Goal: Task Accomplishment & Management: Use online tool/utility

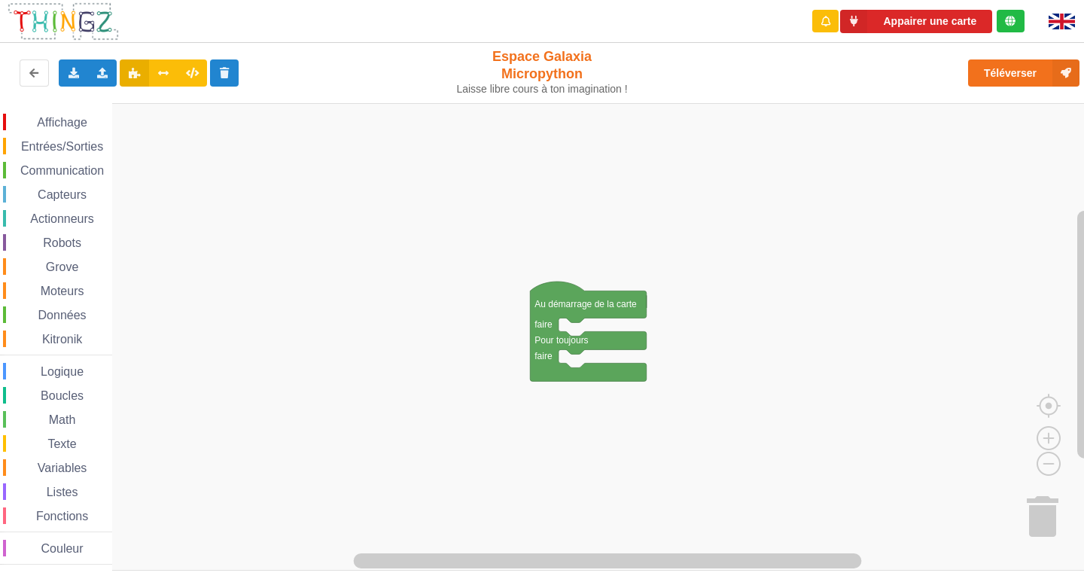
click at [72, 122] on span "Affichage" at bounding box center [62, 122] width 54 height 13
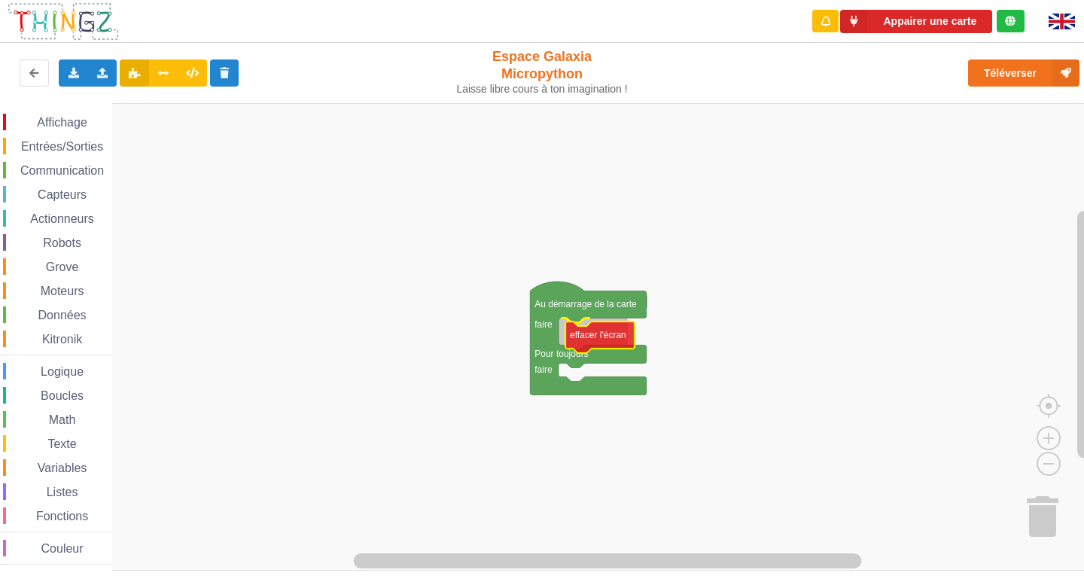
click at [580, 348] on div "Affichage Entrées/Sorties Communication Capteurs Actionneurs Robots Grove Moteu…" at bounding box center [547, 337] width 1094 height 468
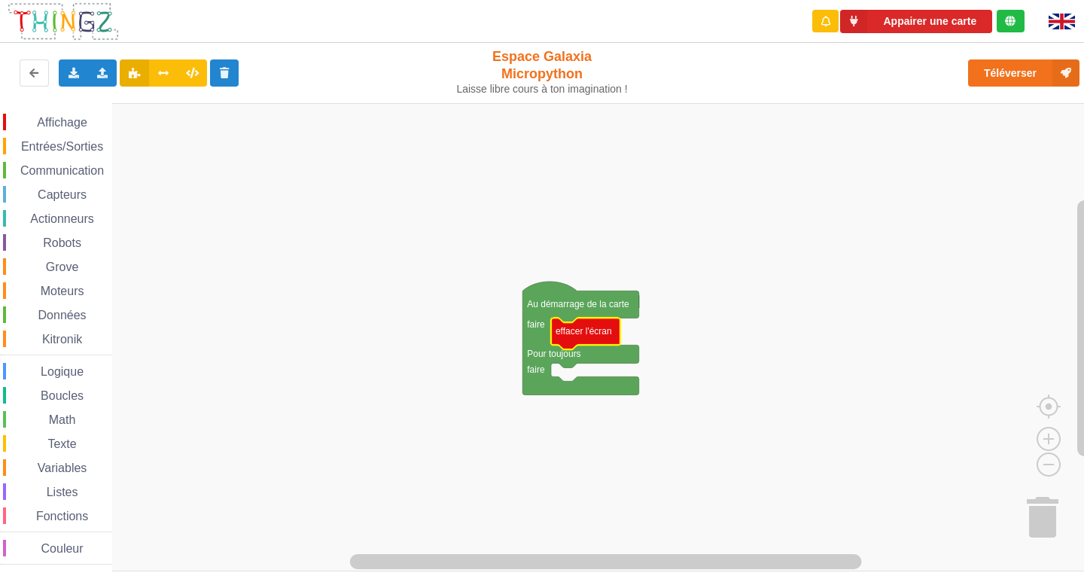
click at [71, 117] on span "Affichage" at bounding box center [62, 122] width 54 height 13
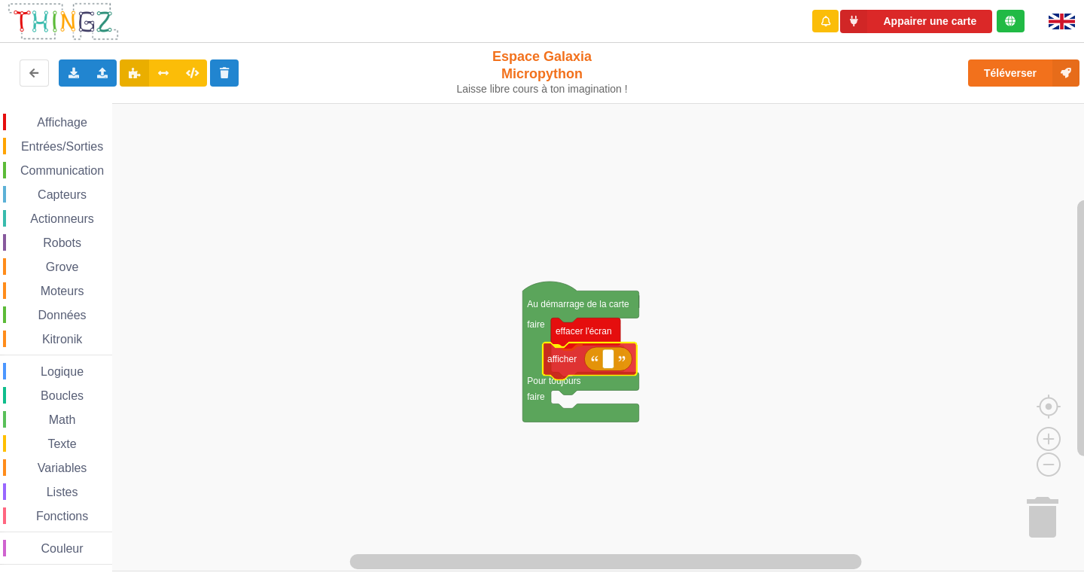
click at [563, 354] on div "Affichage Entrées/Sorties Communication Capteurs Actionneurs Robots Grove Moteu…" at bounding box center [547, 337] width 1094 height 468
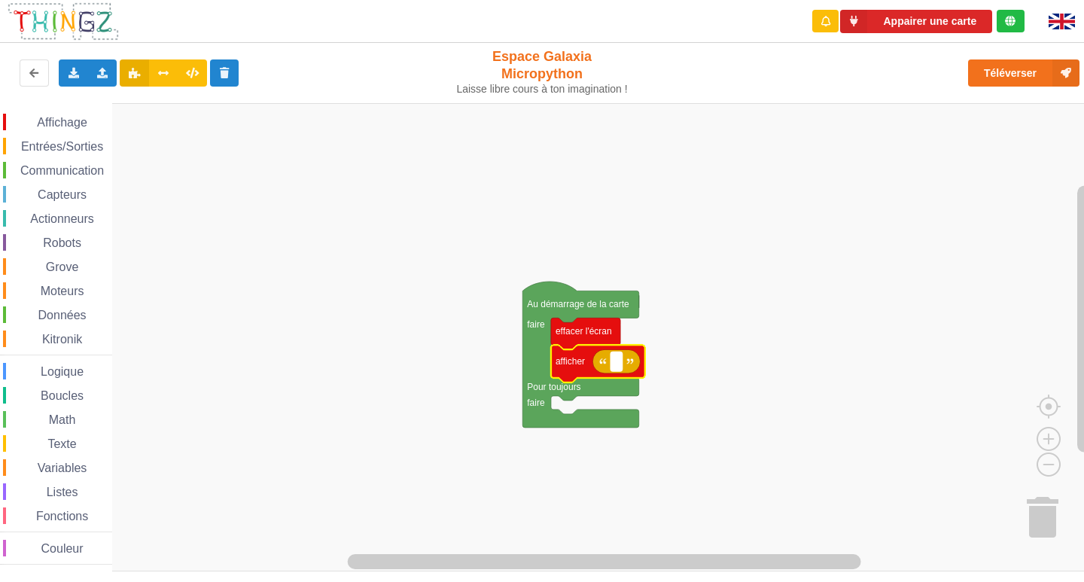
click at [619, 366] on rect "Espace de travail de Blocky" at bounding box center [615, 361] width 11 height 20
type input "Activité 1"
click at [718, 431] on rect "Espace de travail de Blocky" at bounding box center [547, 337] width 1094 height 468
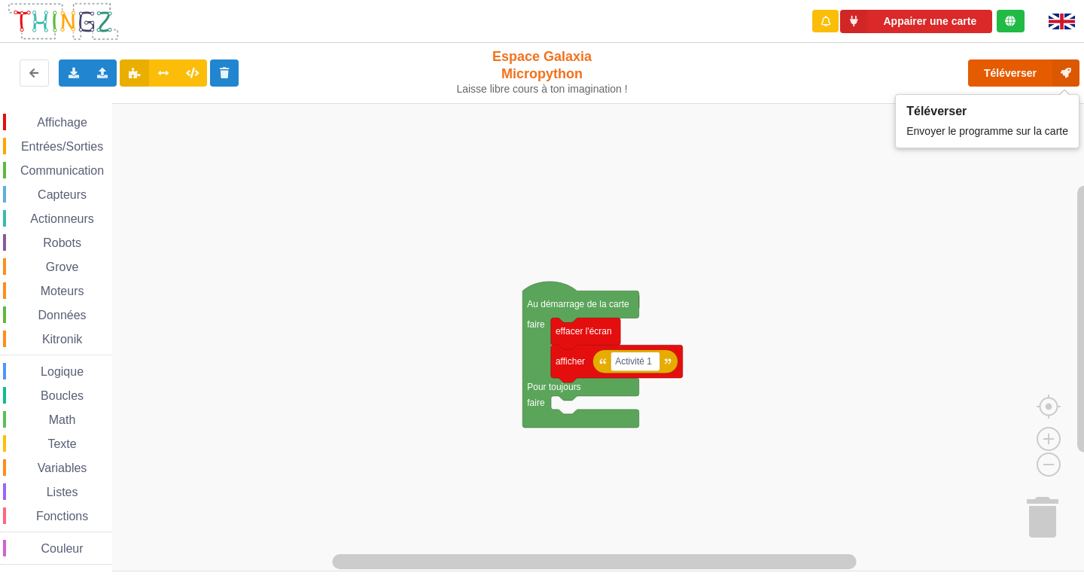
click at [989, 73] on button "Téléverser" at bounding box center [1023, 72] width 111 height 27
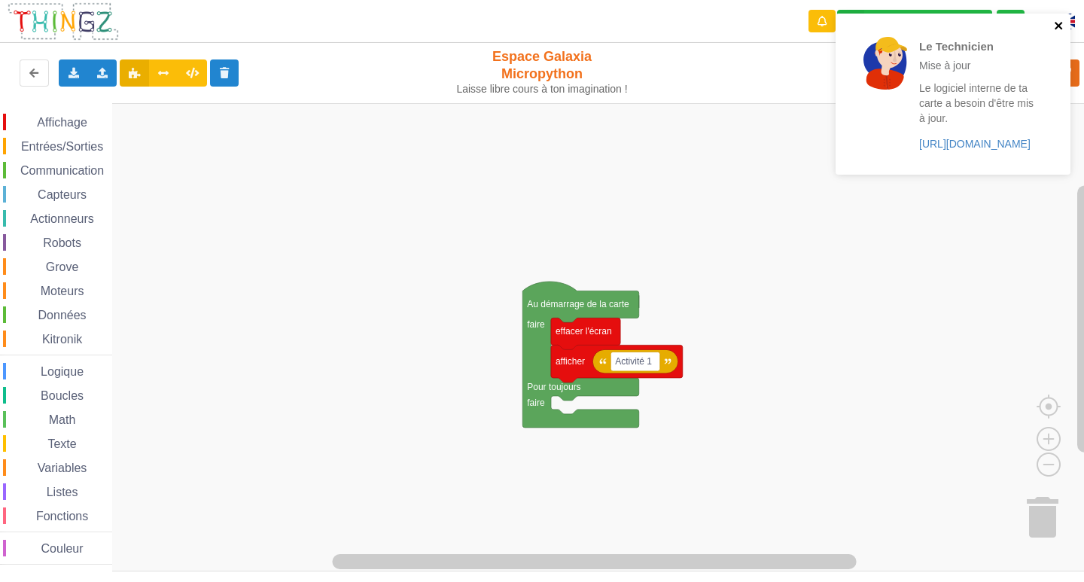
click at [1056, 24] on icon "close" at bounding box center [1058, 26] width 8 height 8
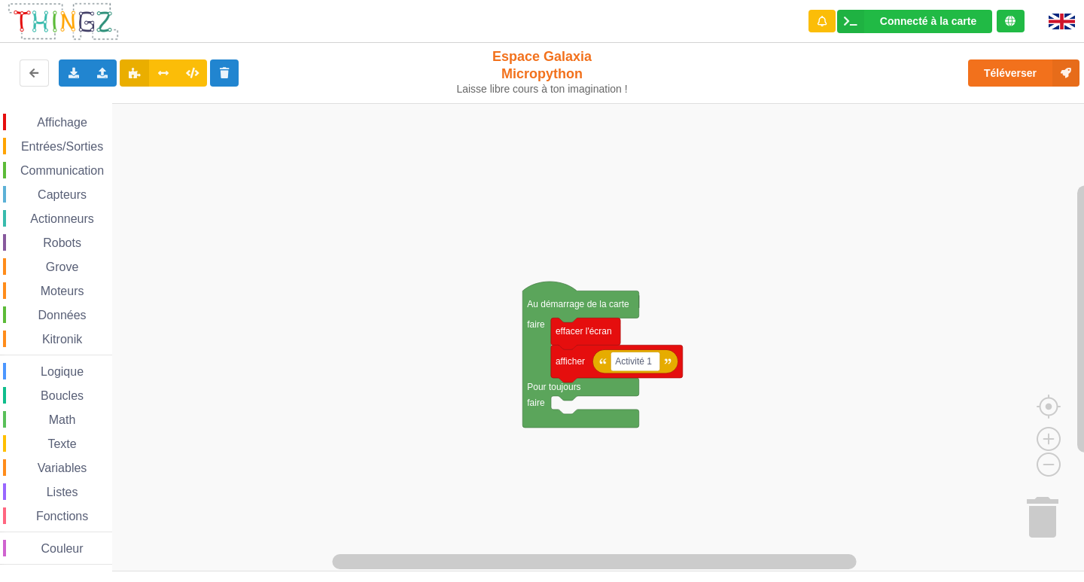
click at [87, 122] on span "Affichage" at bounding box center [62, 122] width 54 height 13
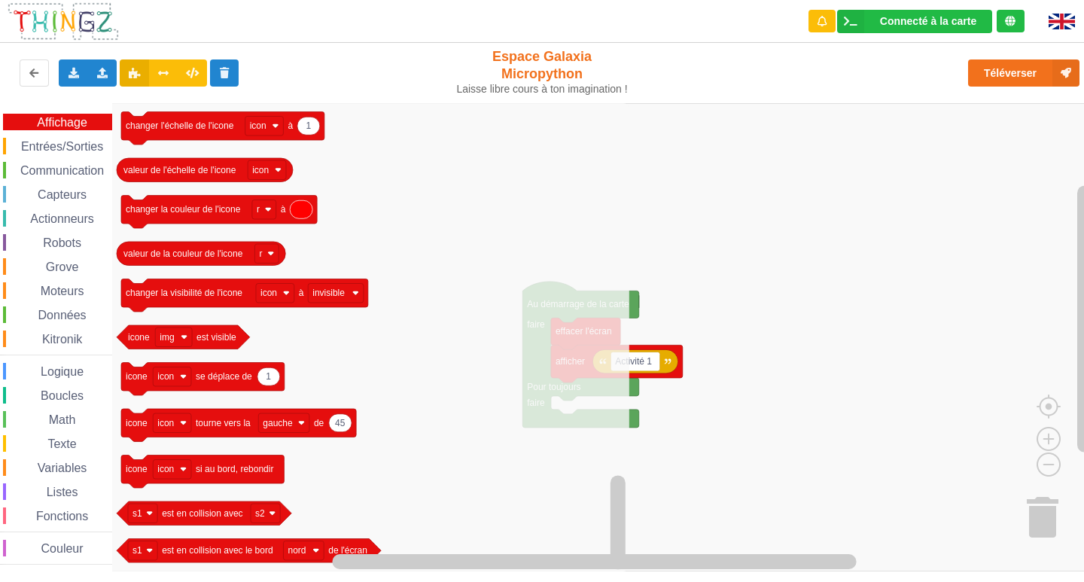
click at [60, 170] on span "Communication" at bounding box center [62, 170] width 88 height 13
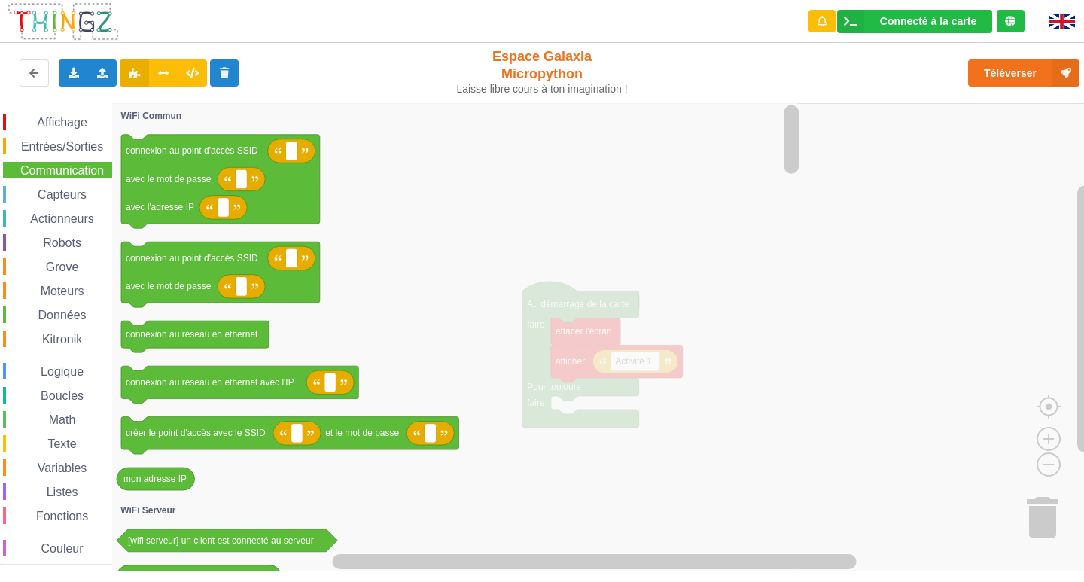
click at [87, 144] on span "Entrées/Sorties" at bounding box center [62, 146] width 87 height 13
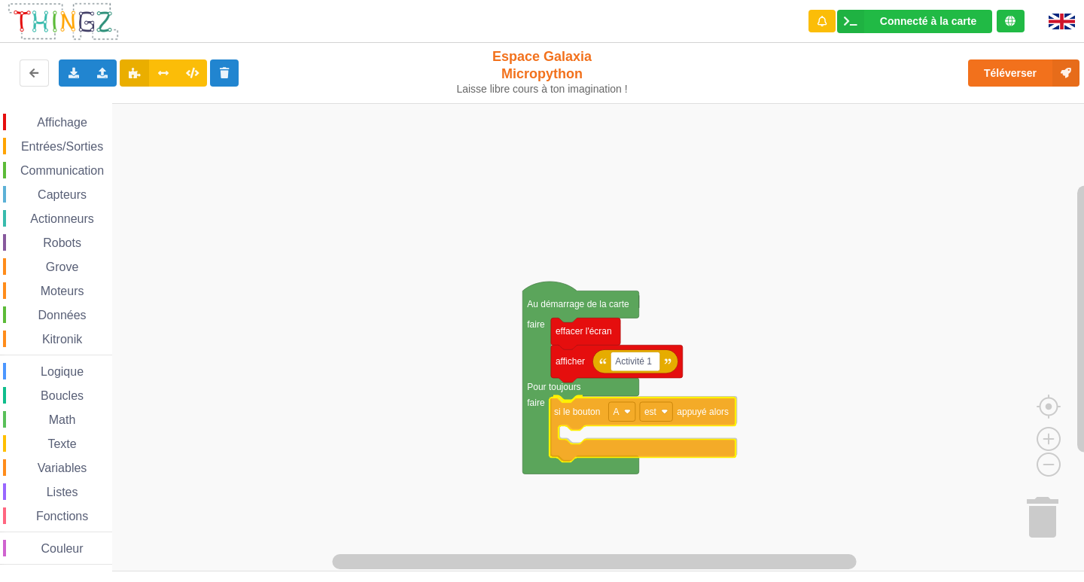
click at [654, 445] on div "Affichage Entrées/Sorties Communication Capteurs Actionneurs Robots Grove Moteu…" at bounding box center [547, 337] width 1094 height 468
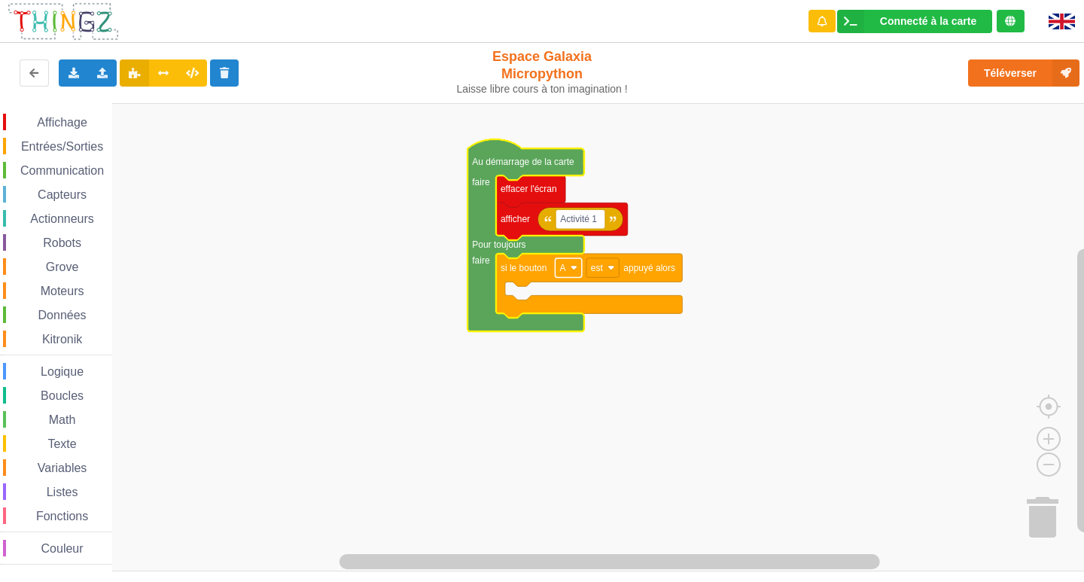
click at [570, 276] on rect "Espace de travail de Blocky" at bounding box center [568, 268] width 26 height 20
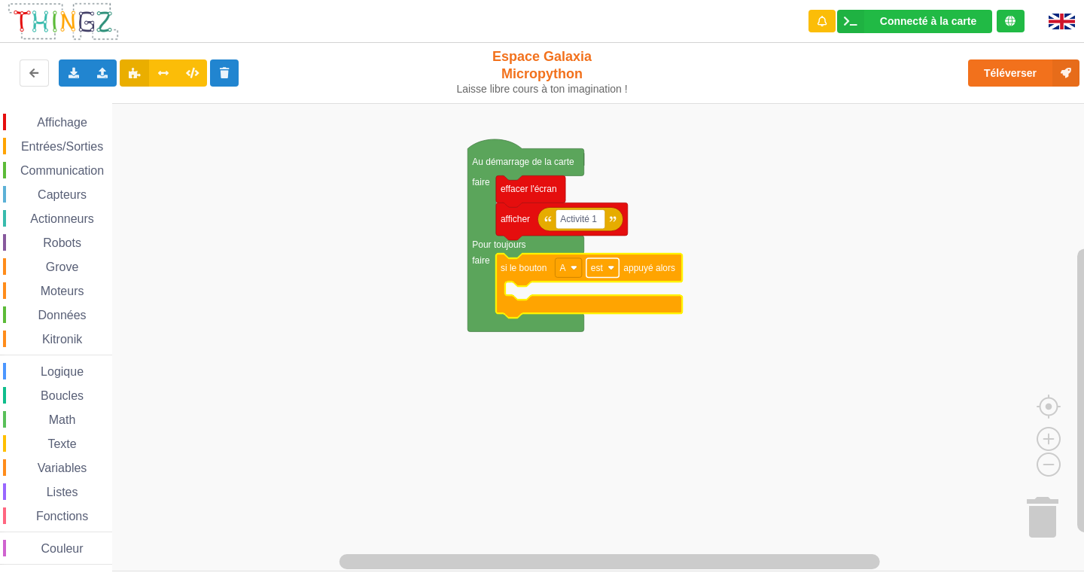
click at [606, 272] on rect "Espace de travail de Blocky" at bounding box center [602, 268] width 32 height 20
click at [483, 415] on rect "Espace de travail de Blocky" at bounding box center [547, 337] width 1094 height 468
click at [62, 143] on span "Entrées/Sorties" at bounding box center [62, 146] width 87 height 13
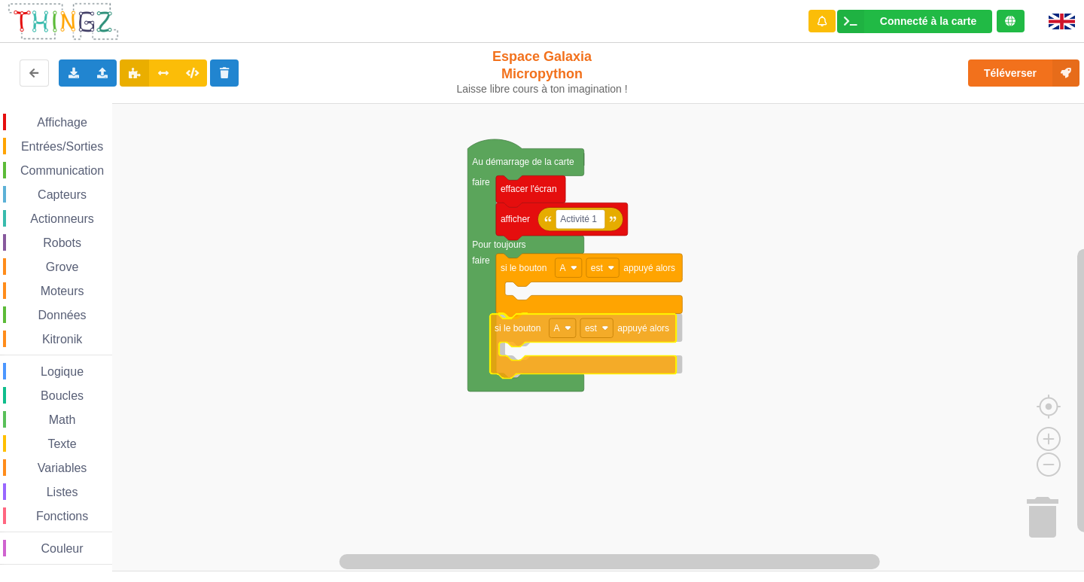
click at [563, 363] on div "Affichage Entrées/Sorties Communication Capteurs Actionneurs Robots Grove Moteu…" at bounding box center [547, 337] width 1094 height 468
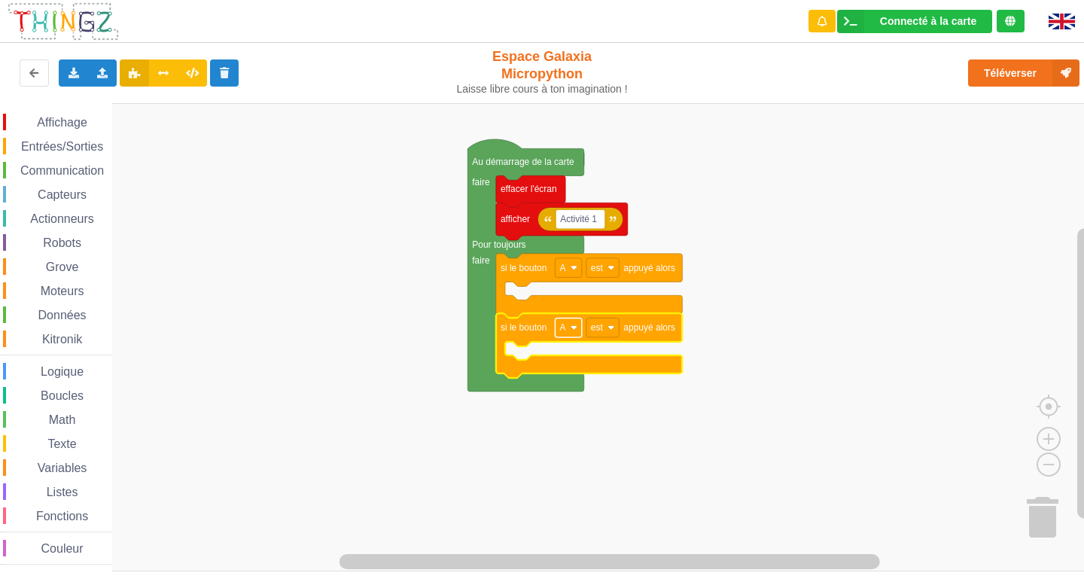
click at [563, 333] on text "A" at bounding box center [562, 327] width 6 height 11
click at [565, 386] on div "B" at bounding box center [573, 382] width 36 height 11
click at [68, 123] on span "Affichage" at bounding box center [62, 122] width 54 height 13
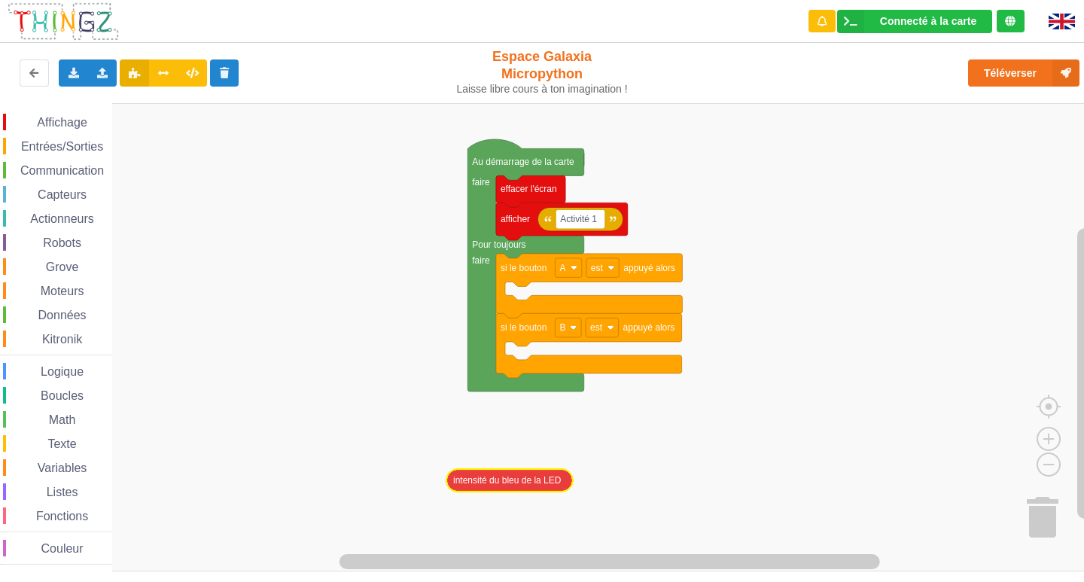
click at [569, 490] on div "Affichage Entrées/Sorties Communication Capteurs Actionneurs Robots Grove Moteu…" at bounding box center [547, 337] width 1094 height 468
click at [56, 117] on span "Affichage" at bounding box center [62, 122] width 54 height 13
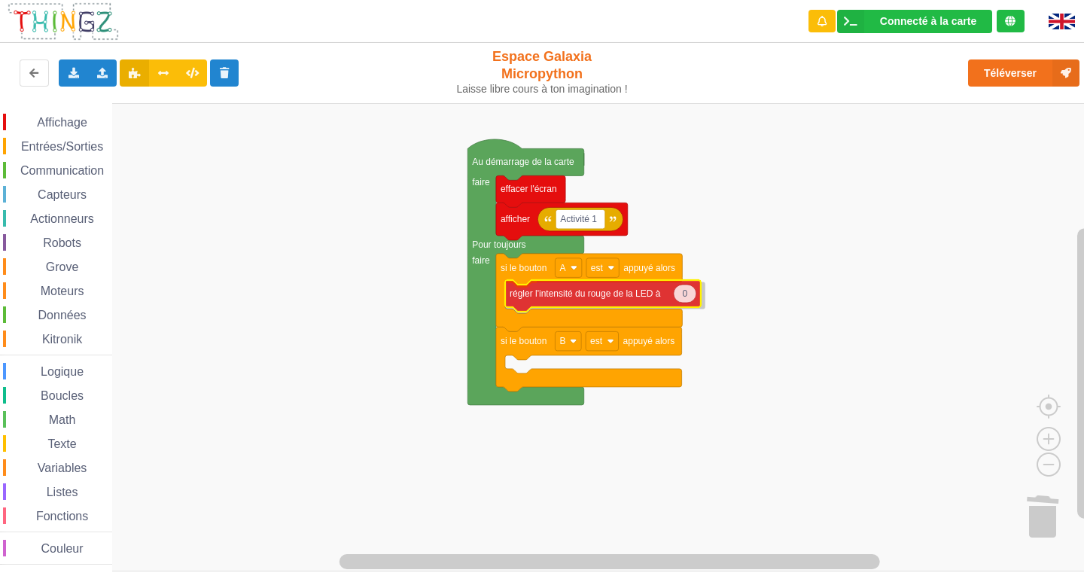
click at [562, 298] on div "Affichage Entrées/Sorties Communication Capteurs Actionneurs Robots Grove Moteu…" at bounding box center [547, 337] width 1094 height 468
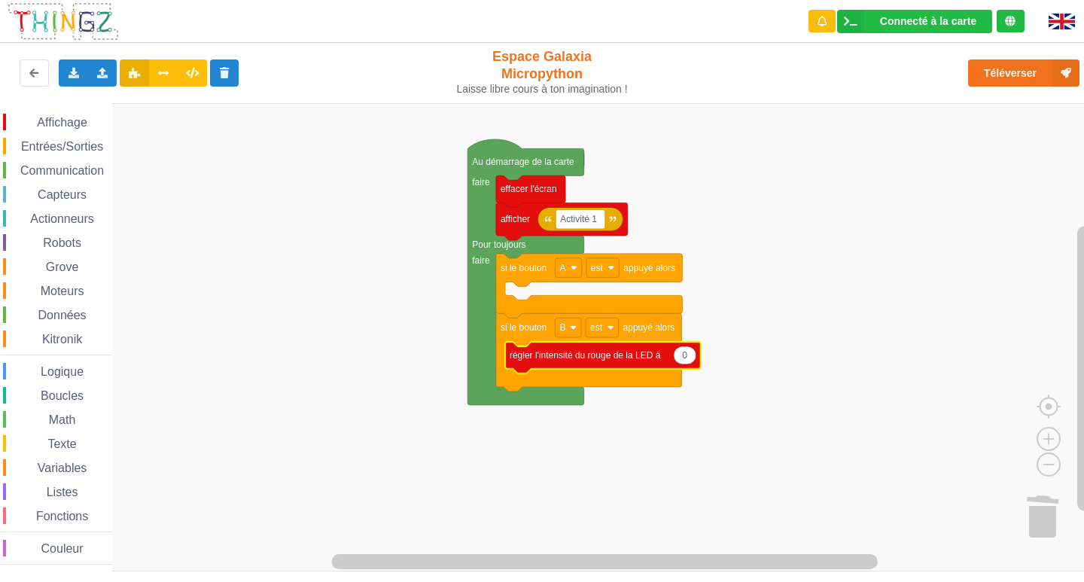
click at [685, 369] on rect "Espace de travail de Blocky" at bounding box center [547, 337] width 1094 height 468
click at [691, 356] on icon "Espace de travail de Blocky" at bounding box center [684, 355] width 23 height 18
type input "100"
click at [58, 121] on span "Affichage" at bounding box center [62, 122] width 54 height 13
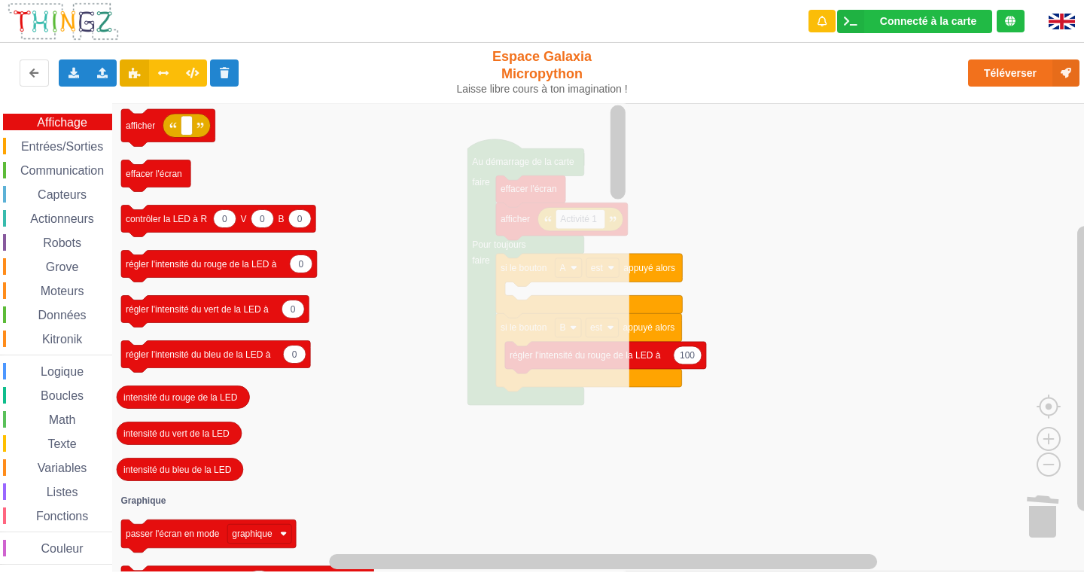
click at [512, 409] on icon "afficher effacer l'écran 0 0 0 contrôler la LED à R V B 0 régler l'intensité du…" at bounding box center [370, 337] width 517 height 468
click at [343, 372] on icon "afficher effacer l'écran 0 0 0 contrôler la LED à R V B 0 régler l'intensité du…" at bounding box center [370, 337] width 517 height 468
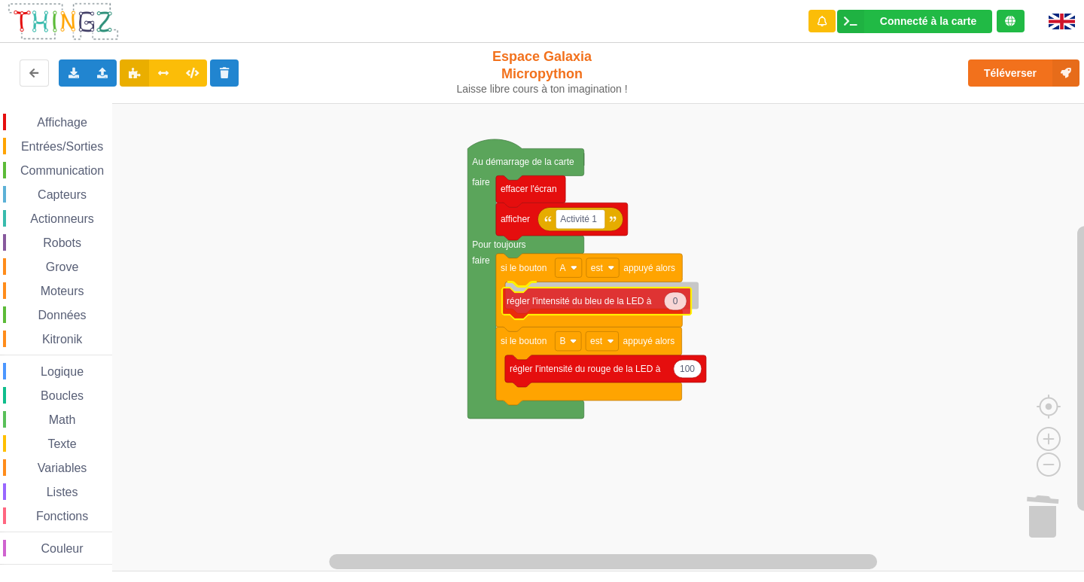
click at [628, 306] on div "Affichage Entrées/Sorties Communication Capteurs Actionneurs Robots Grove Moteu…" at bounding box center [547, 337] width 1094 height 468
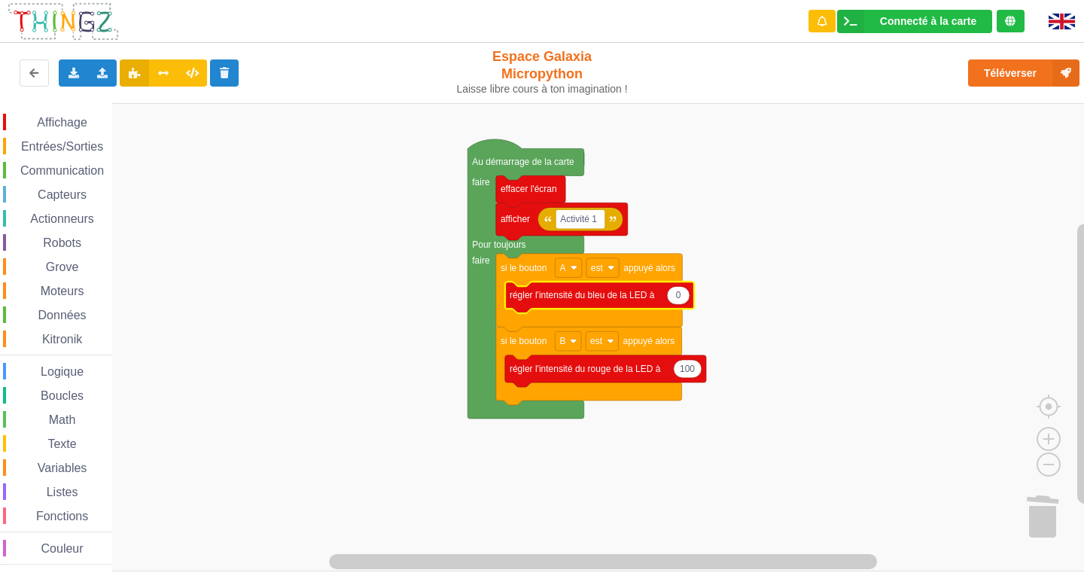
click at [686, 303] on icon "Espace de travail de Blocky" at bounding box center [599, 297] width 189 height 32
click at [681, 302] on icon "Espace de travail de Blocky" at bounding box center [678, 295] width 23 height 18
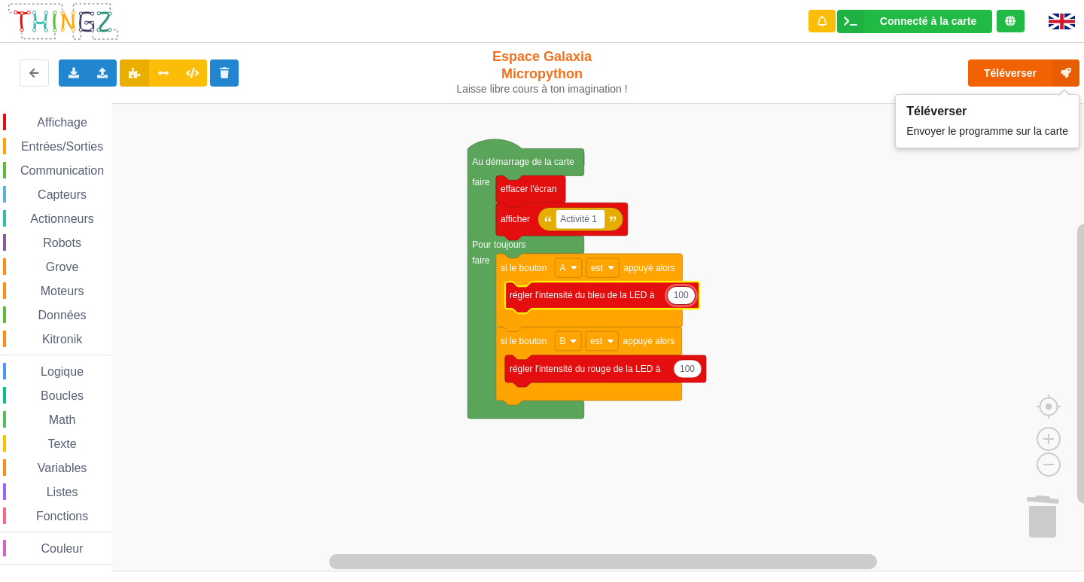
type input "100"
click at [1000, 70] on button "Téléverser" at bounding box center [1023, 72] width 111 height 27
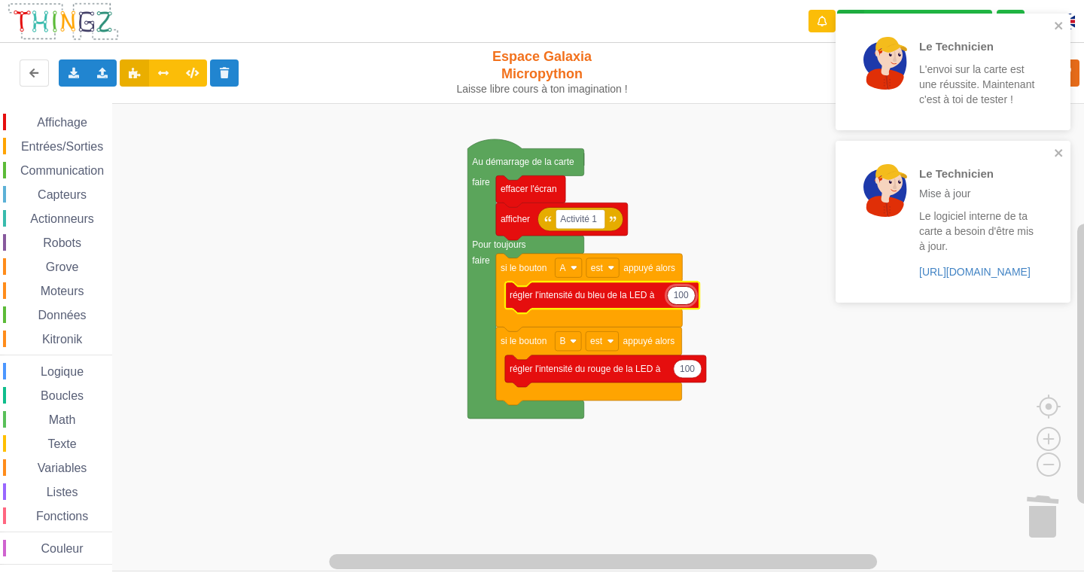
click at [1051, 149] on div "Le Technicien Mise à jour Le logiciel interne de ta carte a besoin d'être mis à…" at bounding box center [947, 221] width 212 height 149
click at [1057, 26] on icon "close" at bounding box center [1058, 26] width 8 height 8
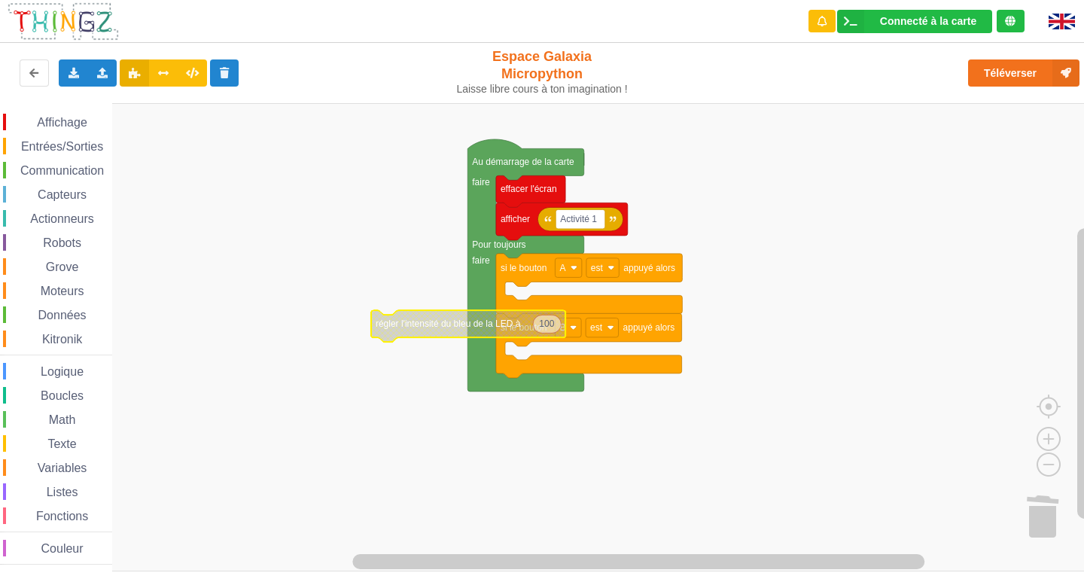
click at [402, 325] on text "régler l'intensité du bleu de la LED à" at bounding box center [447, 323] width 145 height 11
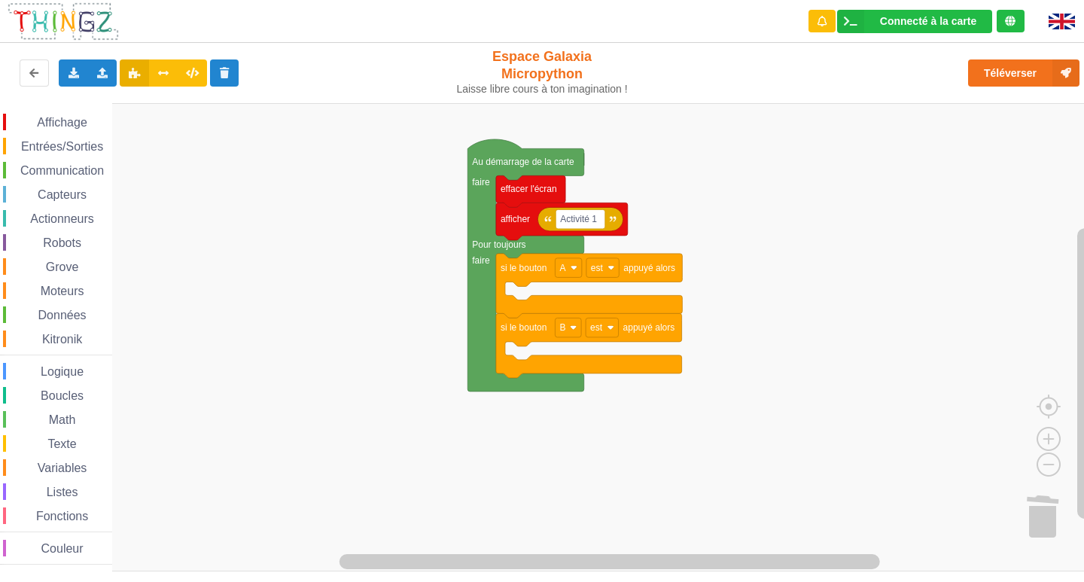
click at [56, 114] on div "Affichage" at bounding box center [57, 122] width 109 height 17
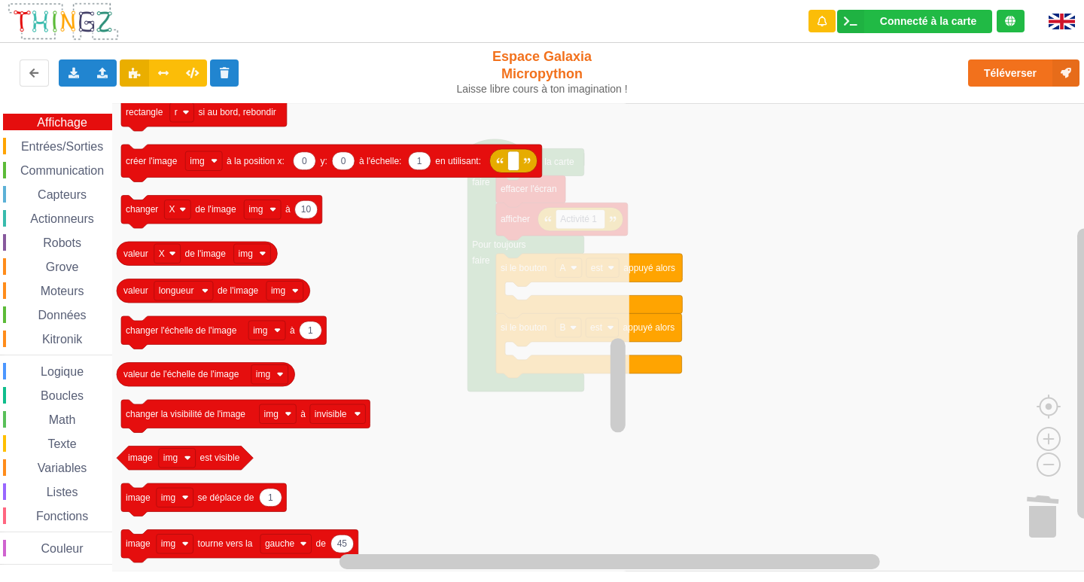
click at [93, 147] on span "Entrées/Sorties" at bounding box center [62, 146] width 87 height 13
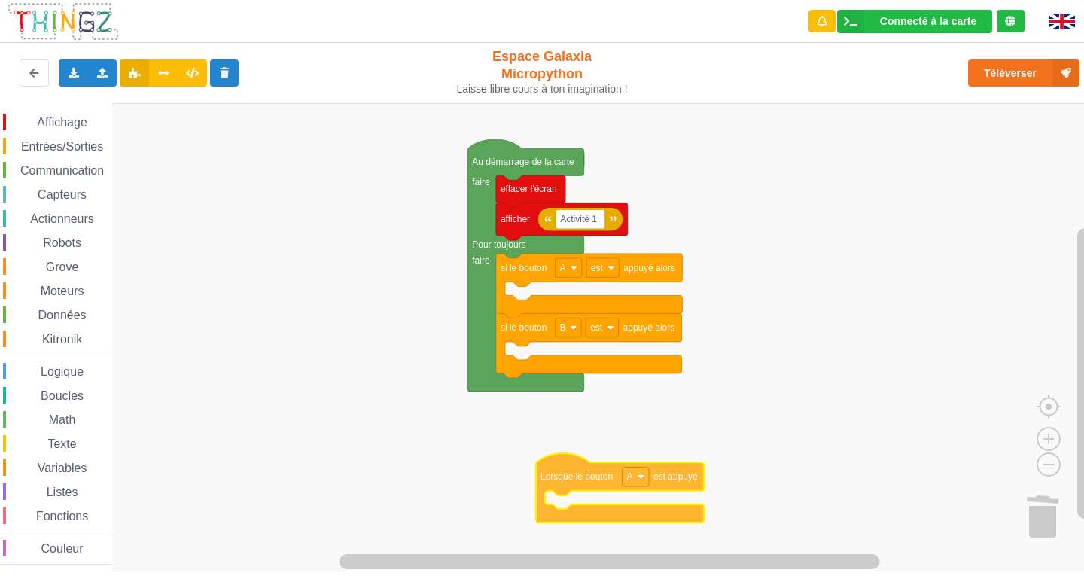
click at [655, 517] on div "Affichage Entrées/Sorties Communication Capteurs Actionneurs Robots Grove Moteu…" at bounding box center [547, 337] width 1094 height 468
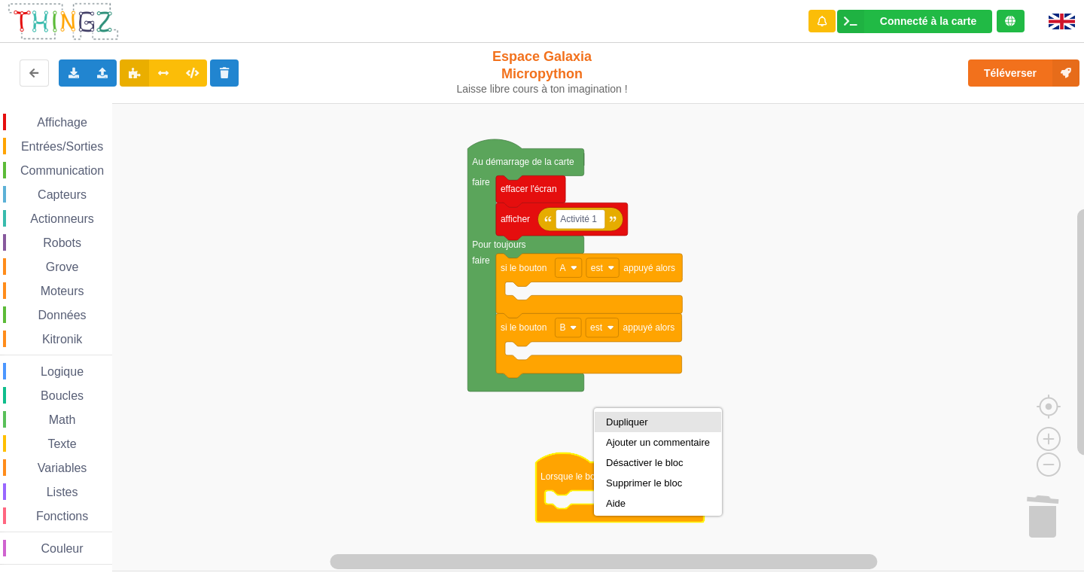
click at [623, 422] on div "Dupliquer" at bounding box center [658, 421] width 104 height 11
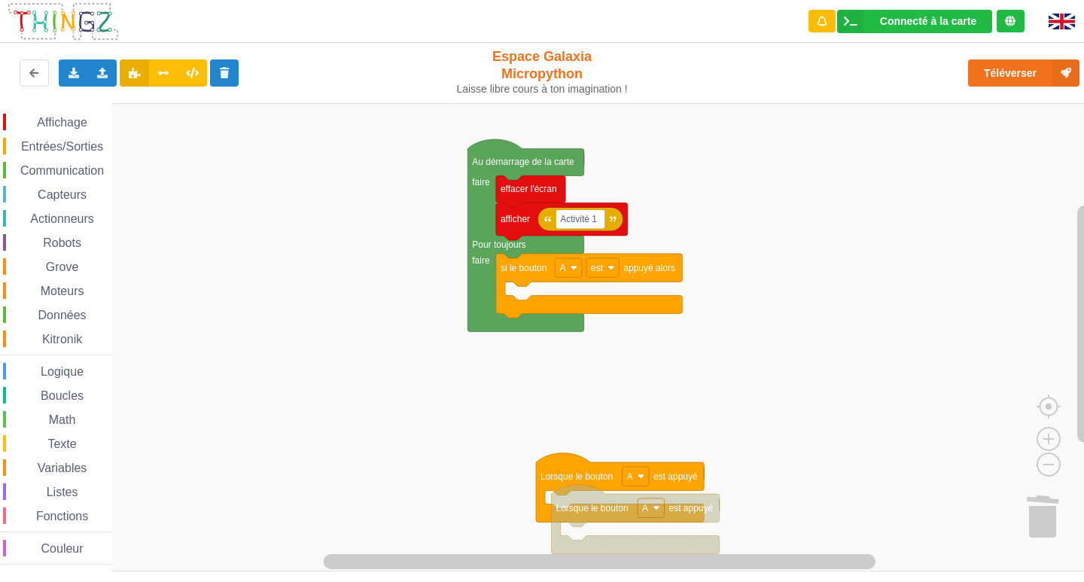
click at [540, 310] on icon "Espace de travail de Blocky" at bounding box center [589, 286] width 186 height 65
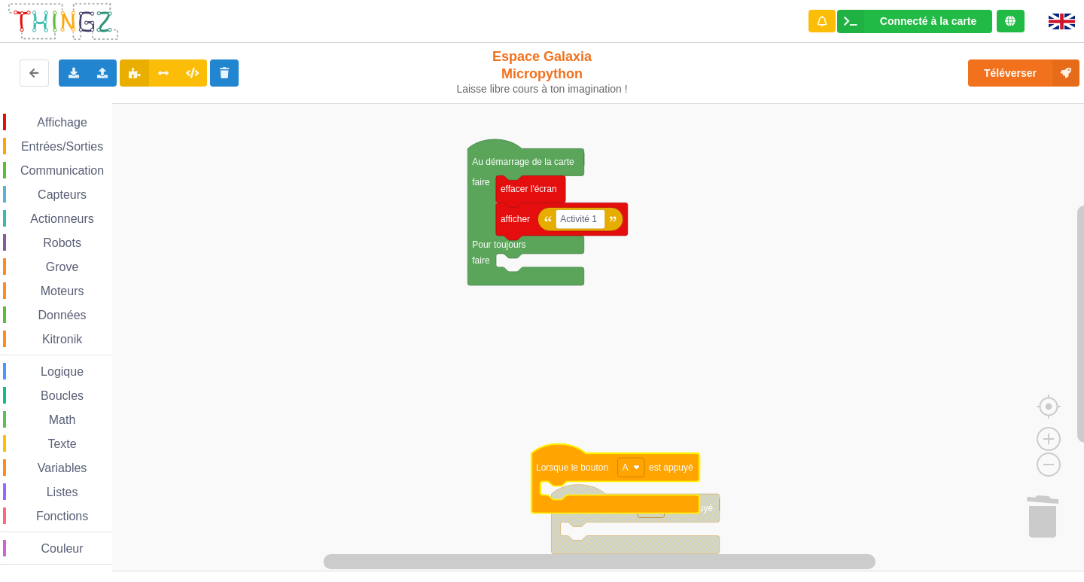
click at [558, 343] on div "Affichage Entrées/Sorties Communication Capteurs Actionneurs Robots Grove Moteu…" at bounding box center [547, 337] width 1094 height 468
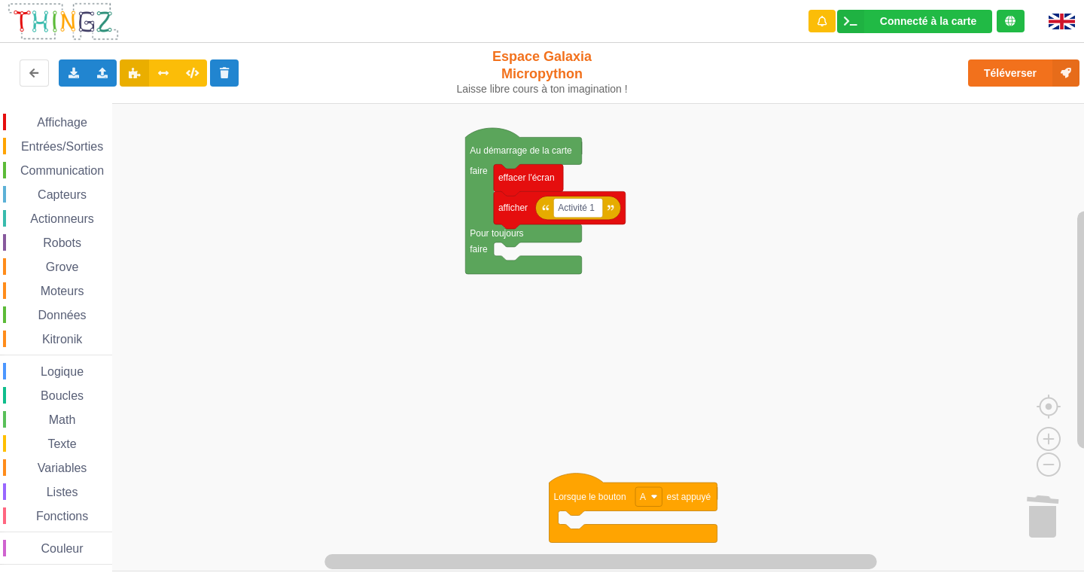
click at [582, 517] on rect "Espace de travail de Blocky" at bounding box center [547, 337] width 1094 height 468
click at [652, 503] on rect "Espace de travail de Blocky" at bounding box center [648, 497] width 26 height 20
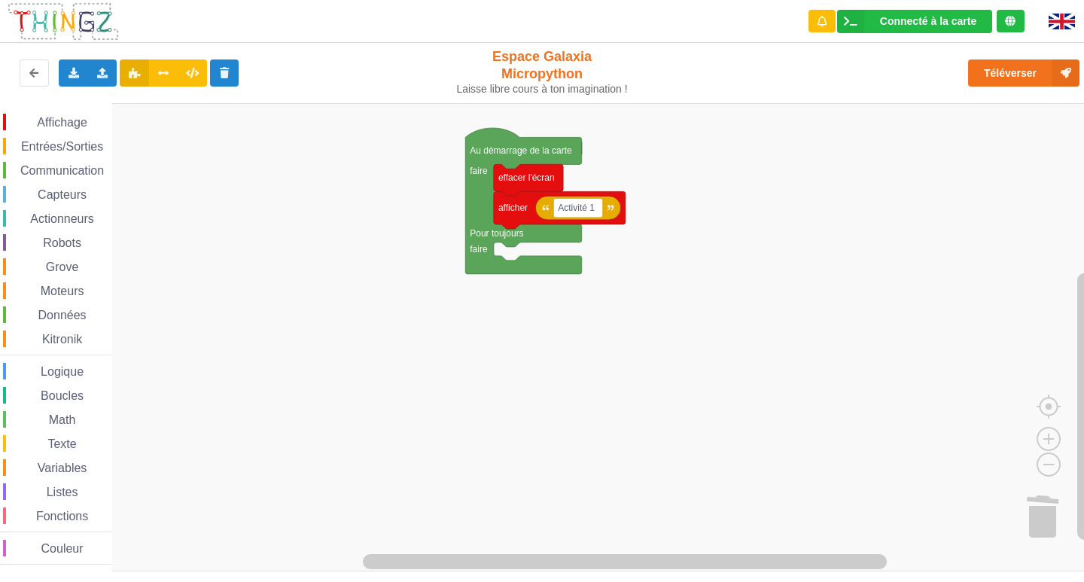
click at [103, 148] on span "Entrées/Sorties" at bounding box center [62, 146] width 87 height 13
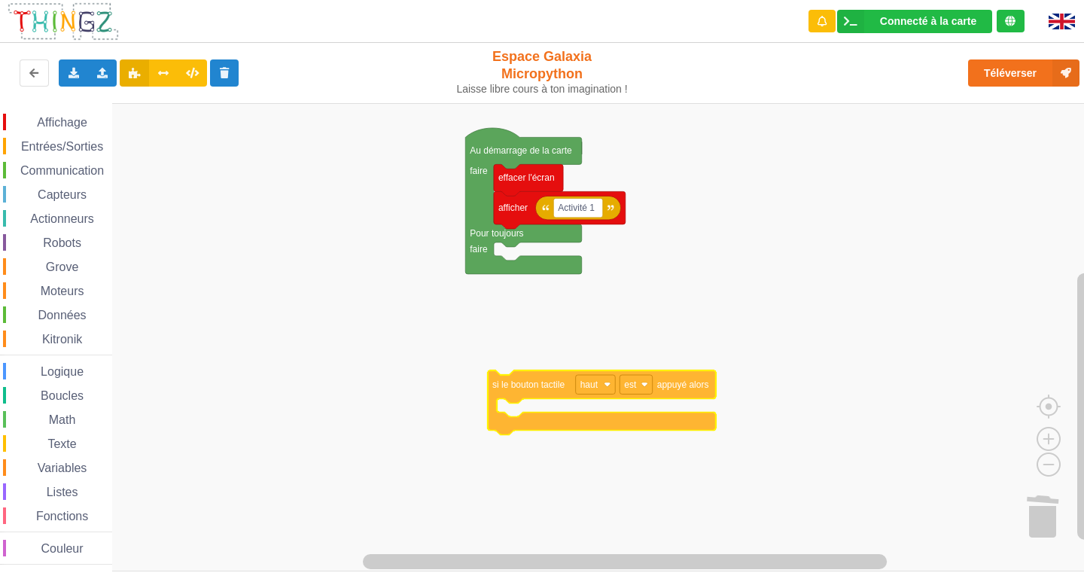
click at [659, 418] on div "Affichage Entrées/Sorties Communication Capteurs Actionneurs Robots Grove Moteu…" at bounding box center [547, 337] width 1094 height 468
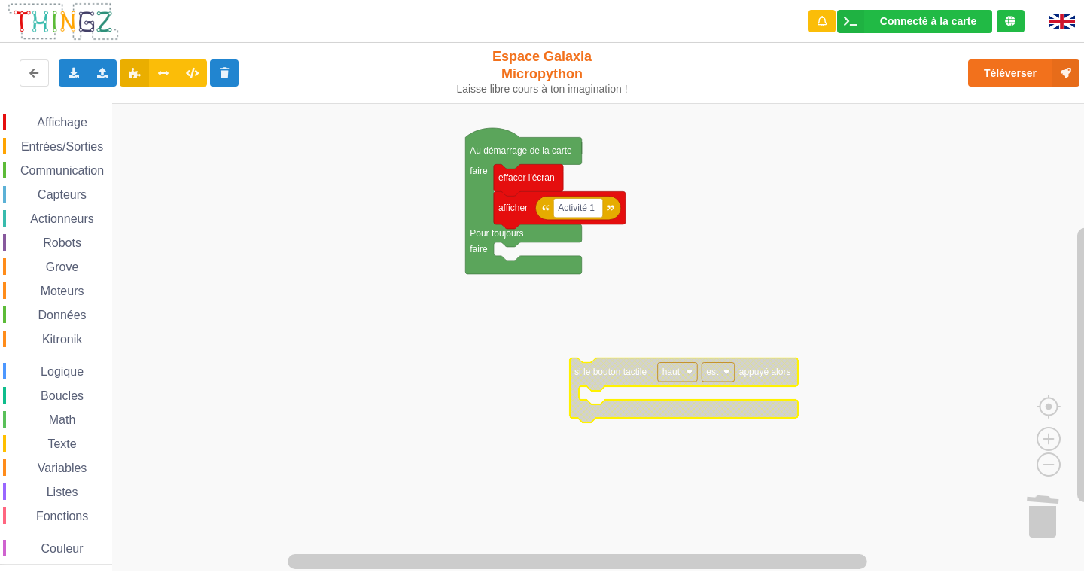
click at [631, 413] on icon "Espace de travail de Blocky" at bounding box center [684, 390] width 228 height 65
click at [657, 430] on div "Dupliquer" at bounding box center [695, 426] width 104 height 11
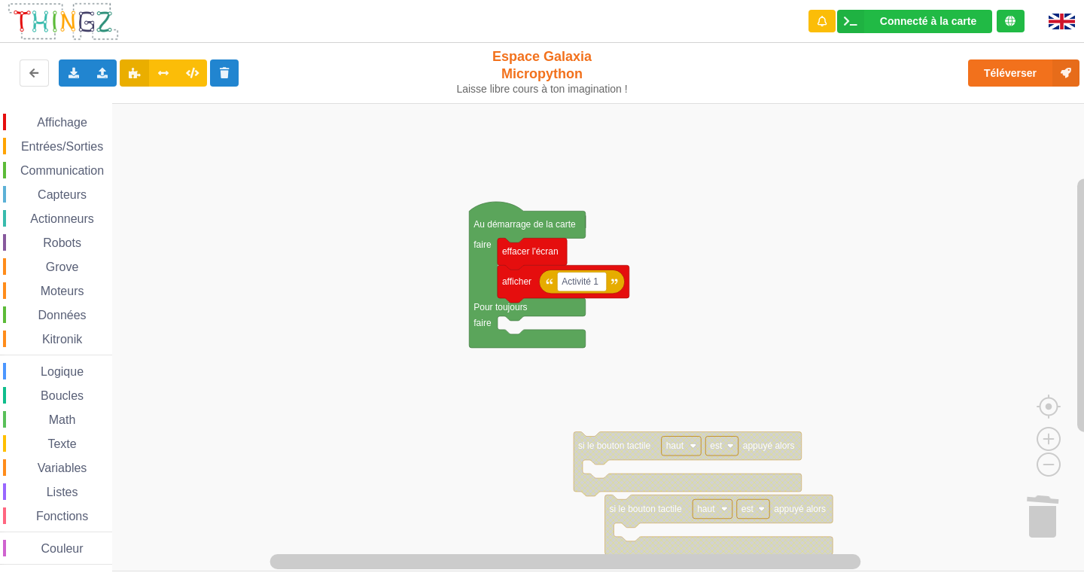
click at [635, 527] on div "Affichage Entrées/Sorties Communication Capteurs Actionneurs Robots Grove Moteu…" at bounding box center [547, 337] width 1094 height 468
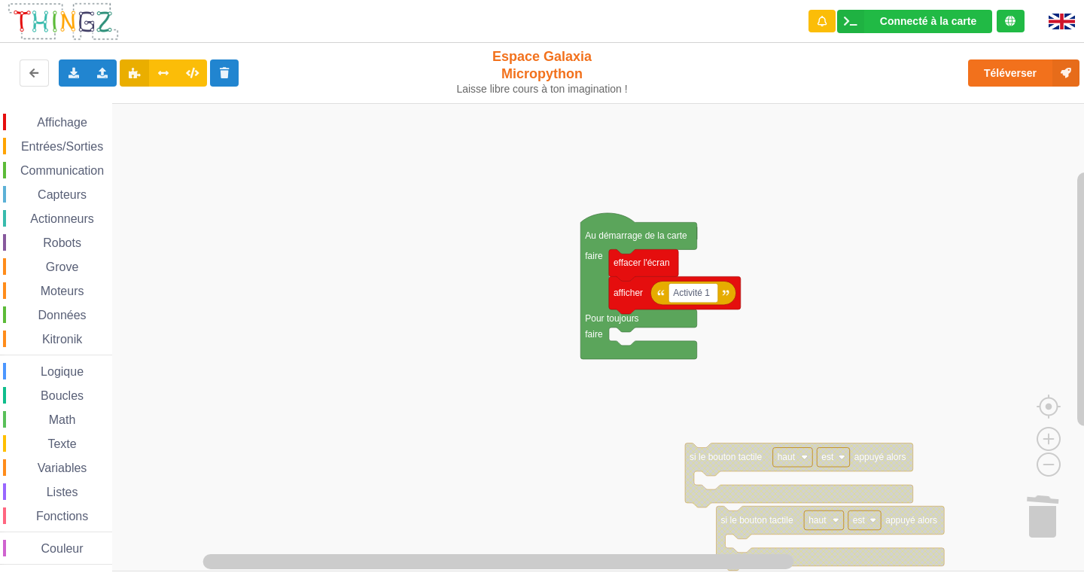
click at [716, 479] on div "Affichage Entrées/Sorties Communication Capteurs Actionneurs Robots Grove Moteu…" at bounding box center [547, 337] width 1094 height 468
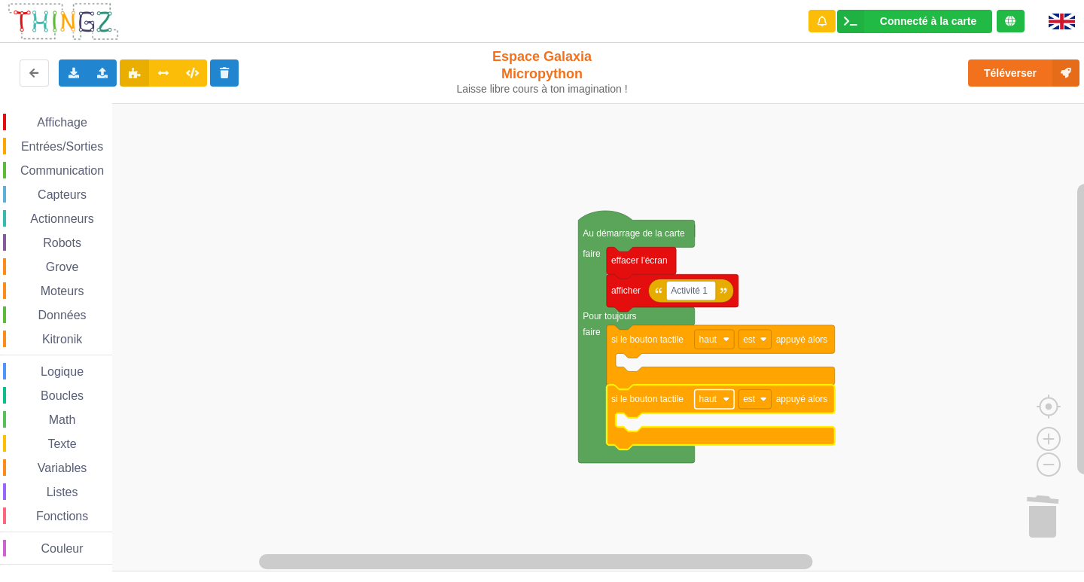
click at [713, 396] on text "haut" at bounding box center [708, 399] width 18 height 11
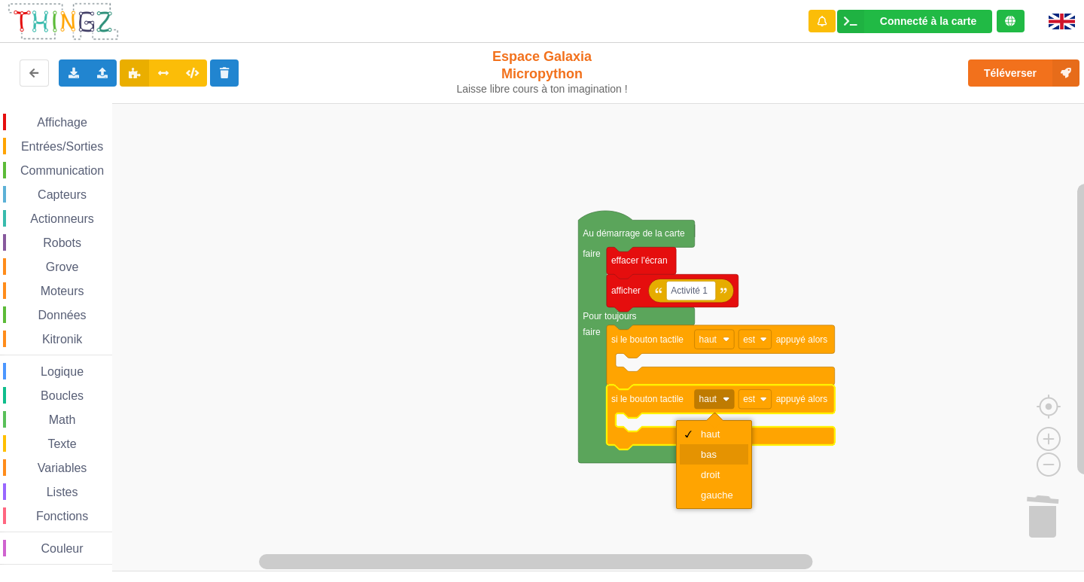
click at [713, 456] on div "bas" at bounding box center [719, 453] width 36 height 11
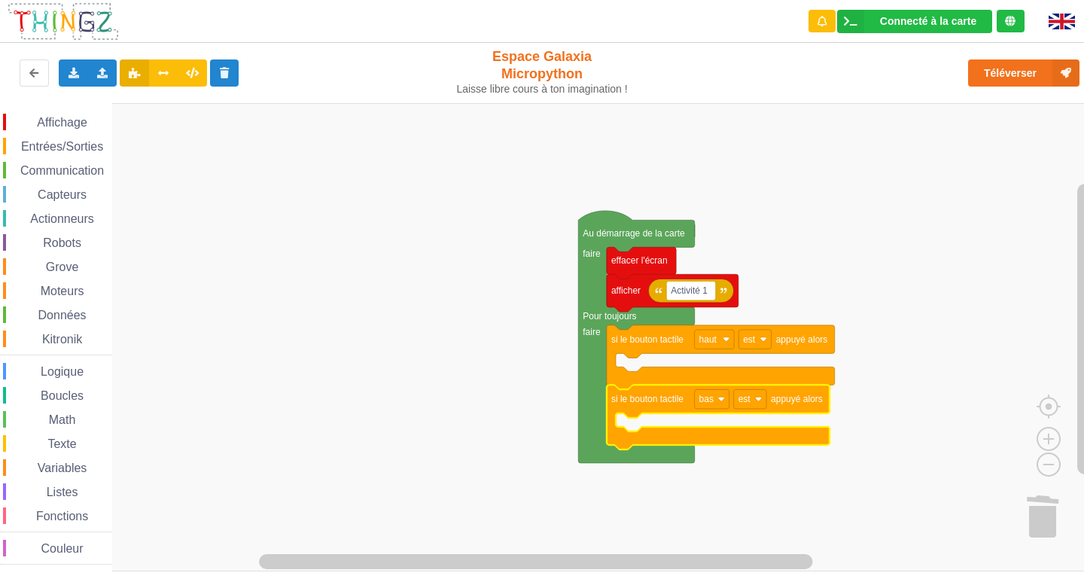
click at [56, 120] on span "Affichage" at bounding box center [62, 122] width 54 height 13
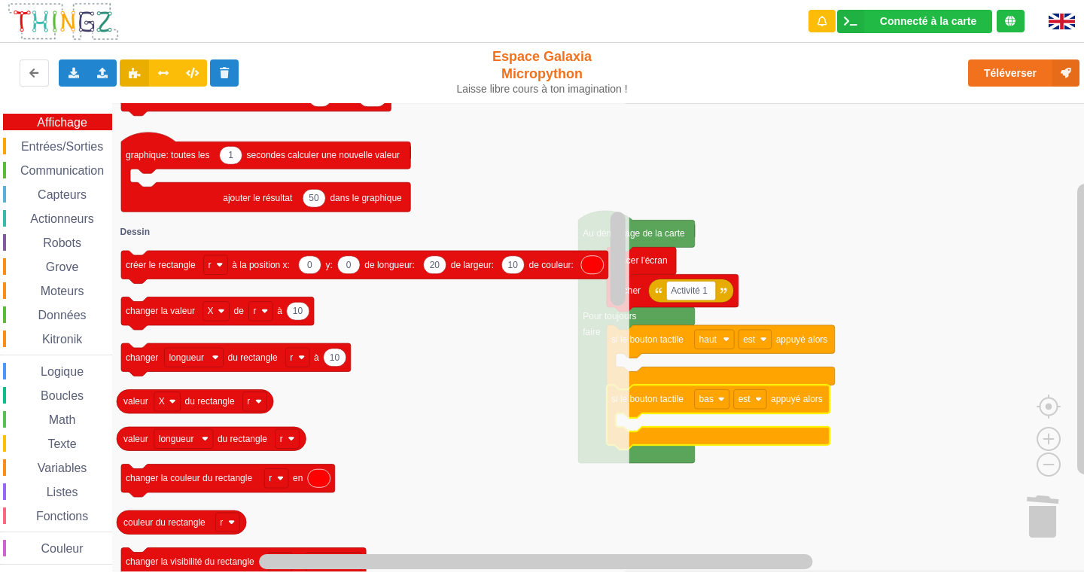
click at [56, 550] on span "Couleur" at bounding box center [62, 548] width 47 height 13
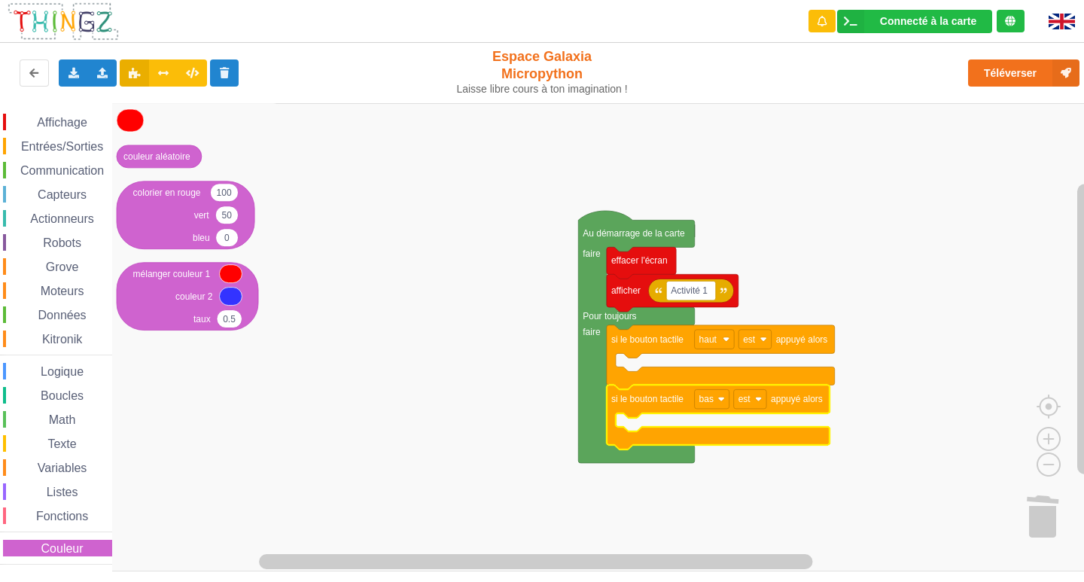
click at [61, 511] on span "Fonctions" at bounding box center [62, 515] width 56 height 13
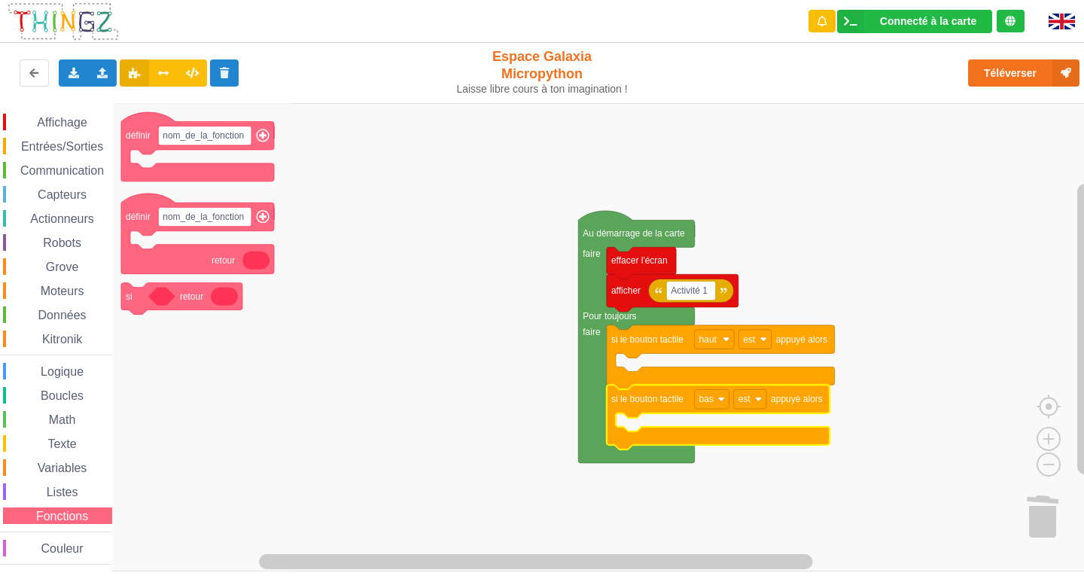
click at [75, 481] on div "Affichage Entrées/Sorties Communication Capteurs Actionneurs Robots Grove Moteu…" at bounding box center [56, 339] width 112 height 451
click at [72, 482] on div "Affichage Entrées/Sorties Communication Capteurs Actionneurs Robots Grove Moteu…" at bounding box center [56, 339] width 112 height 451
click at [43, 489] on span "Espace de travail de Blocky" at bounding box center [38, 492] width 12 height 12
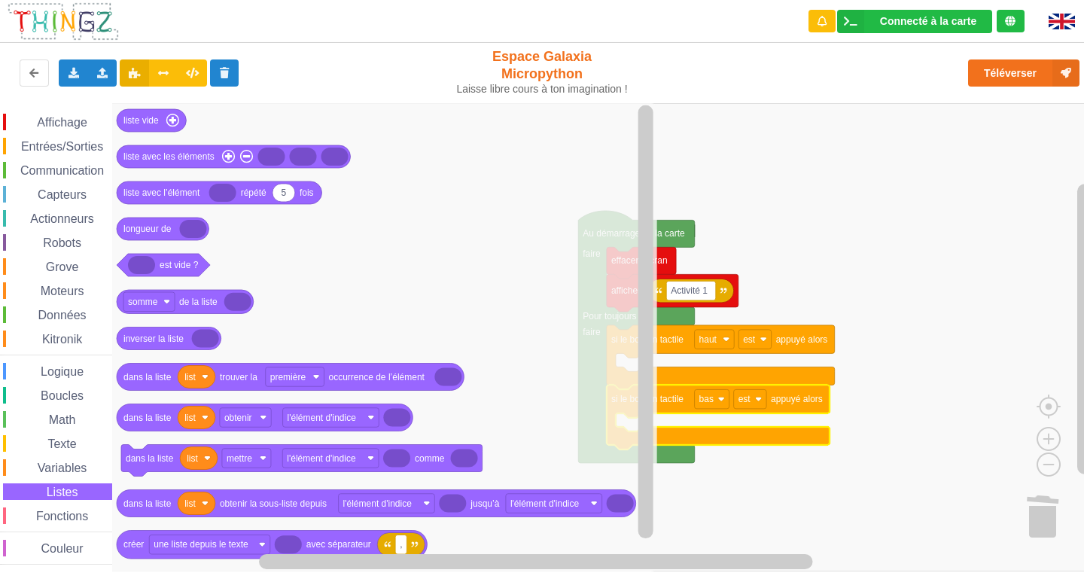
click at [80, 149] on span "Entrées/Sorties" at bounding box center [62, 146] width 87 height 13
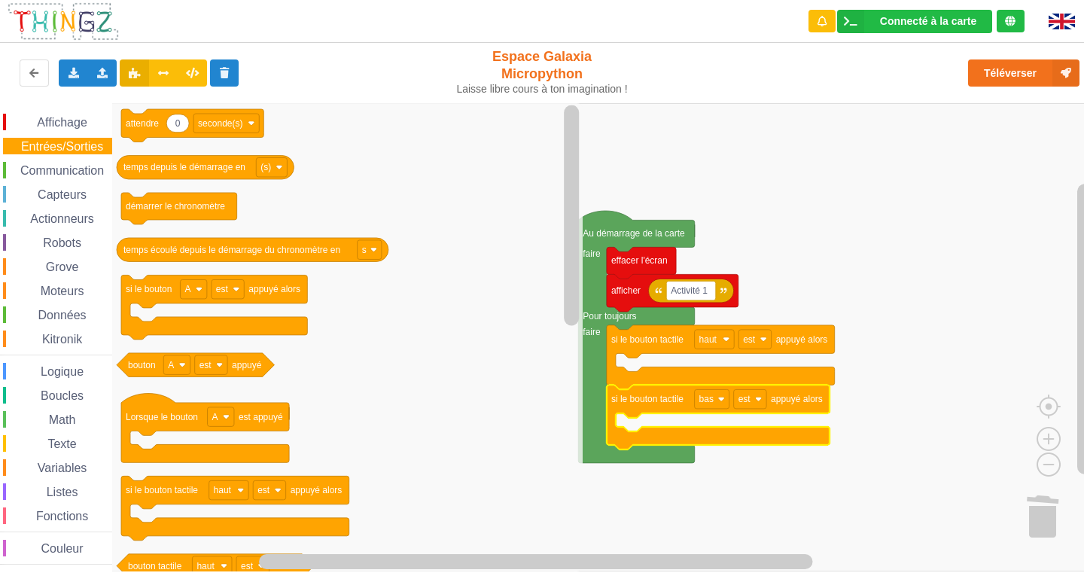
click at [74, 114] on div "Affichage" at bounding box center [57, 122] width 109 height 17
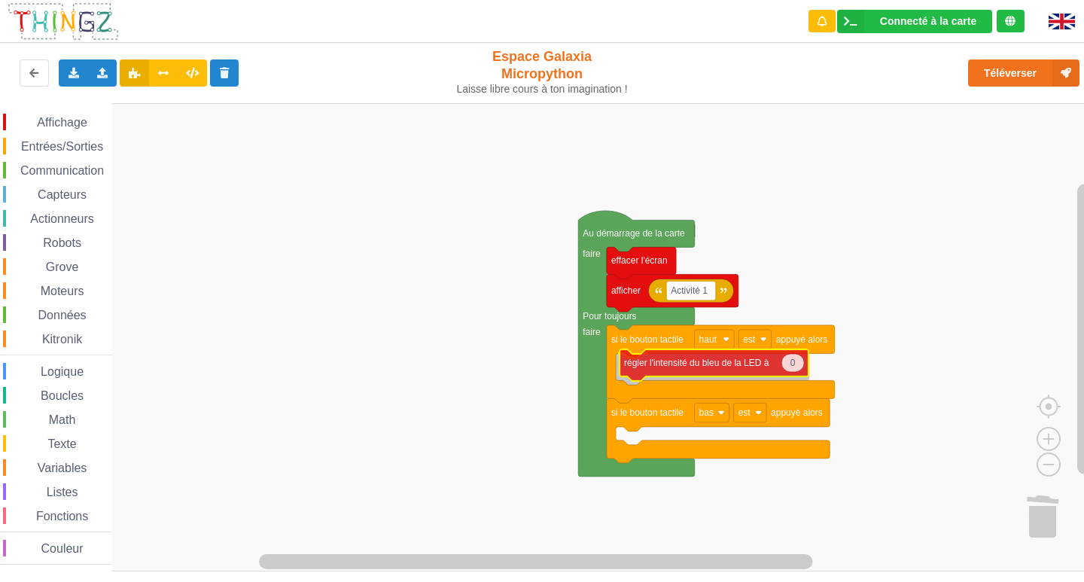
click at [695, 373] on div "Affichage Entrées/Sorties Communication Capteurs Actionneurs Robots Grove Moteu…" at bounding box center [547, 337] width 1094 height 468
click at [86, 126] on span "Affichage" at bounding box center [62, 122] width 54 height 13
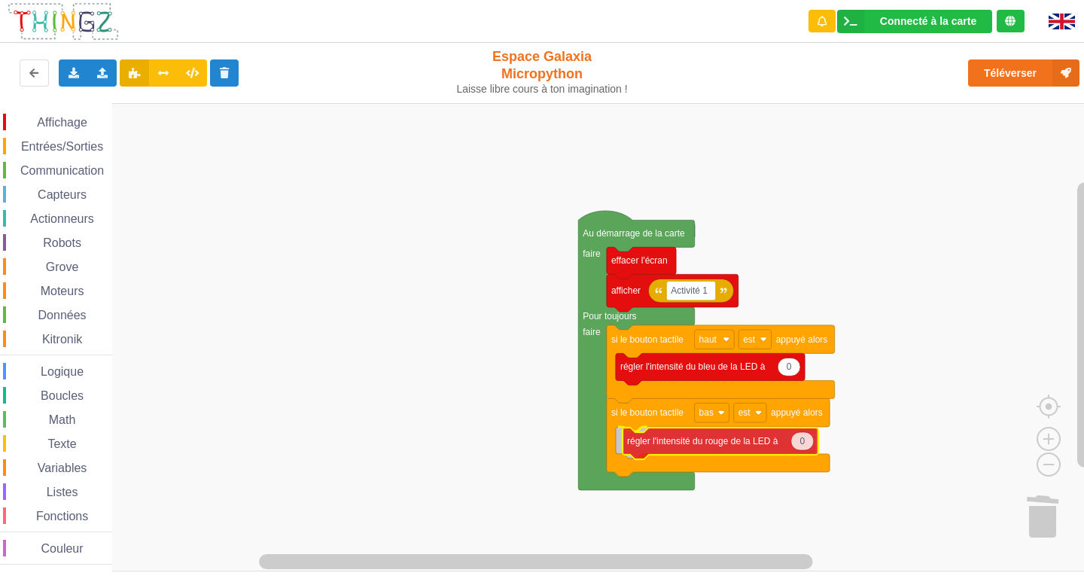
click at [692, 444] on div "Affichage Entrées/Sorties Communication Capteurs Actionneurs Robots Grove Moteu…" at bounding box center [547, 337] width 1094 height 468
click at [795, 439] on text "0" at bounding box center [794, 440] width 5 height 11
type input "100"
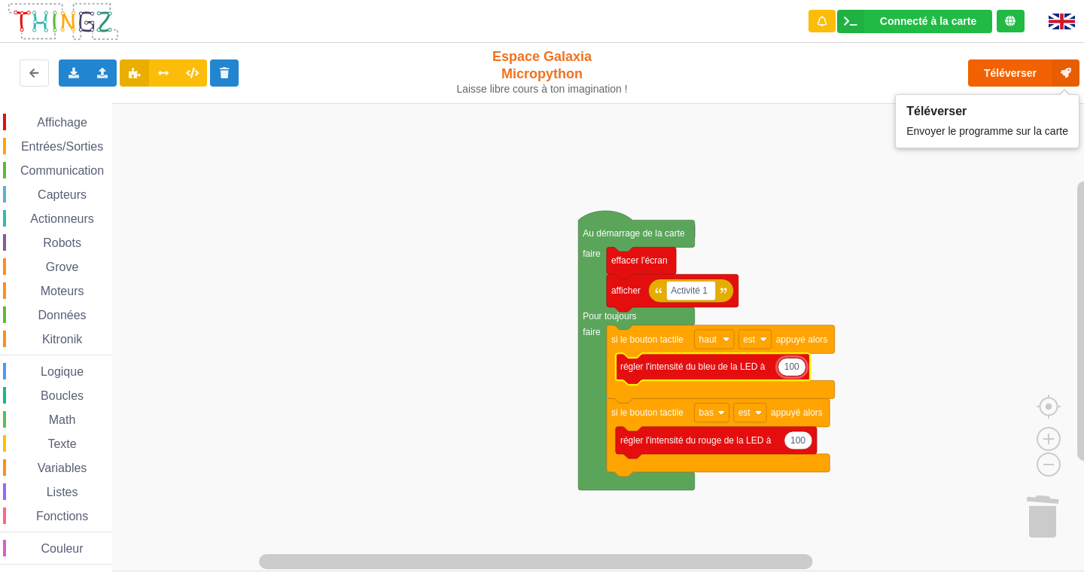
type input "100"
click at [1006, 74] on button "Téléverser" at bounding box center [1023, 72] width 111 height 27
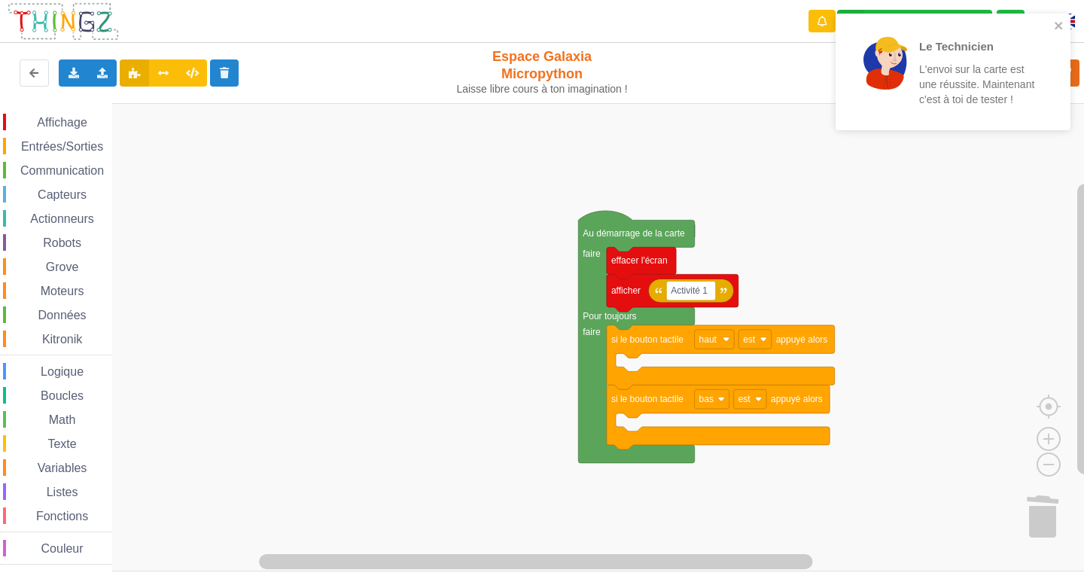
click at [76, 113] on div "Affichage Entrées/Sorties Communication Capteurs Actionneurs Robots Grove Moteu…" at bounding box center [56, 337] width 112 height 468
click at [64, 122] on span "Affichage" at bounding box center [62, 122] width 54 height 13
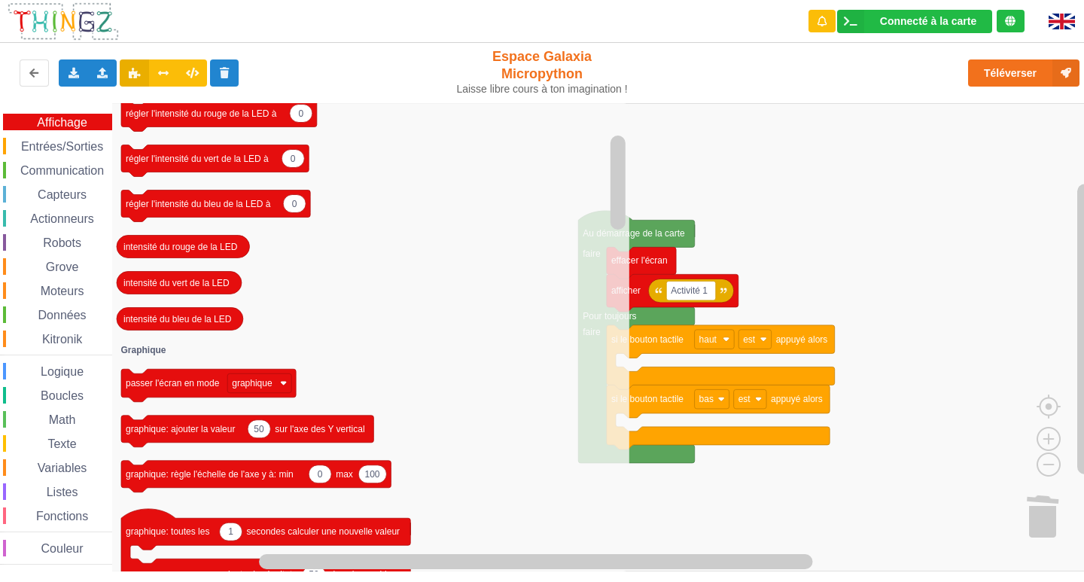
click at [65, 218] on span "Actionneurs" at bounding box center [62, 218] width 68 height 13
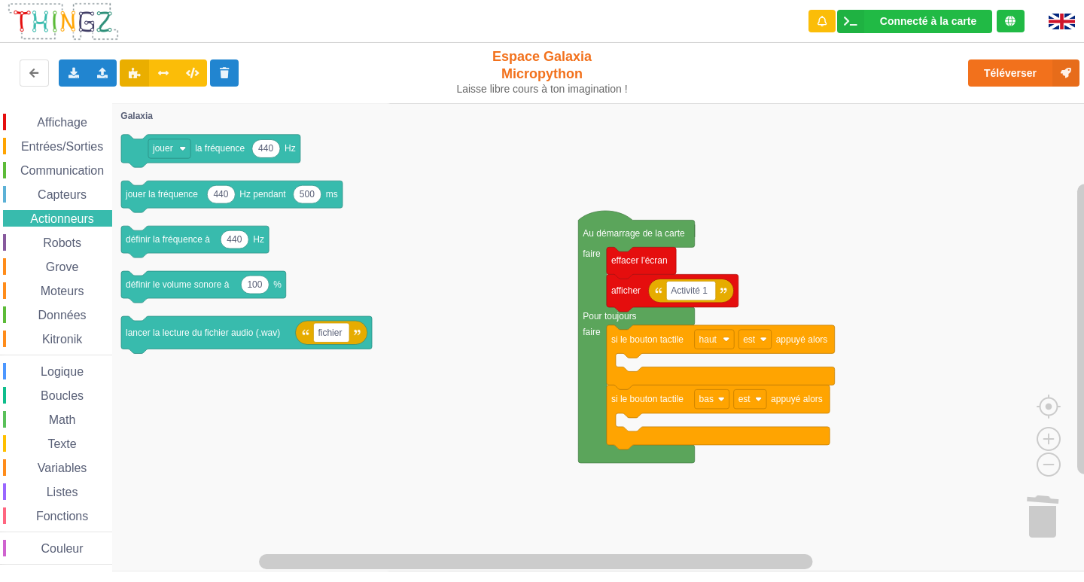
click at [69, 190] on span "Capteurs" at bounding box center [61, 194] width 53 height 13
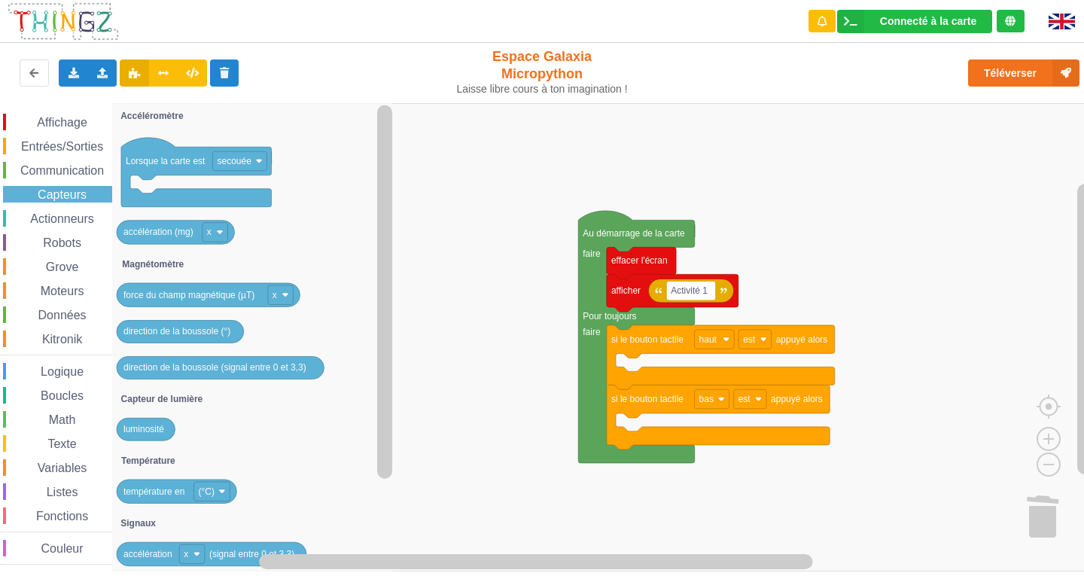
click at [71, 468] on span "Variables" at bounding box center [62, 467] width 54 height 13
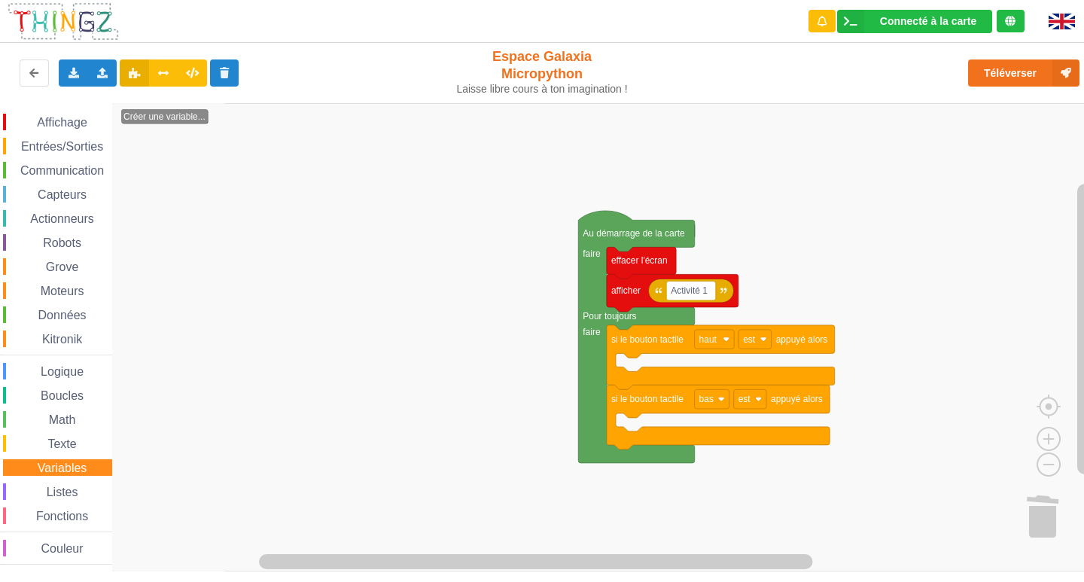
click at [82, 432] on div "Affichage Entrées/Sorties Communication Capteurs Actionneurs Robots Grove Moteu…" at bounding box center [56, 339] width 112 height 451
click at [59, 439] on span "Texte" at bounding box center [61, 443] width 33 height 13
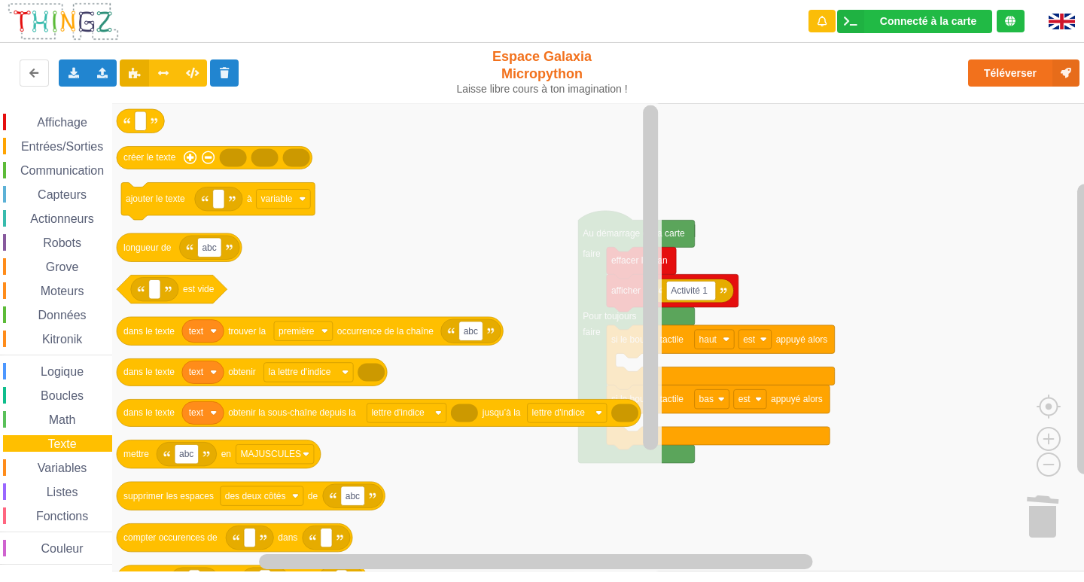
click at [53, 417] on span "Math" at bounding box center [63, 419] width 32 height 13
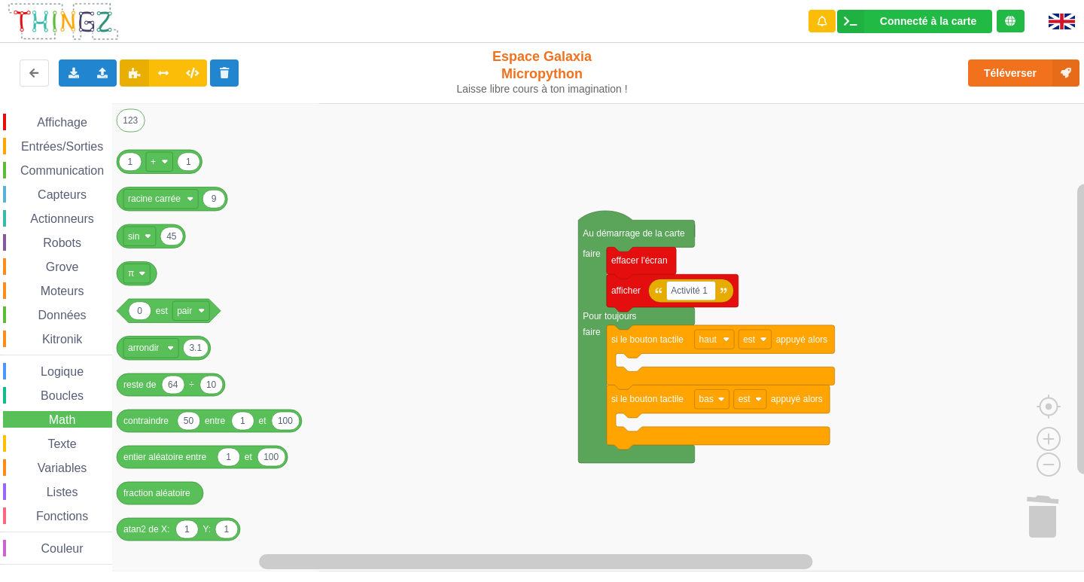
click at [82, 396] on span "Boucles" at bounding box center [61, 395] width 47 height 13
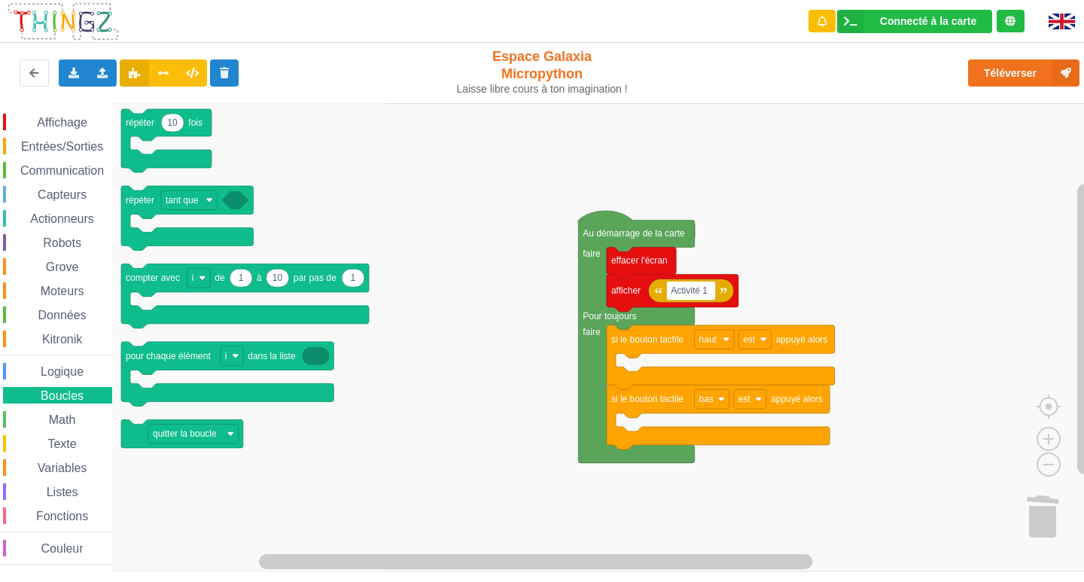
click at [72, 375] on span "Logique" at bounding box center [61, 371] width 47 height 13
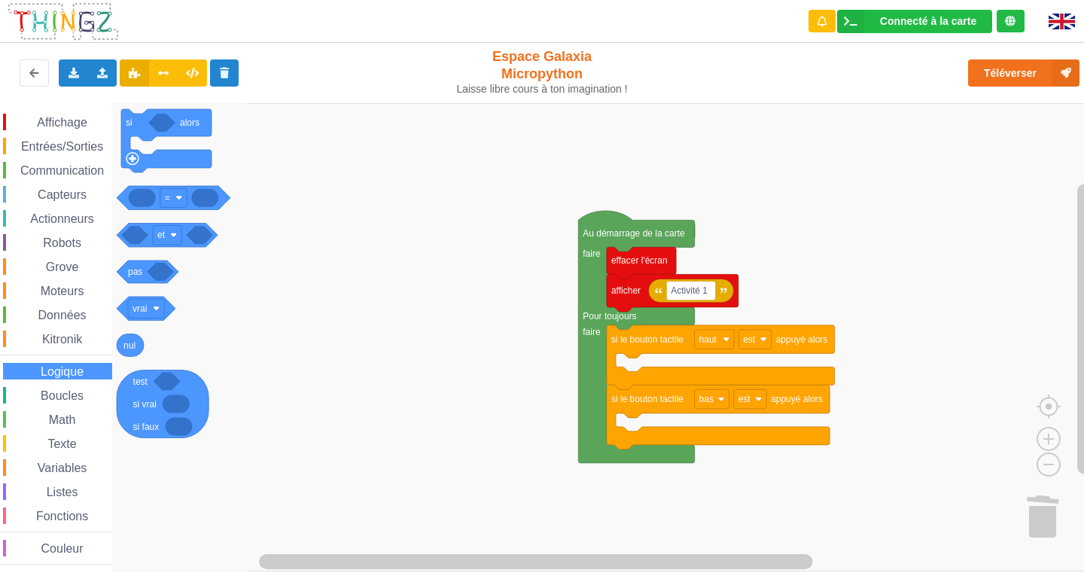
click at [71, 342] on span "Kitronik" at bounding box center [62, 339] width 44 height 13
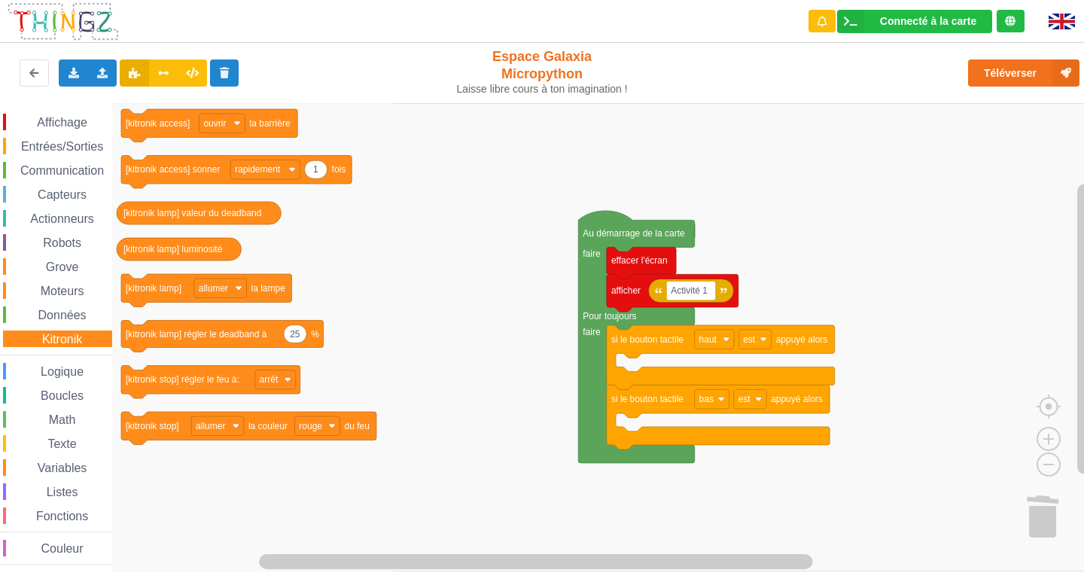
click at [68, 313] on span "Données" at bounding box center [62, 315] width 53 height 13
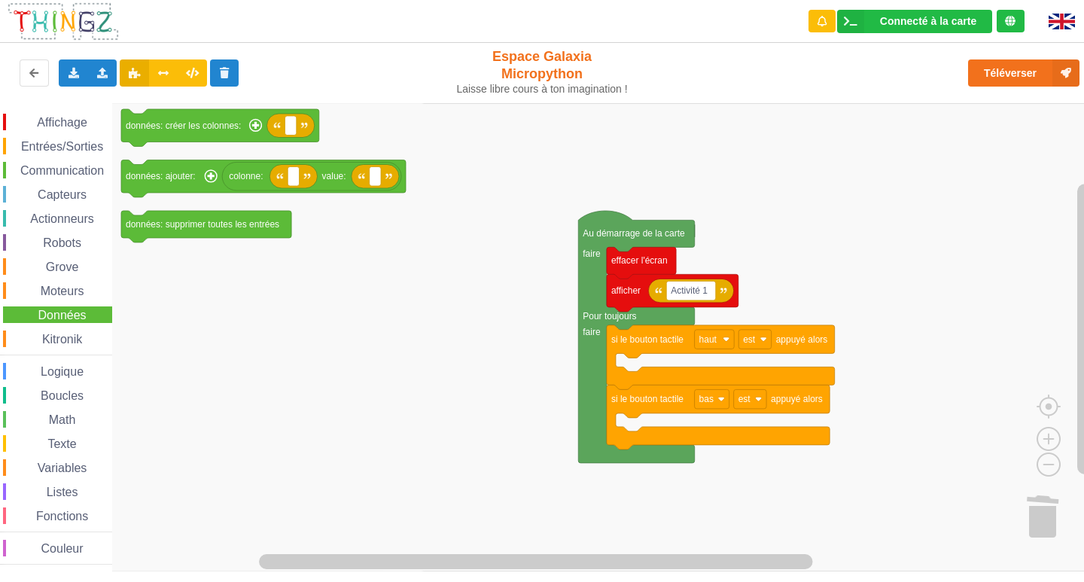
click at [63, 284] on span "Moteurs" at bounding box center [62, 290] width 48 height 13
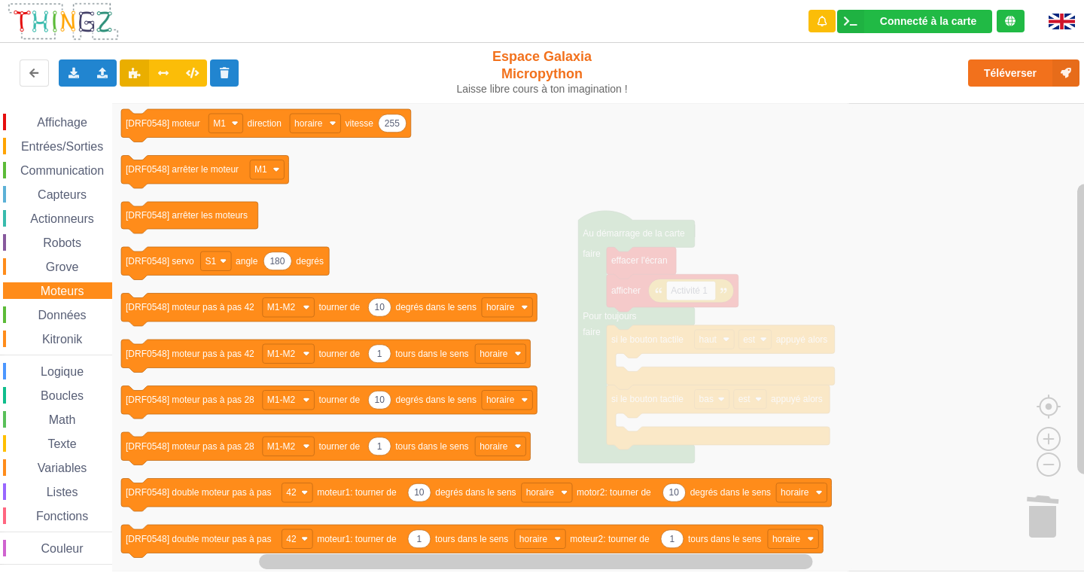
click at [63, 267] on span "Grove" at bounding box center [63, 266] width 38 height 13
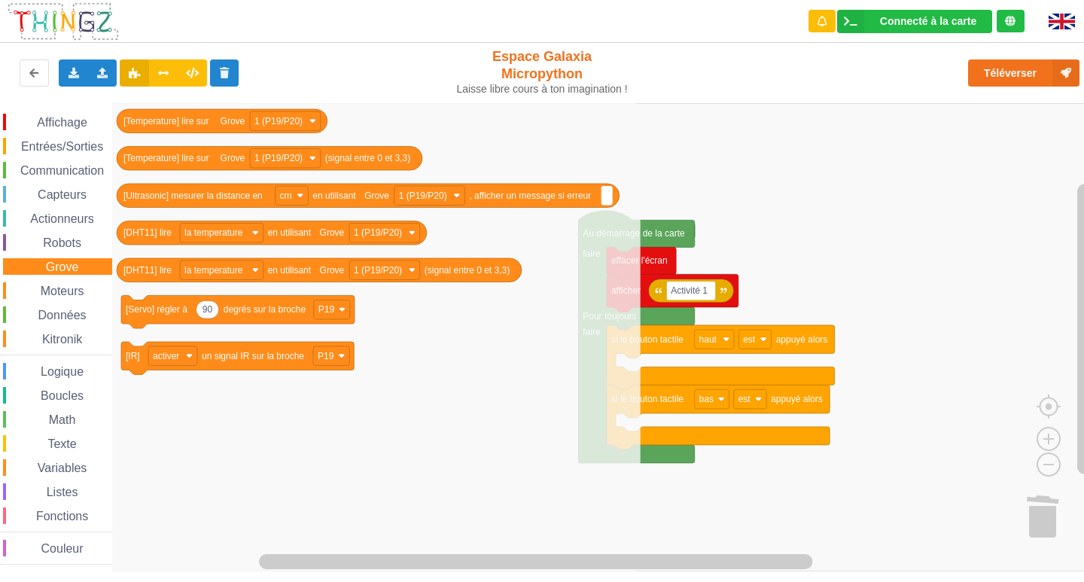
click at [75, 242] on span "Robots" at bounding box center [62, 242] width 43 height 13
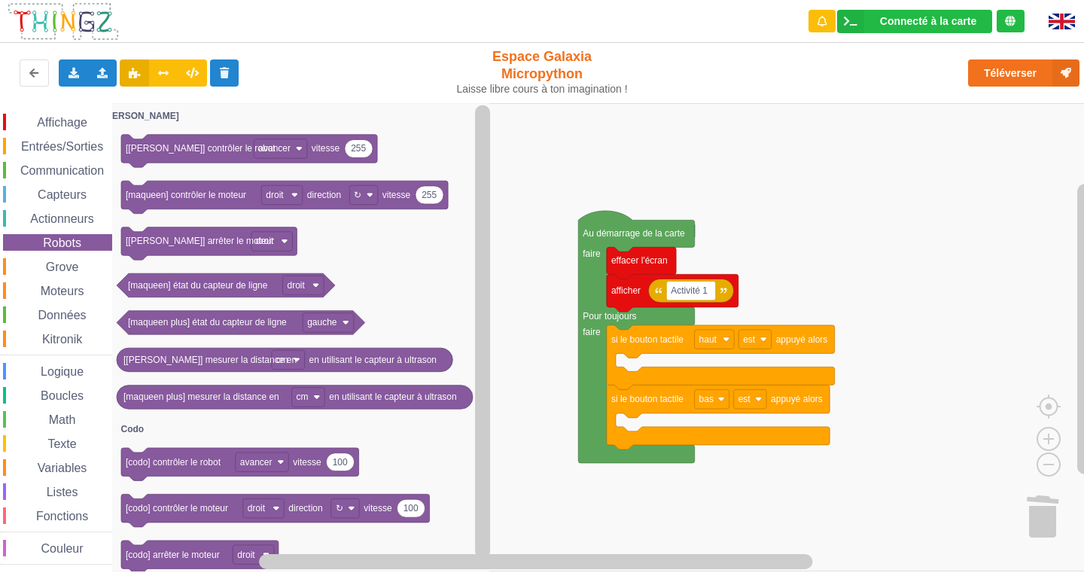
click at [78, 215] on span "Actionneurs" at bounding box center [62, 218] width 68 height 13
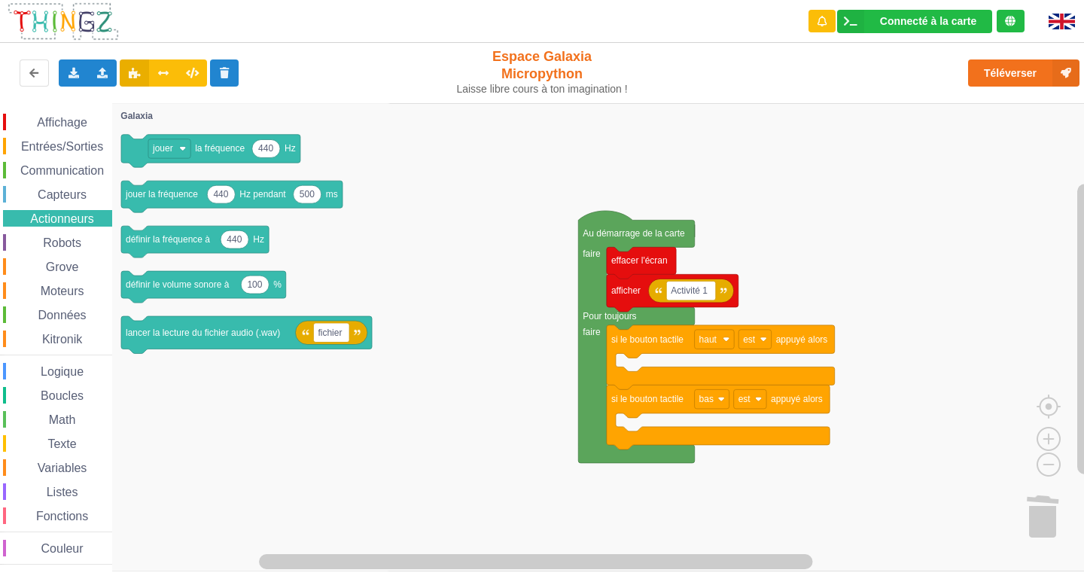
click at [70, 186] on div "Capteurs" at bounding box center [57, 194] width 109 height 17
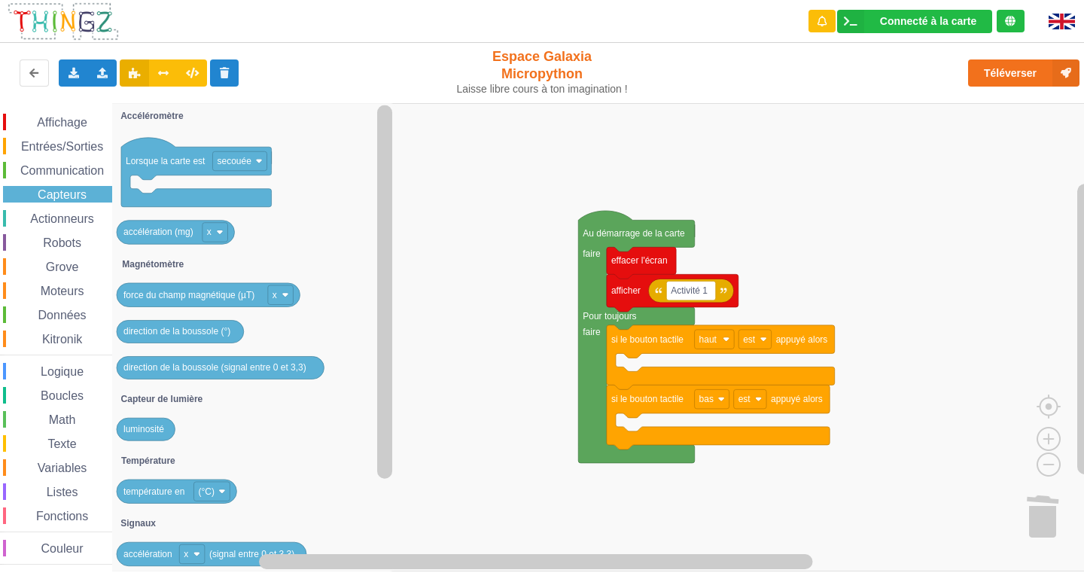
click at [72, 143] on span "Entrées/Sorties" at bounding box center [62, 146] width 87 height 13
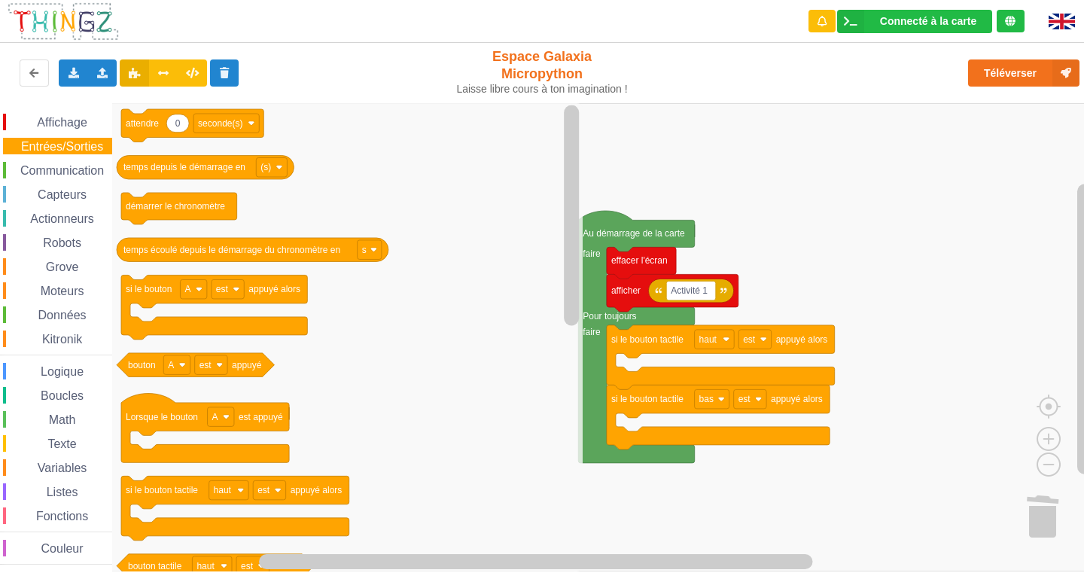
click at [51, 117] on span "Affichage" at bounding box center [62, 122] width 54 height 13
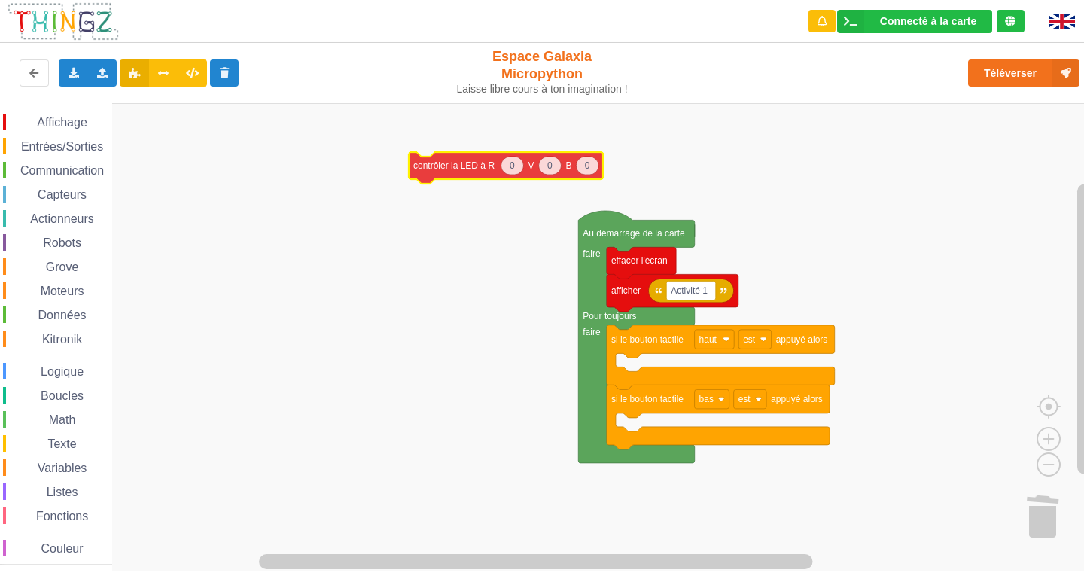
click at [455, 170] on div "Affichage Entrées/Sorties Communication Capteurs Actionneurs Robots Grove Moteu…" at bounding box center [547, 337] width 1094 height 468
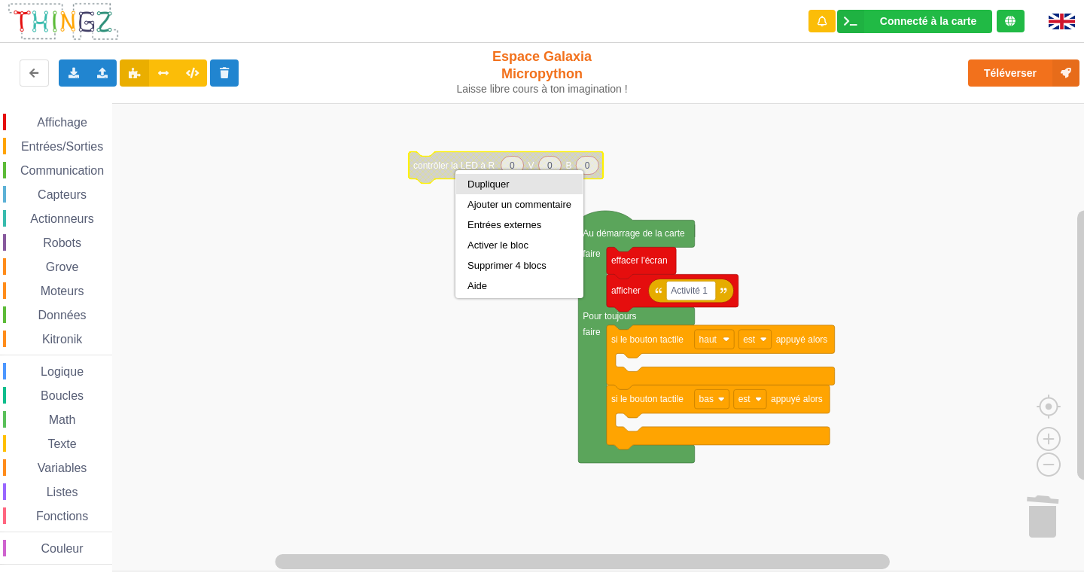
click at [475, 189] on div "Dupliquer" at bounding box center [519, 183] width 104 height 11
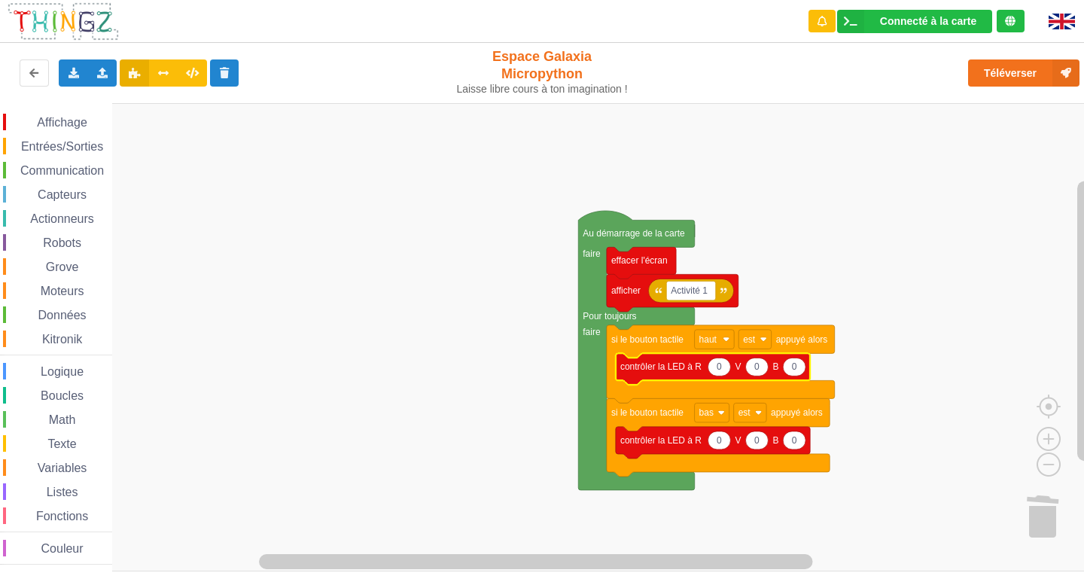
click at [723, 371] on icon "Espace de travail de Blocky" at bounding box center [718, 366] width 23 height 18
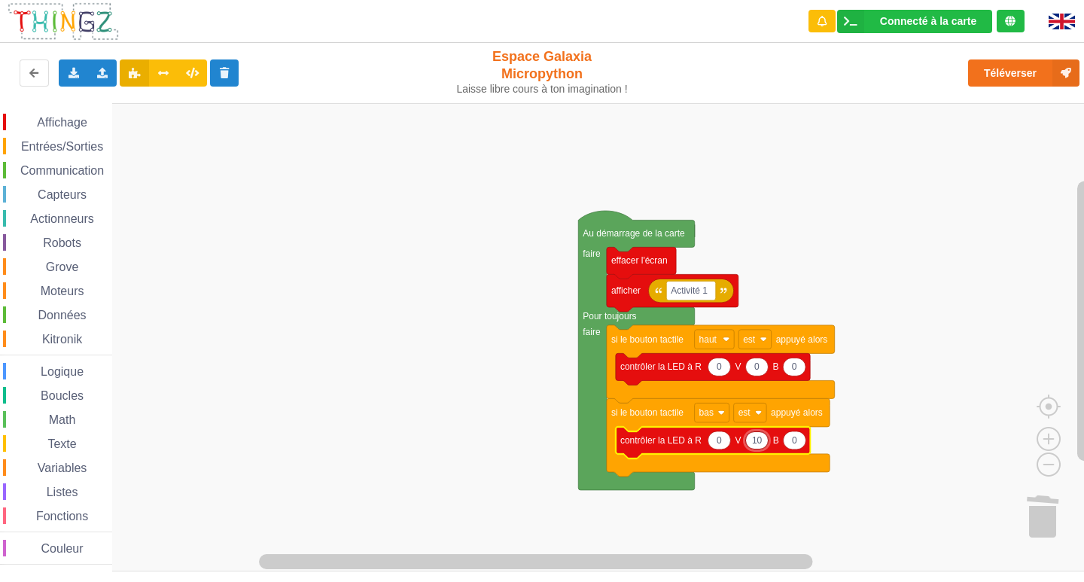
type input "100"
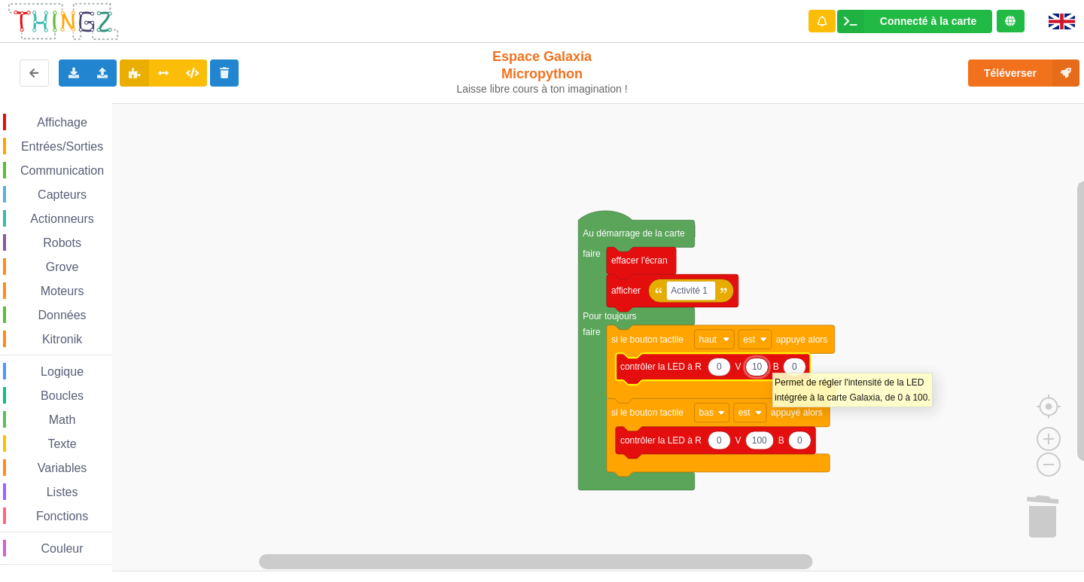
type input "100"
click at [798, 363] on text "0" at bounding box center [799, 366] width 5 height 11
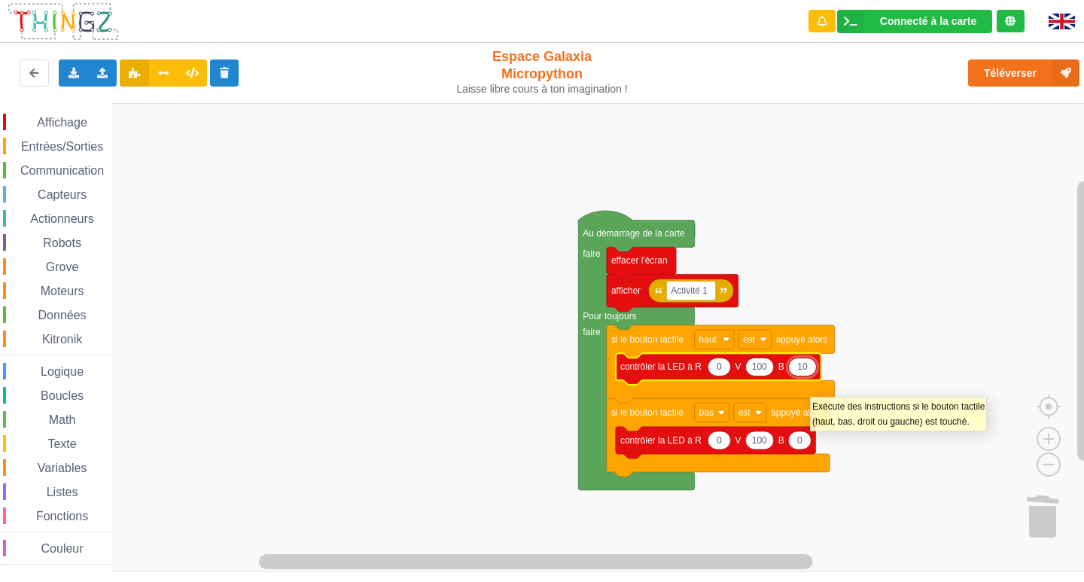
type input "100"
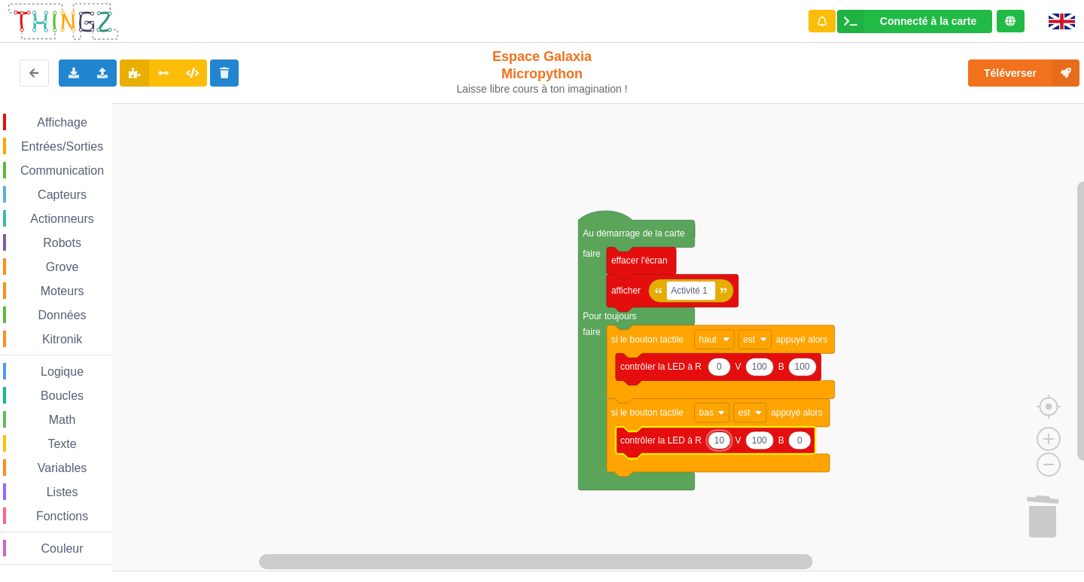
type input "100"
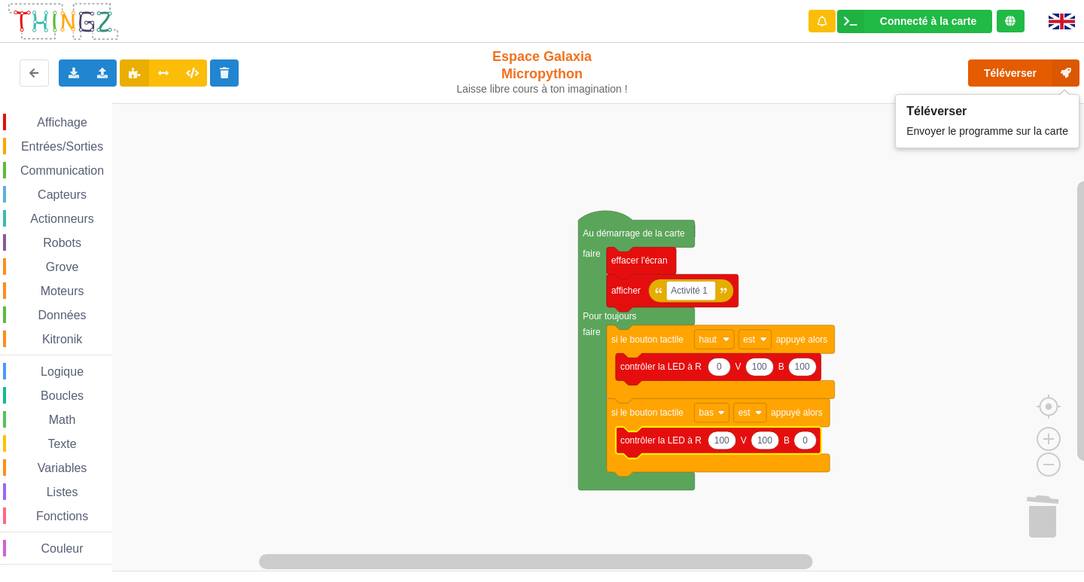
click at [1035, 69] on button "Téléverser" at bounding box center [1023, 72] width 111 height 27
click at [728, 442] on icon "Espace de travail de Blocky" at bounding box center [721, 440] width 28 height 18
type input "0"
click at [1010, 79] on button "Téléverser" at bounding box center [1023, 72] width 111 height 27
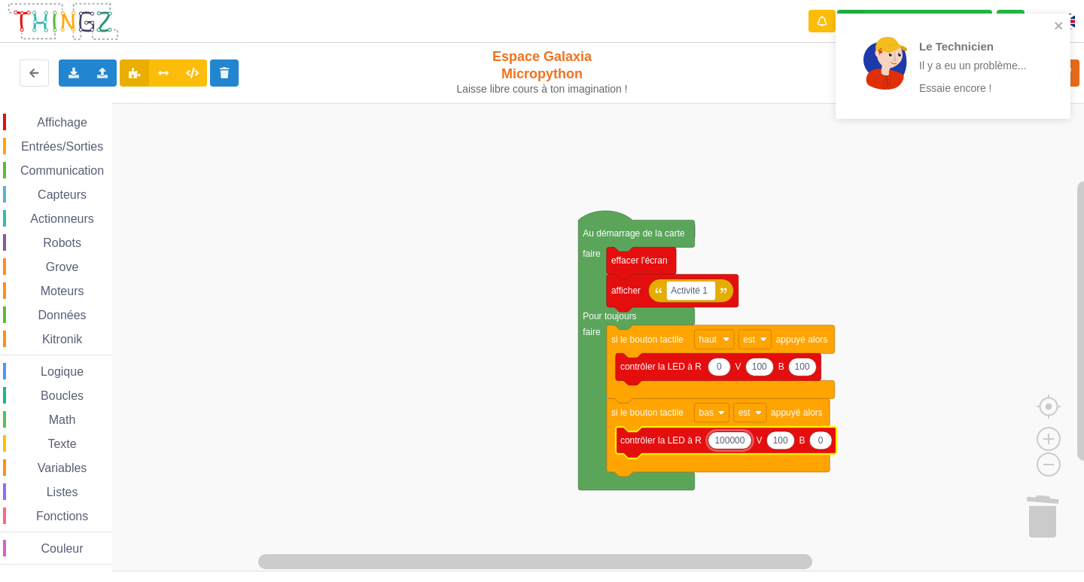
drag, startPoint x: 748, startPoint y: 439, endPoint x: 683, endPoint y: 438, distance: 64.7
click at [683, 438] on body "Le Technicien Il y a eu un problème... Essaie encore ! Connecté à la carte Régl…" at bounding box center [542, 291] width 1084 height 582
click at [1050, 25] on div "Le Technicien Il y a eu un problème... Essaie encore !" at bounding box center [947, 66] width 212 height 93
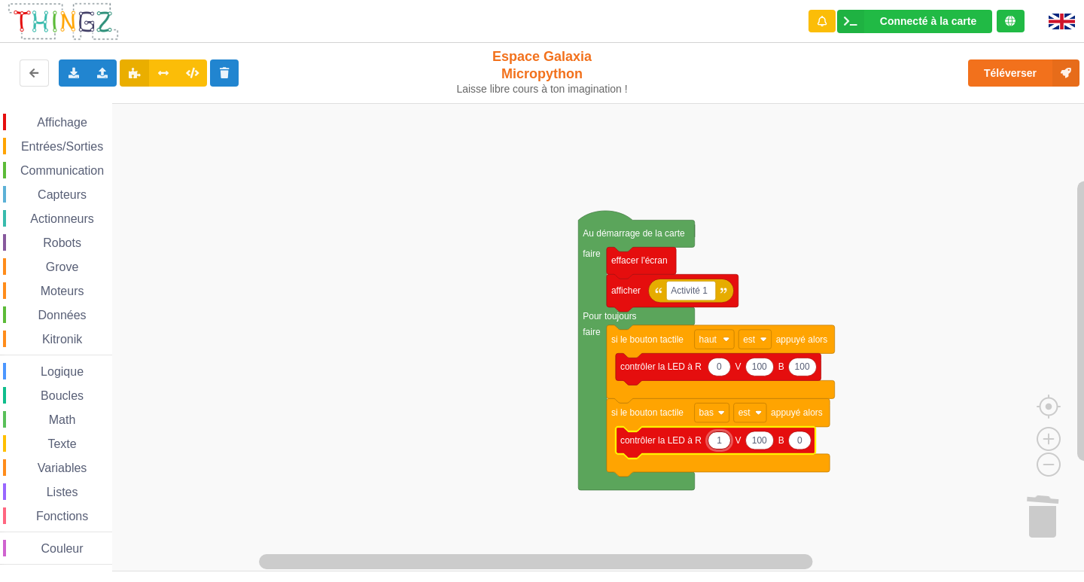
click at [1044, 71] on div "Le Technicien Il y a eu un problème... Essaie encore !" at bounding box center [952, 72] width 241 height 122
click at [727, 444] on input "1" at bounding box center [718, 440] width 23 height 19
type input "100"
click at [765, 439] on text "100" at bounding box center [764, 440] width 15 height 11
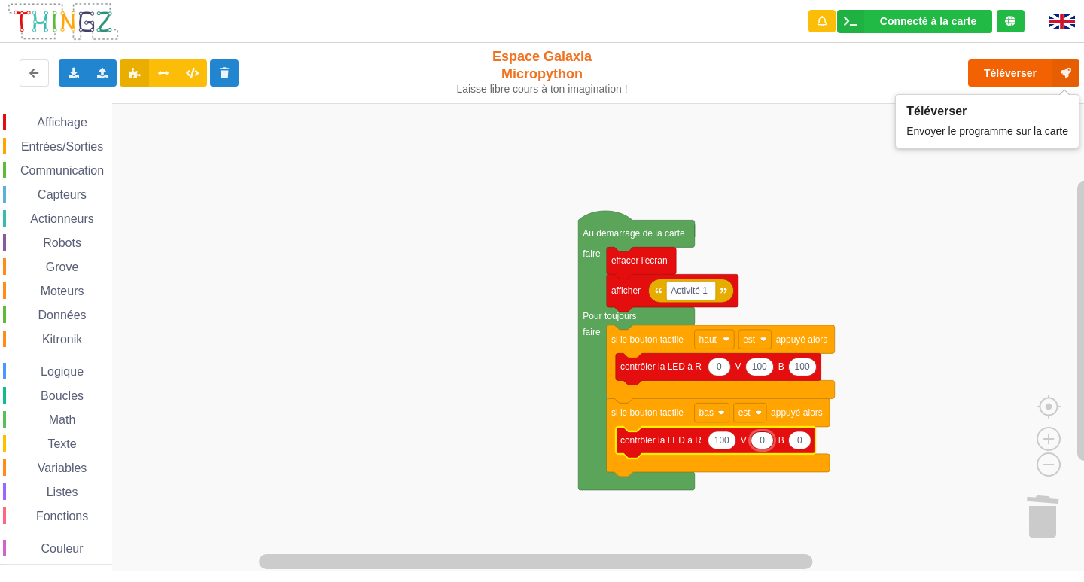
type input "0"
click at [1021, 74] on button "Téléverser" at bounding box center [1023, 72] width 111 height 27
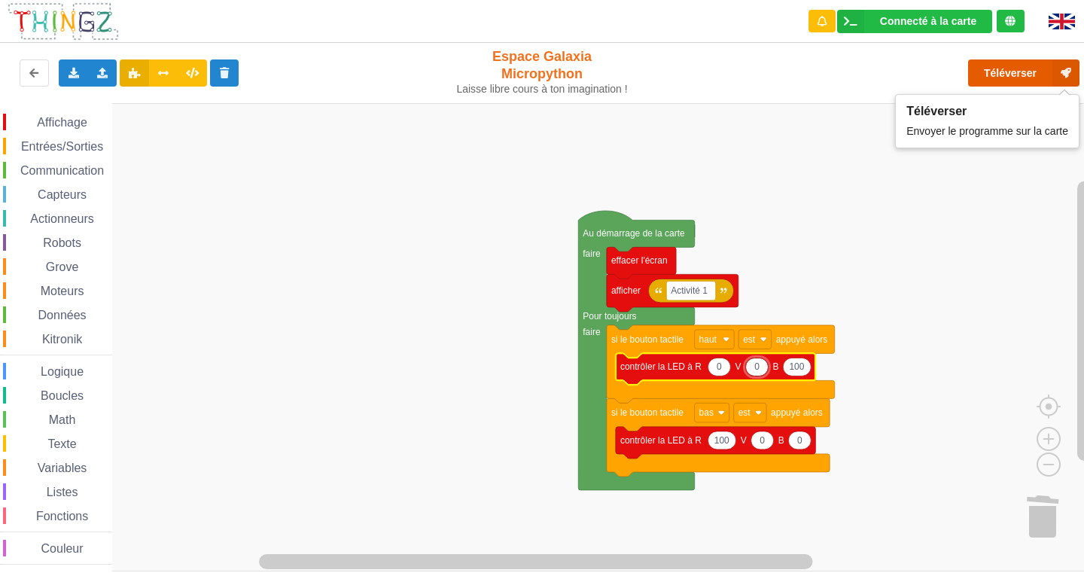
click at [997, 80] on button "Téléverser" at bounding box center [1023, 72] width 111 height 27
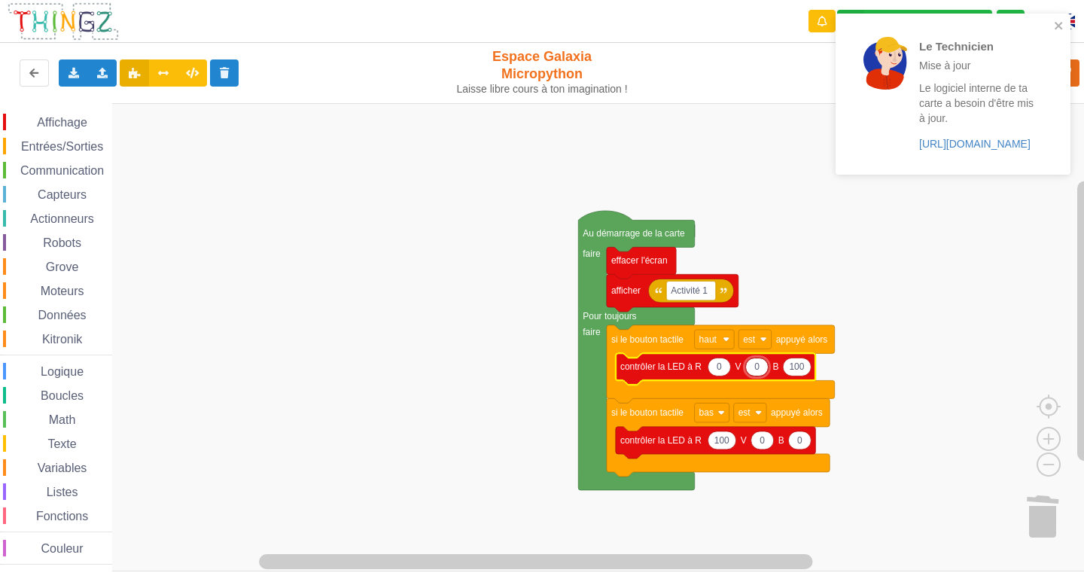
click at [759, 368] on input "0" at bounding box center [756, 366] width 23 height 19
click at [1059, 29] on icon "close" at bounding box center [1058, 26] width 11 height 12
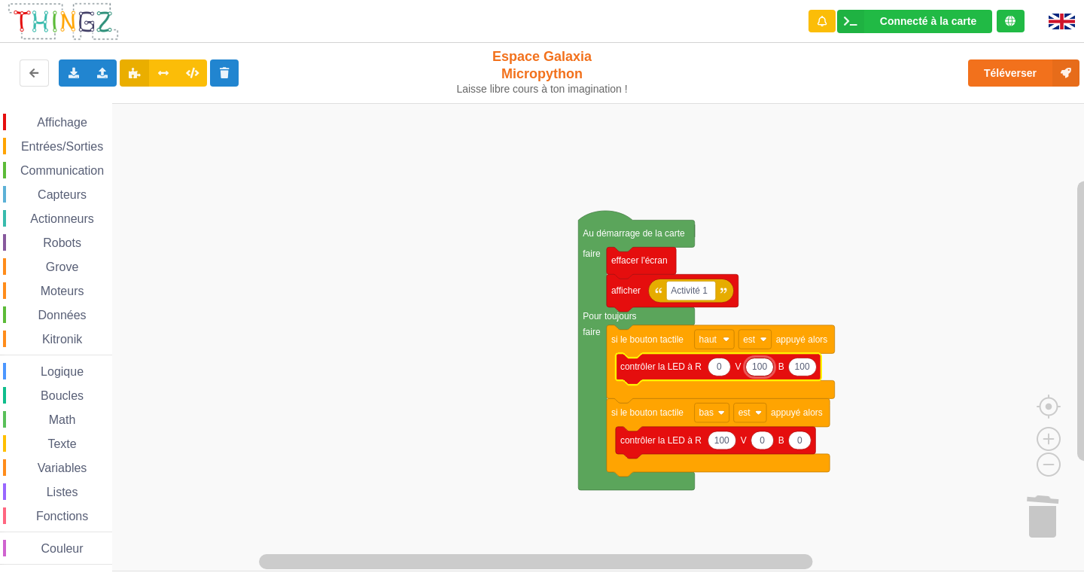
click at [1036, 84] on div "Le Technicien Mise à jour Le logiciel interne de ta carte a besoin d'être mis à…" at bounding box center [952, 100] width 241 height 178
click at [1036, 84] on button "Téléverser" at bounding box center [1023, 72] width 111 height 27
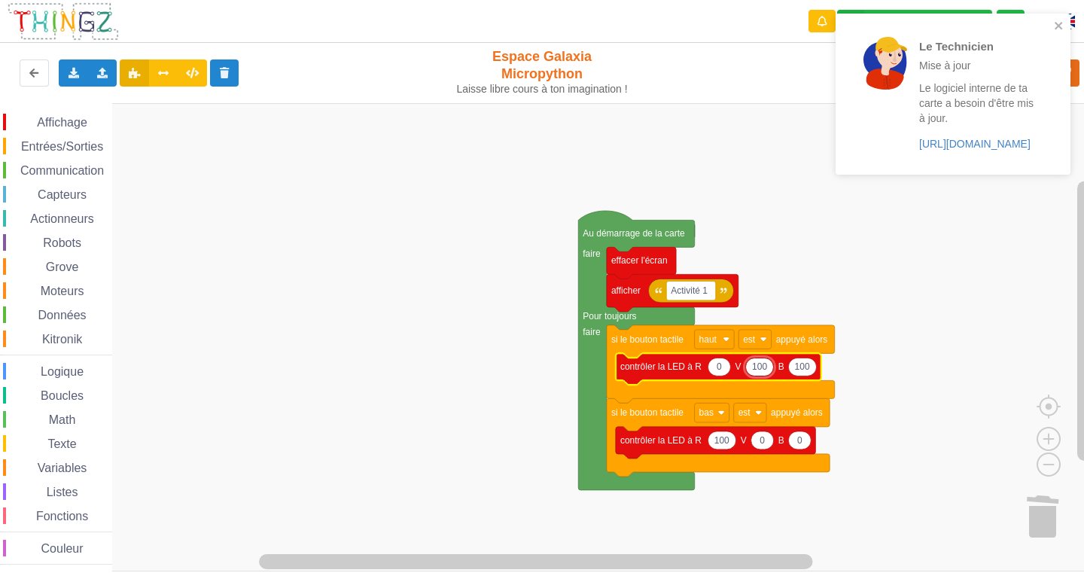
click at [762, 368] on input "100" at bounding box center [759, 366] width 29 height 19
type input "0"
click at [1056, 19] on div "Le Technicien Mise à jour Le logiciel interne de ta carte a besoin d'être mis à…" at bounding box center [952, 94] width 235 height 161
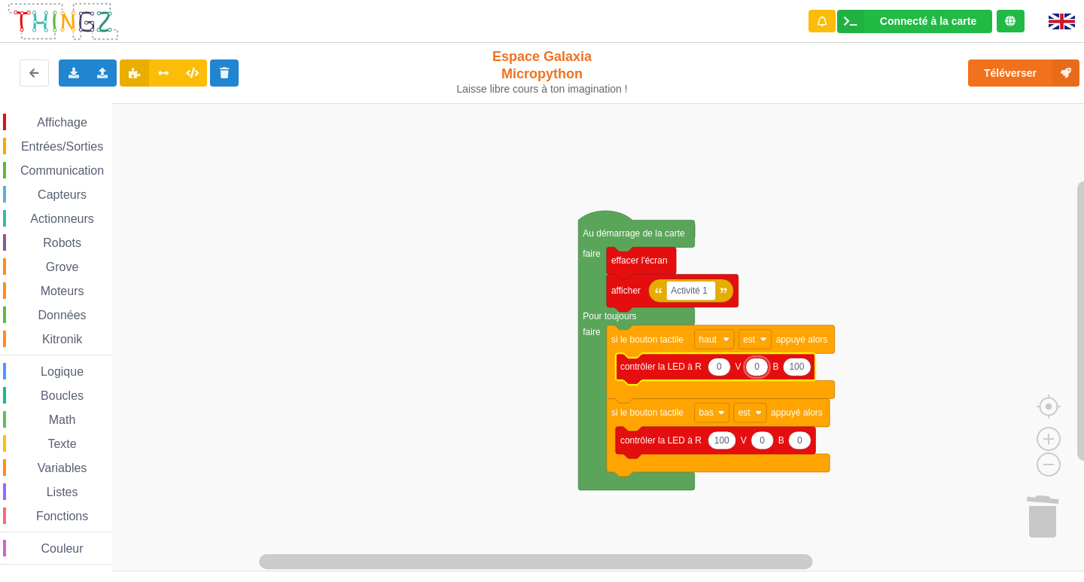
click at [1050, 76] on div "Le Technicien Mise à jour Le logiciel interne de ta carte a besoin d'être mis à…" at bounding box center [952, 100] width 241 height 178
click at [1050, 76] on button "Téléverser" at bounding box center [1023, 72] width 111 height 27
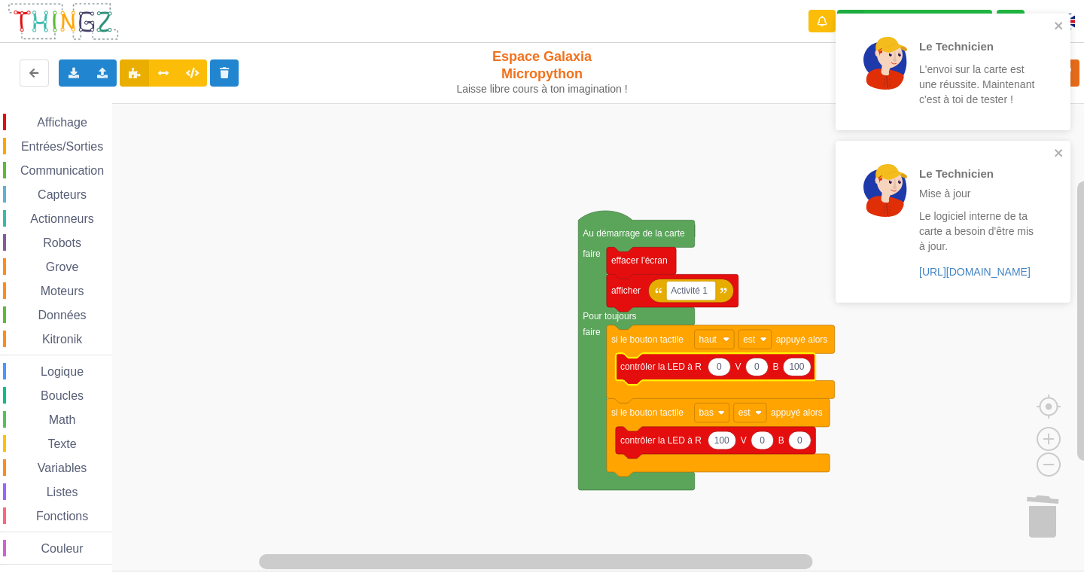
click at [70, 121] on span "Affichage" at bounding box center [62, 122] width 54 height 13
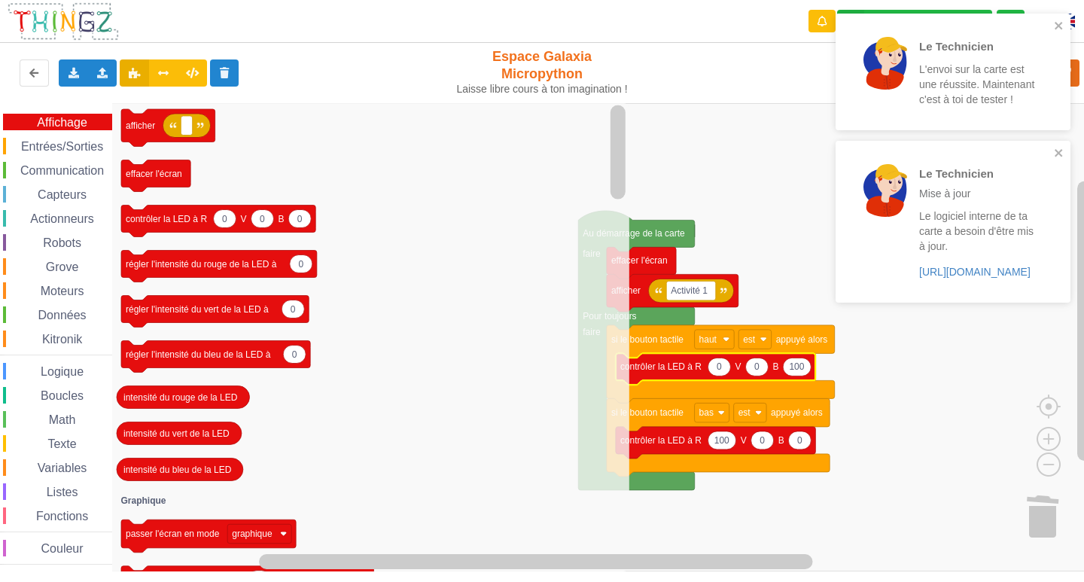
click at [64, 195] on span "Capteurs" at bounding box center [61, 194] width 53 height 13
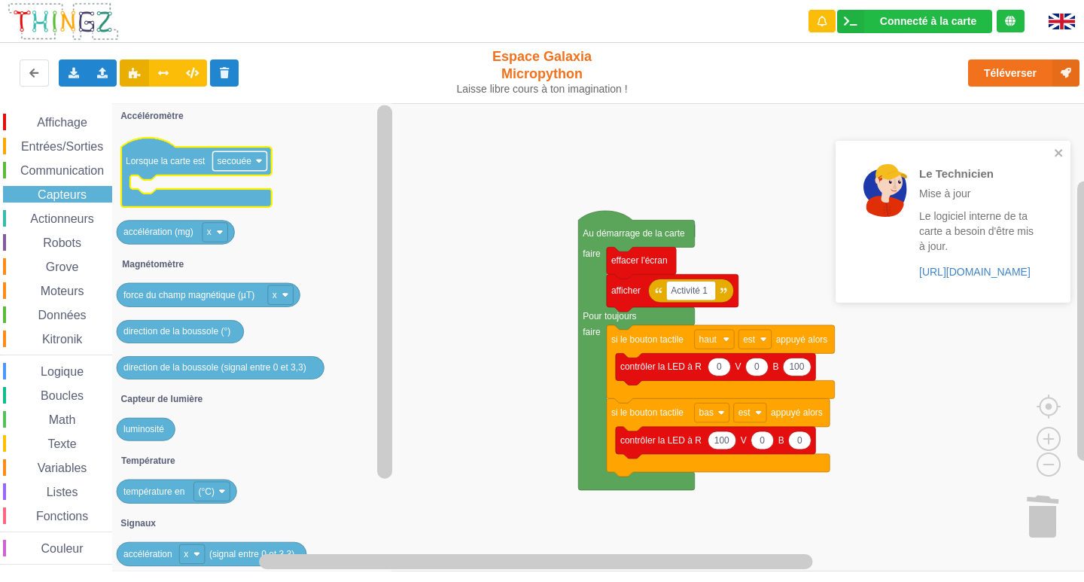
click at [256, 159] on image "Espace de travail de Blocky" at bounding box center [259, 161] width 7 height 7
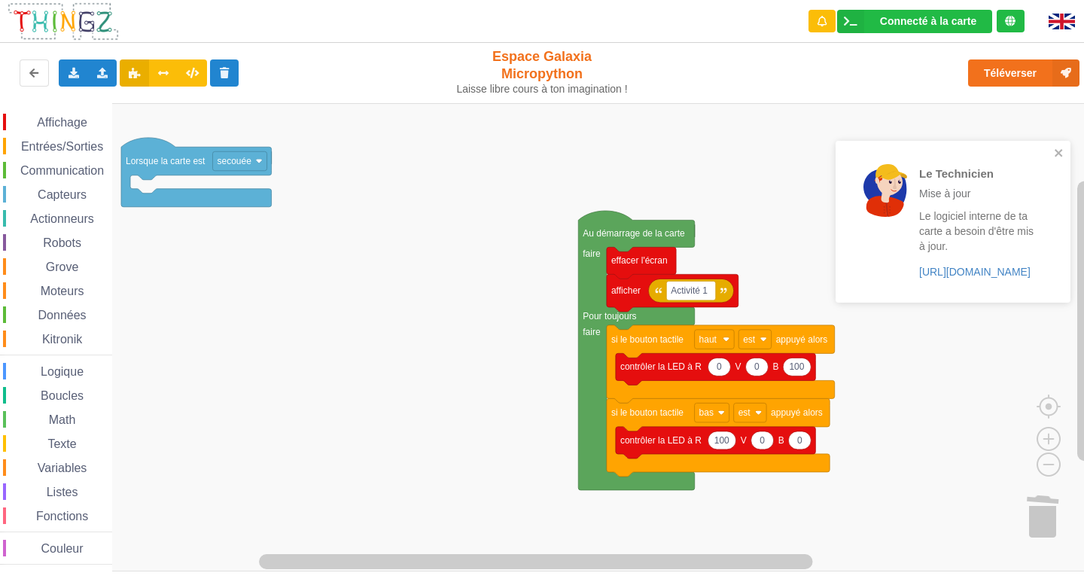
click at [256, 159] on image "Espace de travail de Blocky" at bounding box center [259, 161] width 7 height 7
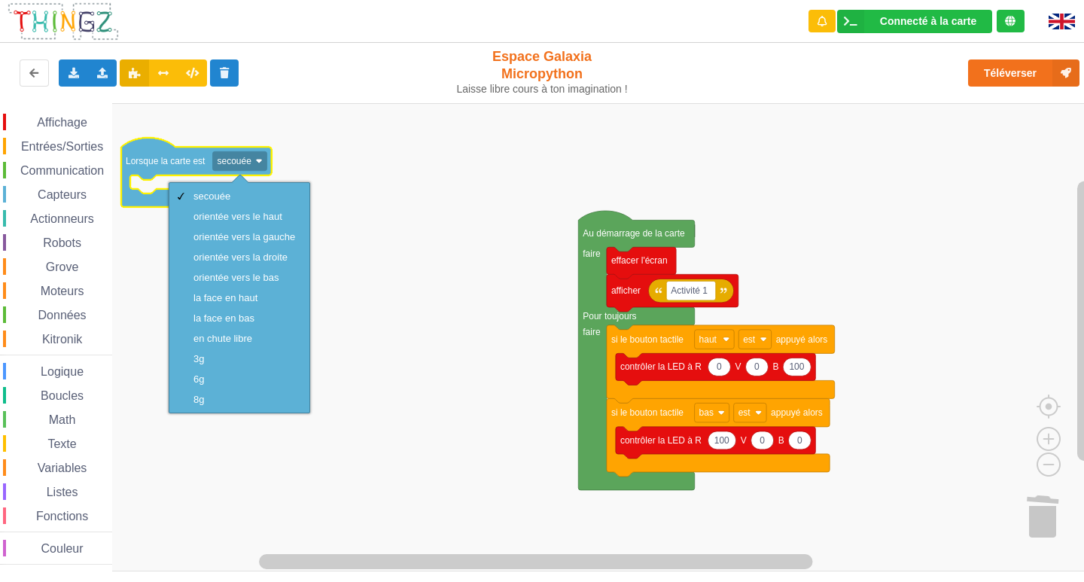
click at [79, 173] on span "Communication" at bounding box center [62, 170] width 88 height 13
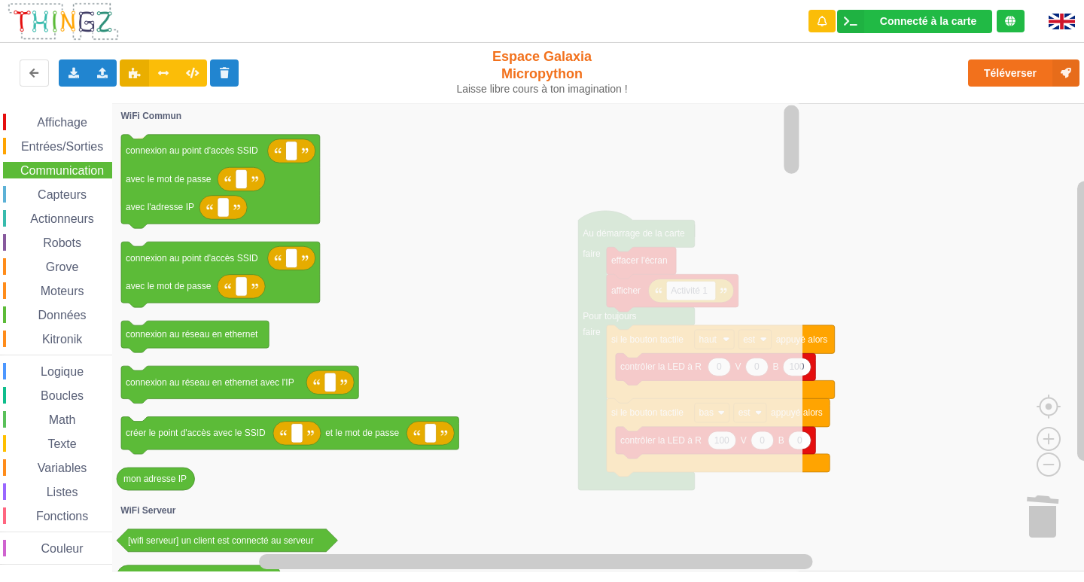
click at [52, 190] on span "Capteurs" at bounding box center [61, 194] width 53 height 13
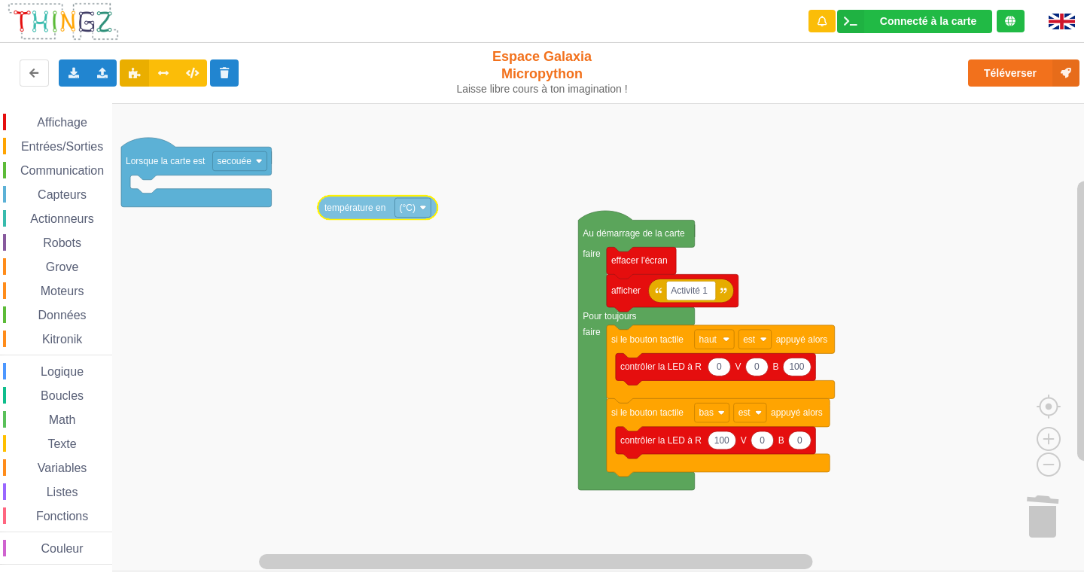
click at [374, 196] on div "Affichage Entrées/Sorties Communication Capteurs Actionneurs Robots Grove Moteu…" at bounding box center [547, 337] width 1094 height 468
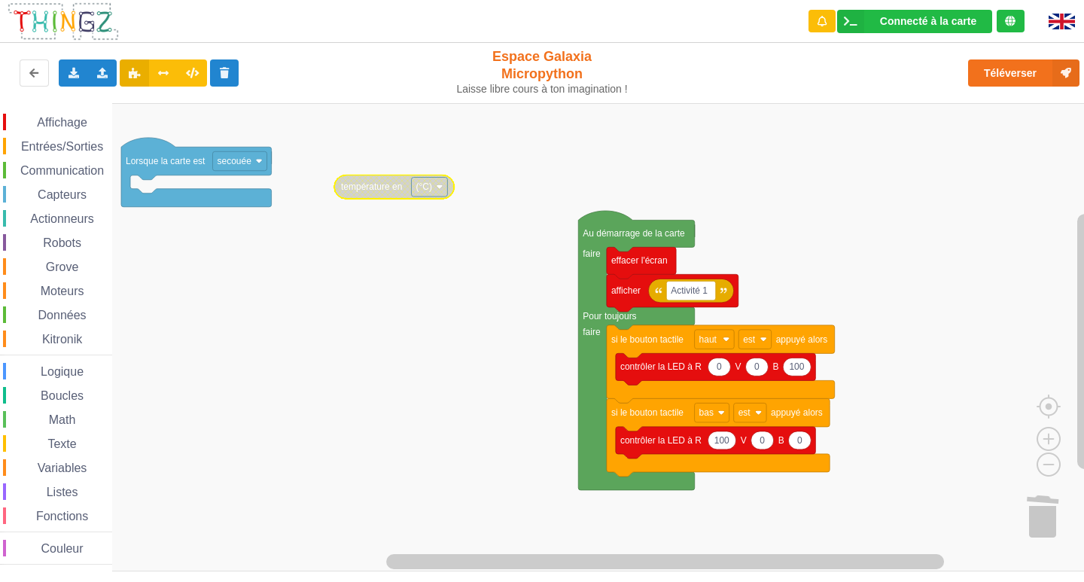
click at [87, 123] on span "Affichage" at bounding box center [62, 122] width 54 height 13
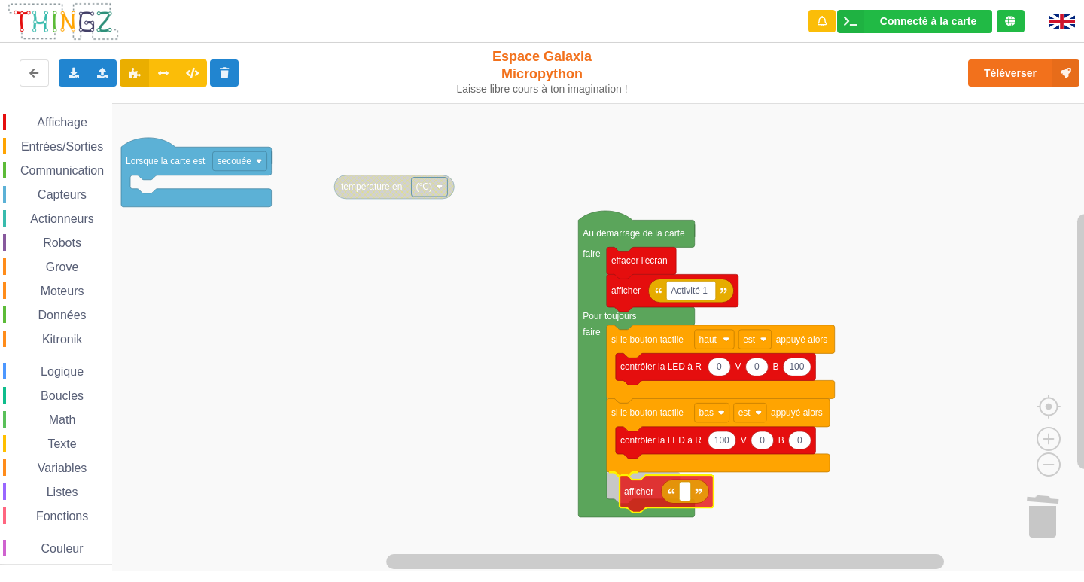
click at [644, 501] on div "Affichage Entrées/Sorties Communication Capteurs Actionneurs Robots Grove Moteu…" at bounding box center [547, 337] width 1094 height 468
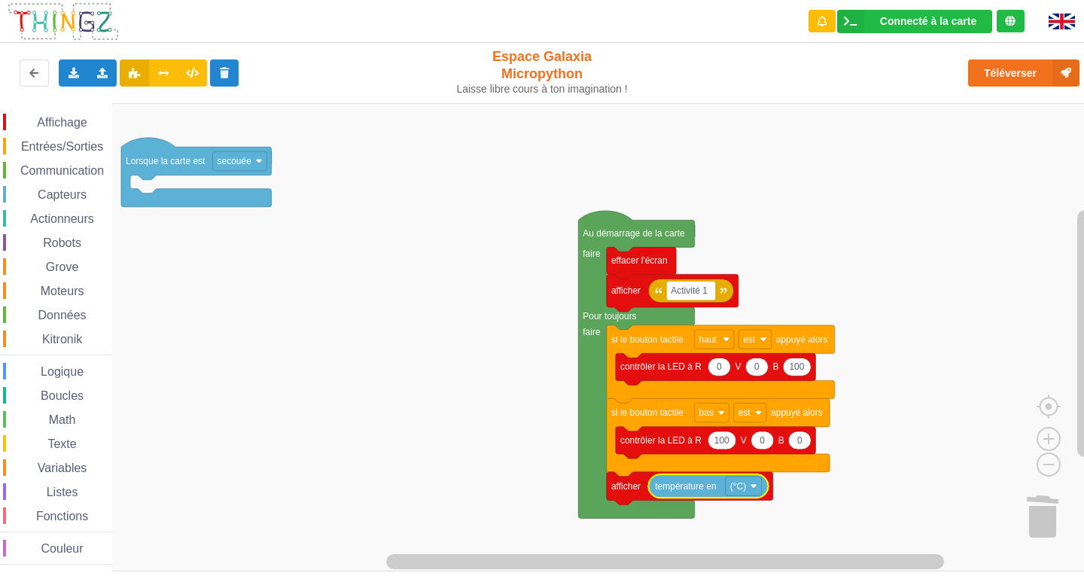
click at [62, 144] on span "Entrées/Sorties" at bounding box center [62, 146] width 87 height 13
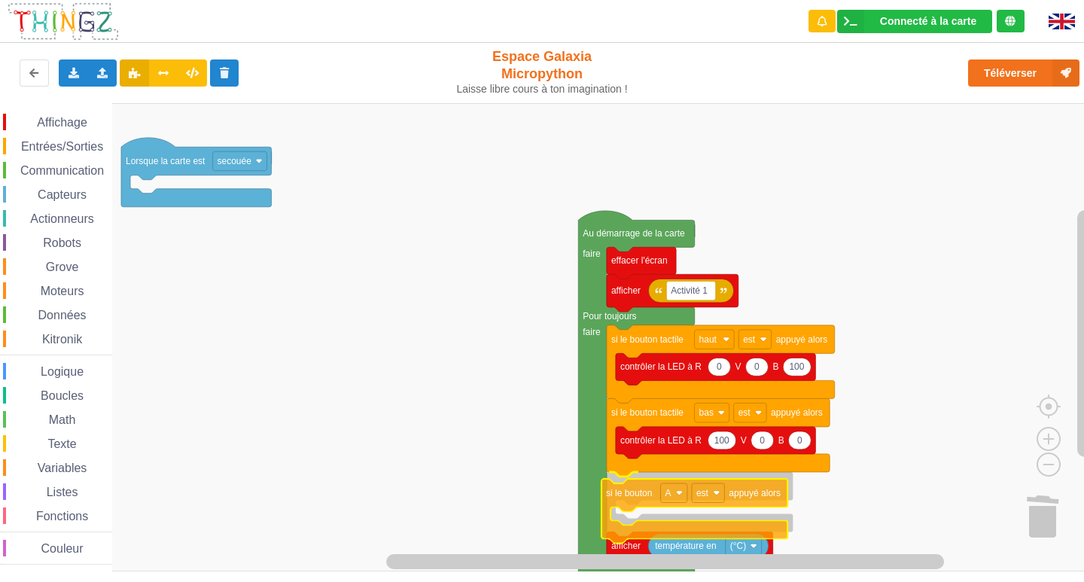
click at [652, 530] on div "Affichage Entrées/Sorties Communication Capteurs Actionneurs Robots Grove Moteu…" at bounding box center [547, 337] width 1094 height 468
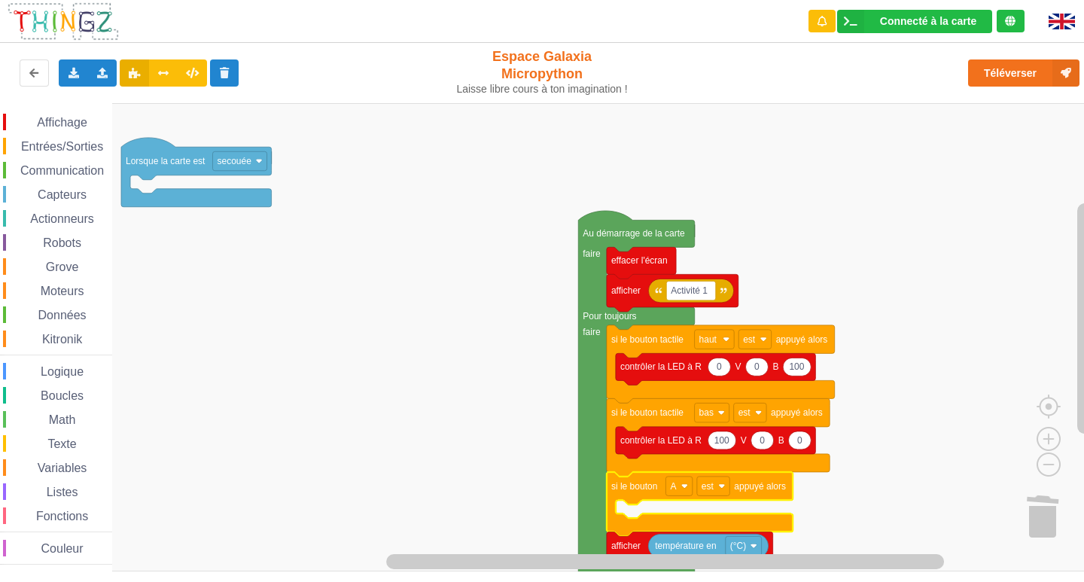
drag, startPoint x: 632, startPoint y: 552, endPoint x: 645, endPoint y: 536, distance: 19.8
click at [645, 536] on div "Affichage Entrées/Sorties Communication Capteurs Actionneurs Robots Grove Moteu…" at bounding box center [547, 337] width 1094 height 468
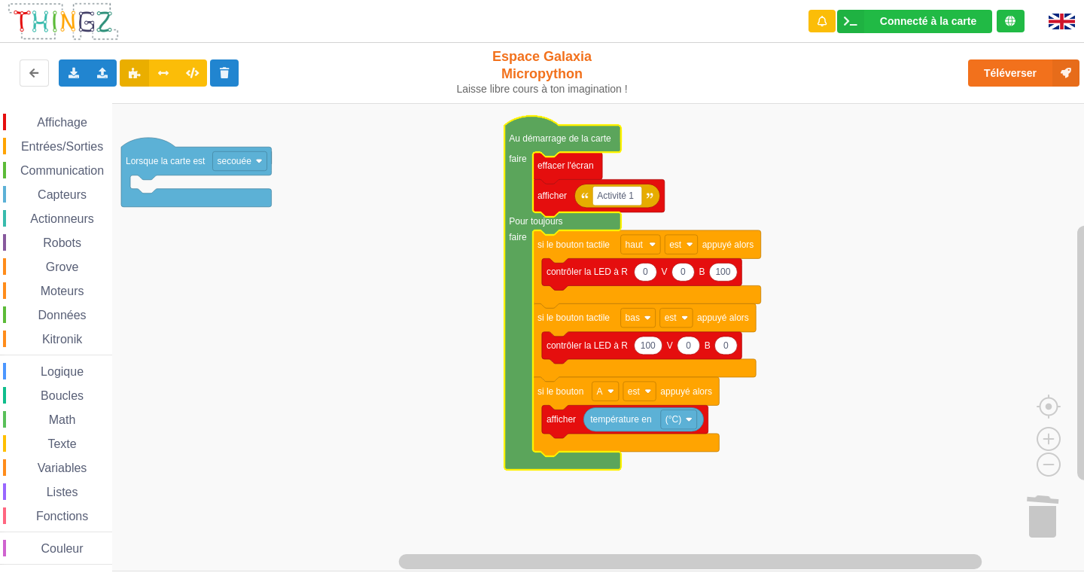
click at [60, 148] on span "Entrées/Sorties" at bounding box center [62, 146] width 87 height 13
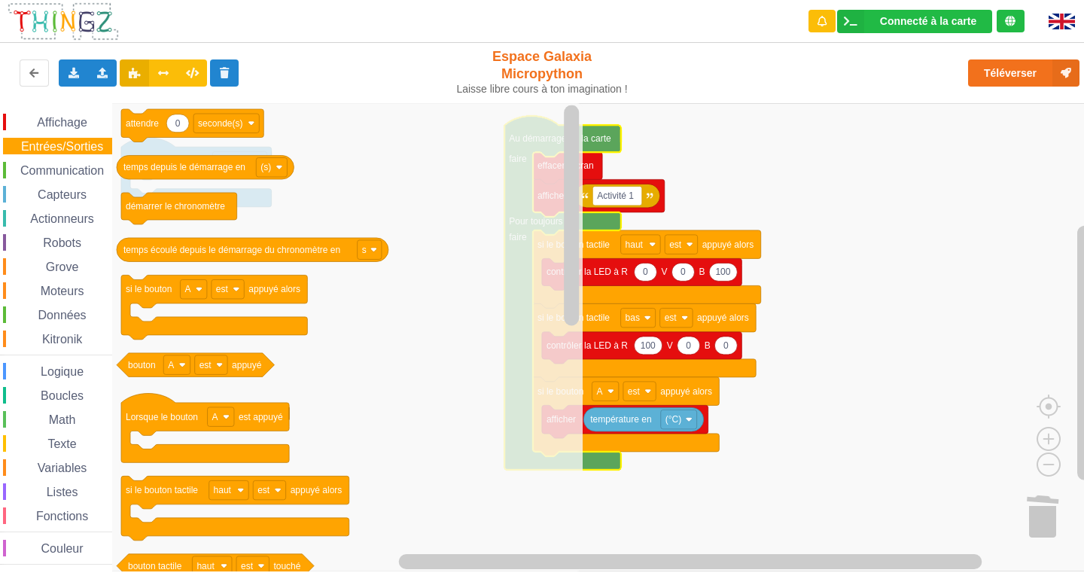
click at [43, 391] on span "Boucles" at bounding box center [61, 395] width 47 height 13
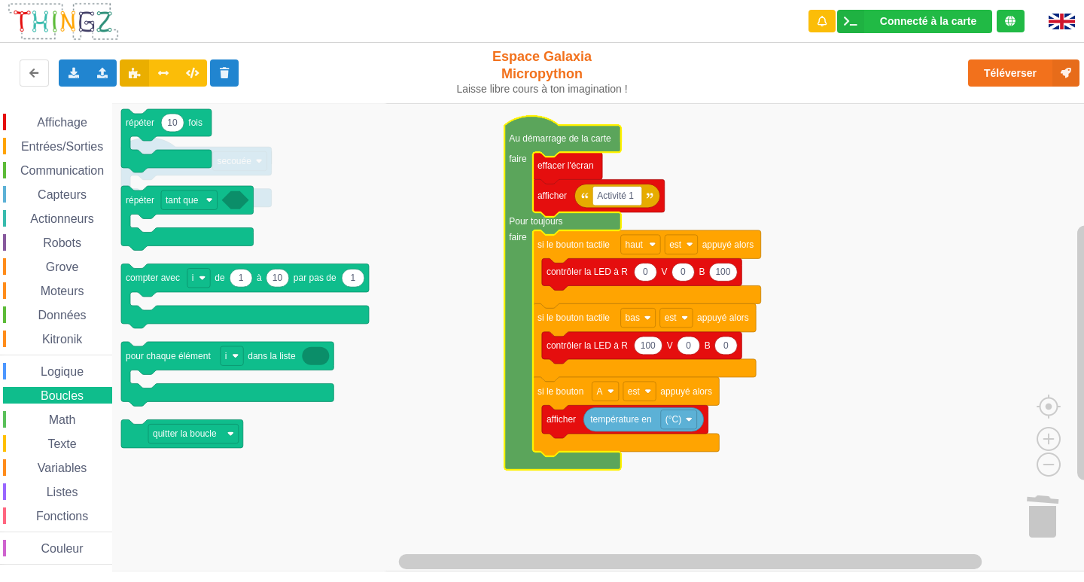
click at [56, 147] on span "Entrées/Sorties" at bounding box center [62, 146] width 87 height 13
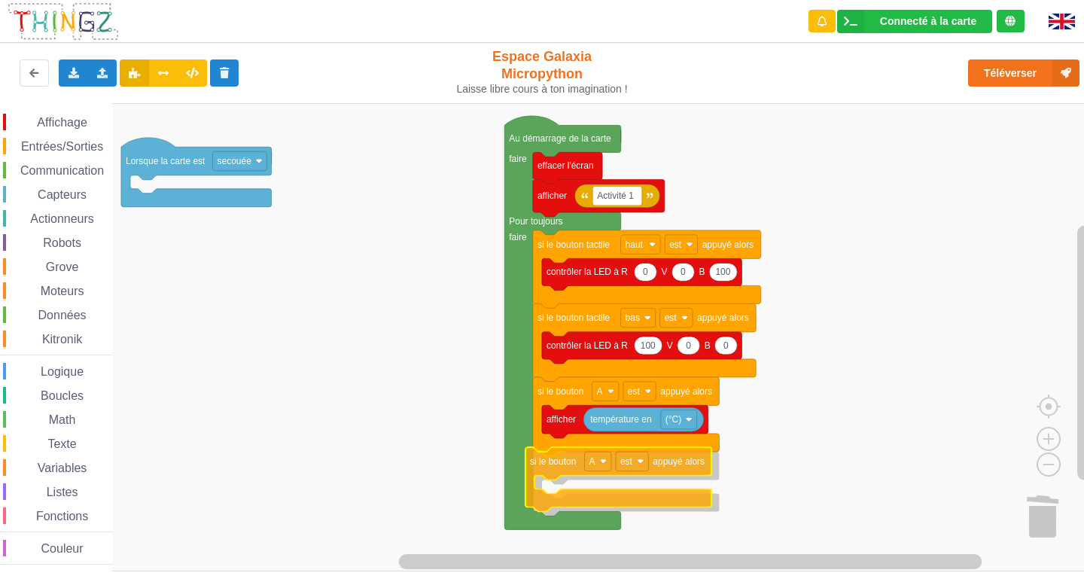
click at [642, 503] on div "Affichage Entrées/Sorties Communication Capteurs Actionneurs Robots Grove Moteu…" at bounding box center [547, 337] width 1094 height 468
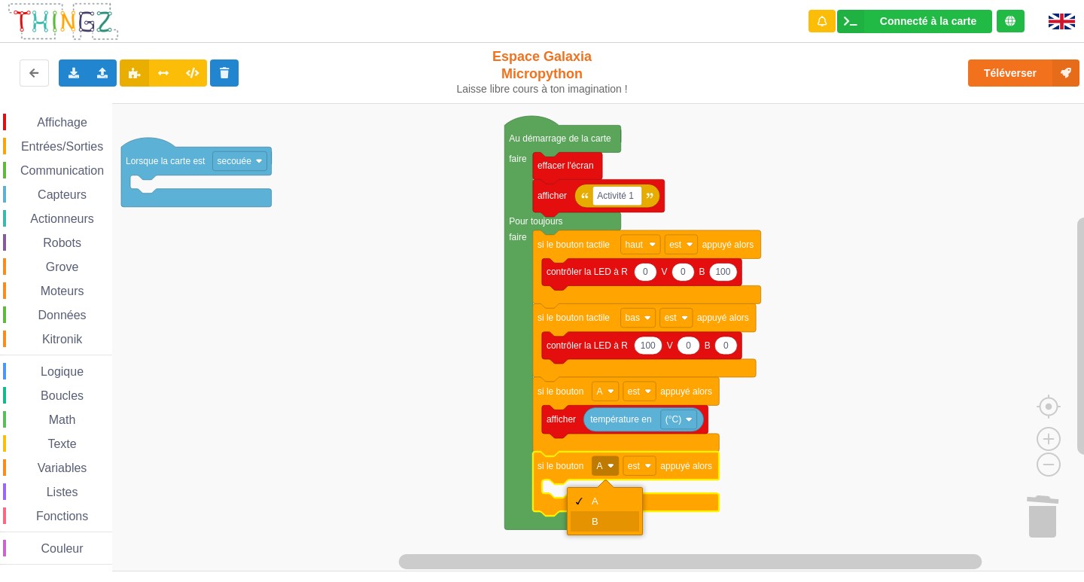
click at [579, 521] on div at bounding box center [578, 521] width 12 height 12
click at [73, 126] on span "Affichage" at bounding box center [62, 122] width 54 height 13
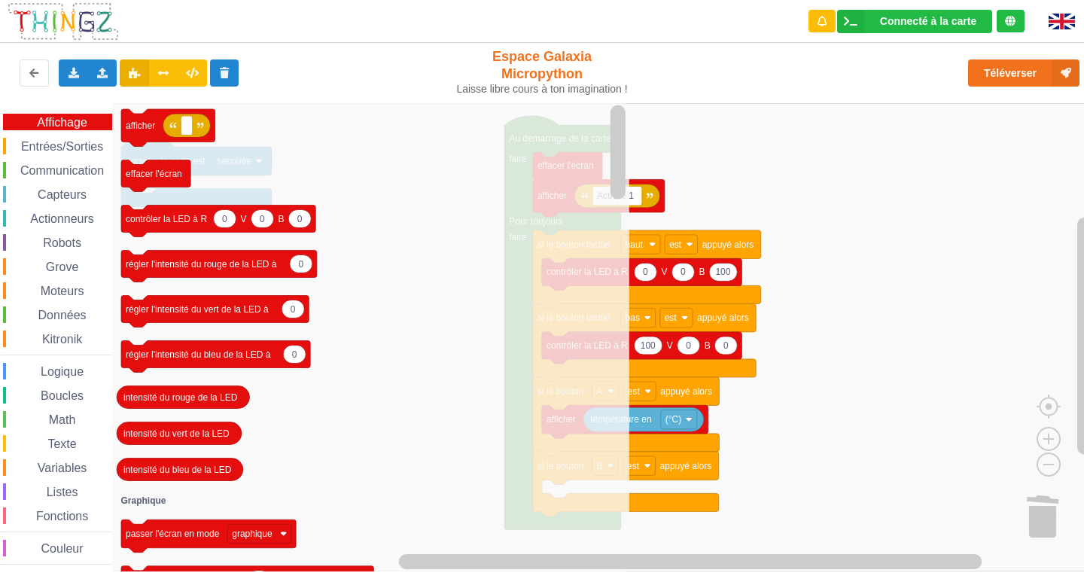
click at [449, 423] on icon "afficher effacer l'écran 0 0 0 contrôler la LED à R V B 0 régler l'intensité du…" at bounding box center [370, 337] width 517 height 468
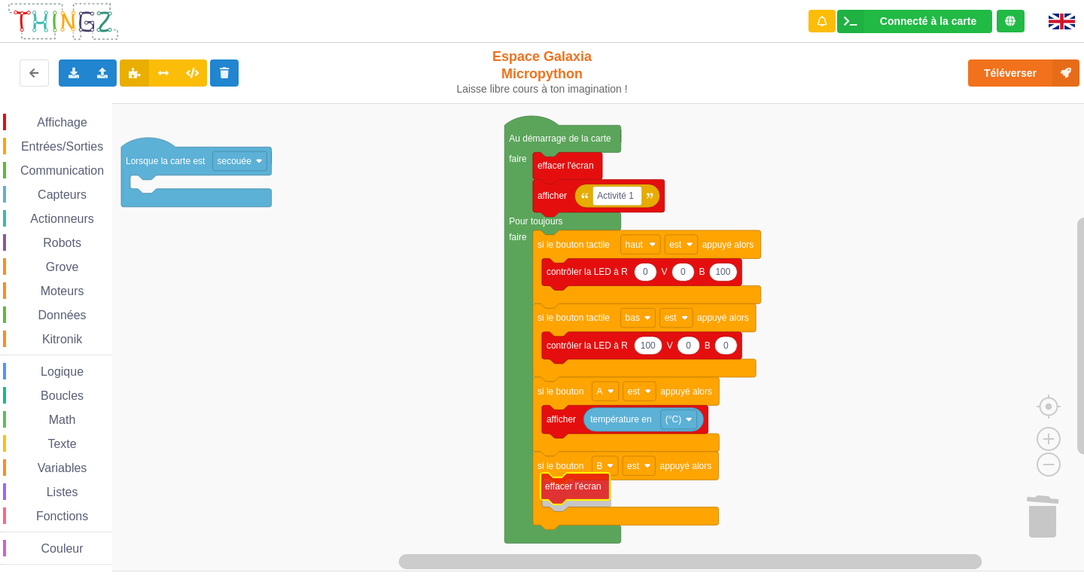
click at [573, 497] on div "Affichage Entrées/Sorties Communication Capteurs Actionneurs Robots Grove Moteu…" at bounding box center [547, 337] width 1094 height 468
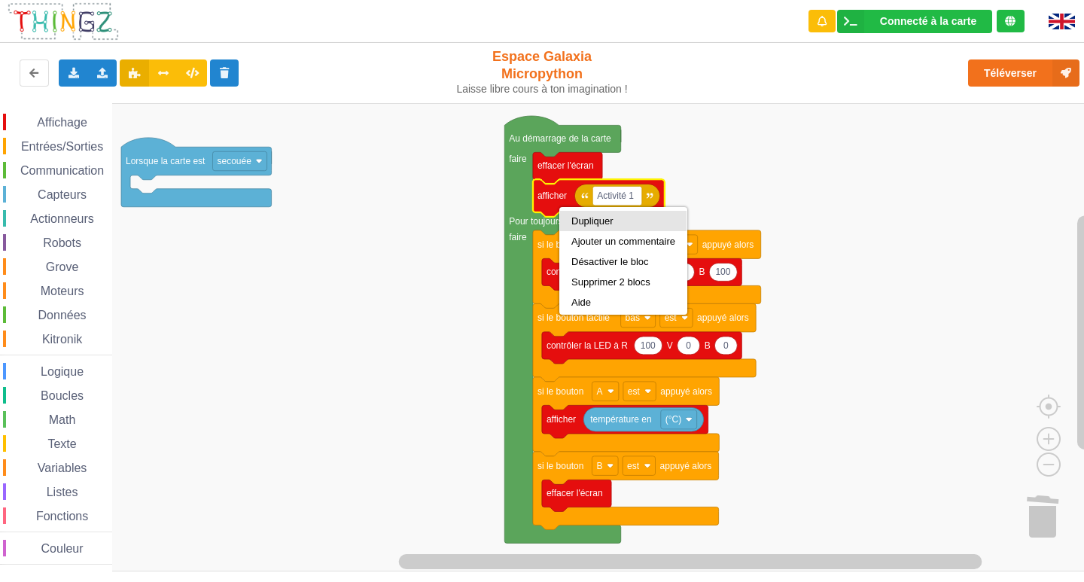
click at [567, 221] on div "Dupliquer" at bounding box center [623, 221] width 126 height 20
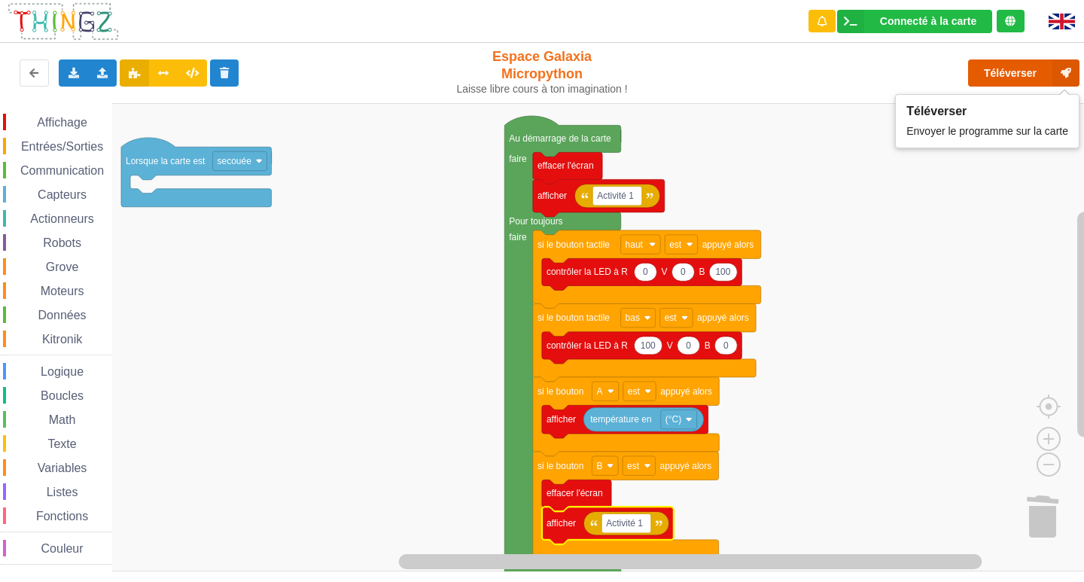
click at [1031, 73] on button "Téléverser" at bounding box center [1023, 72] width 111 height 27
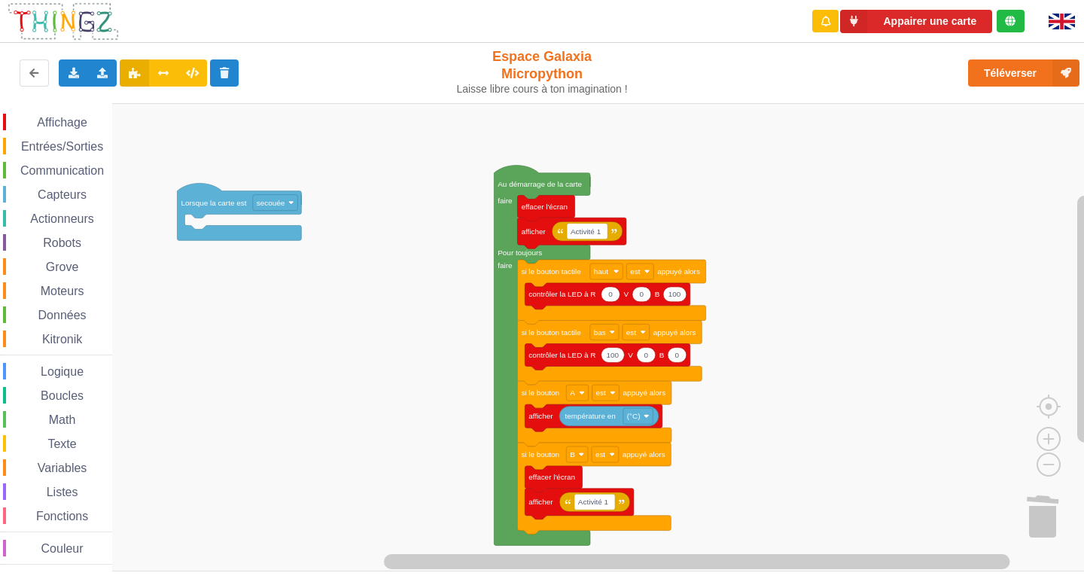
click at [469, 223] on div "Affichage Entrées/Sorties Communication Capteurs Actionneurs Robots Grove Moteu…" at bounding box center [547, 337] width 1094 height 468
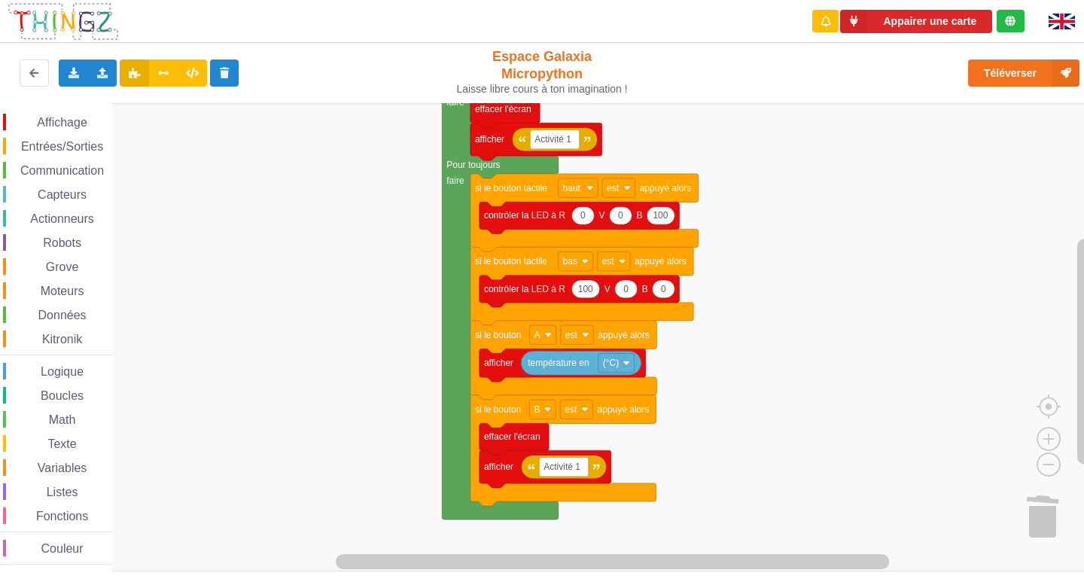
click at [709, 334] on div "Affichage Entrées/Sorties Communication Capteurs Actionneurs Robots Grove Moteu…" at bounding box center [547, 337] width 1094 height 468
click at [806, 382] on rect "Espace de travail de Blocky" at bounding box center [547, 337] width 1094 height 468
click at [50, 148] on span "Entrées/Sorties" at bounding box center [62, 146] width 87 height 13
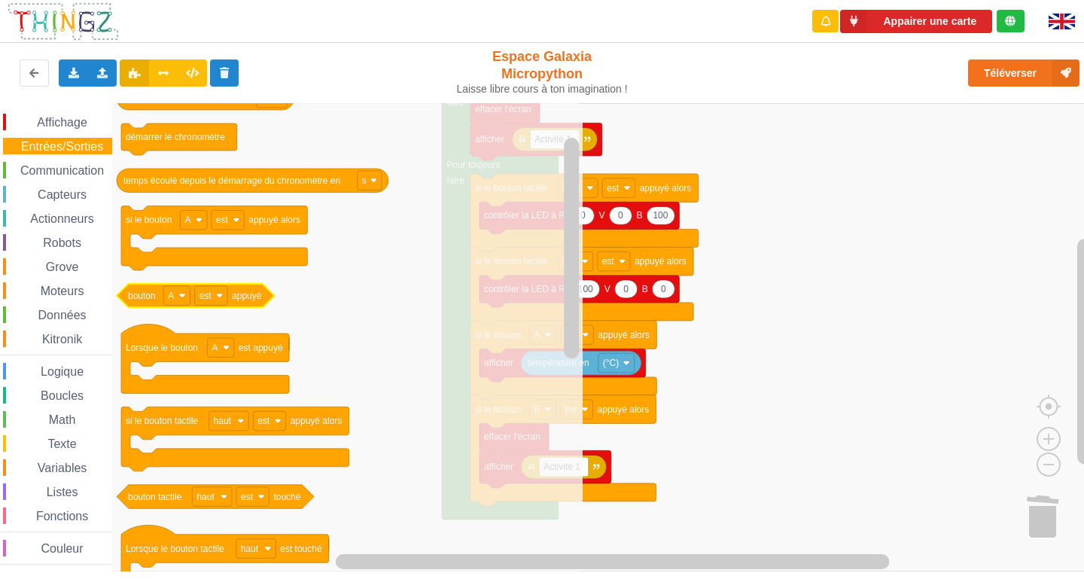
click at [164, 303] on g "bouton A est appuyé" at bounding box center [196, 296] width 158 height 24
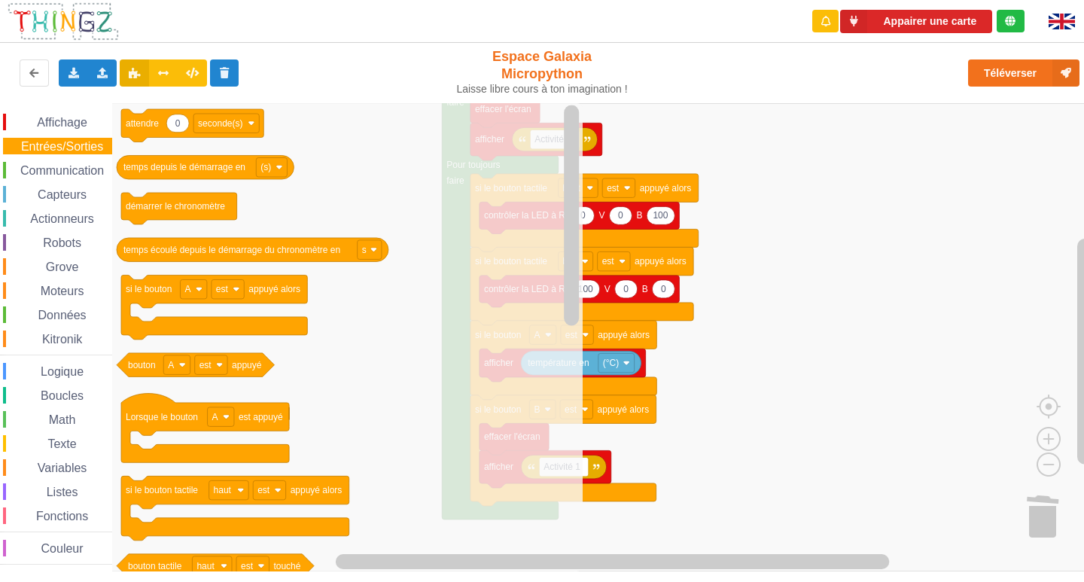
click at [774, 332] on rect "Espace de travail de Blocky" at bounding box center [547, 337] width 1094 height 468
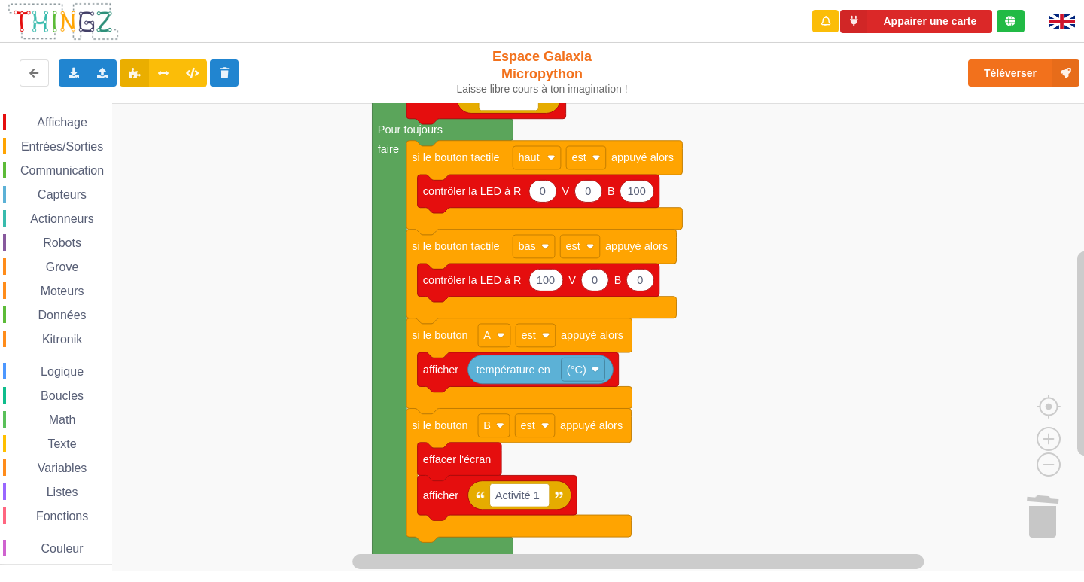
click at [774, 332] on rect "Espace de travail de Blocky" at bounding box center [547, 337] width 1094 height 468
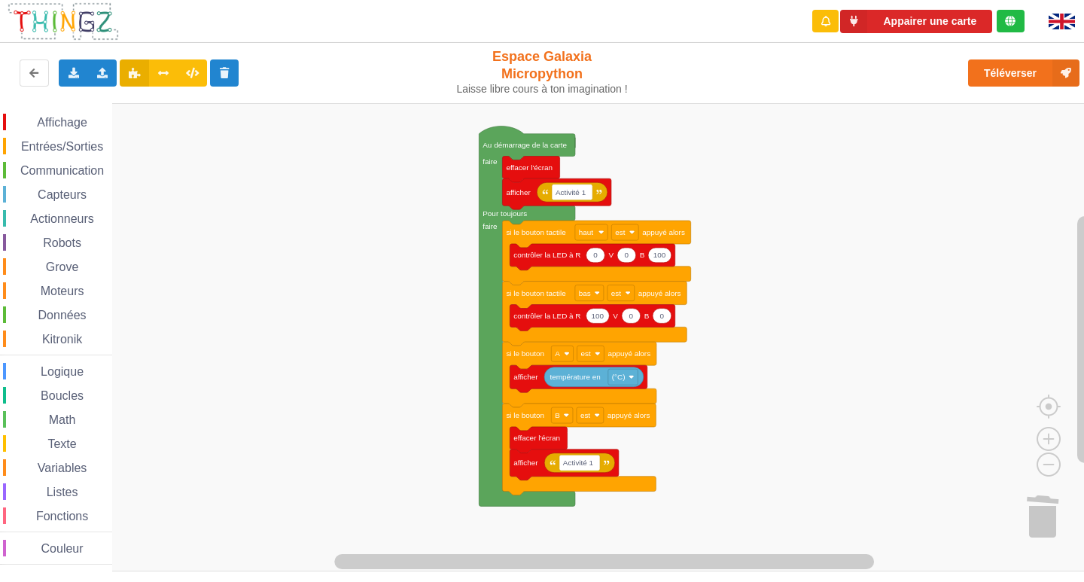
click at [740, 333] on div "Affichage Entrées/Sorties Communication Capteurs Actionneurs Robots Grove Moteu…" at bounding box center [547, 337] width 1094 height 468
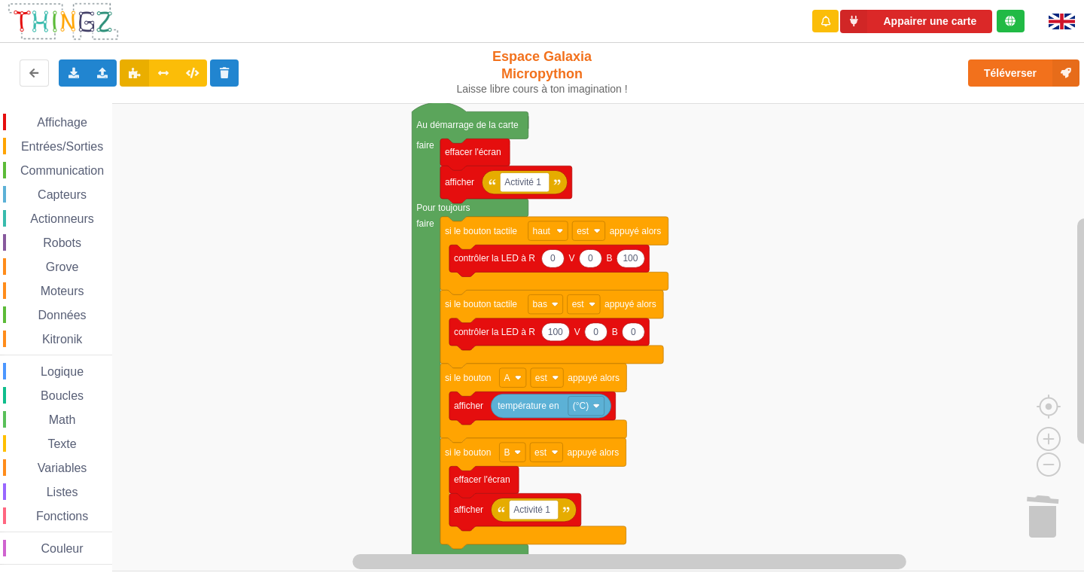
click at [743, 375] on div "Affichage Entrées/Sorties Communication Capteurs Actionneurs Robots Grove Moteu…" at bounding box center [547, 337] width 1094 height 468
click at [68, 199] on span "Capteurs" at bounding box center [61, 194] width 53 height 13
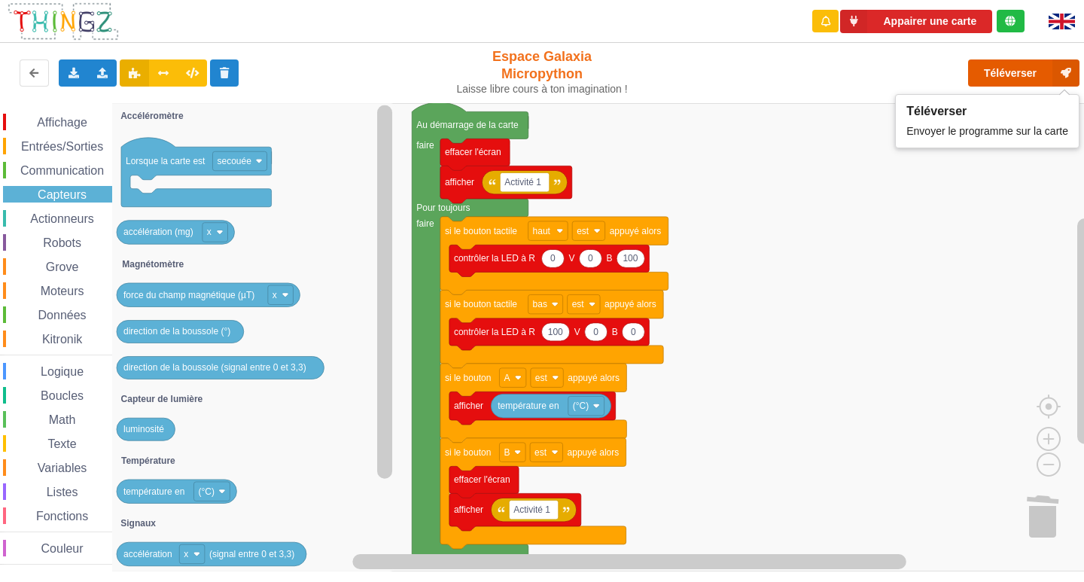
click at [995, 74] on button "Téléverser" at bounding box center [1023, 72] width 111 height 27
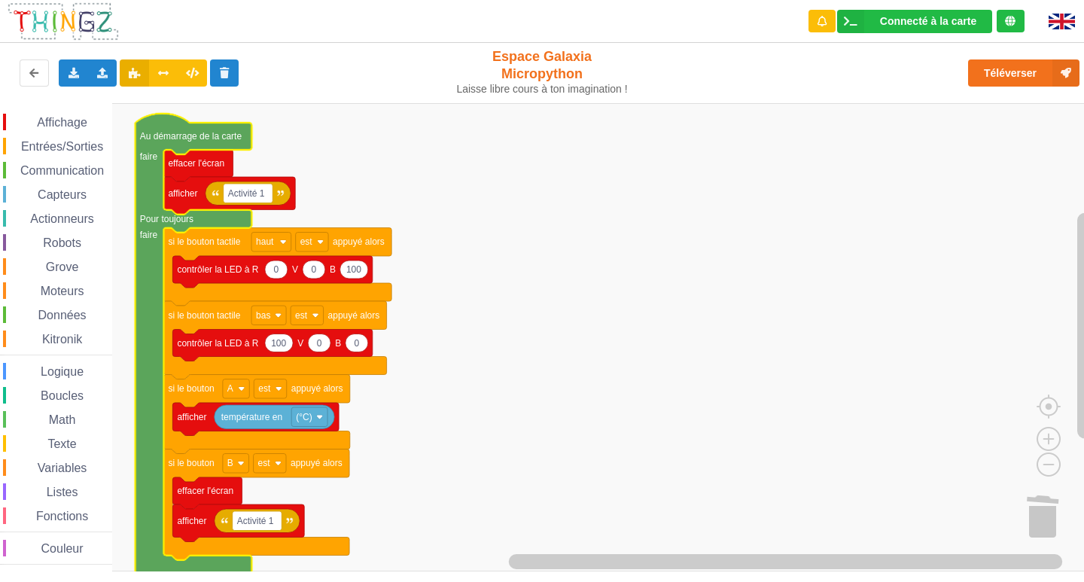
click at [74, 397] on span "Boucles" at bounding box center [61, 395] width 47 height 13
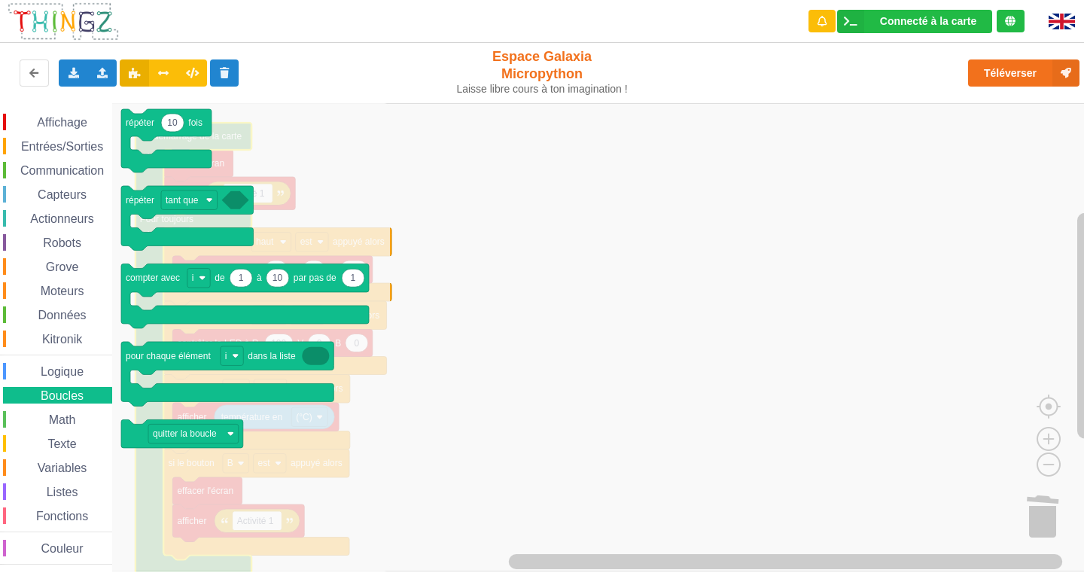
click at [56, 223] on span "Actionneurs" at bounding box center [62, 218] width 68 height 13
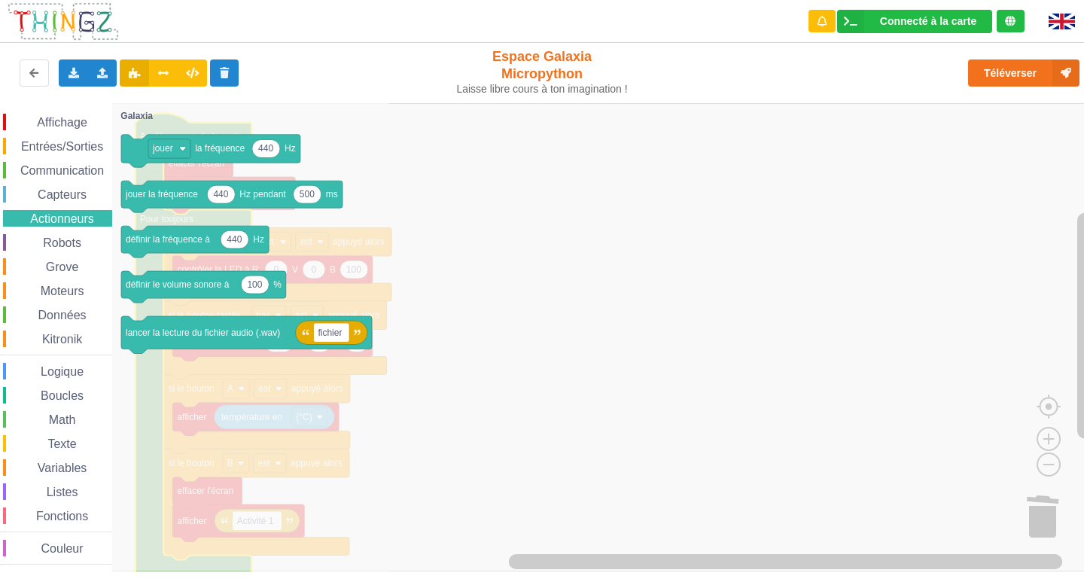
click at [76, 198] on span "Capteurs" at bounding box center [61, 194] width 53 height 13
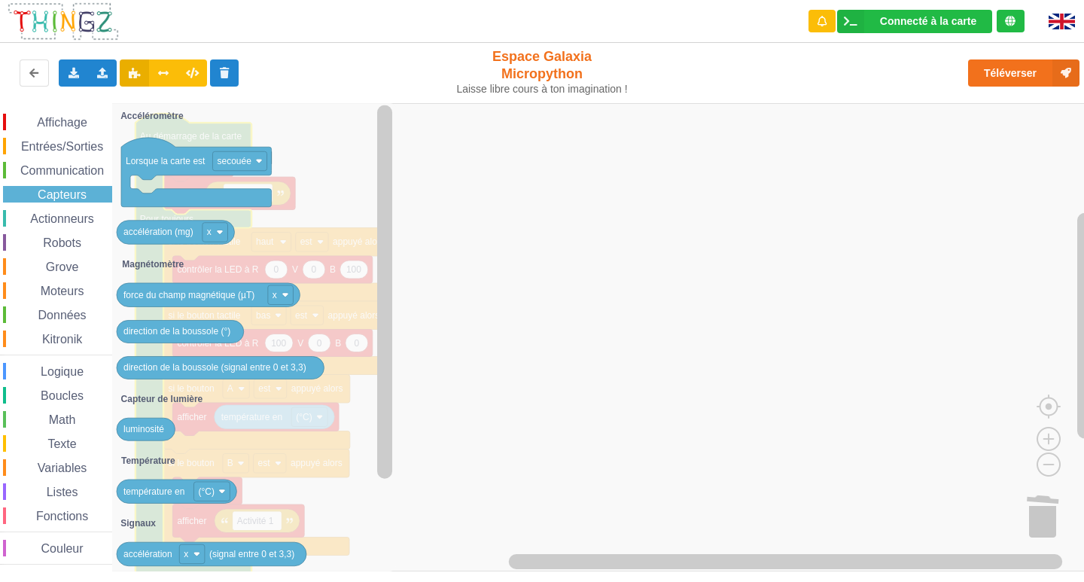
click at [96, 166] on span "Communication" at bounding box center [62, 170] width 88 height 13
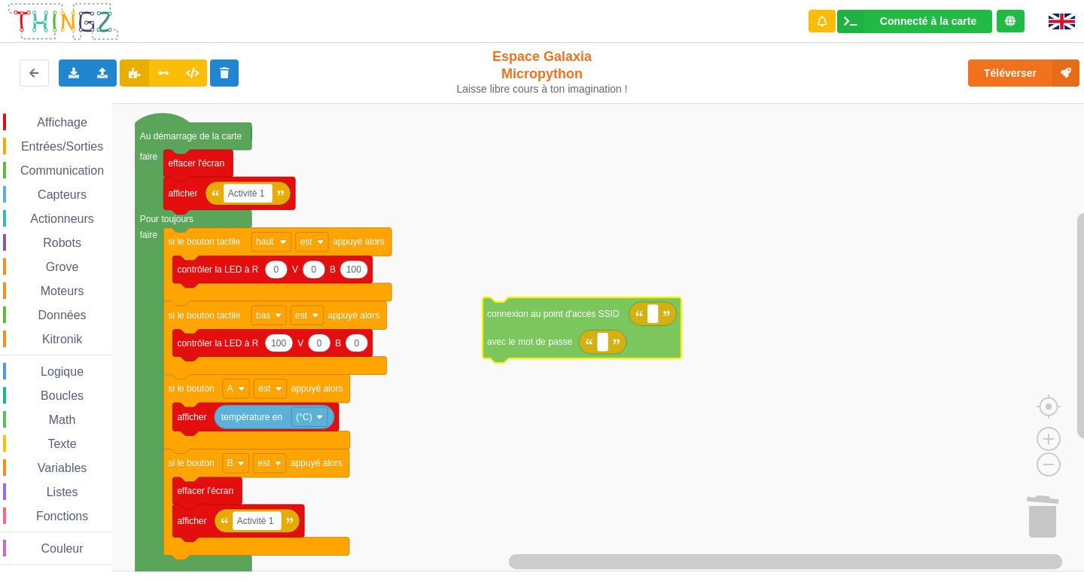
click at [529, 336] on div "Affichage Entrées/Sorties Communication Capteurs Actionneurs Robots Grove Moteu…" at bounding box center [547, 337] width 1094 height 468
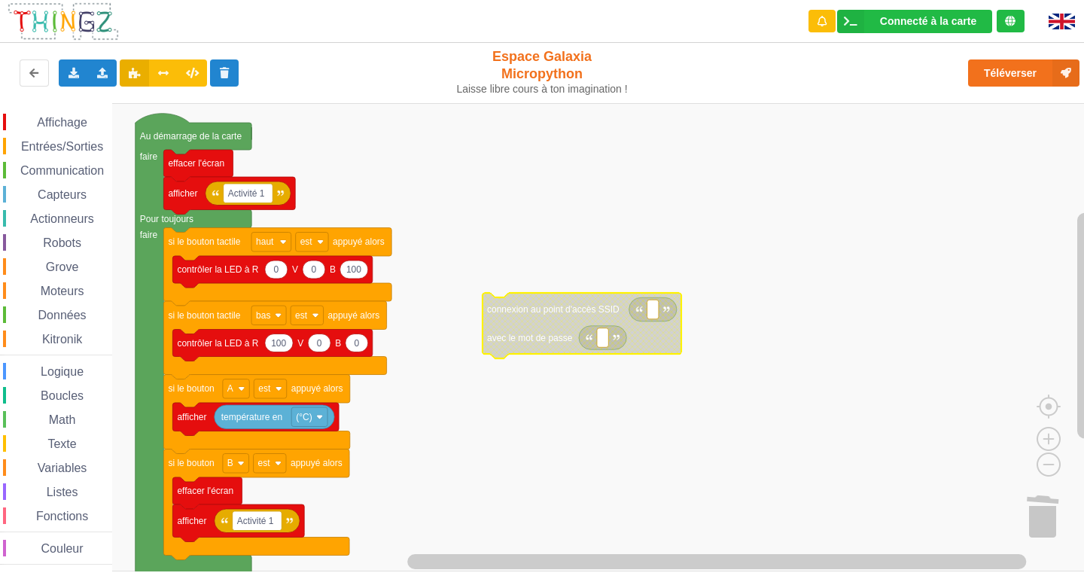
click at [68, 305] on div "Affichage Entrées/Sorties Communication Capteurs Actionneurs Robots Grove Moteu…" at bounding box center [56, 339] width 112 height 451
click at [64, 311] on span "Données" at bounding box center [62, 315] width 53 height 13
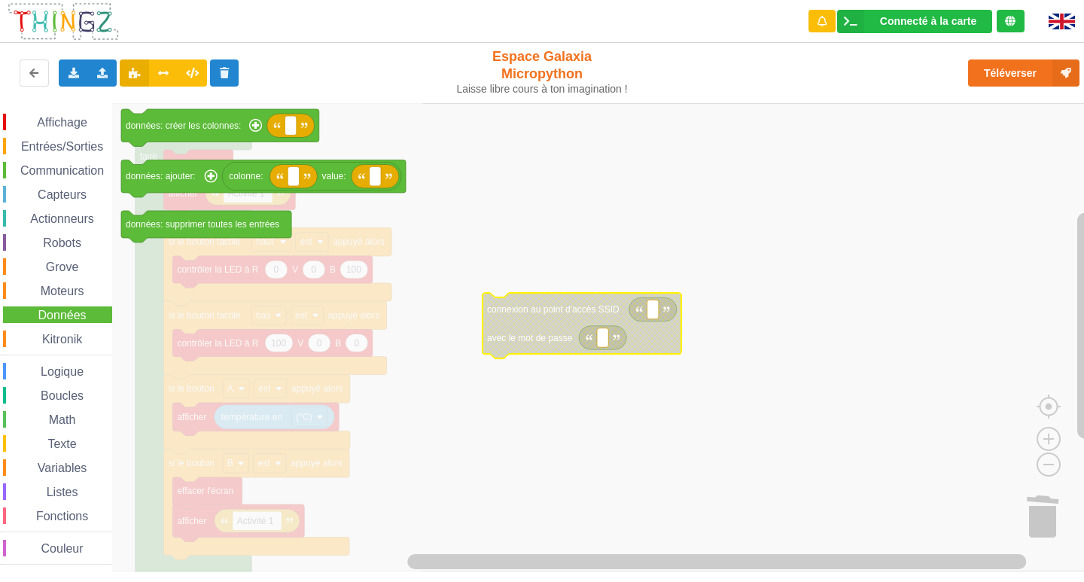
click at [372, 399] on icon "Espace de travail de Blocky" at bounding box center [269, 337] width 315 height 468
click at [418, 430] on icon "Espace de travail de Blocky" at bounding box center [269, 337] width 315 height 468
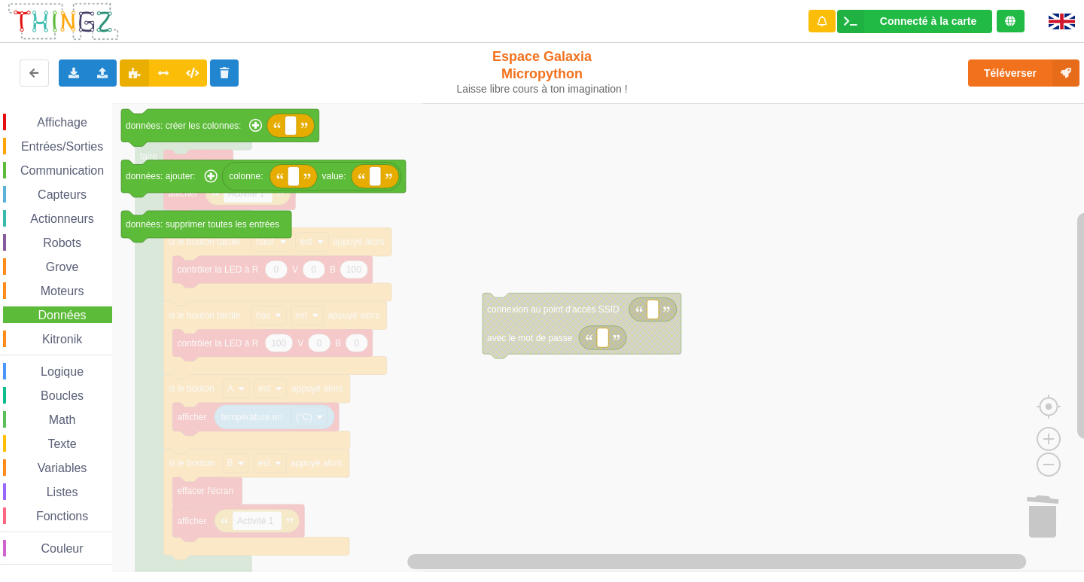
click at [418, 430] on icon "Espace de travail de Blocky" at bounding box center [269, 337] width 315 height 468
click at [417, 430] on icon "Espace de travail de Blocky" at bounding box center [269, 337] width 315 height 468
click at [16, 56] on div "Exporter l'assemblage de blocs Exporter l'assemblage de blocs au format Python …" at bounding box center [216, 73] width 445 height 48
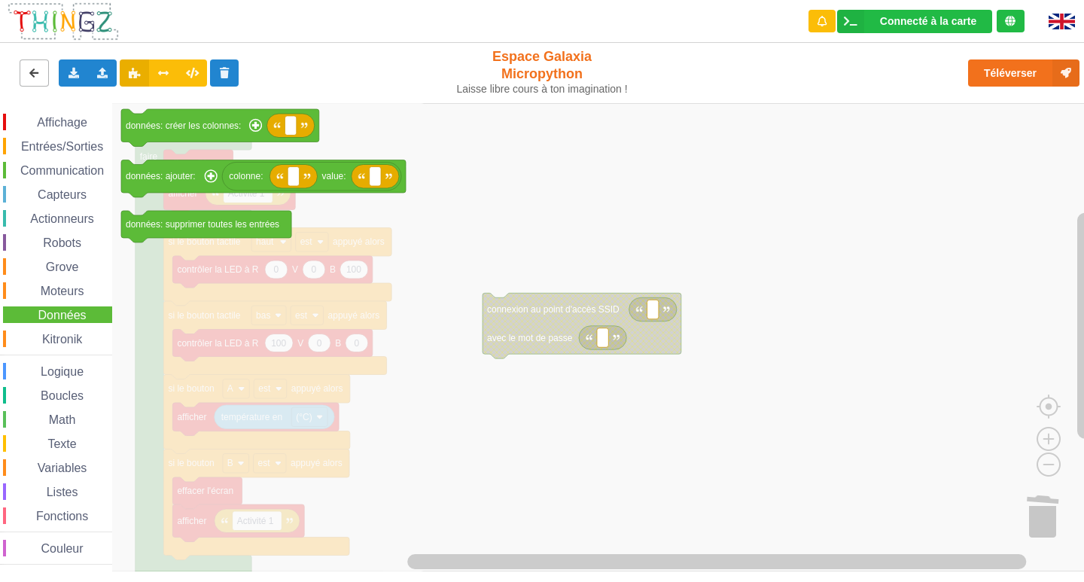
click at [41, 62] on button at bounding box center [34, 72] width 29 height 27
click at [33, 64] on button at bounding box center [34, 72] width 29 height 27
click at [87, 314] on span "Données" at bounding box center [62, 315] width 53 height 13
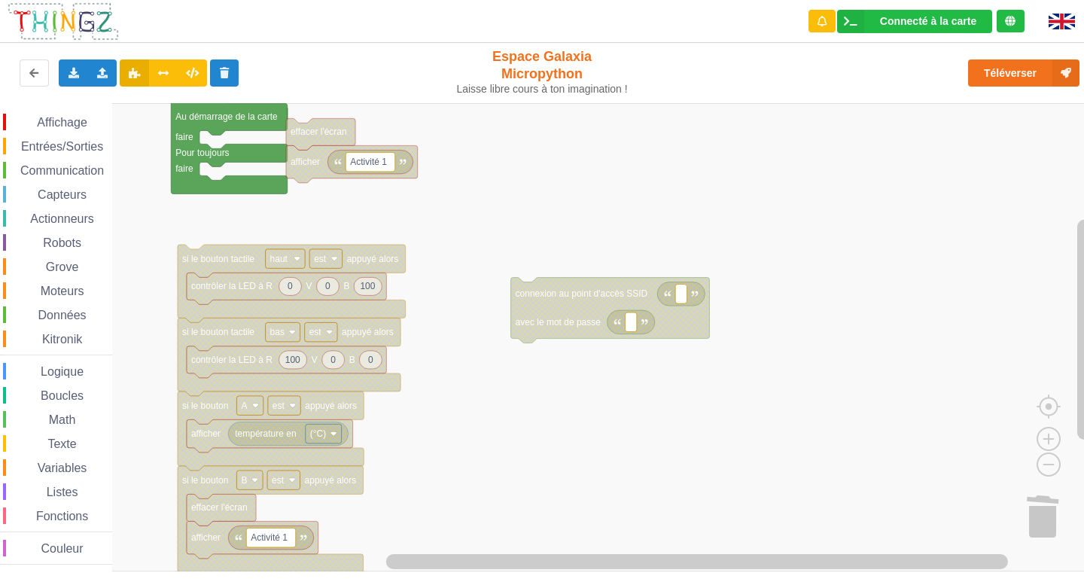
click at [239, 143] on rect "Espace de travail de Blocky" at bounding box center [547, 337] width 1094 height 468
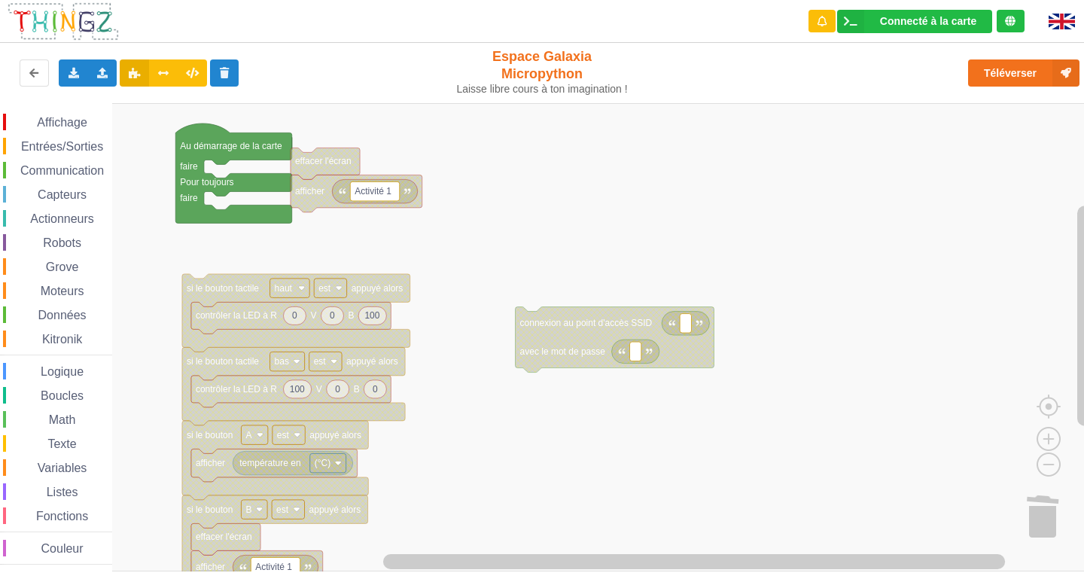
click at [226, 196] on div "Affichage Entrées/Sorties Communication Capteurs Actionneurs Robots Grove Moteu…" at bounding box center [547, 337] width 1094 height 468
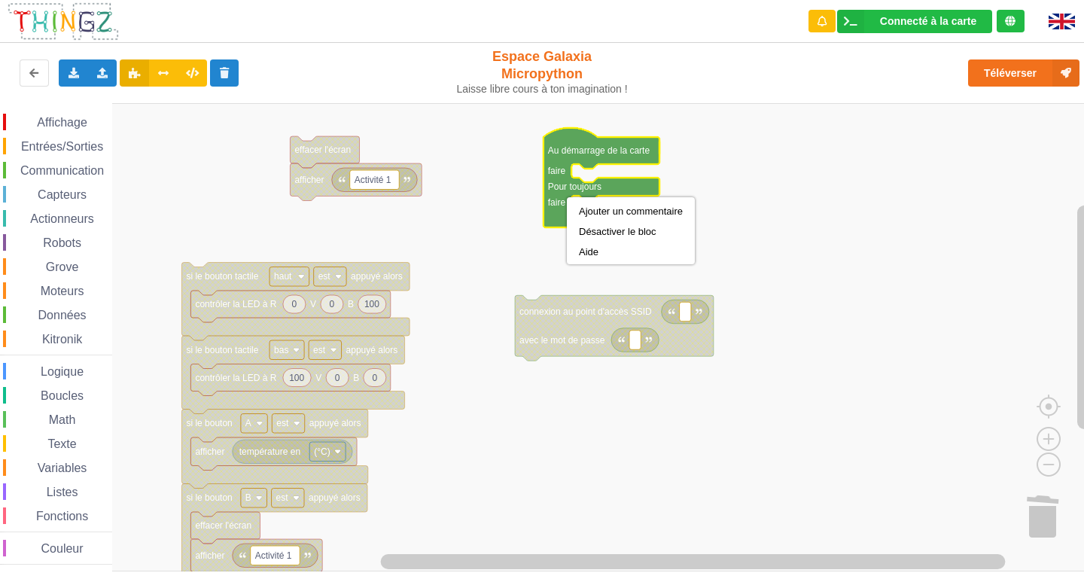
click at [525, 382] on rect "Espace de travail de Blocky" at bounding box center [547, 337] width 1094 height 468
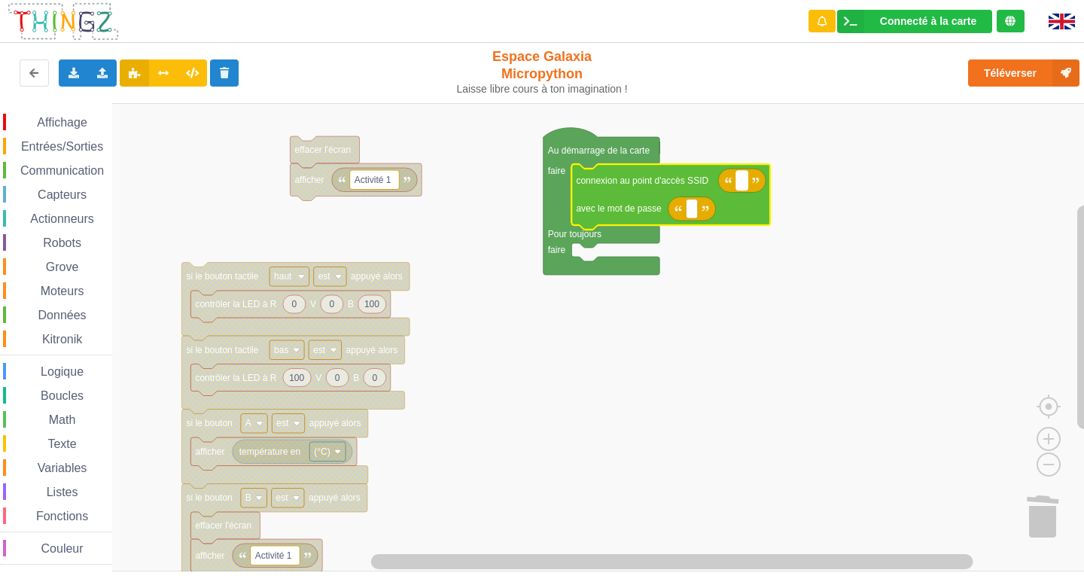
click at [740, 181] on text "Espace de travail de Blocky" at bounding box center [741, 180] width 2 height 11
type input "NETGEAR91"
click at [694, 213] on rect "Espace de travail de Blocky" at bounding box center [690, 209] width 11 height 20
click at [786, 175] on text "NETGEAR91" at bounding box center [767, 180] width 54 height 11
type input "lasupertechno"
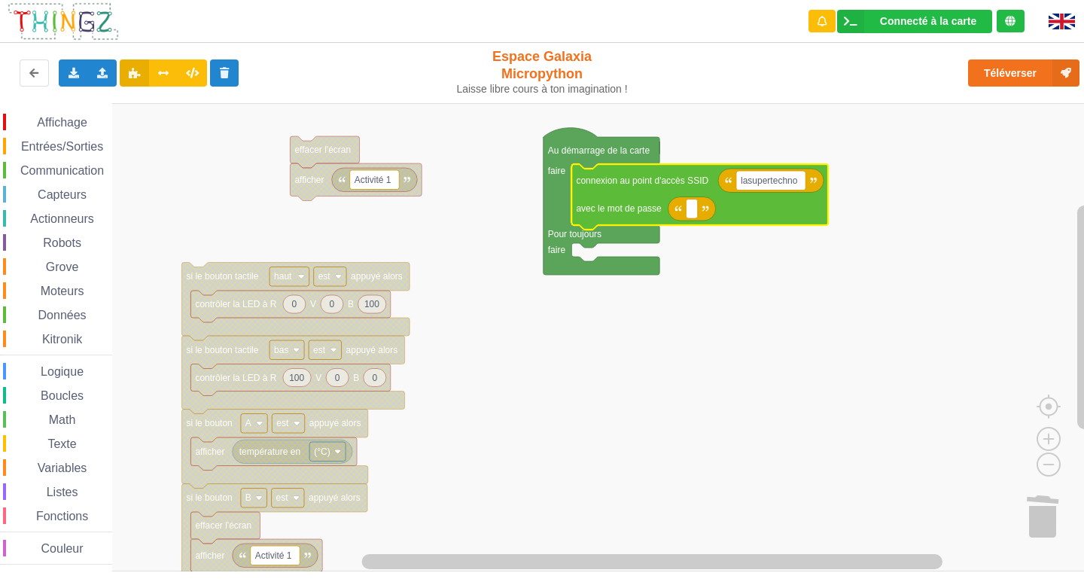
click at [702, 208] on image "Espace de travail de Blocky" at bounding box center [705, 208] width 7 height 7
click at [695, 208] on rect "Espace de travail de Blocky" at bounding box center [690, 209] width 11 height 20
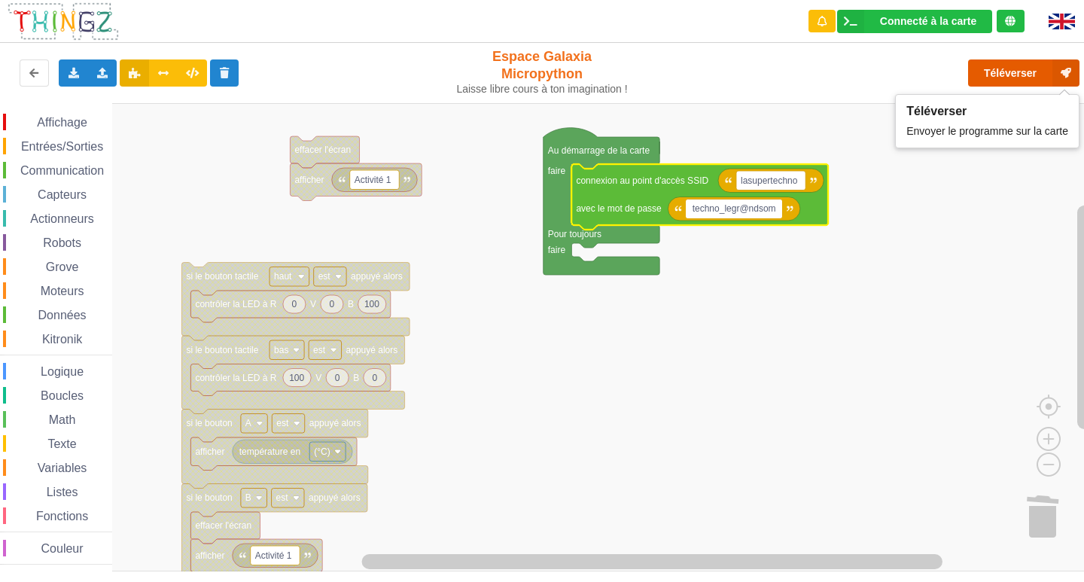
click at [994, 77] on button "Téléverser" at bounding box center [1023, 72] width 111 height 27
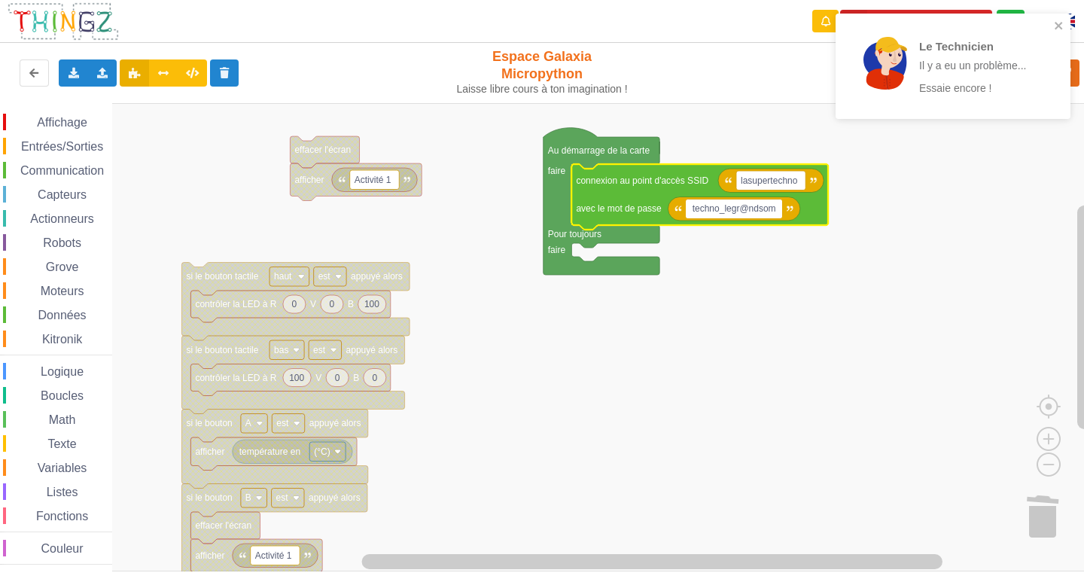
click at [1064, 29] on div "Le Technicien Il y a eu un problème... Essaie encore !" at bounding box center [952, 66] width 235 height 105
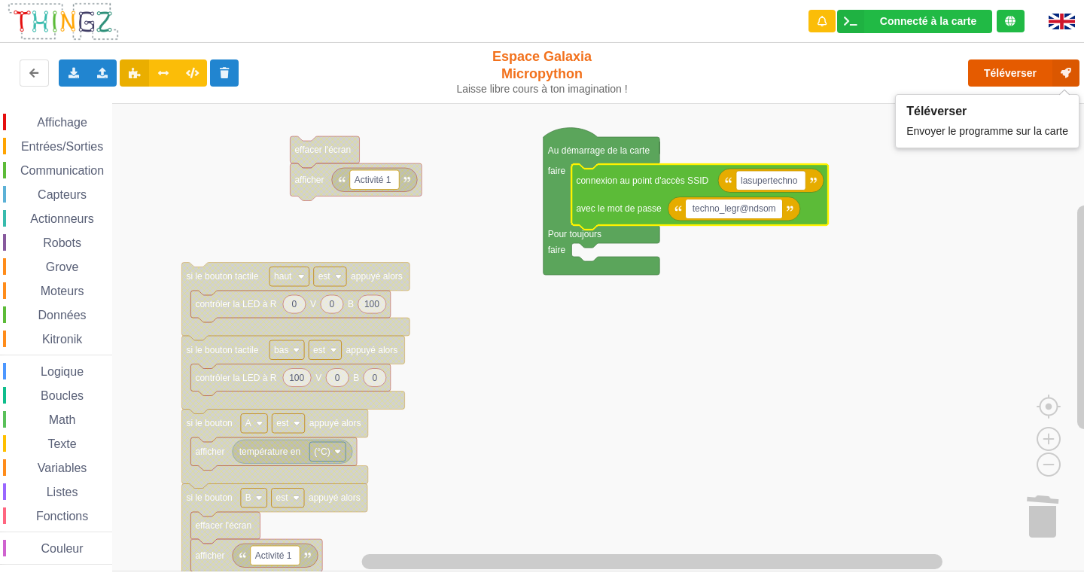
click at [1009, 81] on button "Téléverser" at bounding box center [1023, 72] width 111 height 27
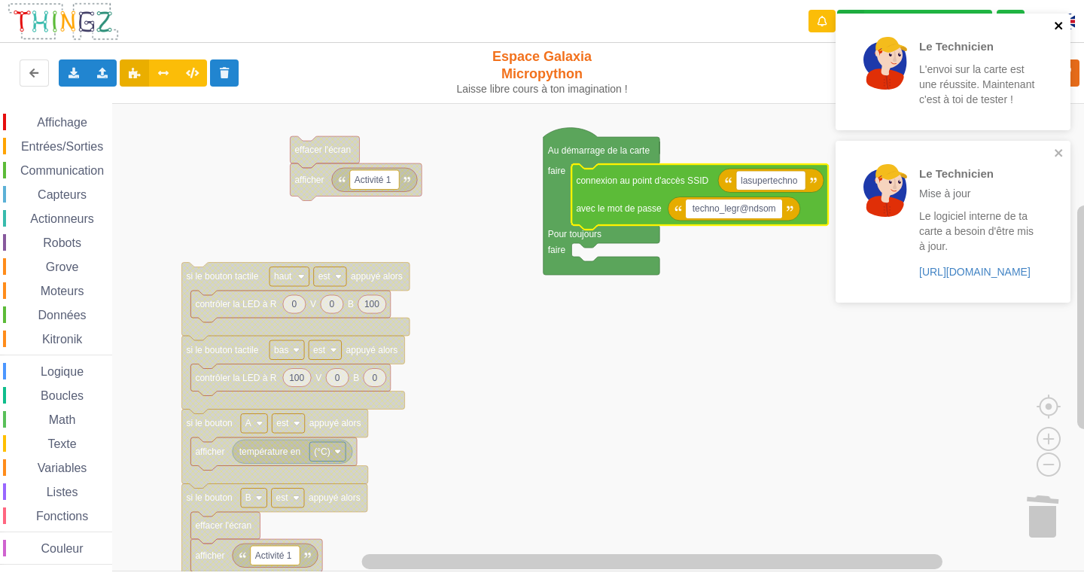
click at [1054, 24] on icon "close" at bounding box center [1058, 26] width 11 height 12
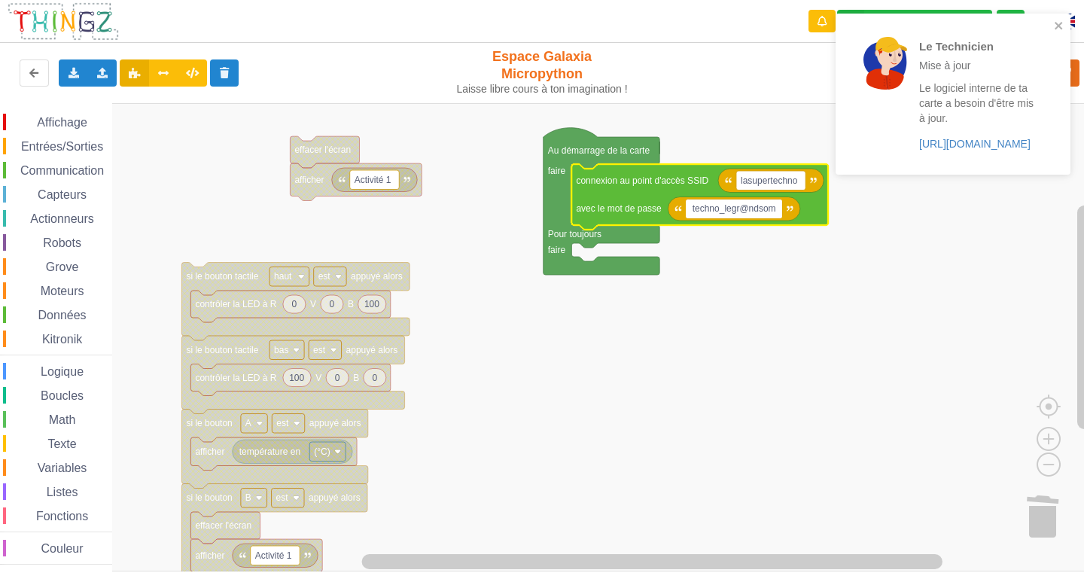
click at [1055, 16] on div "Le Technicien Mise à jour Le logiciel interne de ta carte a besoin d'être mis à…" at bounding box center [952, 94] width 235 height 161
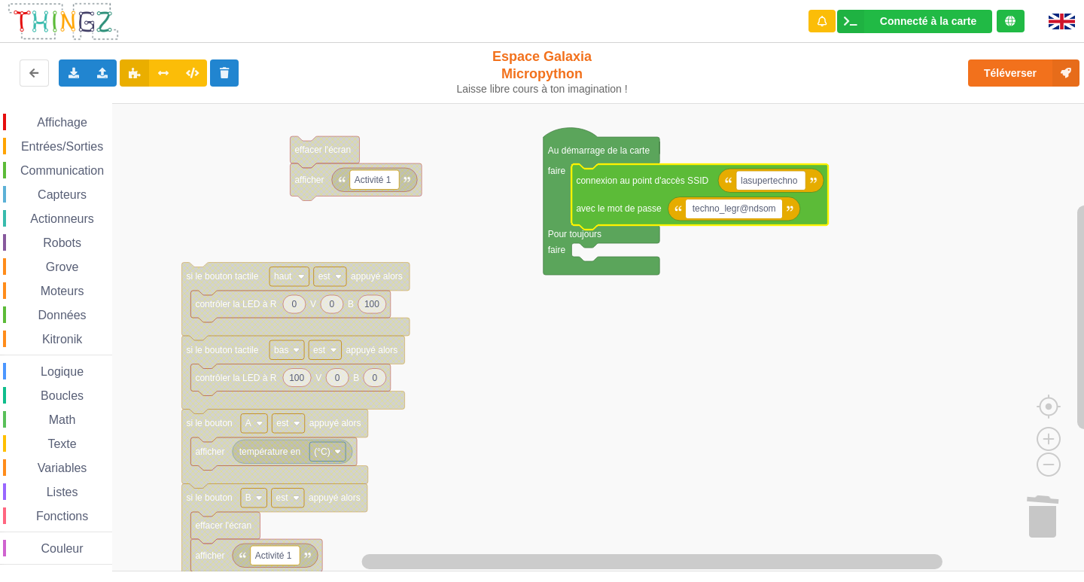
click at [694, 208] on input "techno_legr@ndsom" at bounding box center [733, 209] width 96 height 20
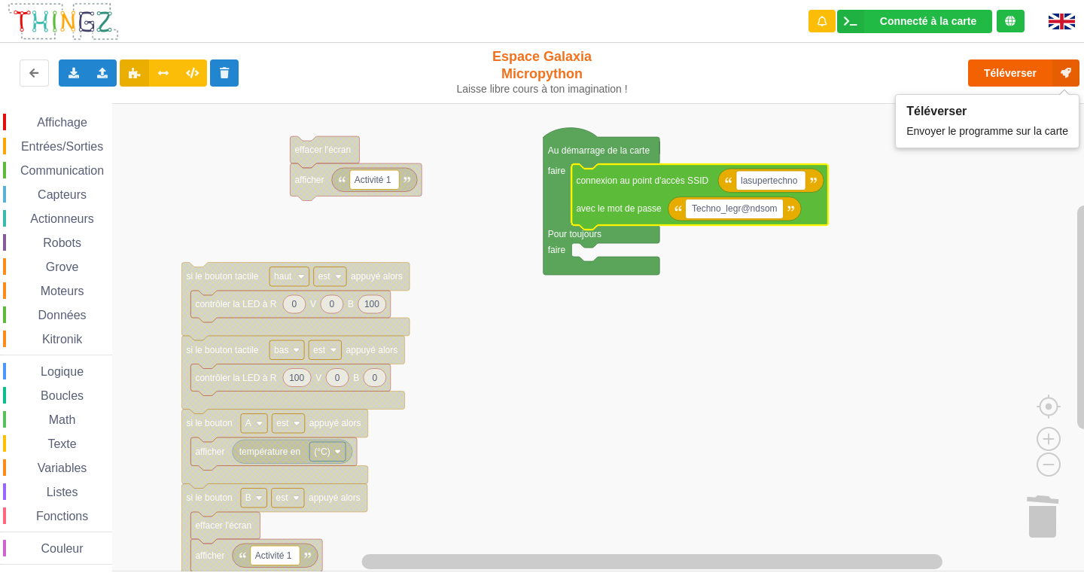
type input "Techno_legr@ndsom"
click at [1011, 74] on button "Téléverser" at bounding box center [1023, 72] width 111 height 27
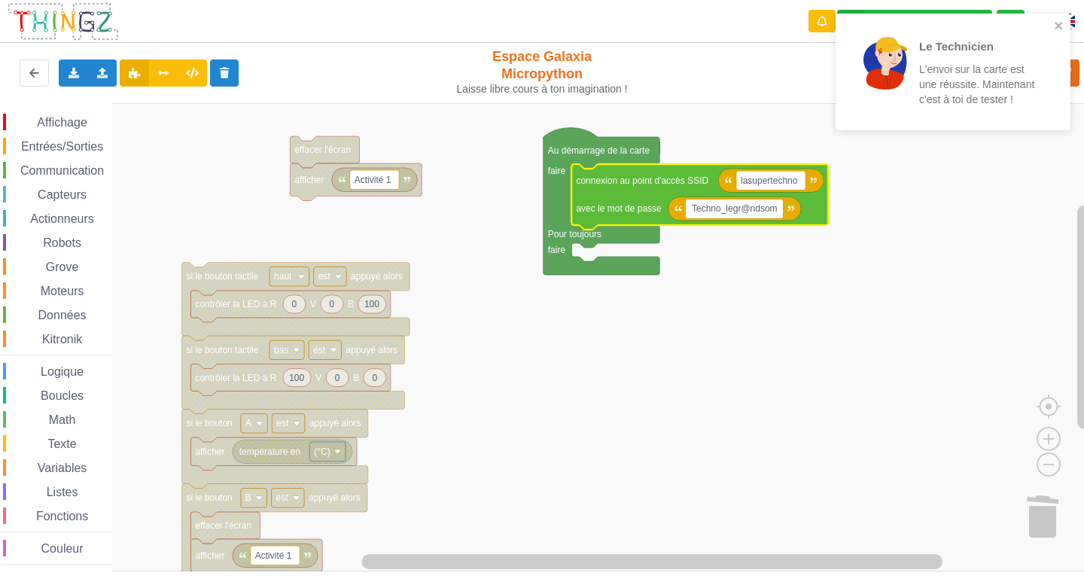
click at [1053, 27] on div "Le Technicien L'envoi sur la carte est une réussite. Maintenant c'est à toi de …" at bounding box center [947, 72] width 212 height 105
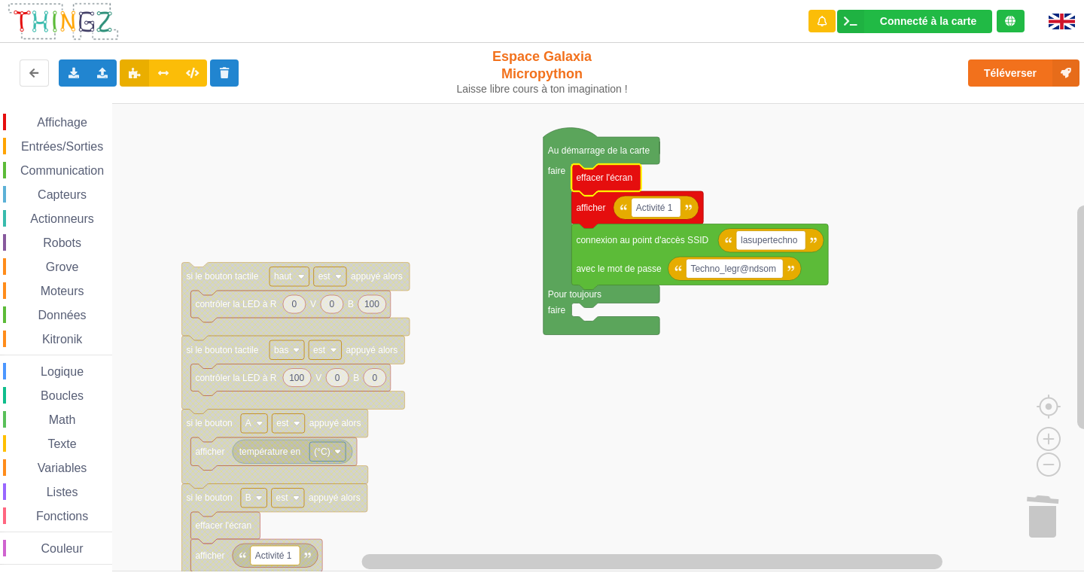
click at [594, 181] on text "effacer l'écran" at bounding box center [604, 177] width 56 height 11
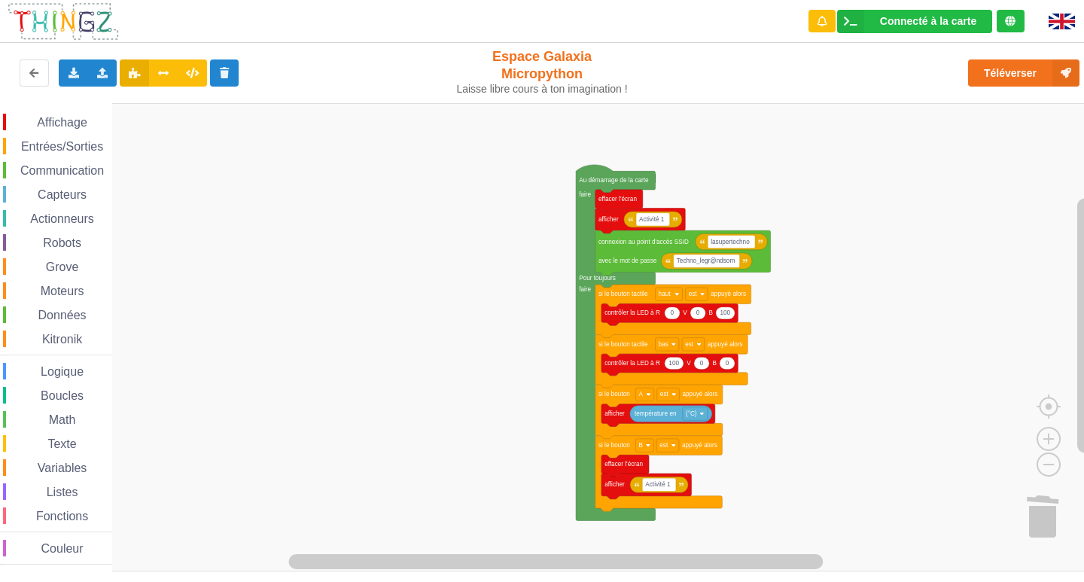
click at [567, 299] on div "Affichage Entrées/Sorties Communication Capteurs Actionneurs Robots Grove Moteu…" at bounding box center [547, 337] width 1094 height 468
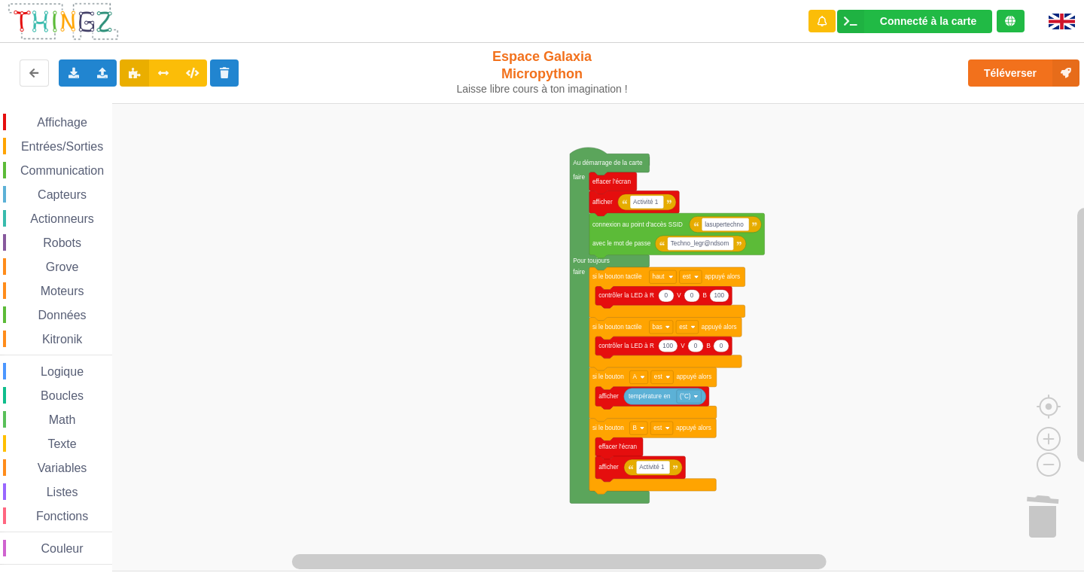
click at [54, 114] on div "Affichage" at bounding box center [57, 122] width 109 height 17
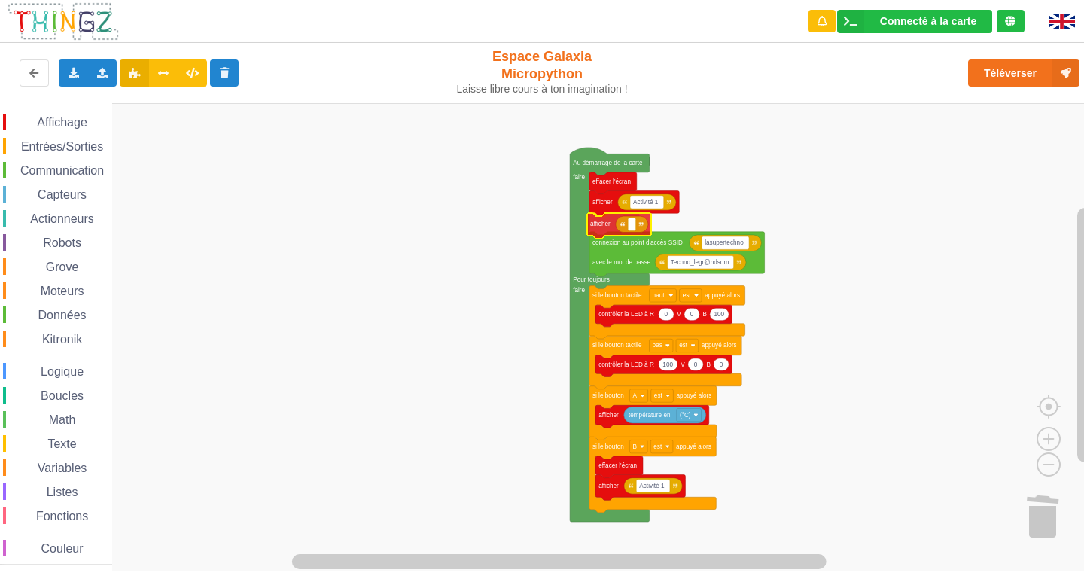
click at [600, 224] on div "Affichage Entrées/Sorties Communication Capteurs Actionneurs Robots Grove Moteu…" at bounding box center [547, 337] width 1094 height 468
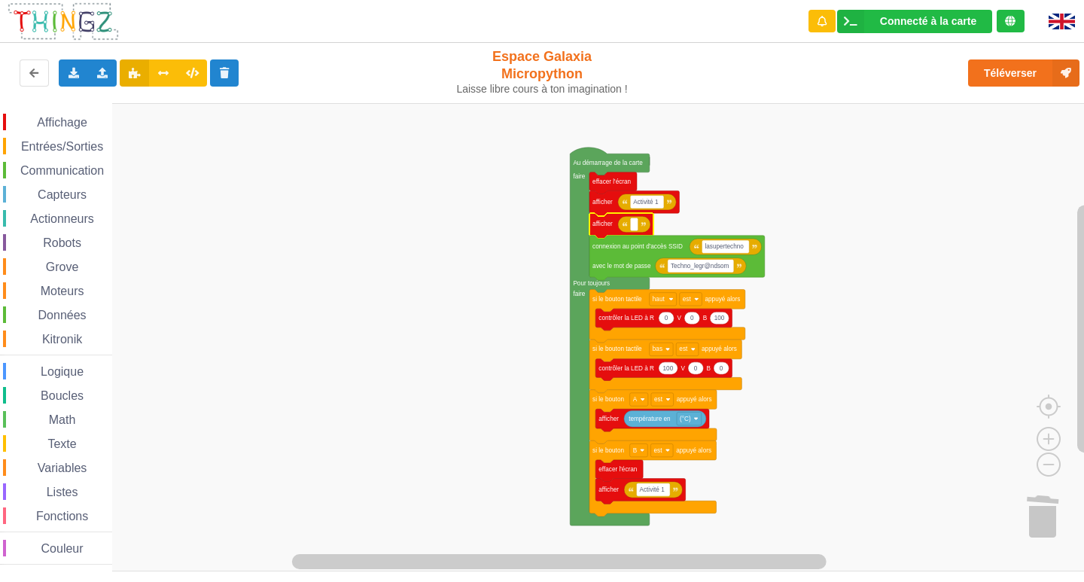
click at [70, 173] on span "Communication" at bounding box center [62, 170] width 88 height 13
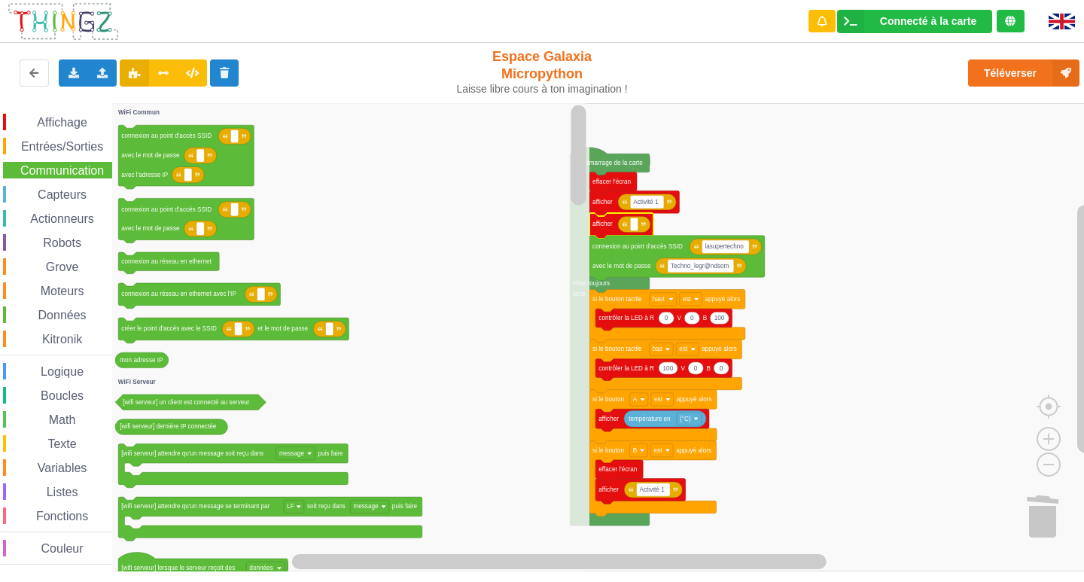
click at [47, 184] on div "Affichage Entrées/Sorties Communication Capteurs Actionneurs Robots Grove Moteu…" at bounding box center [56, 339] width 112 height 451
click at [53, 200] on span "Capteurs" at bounding box center [61, 194] width 53 height 13
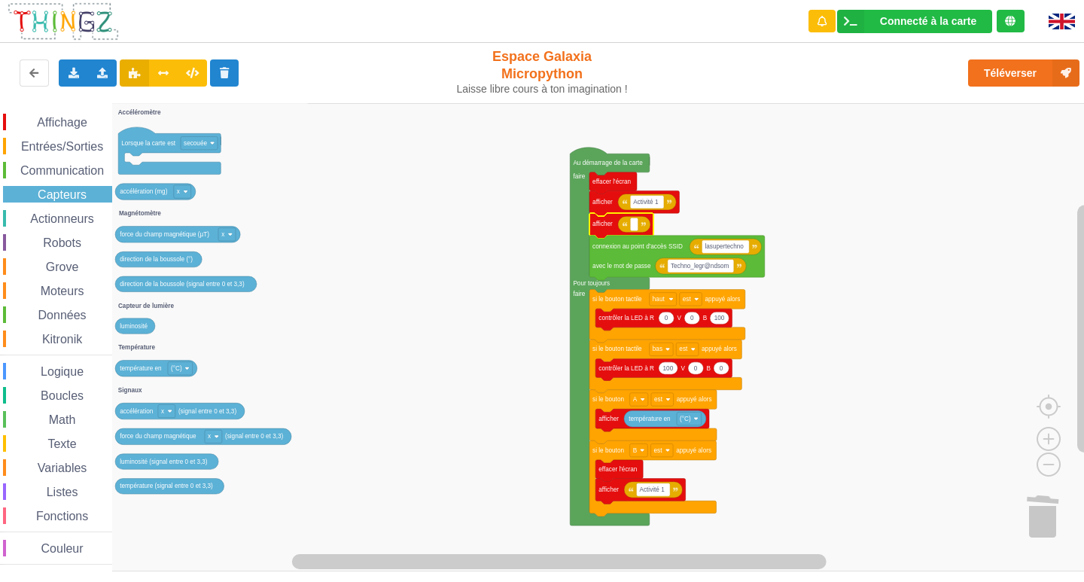
click at [78, 167] on span "Communication" at bounding box center [62, 170] width 88 height 13
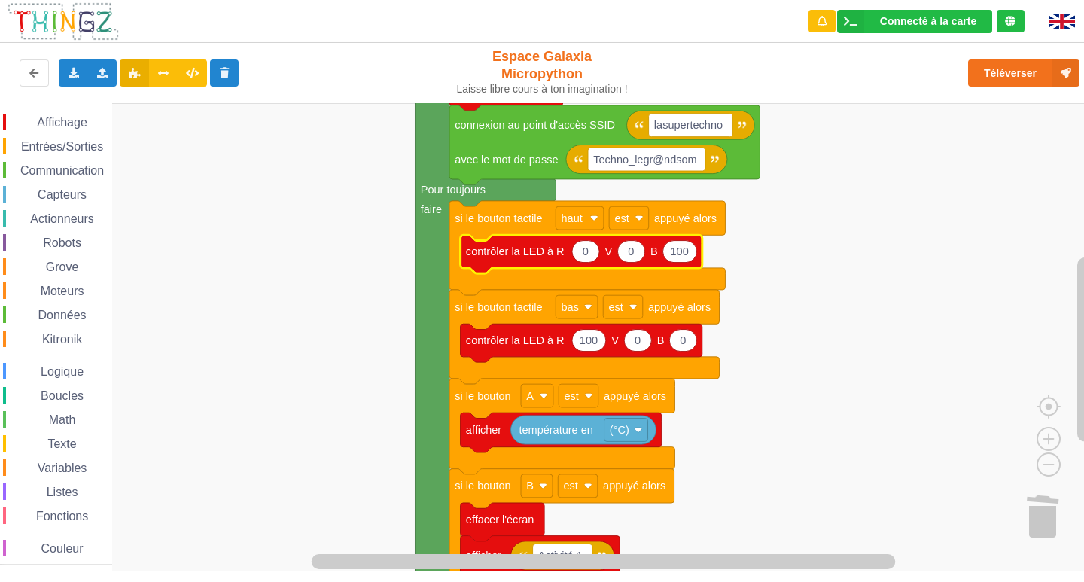
click at [39, 158] on div "Affichage Entrées/Sorties Communication Capteurs Actionneurs Robots Grove Moteu…" at bounding box center [56, 339] width 112 height 451
click at [39, 169] on span "Communication" at bounding box center [62, 170] width 88 height 13
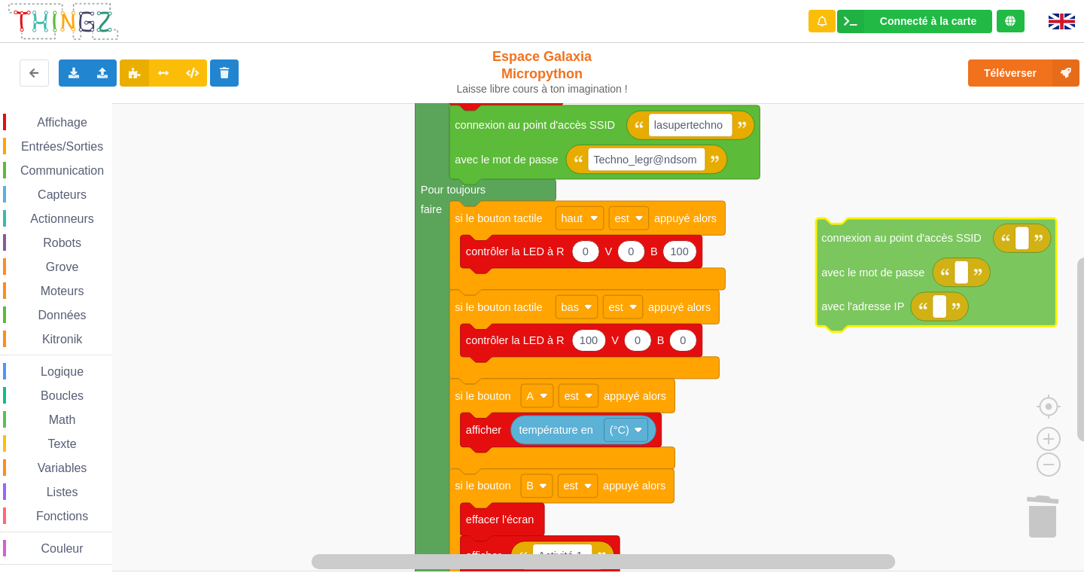
click at [869, 309] on div "Affichage Entrées/Sorties Communication Capteurs Actionneurs Robots Grove Moteu…" at bounding box center [547, 337] width 1094 height 468
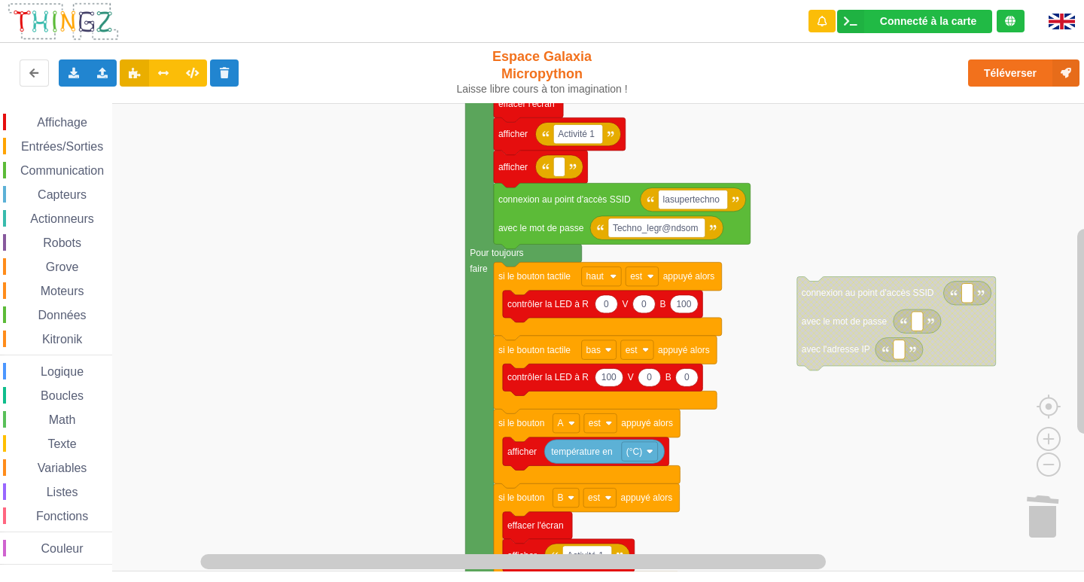
click at [427, 216] on div "Affichage Entrées/Sorties Communication Capteurs Actionneurs Robots Grove Moteu…" at bounding box center [547, 337] width 1094 height 468
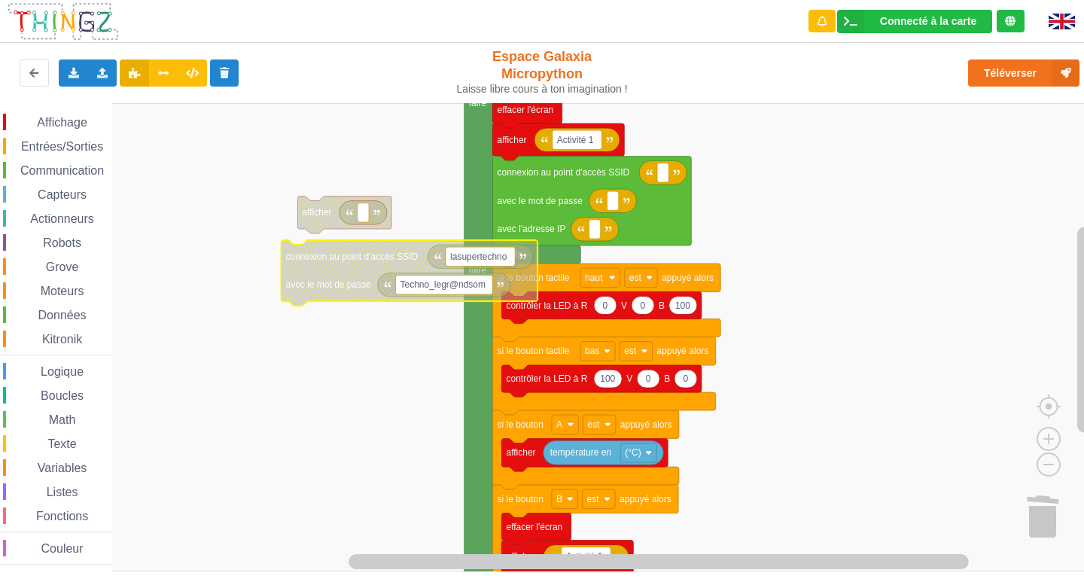
click at [506, 258] on text "lasupertechno" at bounding box center [478, 256] width 57 height 11
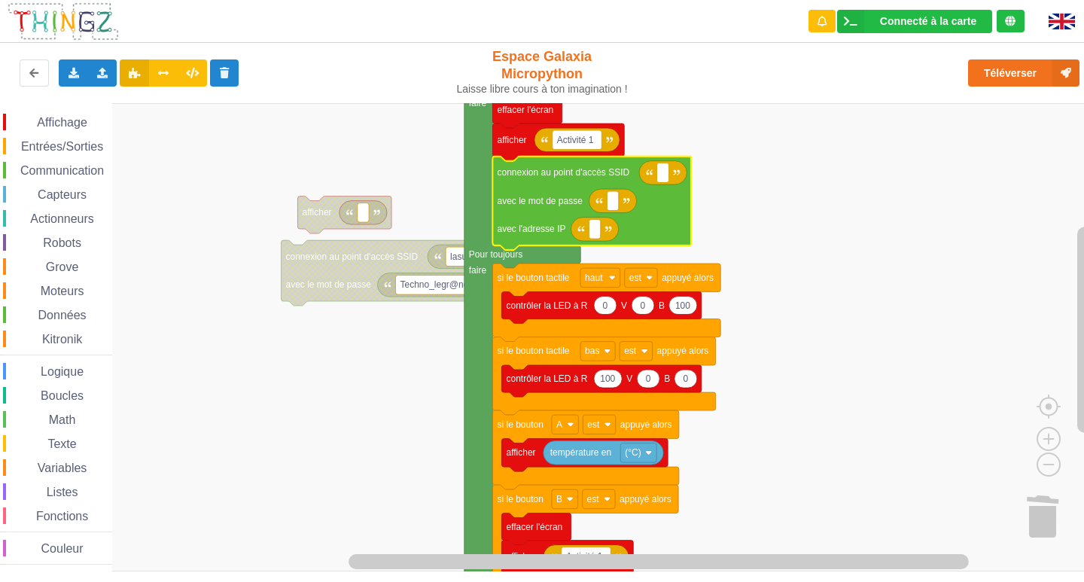
type input "lasupertechno"
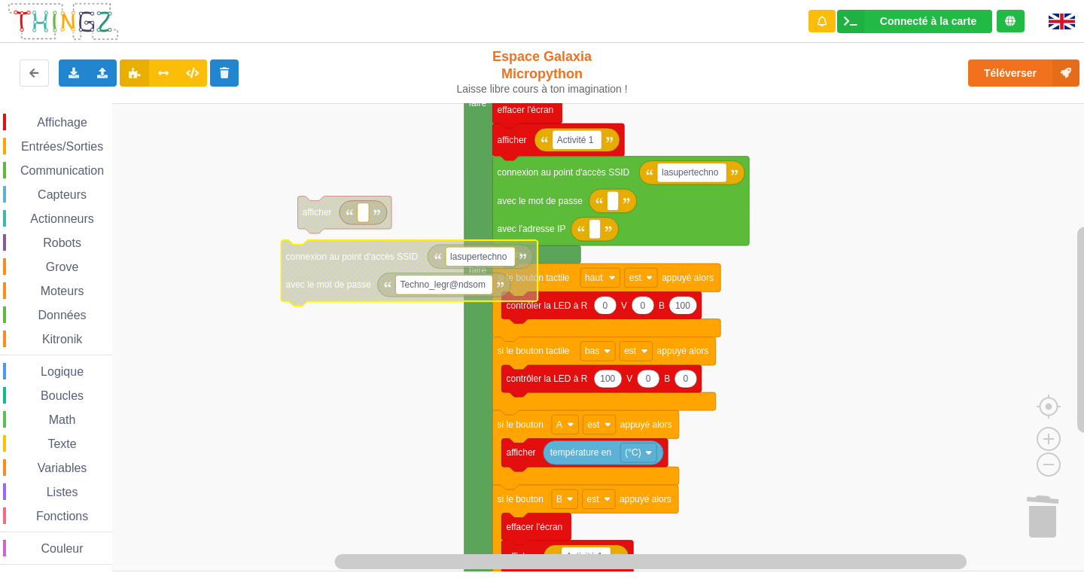
click at [431, 296] on icon "Espace de travail de Blocky" at bounding box center [443, 285] width 133 height 24
click at [439, 292] on rect "Espace de travail de Blocky" at bounding box center [443, 285] width 97 height 20
click at [439, 292] on input "Techno_legr@ndsom" at bounding box center [443, 285] width 97 height 20
type input "lasupertechno"
drag, startPoint x: 455, startPoint y: 286, endPoint x: 370, endPoint y: 287, distance: 85.0
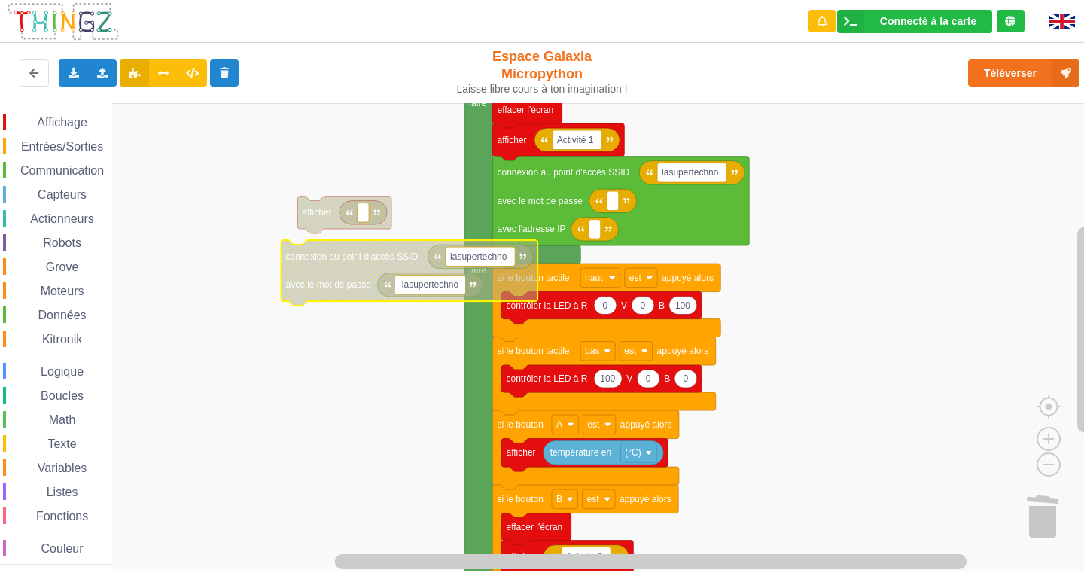
click at [370, 287] on body "Connecté à la carte Réglages Ouvrir le moniteur automatiquement Connexion autom…" at bounding box center [542, 291] width 1084 height 582
click at [368, 283] on text "avec le mot de passe" at bounding box center [328, 284] width 86 height 11
click at [367, 283] on text "avec le mot de passe" at bounding box center [328, 284] width 86 height 11
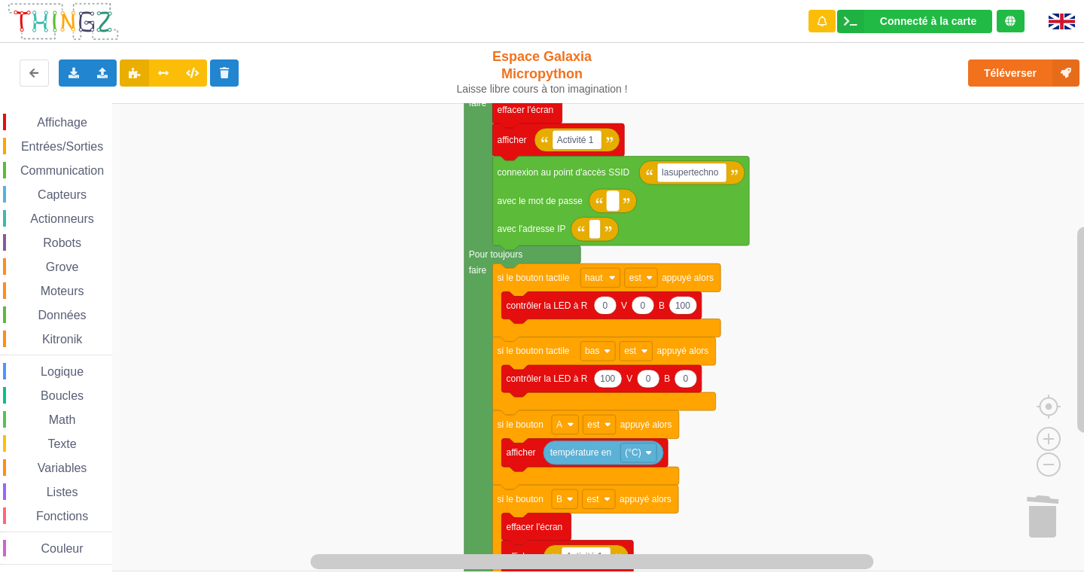
click at [610, 202] on rect "Espace de travail de Blocky" at bounding box center [611, 201] width 11 height 20
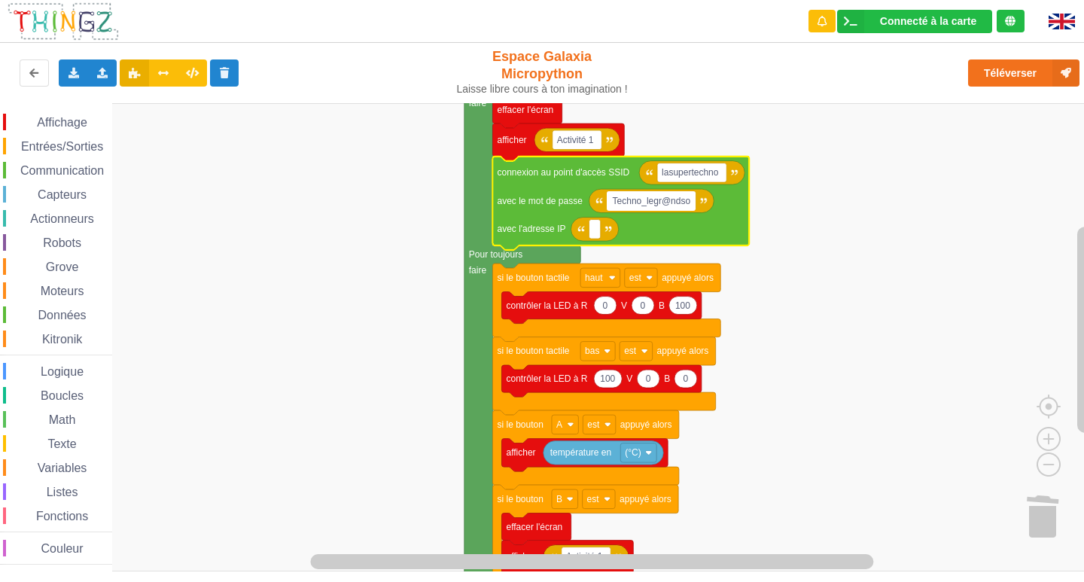
type input "Techno_legr@ndsom"
click at [595, 225] on text "Espace de travail de Blocky" at bounding box center [594, 228] width 2 height 11
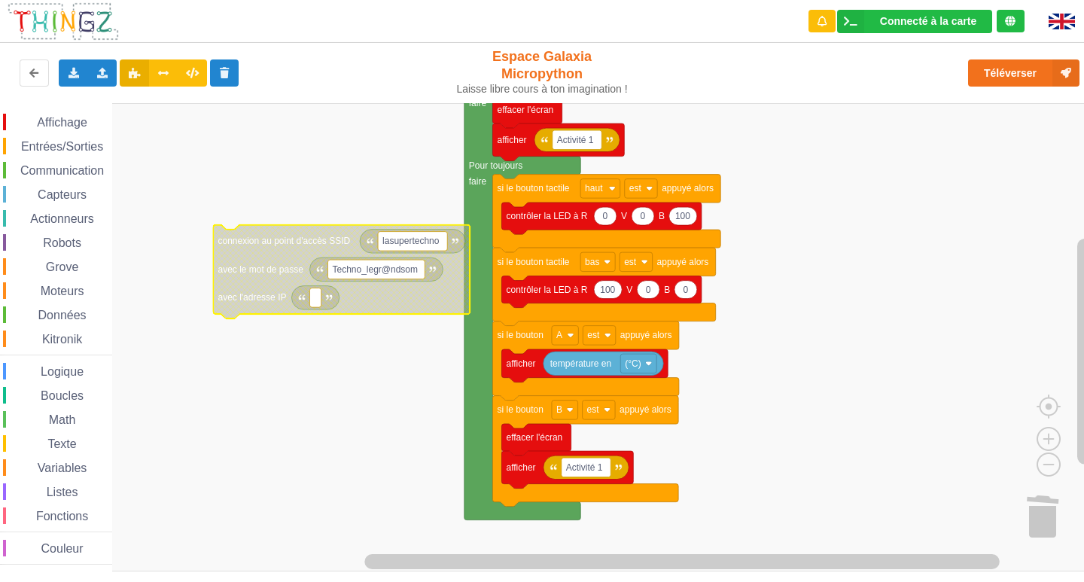
click at [38, 147] on span "Entrées/Sorties" at bounding box center [62, 146] width 87 height 13
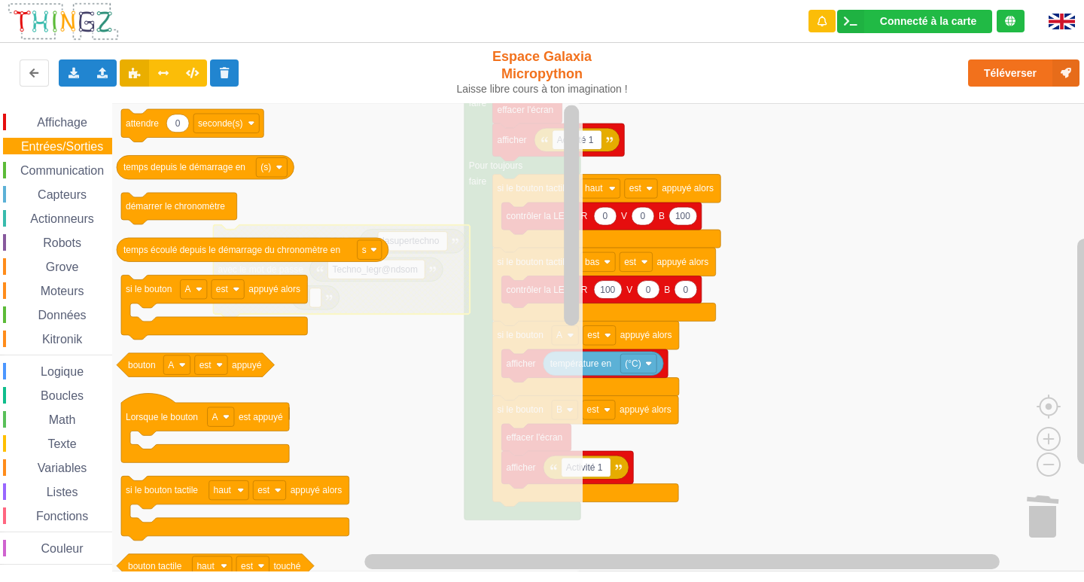
click at [39, 162] on div "Affichage Entrées/Sorties Communication Capteurs Actionneurs Robots Grove Moteu…" at bounding box center [56, 339] width 112 height 451
click at [90, 172] on span "Communication" at bounding box center [62, 170] width 88 height 13
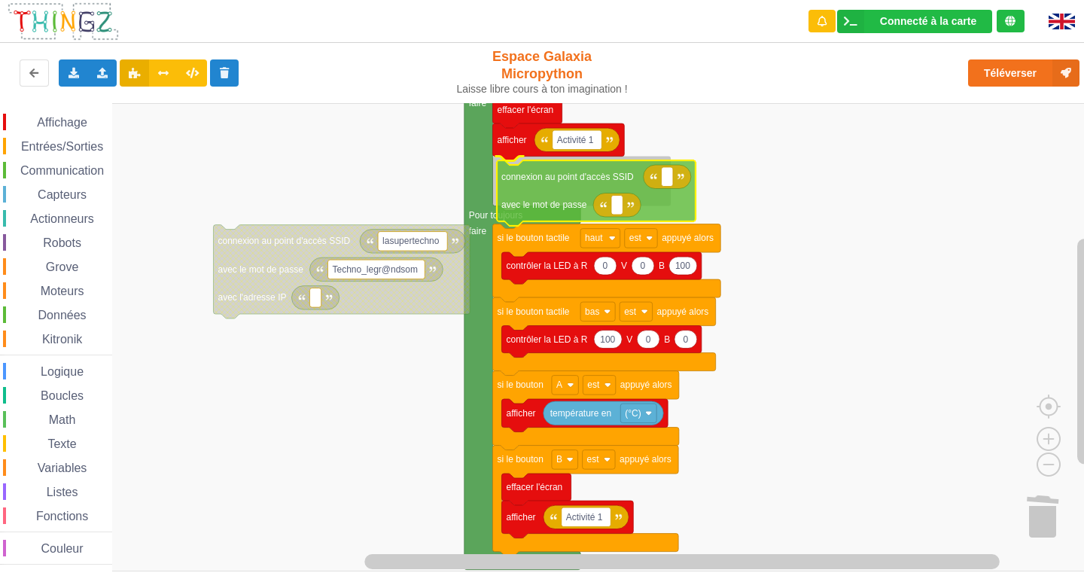
click at [562, 187] on div "Affichage Entrées/Sorties Communication Capteurs Actionneurs Robots Grove Moteu…" at bounding box center [547, 337] width 1094 height 468
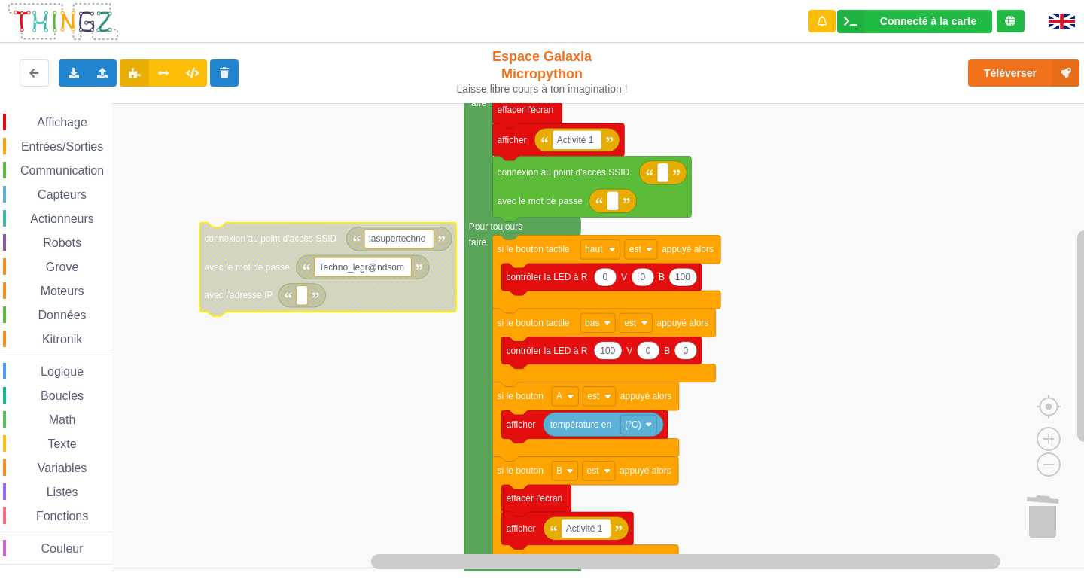
click at [430, 236] on rect "Espace de travail de Blocky" at bounding box center [398, 239] width 69 height 20
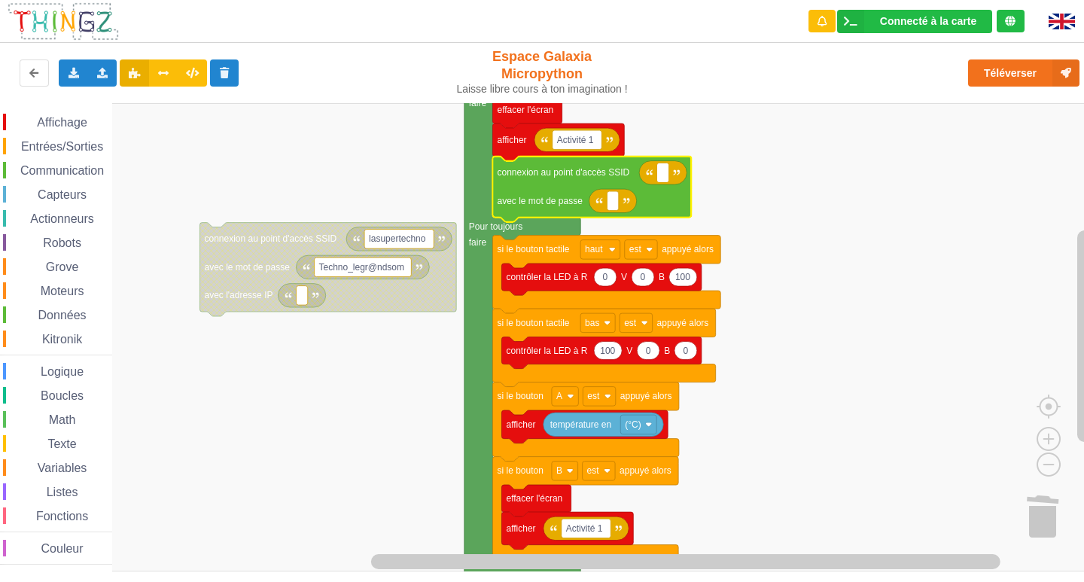
type input "lasupertechno"
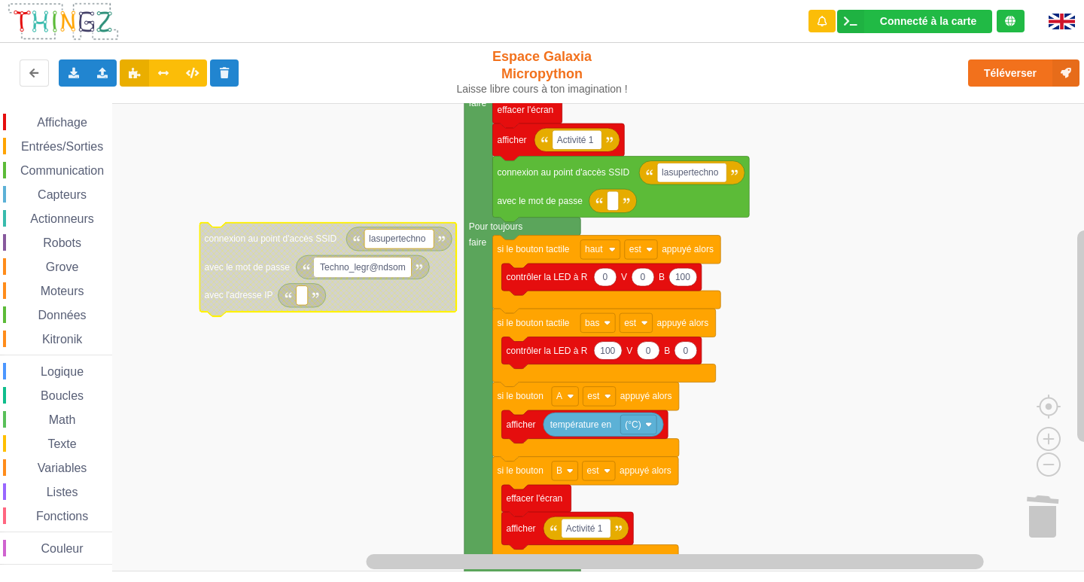
click at [400, 269] on input "Techno_legr@ndsom" at bounding box center [362, 267] width 97 height 20
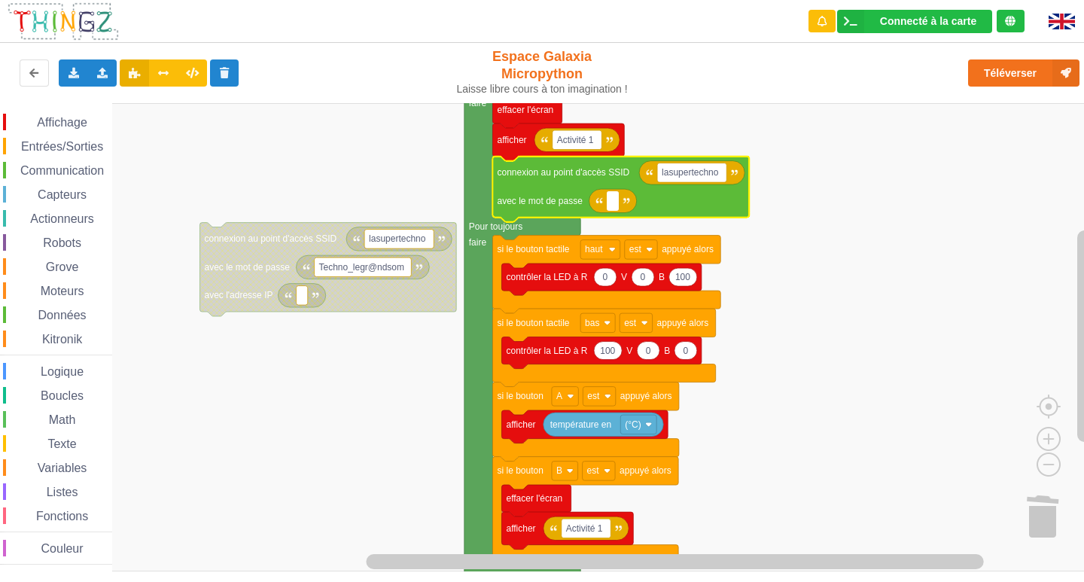
type input "Techno_legr@ndsom"
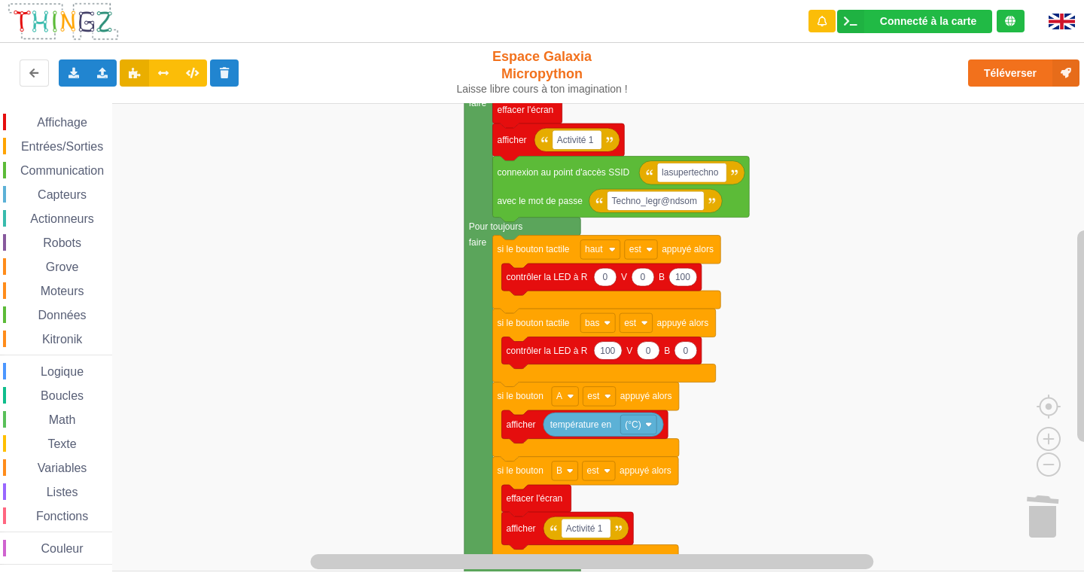
click at [62, 119] on span "Affichage" at bounding box center [62, 122] width 54 height 13
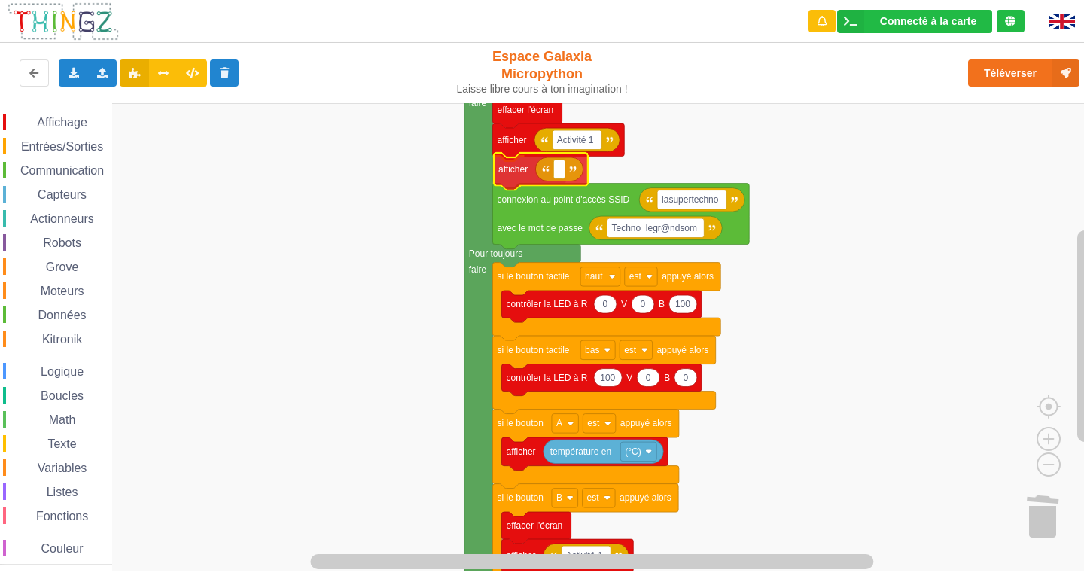
click at [512, 182] on div "Affichage Entrées/Sorties Communication Capteurs Actionneurs Robots Grove Moteu…" at bounding box center [547, 337] width 1094 height 468
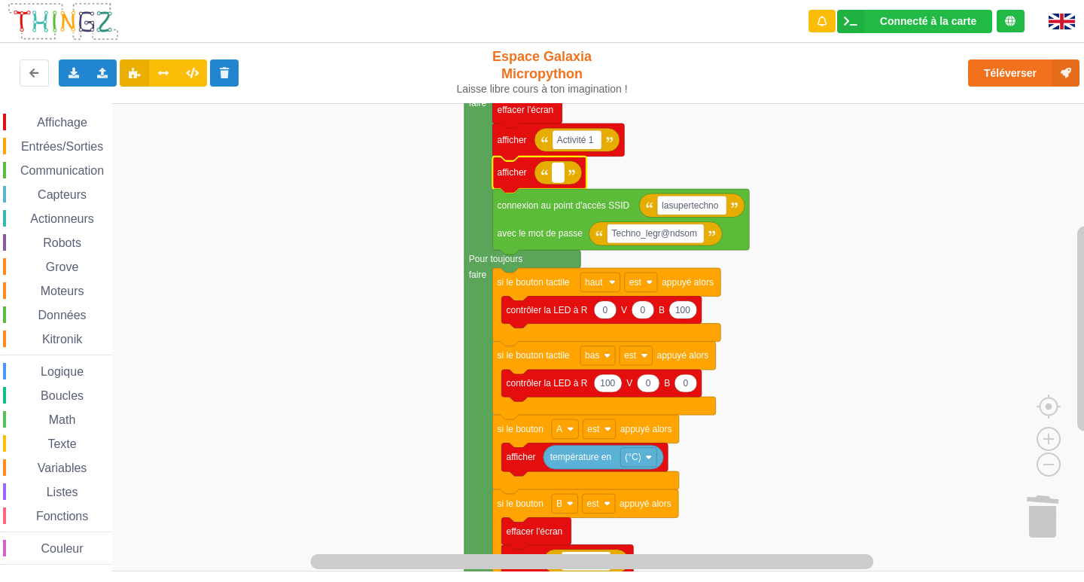
click at [558, 175] on text "Espace de travail de Blocky" at bounding box center [558, 172] width 2 height 11
type input "[TECHNICAL_ID]"
click at [56, 120] on span "Affichage" at bounding box center [62, 122] width 54 height 13
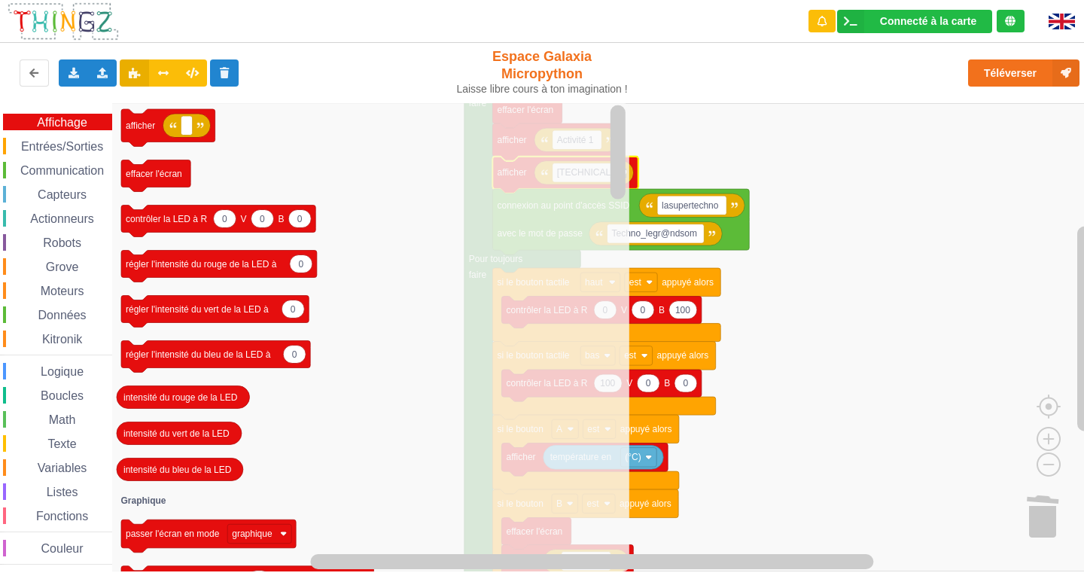
click at [54, 184] on div "Affichage Entrées/Sorties Communication Capteurs Actionneurs Robots Grove Moteu…" at bounding box center [56, 339] width 112 height 451
click at [35, 194] on span "Espace de travail de Blocky" at bounding box center [29, 195] width 12 height 12
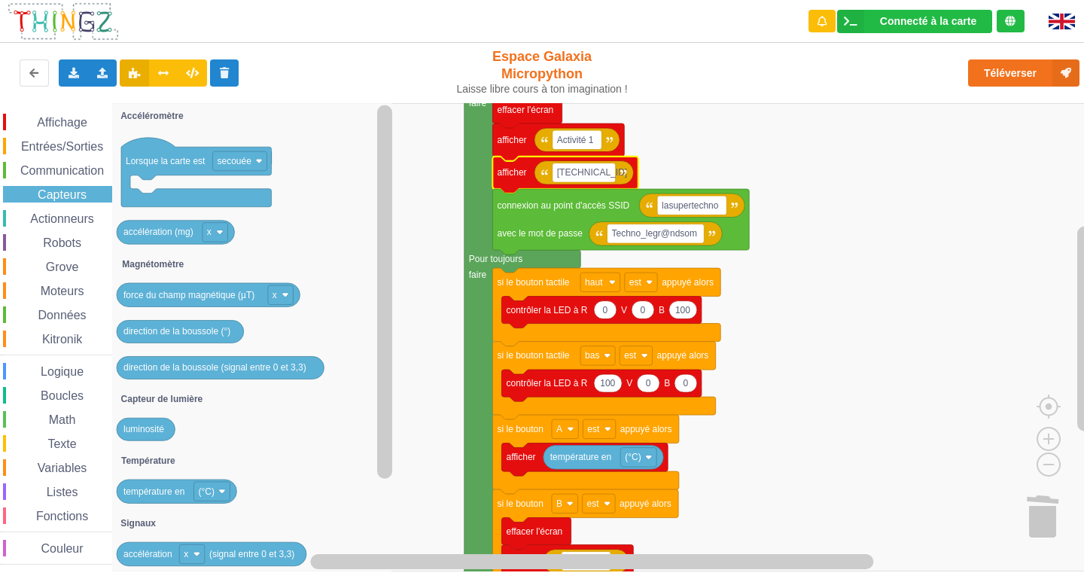
click at [70, 313] on span "Données" at bounding box center [62, 315] width 53 height 13
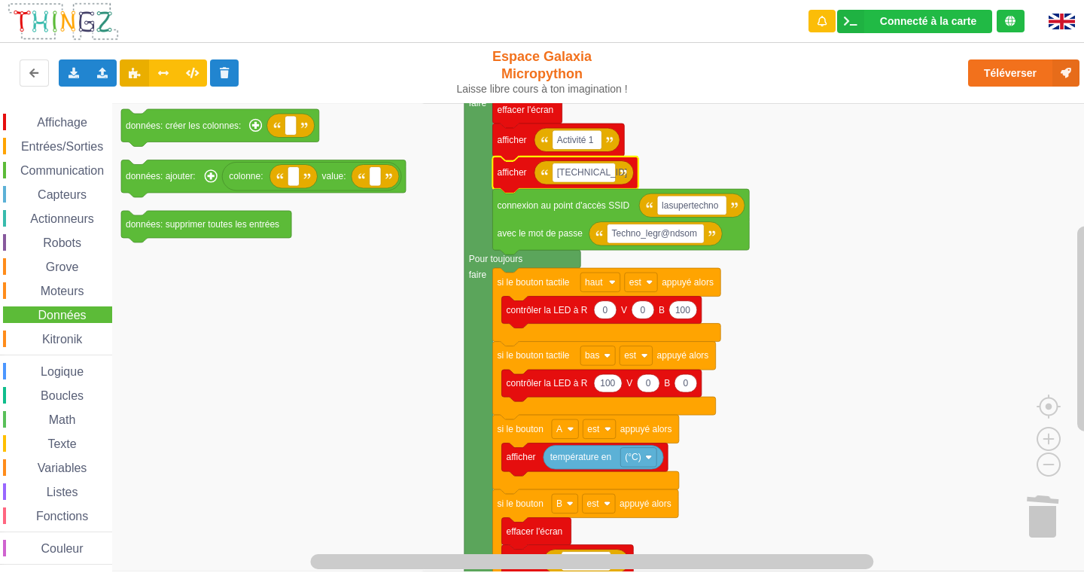
click at [63, 388] on div "Boucles" at bounding box center [57, 395] width 109 height 17
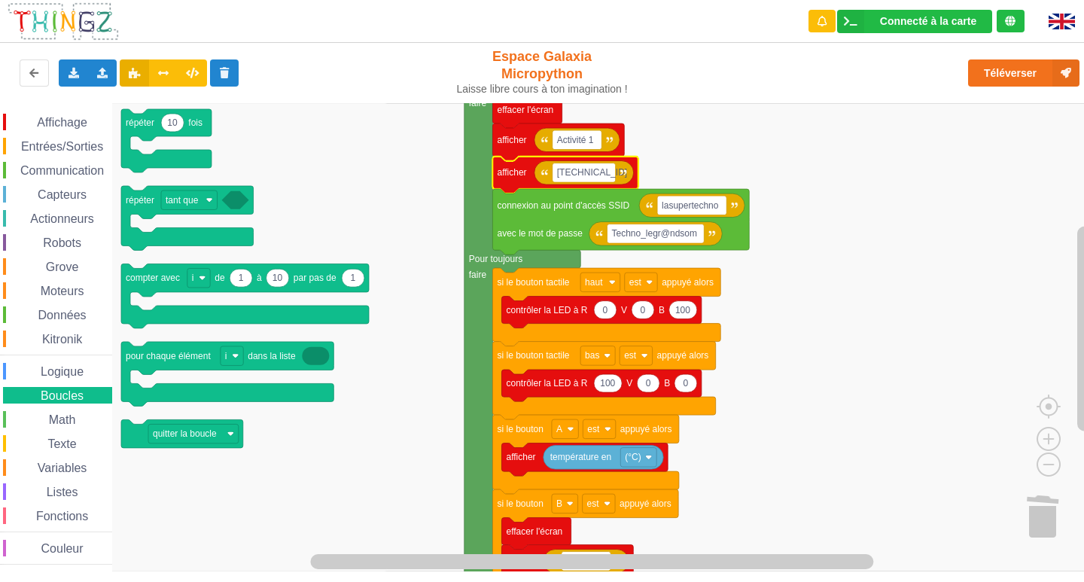
click at [47, 456] on div "Affichage Entrées/Sorties Communication Capteurs Actionneurs Robots Grove Moteu…" at bounding box center [56, 339] width 112 height 451
click at [40, 451] on div "Texte" at bounding box center [57, 443] width 109 height 17
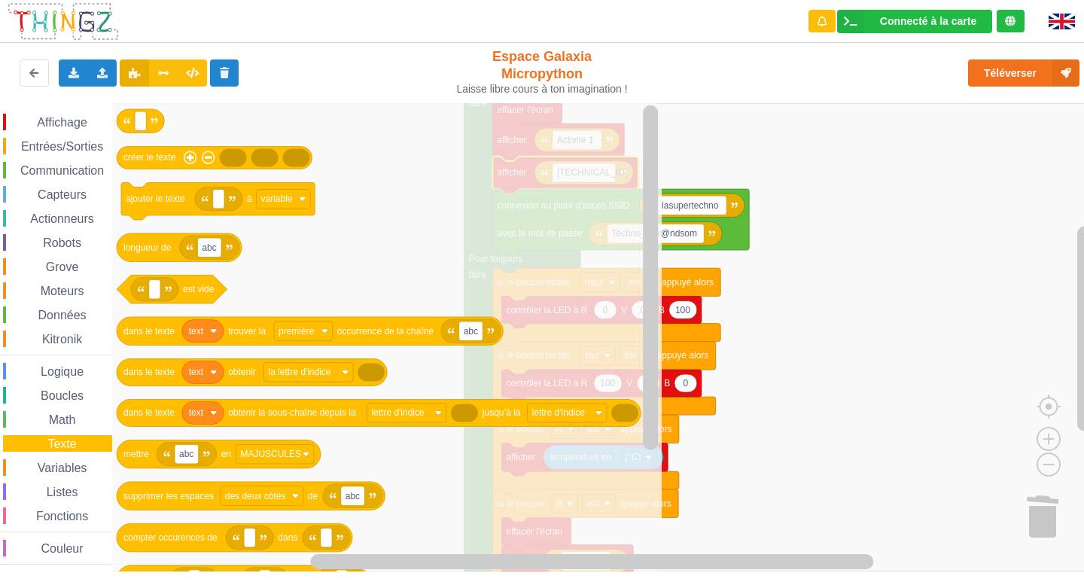
click at [41, 463] on span "Variables" at bounding box center [62, 467] width 54 height 13
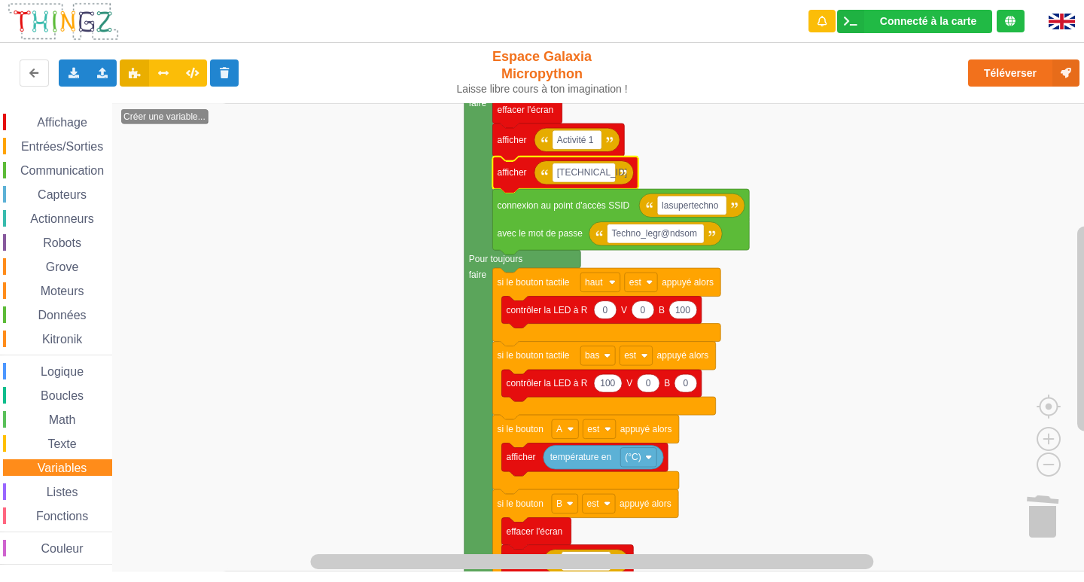
click at [60, 120] on span "Affichage" at bounding box center [62, 122] width 54 height 13
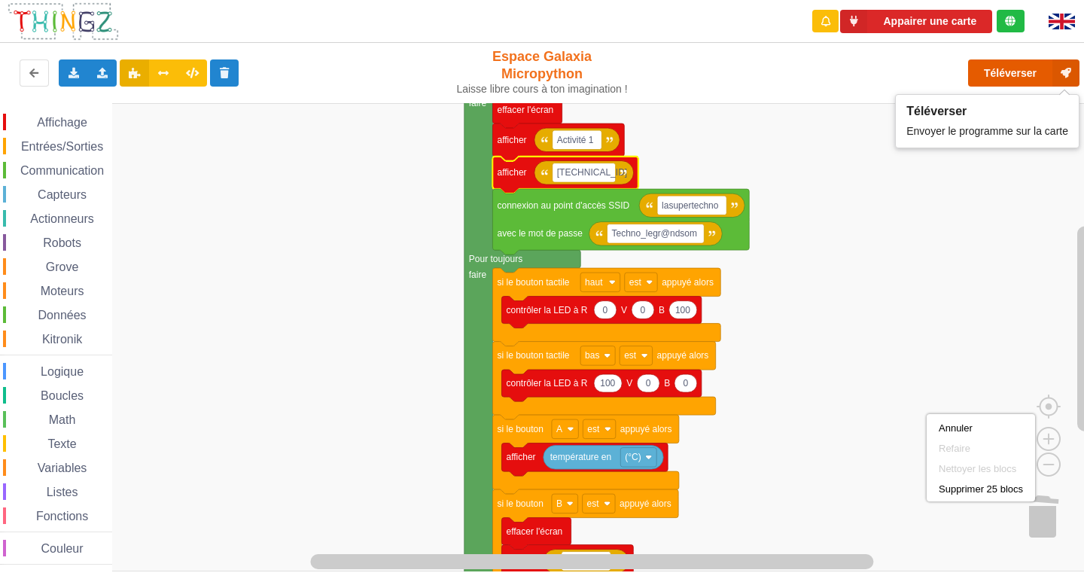
drag, startPoint x: 926, startPoint y: 501, endPoint x: 1017, endPoint y: 73, distance: 437.6
click at [1017, 73] on button "Téléverser" at bounding box center [1023, 72] width 111 height 27
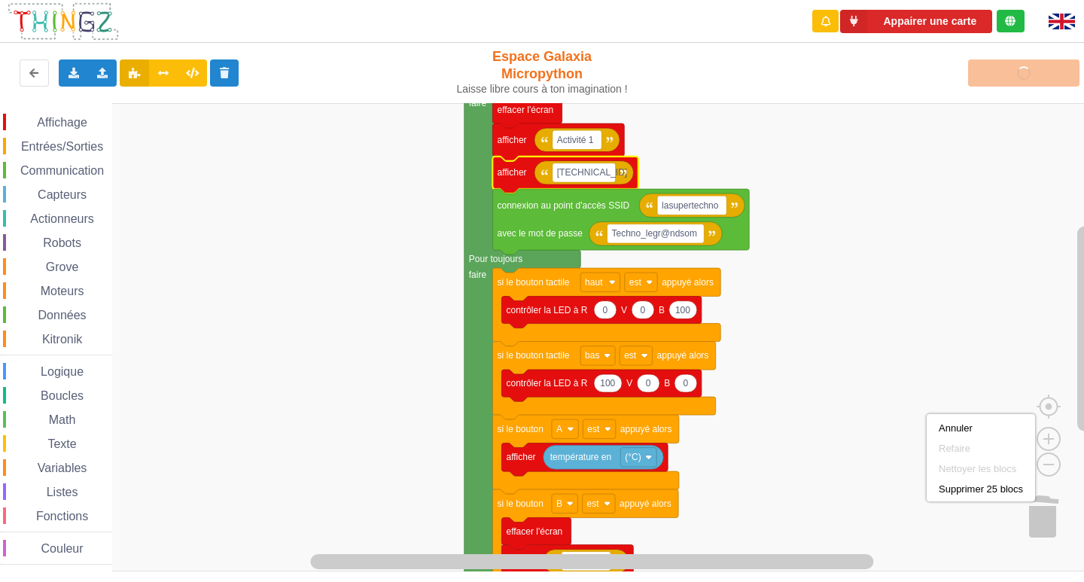
click at [853, 358] on rect "Espace de travail de Blocky" at bounding box center [547, 337] width 1094 height 468
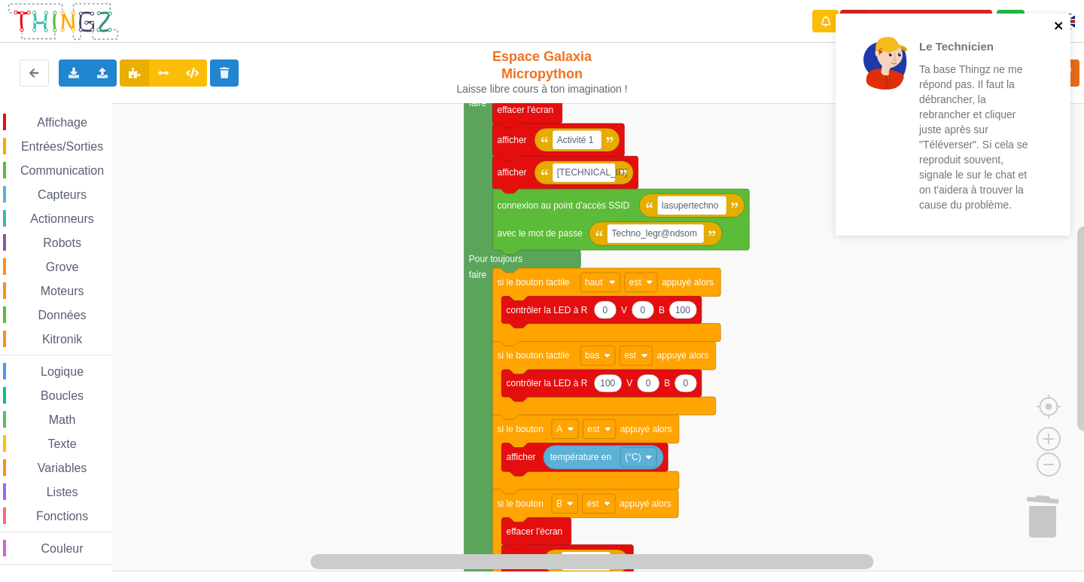
click at [1060, 24] on icon "close" at bounding box center [1058, 26] width 11 height 12
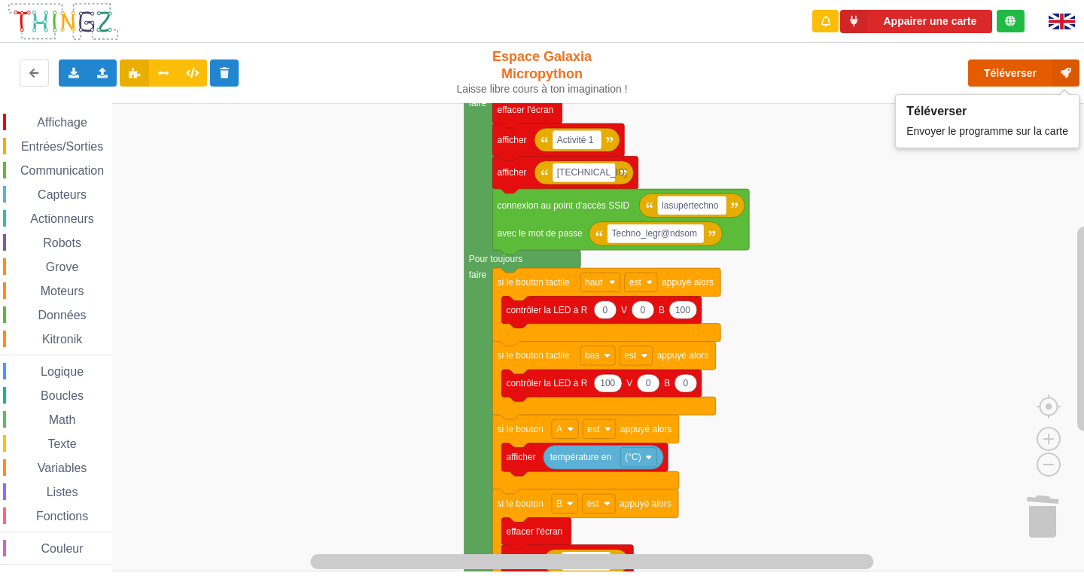
click at [1037, 76] on button "Téléverser" at bounding box center [1023, 72] width 111 height 27
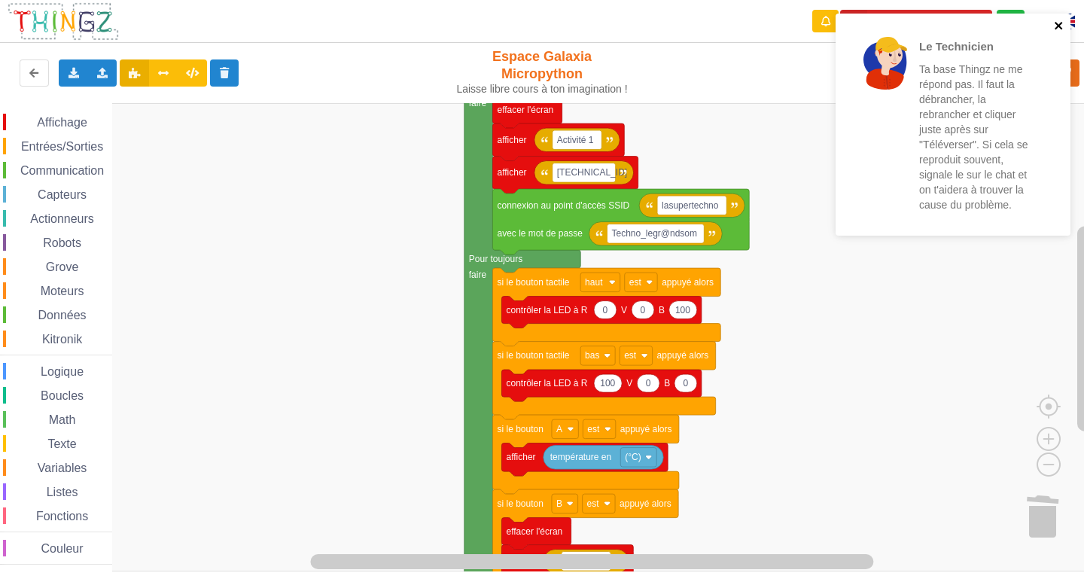
click at [1058, 23] on icon "close" at bounding box center [1058, 26] width 11 height 12
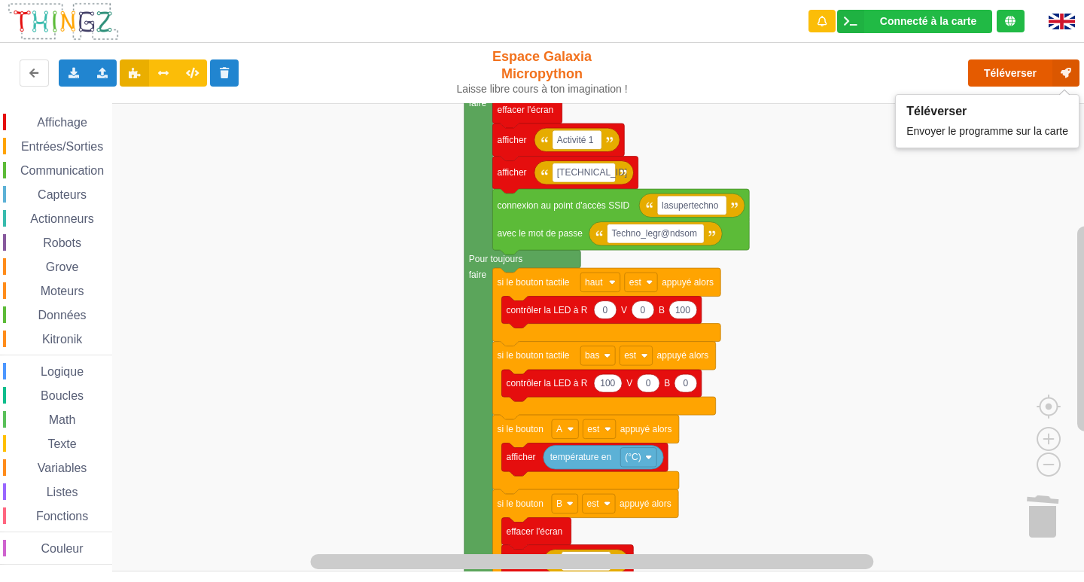
click at [1005, 74] on button "Téléverser" at bounding box center [1023, 72] width 111 height 27
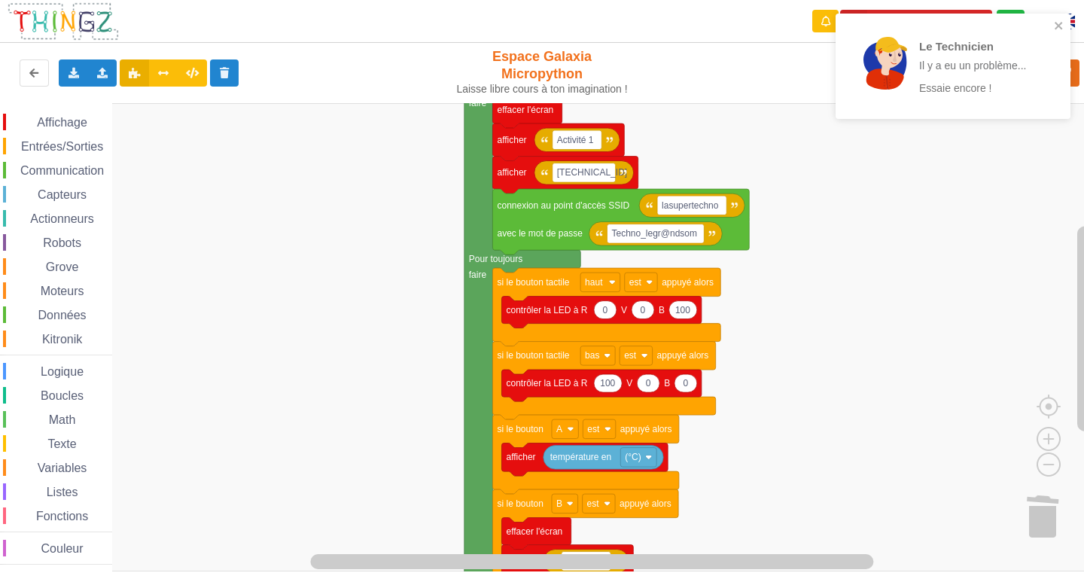
drag, startPoint x: 1053, startPoint y: 22, endPoint x: 1041, endPoint y: 23, distance: 11.3
click at [1050, 22] on div "Le Technicien Il y a eu un problème... Essaie encore !" at bounding box center [947, 66] width 212 height 93
click at [1061, 25] on icon "close" at bounding box center [1058, 26] width 11 height 12
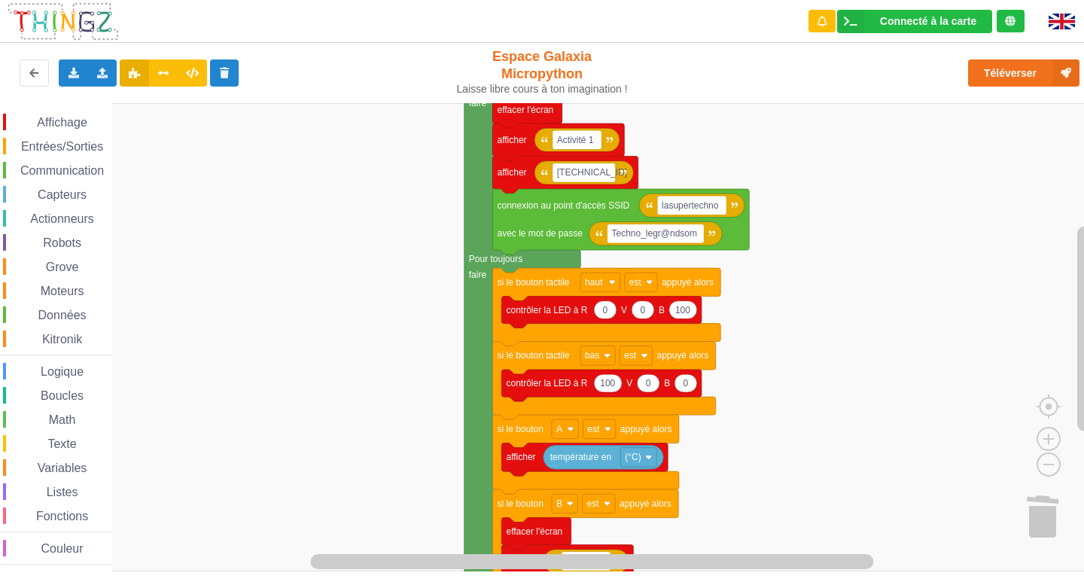
click at [1064, 78] on div "Le Technicien Il y a eu un problème... Essaie encore !" at bounding box center [952, 72] width 241 height 122
click at [1041, 71] on button "Téléverser" at bounding box center [1023, 72] width 111 height 27
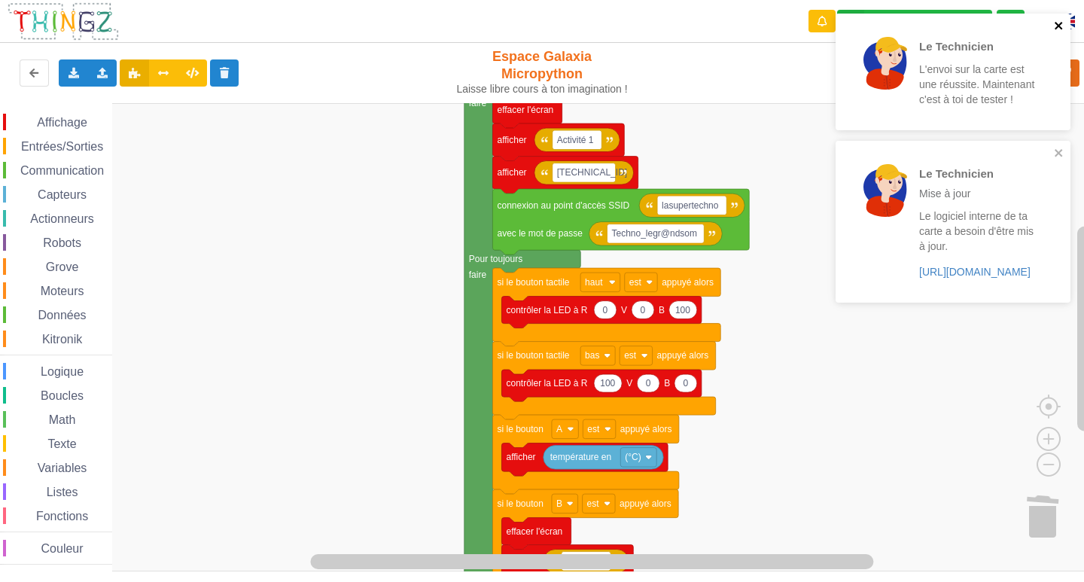
click at [1060, 27] on icon "close" at bounding box center [1058, 26] width 8 height 8
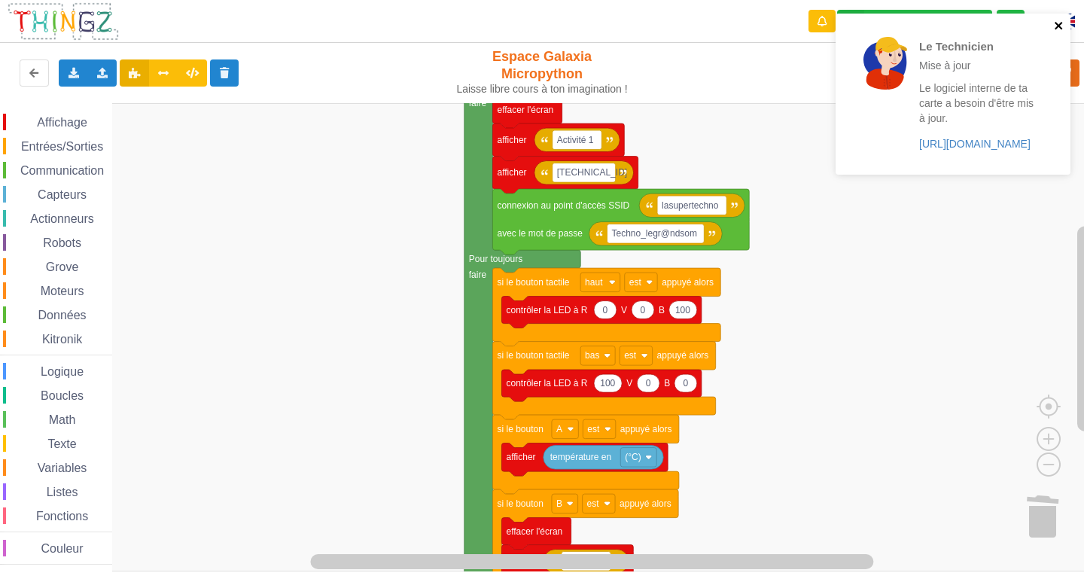
click at [1053, 23] on icon "close" at bounding box center [1058, 26] width 11 height 12
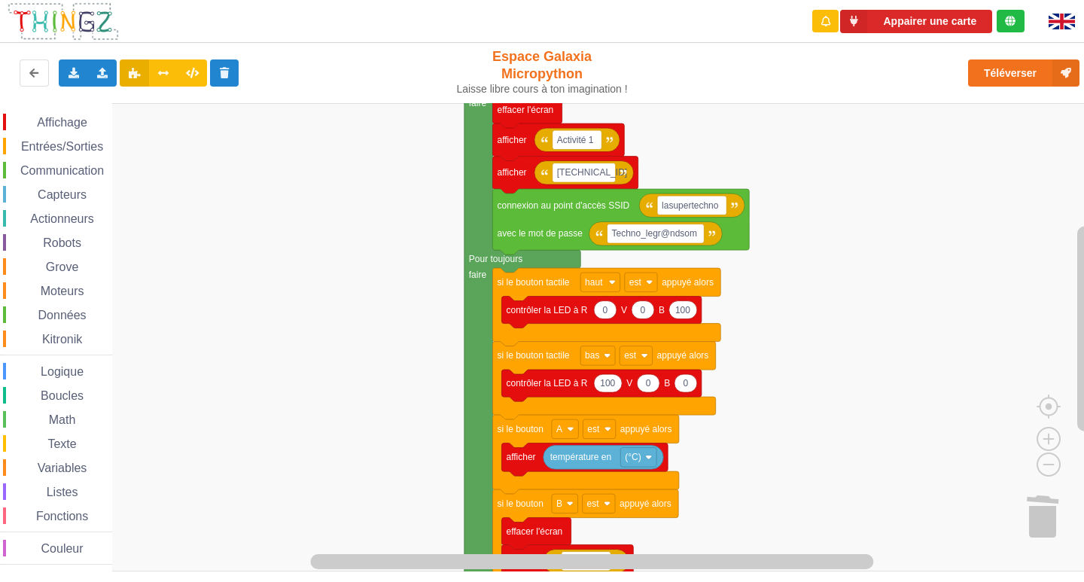
click at [68, 107] on div "Affichage Entrées/Sorties Communication Capteurs Actionneurs Robots Grove Moteu…" at bounding box center [56, 337] width 112 height 468
click at [71, 114] on div "Affichage" at bounding box center [57, 122] width 109 height 17
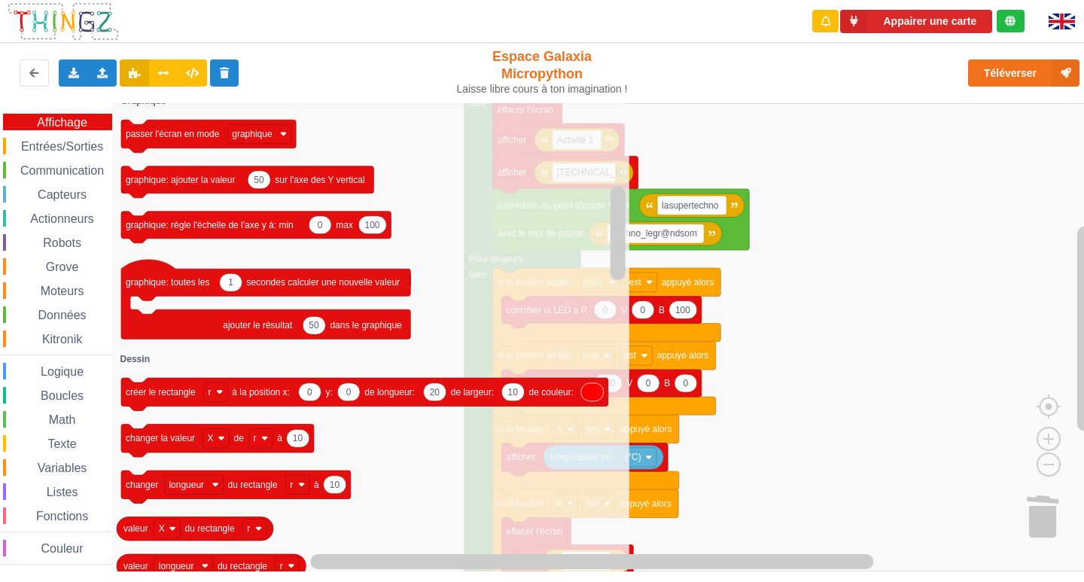
click at [83, 467] on span "Variables" at bounding box center [62, 467] width 54 height 13
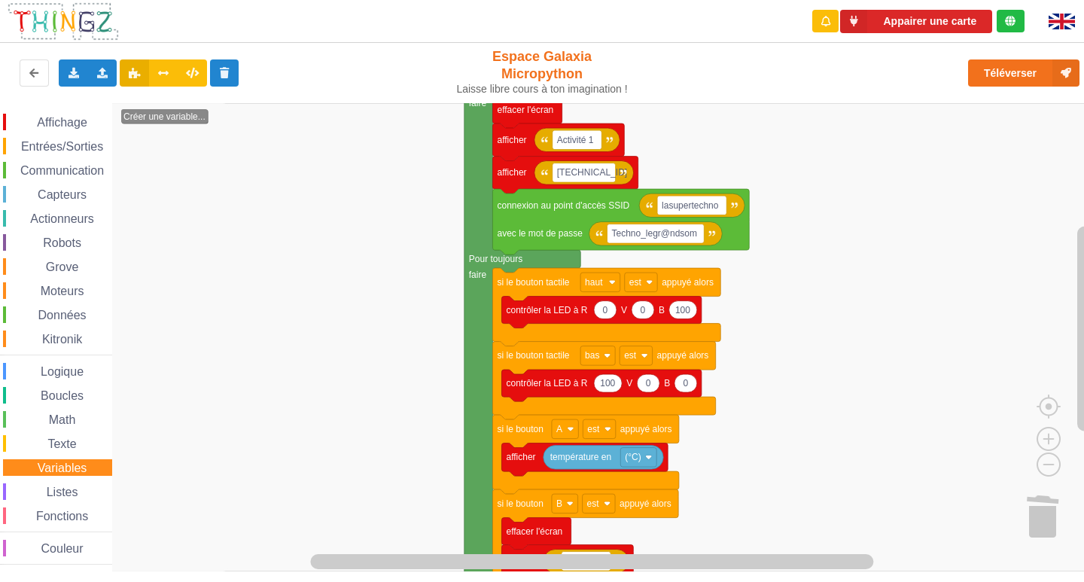
click at [76, 116] on span "Affichage" at bounding box center [62, 122] width 54 height 13
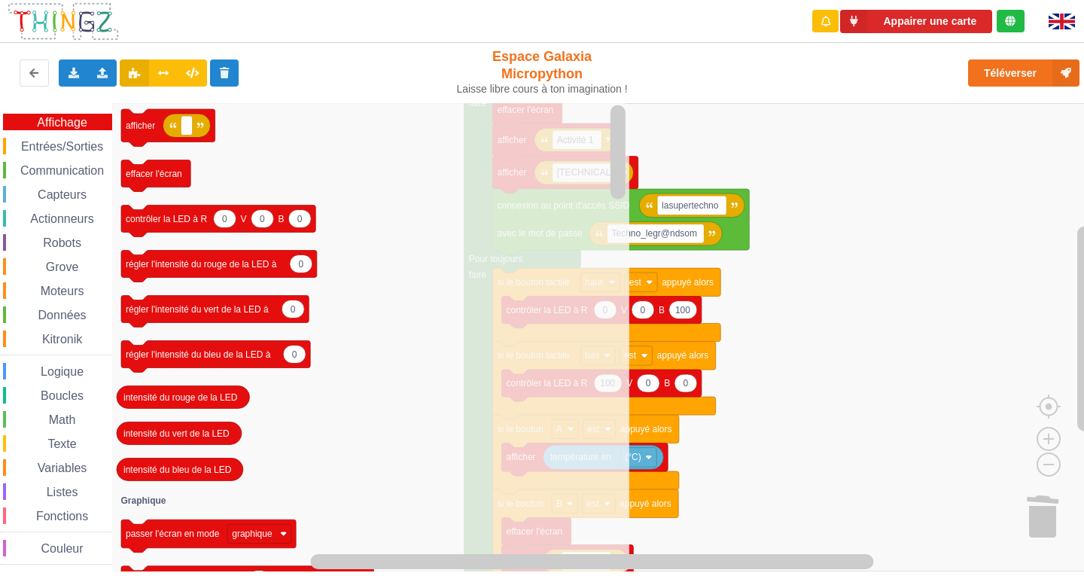
click at [65, 208] on div "Affichage Entrées/Sorties Communication Capteurs Actionneurs Robots Grove Moteu…" at bounding box center [56, 339] width 112 height 451
click at [71, 220] on span "Actionneurs" at bounding box center [62, 218] width 68 height 13
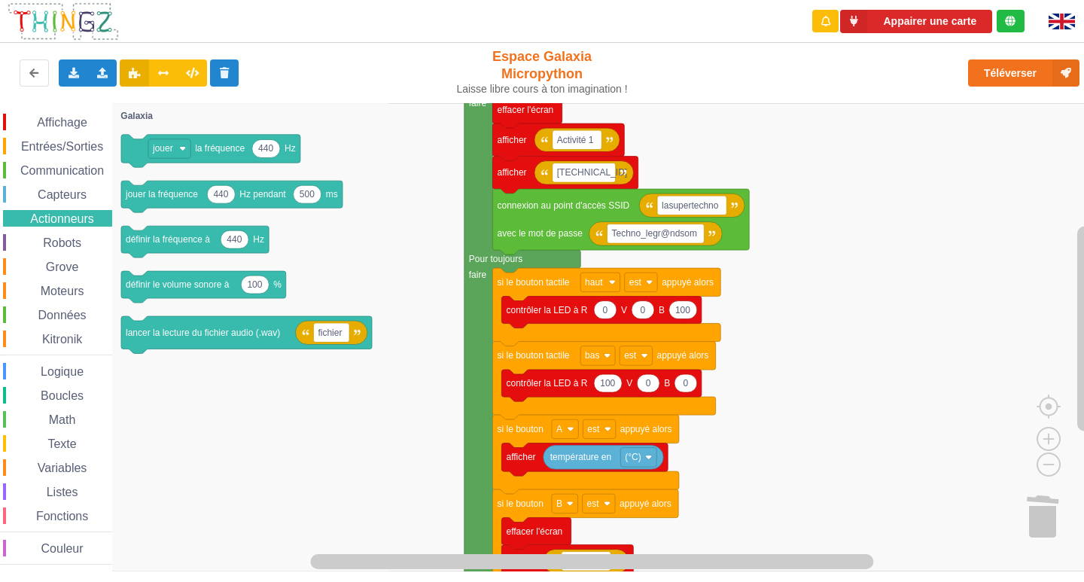
click at [71, 205] on div "Affichage Entrées/Sorties Communication Capteurs Actionneurs Robots Grove Moteu…" at bounding box center [56, 339] width 112 height 451
click at [84, 118] on span "Affichage" at bounding box center [62, 122] width 54 height 13
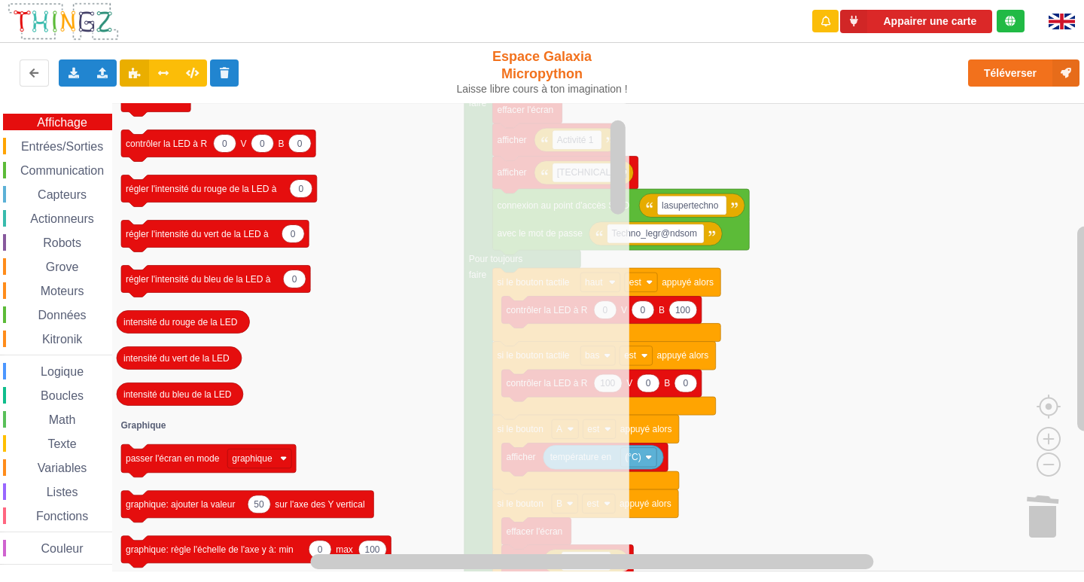
click at [29, 392] on span "Espace de travail de Blocky" at bounding box center [32, 396] width 12 height 12
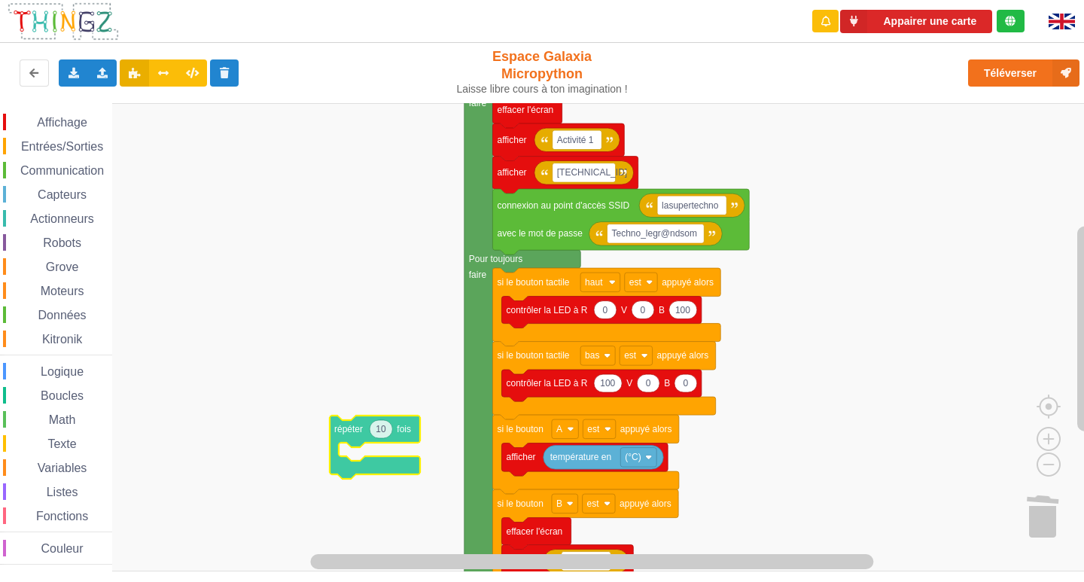
click at [302, 464] on div "Affichage Entrées/Sorties Communication Capteurs Actionneurs Robots Grove Moteu…" at bounding box center [547, 337] width 1094 height 468
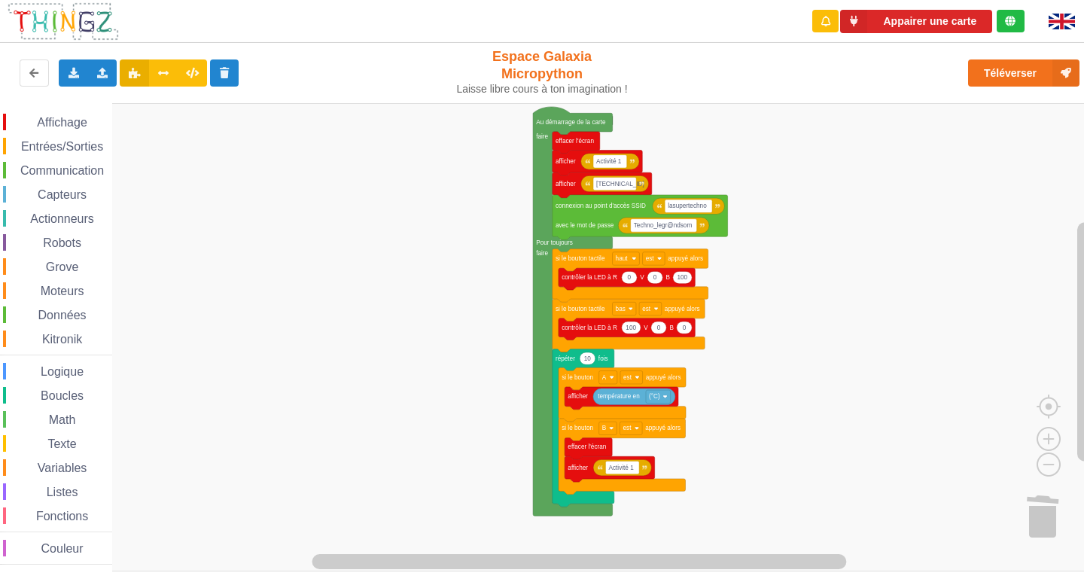
click at [780, 396] on div "Affichage Entrées/Sorties Communication Capteurs Actionneurs Robots Grove Moteu…" at bounding box center [547, 337] width 1094 height 468
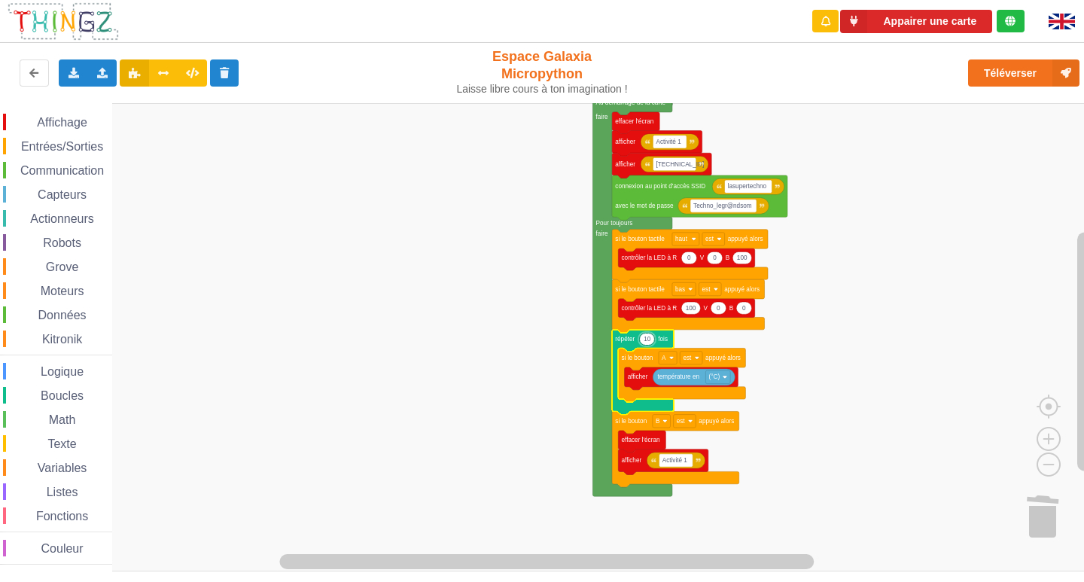
type input "1"
click at [372, 306] on rect "Espace de travail de Blocky" at bounding box center [547, 337] width 1094 height 468
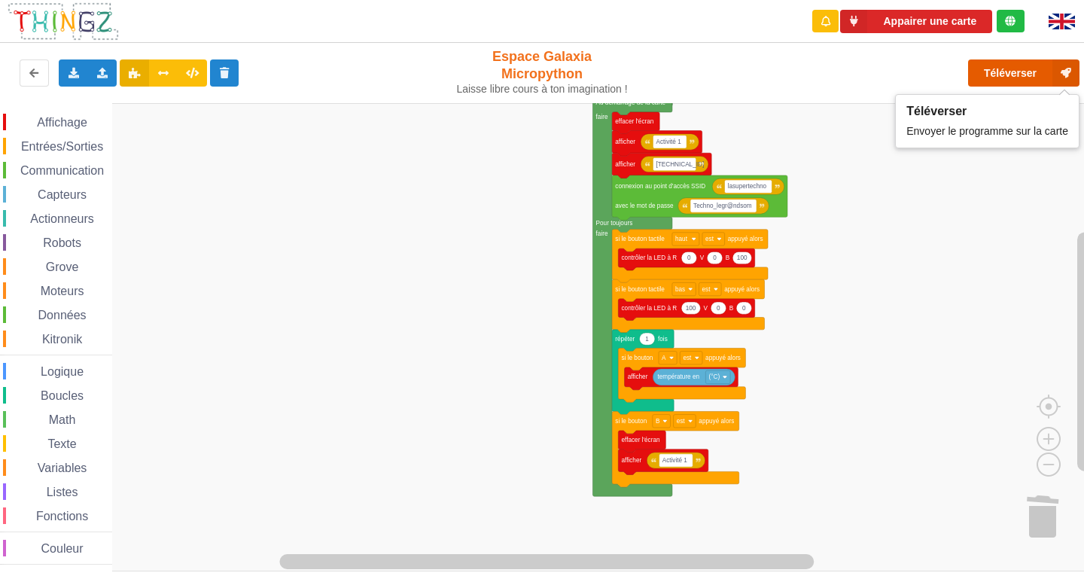
click at [1017, 70] on button "Téléverser" at bounding box center [1023, 72] width 111 height 27
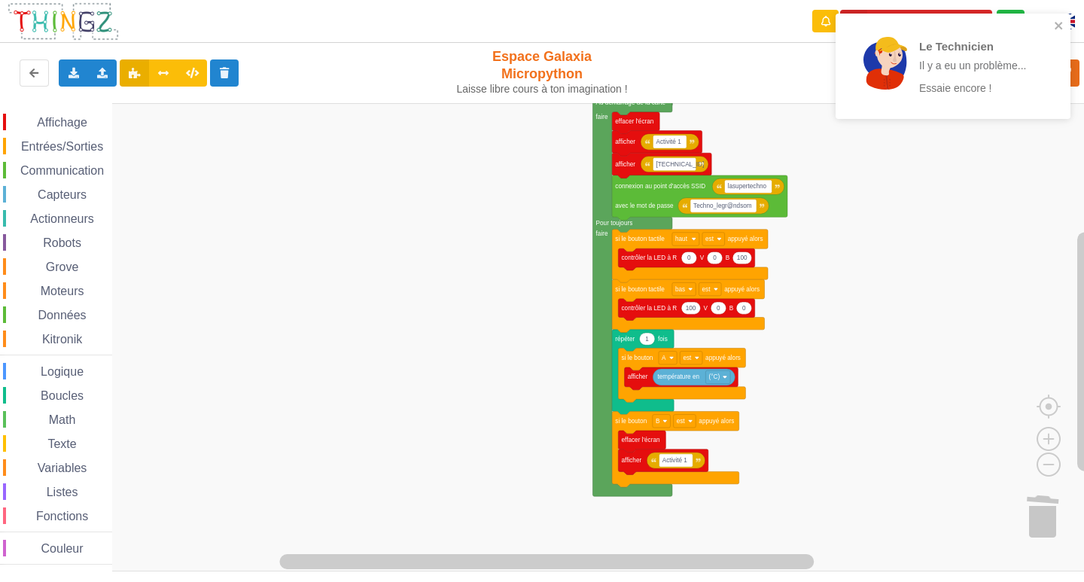
click at [1052, 20] on div "Le Technicien Il y a eu un problème... Essaie encore !" at bounding box center [947, 66] width 212 height 93
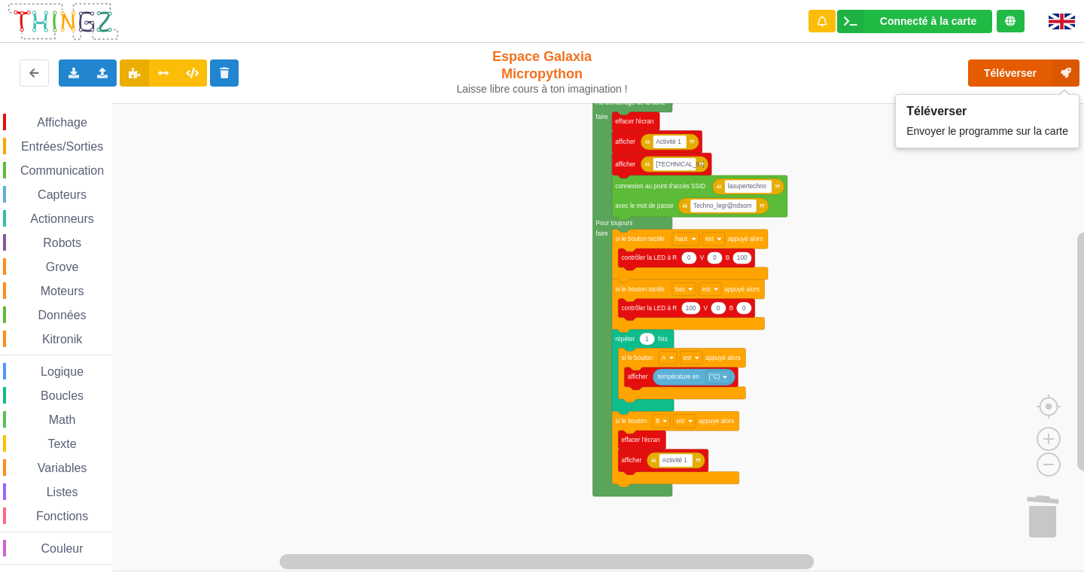
click at [1019, 70] on button "Téléverser" at bounding box center [1023, 72] width 111 height 27
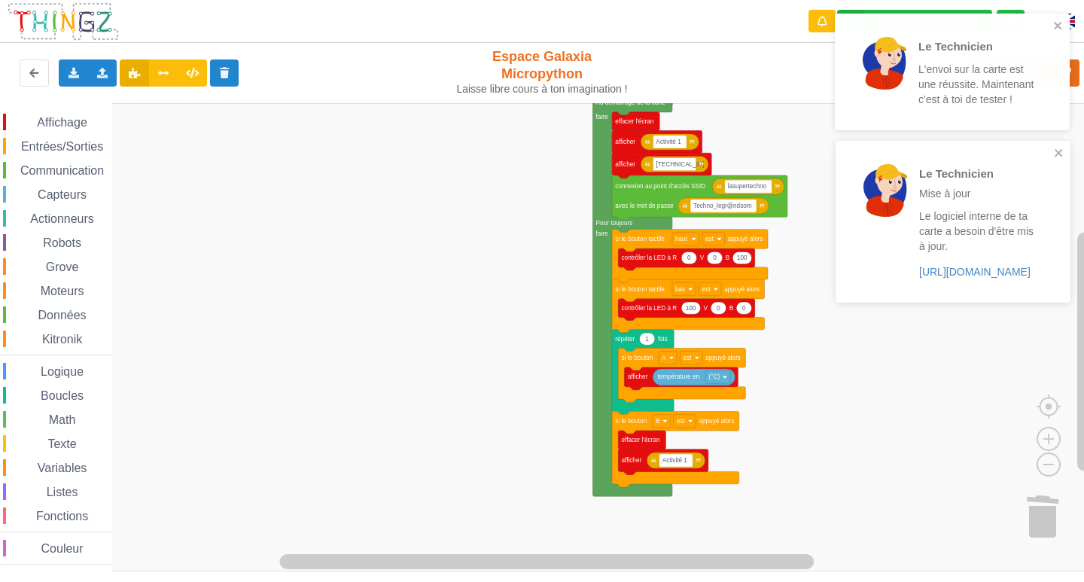
drag, startPoint x: 1062, startPoint y: 20, endPoint x: 1065, endPoint y: 48, distance: 27.9
click at [1062, 27] on div "Le Technicien L'envoi sur la carte est une réussite. Maintenant c'est à toi de …" at bounding box center [951, 72] width 235 height 117
click at [1053, 150] on div "Le Technicien Mise à jour Le logiciel interne de ta carte a besoin d'être mis à…" at bounding box center [947, 221] width 212 height 149
click at [1057, 28] on icon "close" at bounding box center [1058, 26] width 11 height 12
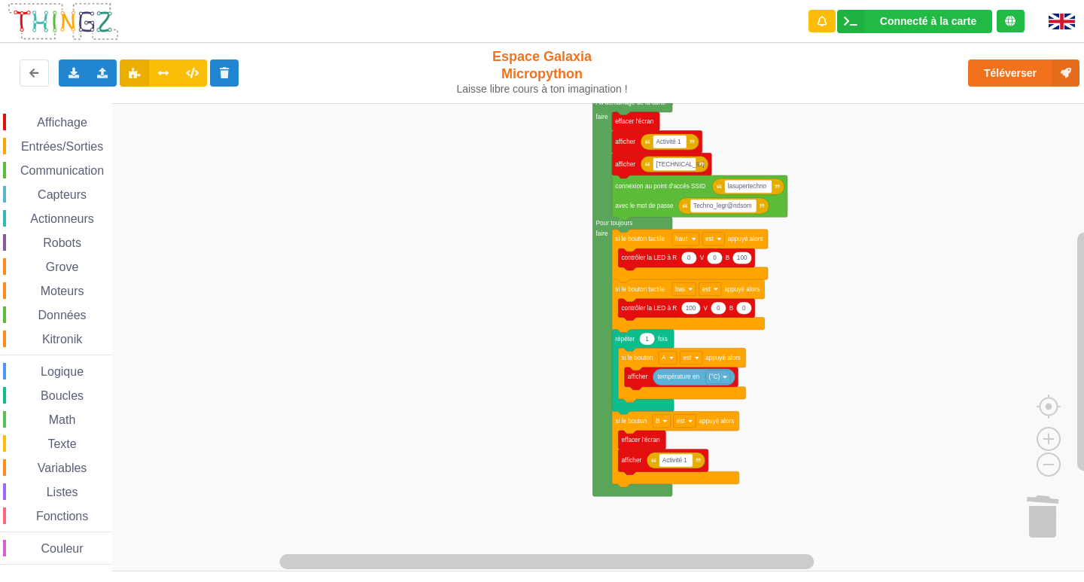
click at [872, 476] on rect "Espace de travail de Blocky" at bounding box center [547, 337] width 1094 height 468
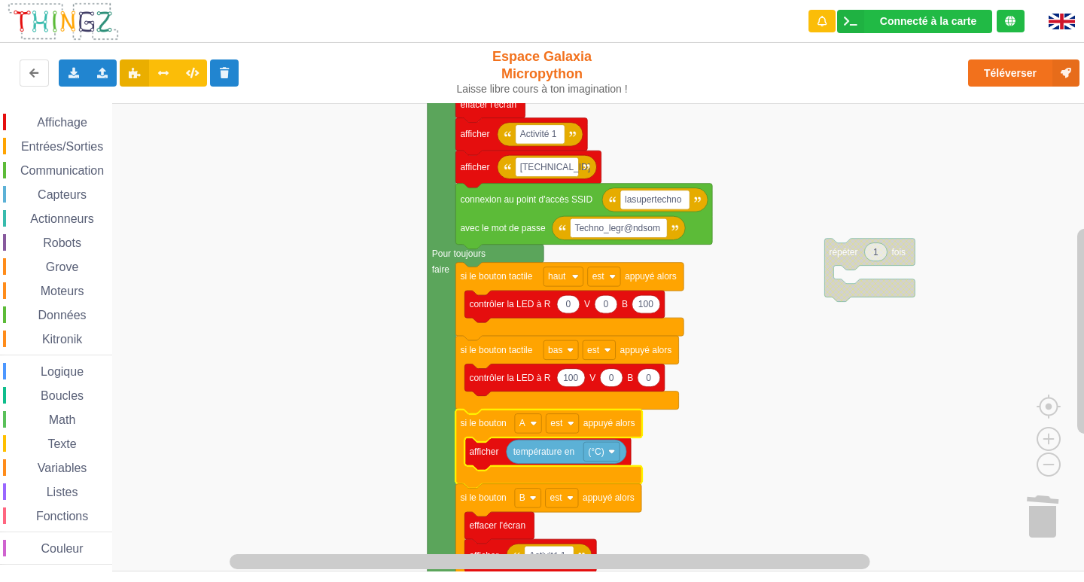
click at [835, 268] on rect "Espace de travail de Blocky" at bounding box center [547, 337] width 1094 height 468
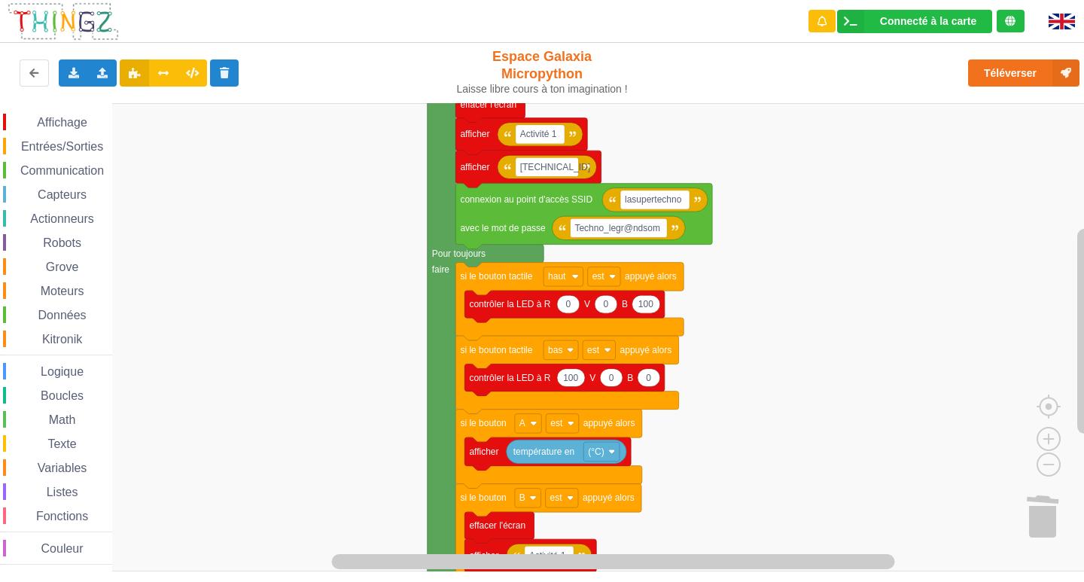
click at [56, 370] on span "Logique" at bounding box center [61, 371] width 47 height 13
click at [361, 163] on rect "Espace de travail de Blocky" at bounding box center [547, 337] width 1094 height 468
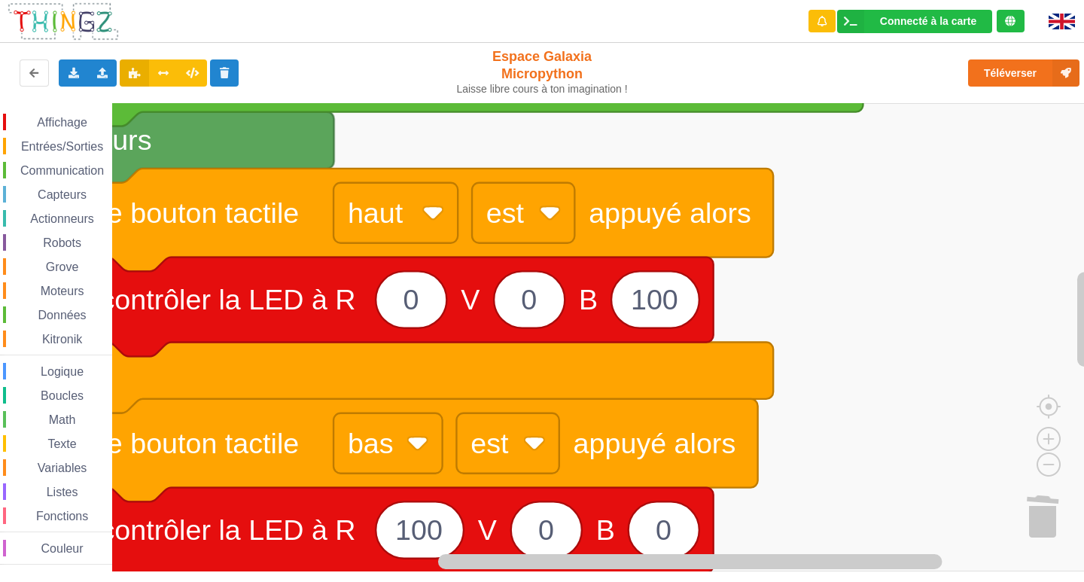
click at [908, 581] on html "Connecté à la carte Réglages Ouvrir le moniteur automatiquement Connexion autom…" at bounding box center [542, 291] width 1084 height 582
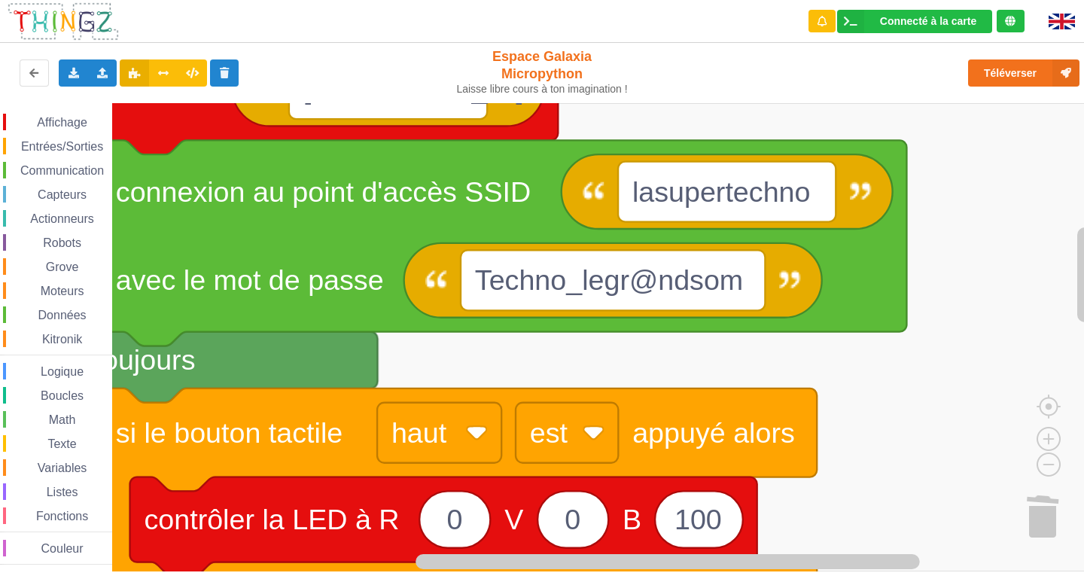
click at [907, 523] on rect "Espace de travail de Blocky" at bounding box center [547, 337] width 1094 height 468
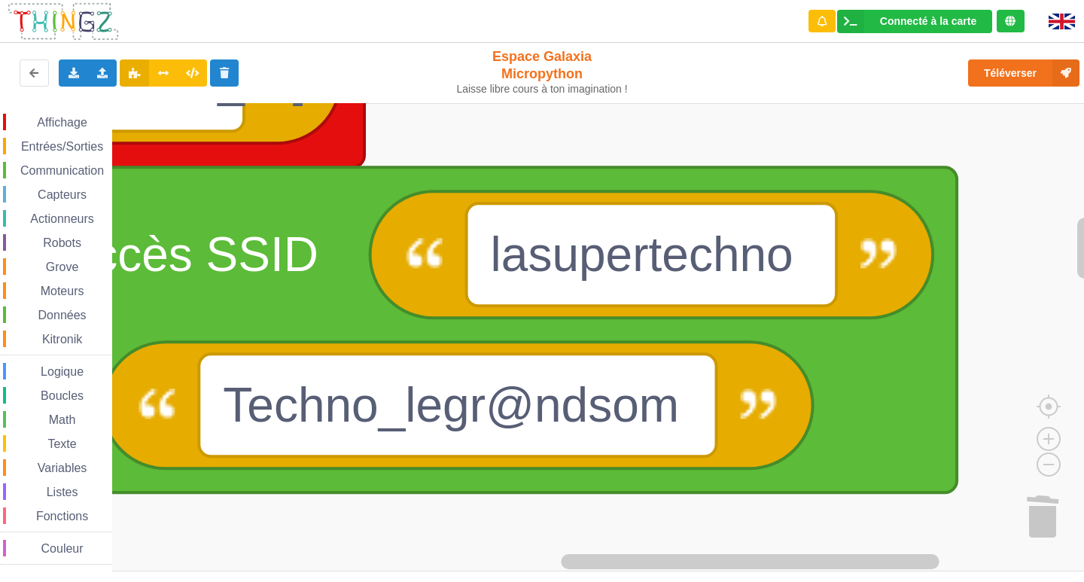
click at [941, 553] on div "Affichage Entrées/Sorties Communication Capteurs Actionneurs Robots Grove Moteu…" at bounding box center [547, 337] width 1094 height 468
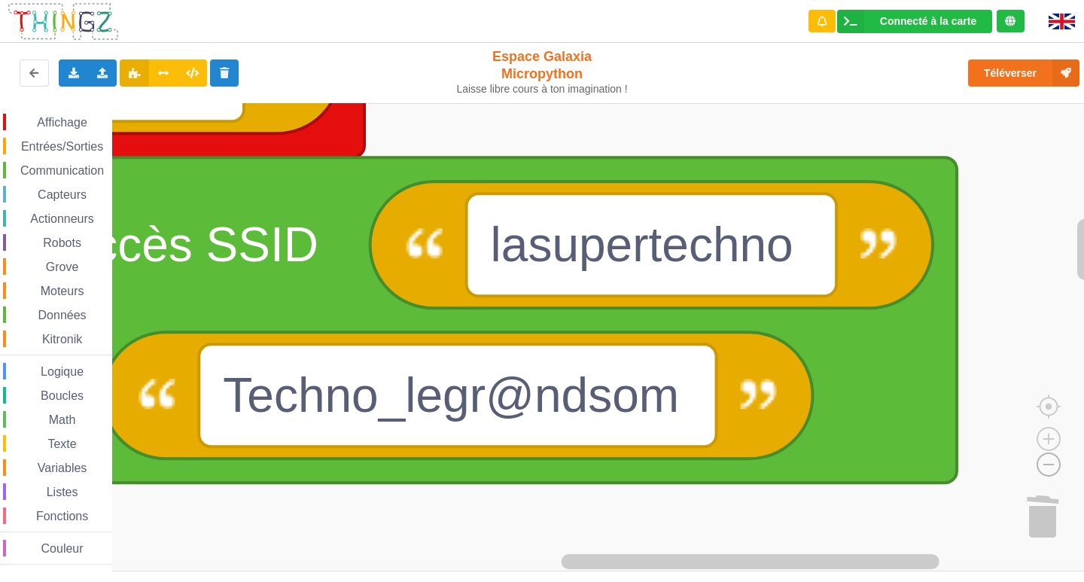
click at [1041, 460] on image "Espace de travail de Blocky" at bounding box center [1024, 429] width 72 height 93
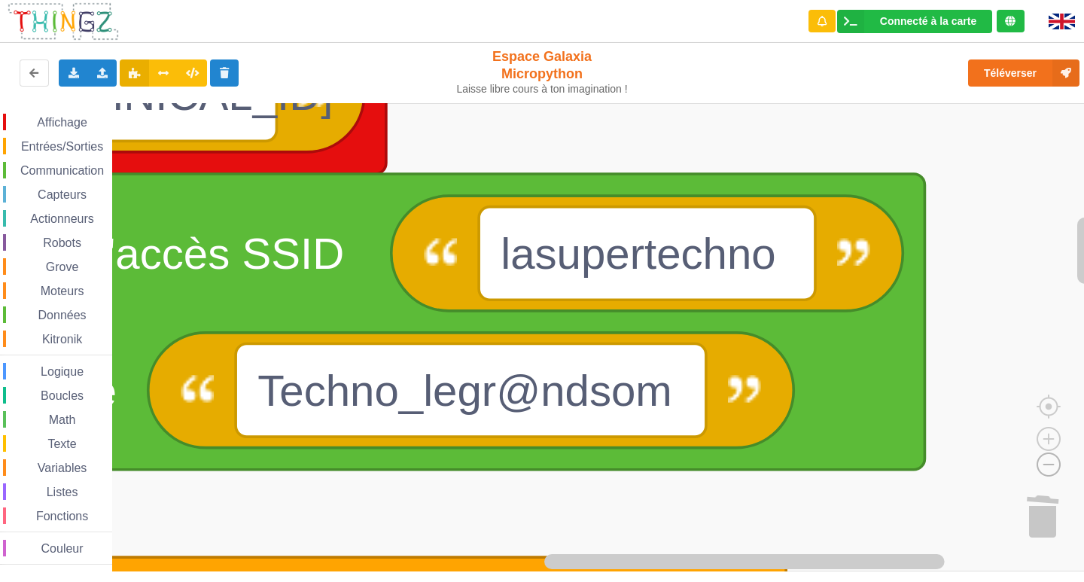
click at [1041, 460] on image "Espace de travail de Blocky" at bounding box center [1024, 429] width 72 height 93
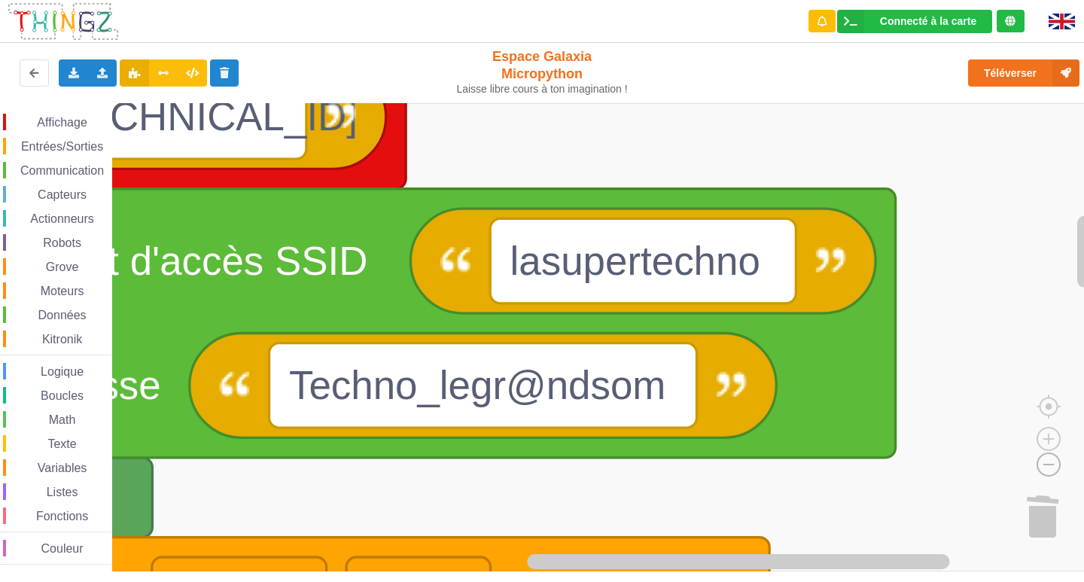
click at [1041, 460] on image "Espace de travail de Blocky" at bounding box center [1024, 429] width 72 height 93
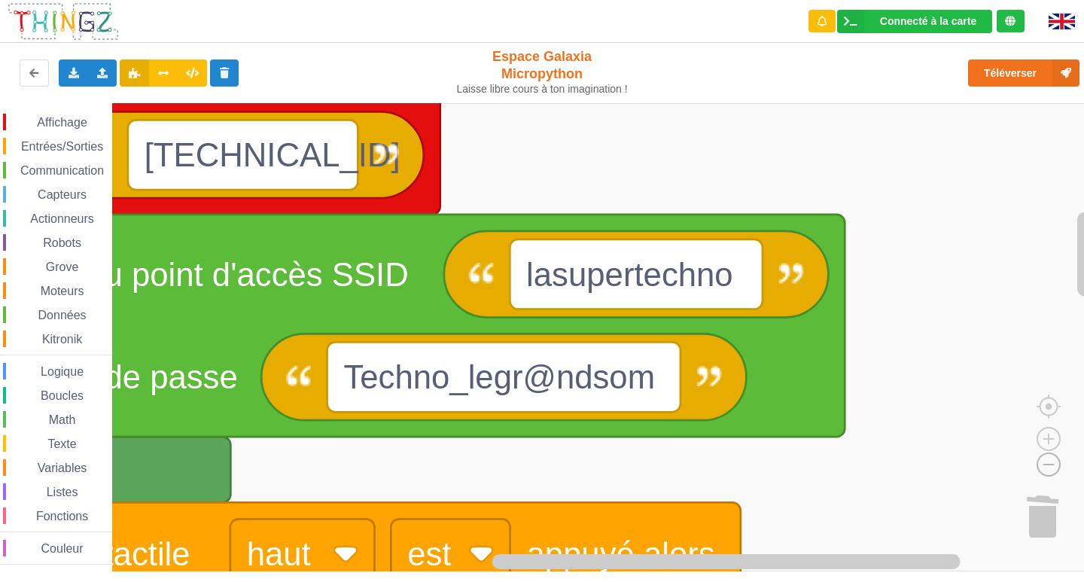
click at [1041, 460] on image "Espace de travail de Blocky" at bounding box center [1024, 429] width 72 height 93
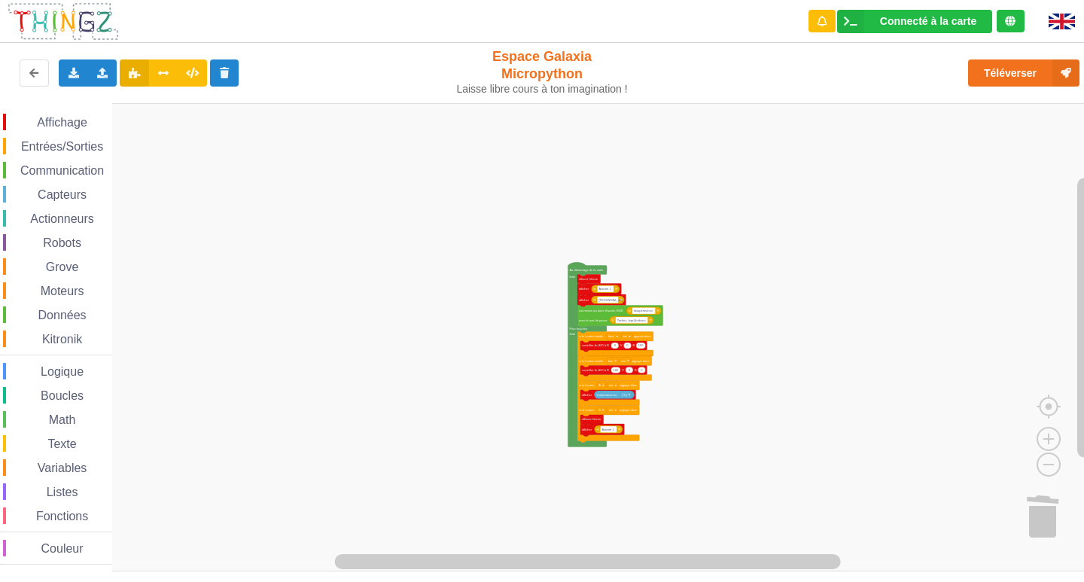
click at [547, 348] on div "Affichage Entrées/Sorties Communication Capteurs Actionneurs Robots Grove Moteu…" at bounding box center [547, 337] width 1094 height 468
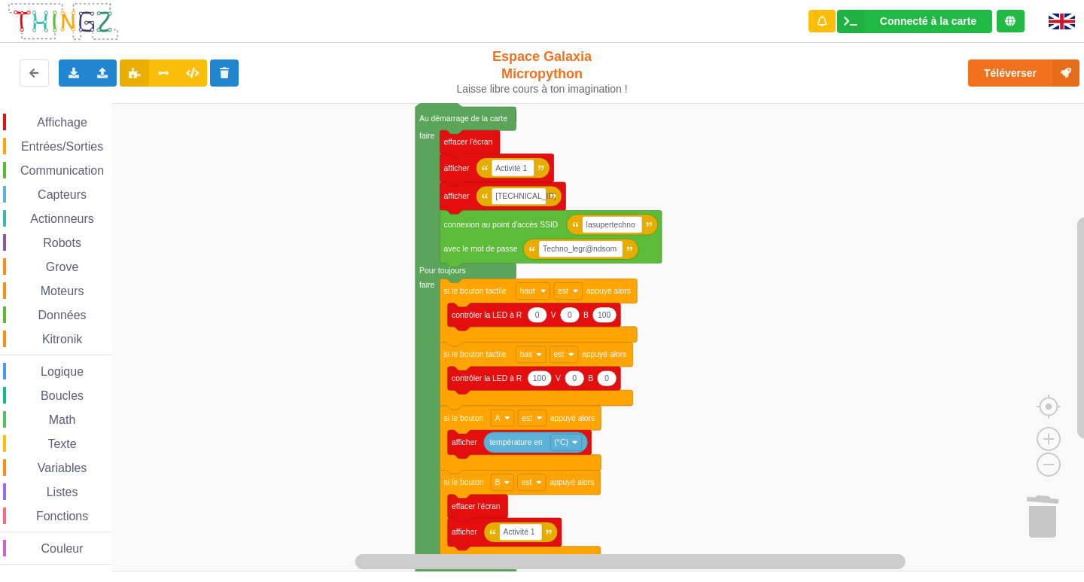
click at [679, 391] on div "Affichage Entrées/Sorties Communication Capteurs Actionneurs Robots Grove Moteu…" at bounding box center [547, 337] width 1094 height 468
click at [58, 119] on span "Affichage" at bounding box center [62, 122] width 54 height 13
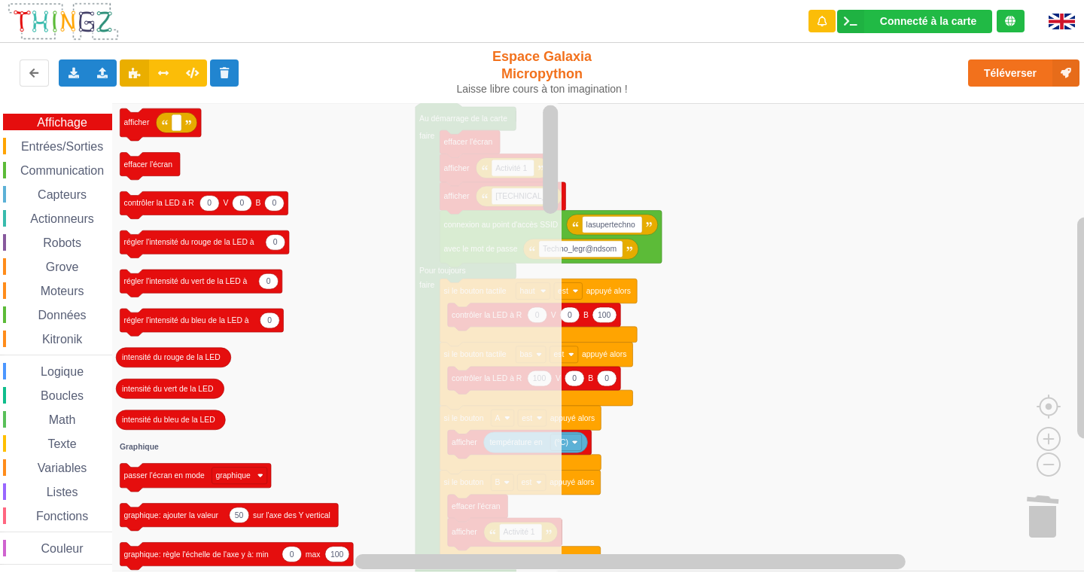
click at [700, 295] on rect "Espace de travail de Blocky" at bounding box center [547, 337] width 1094 height 468
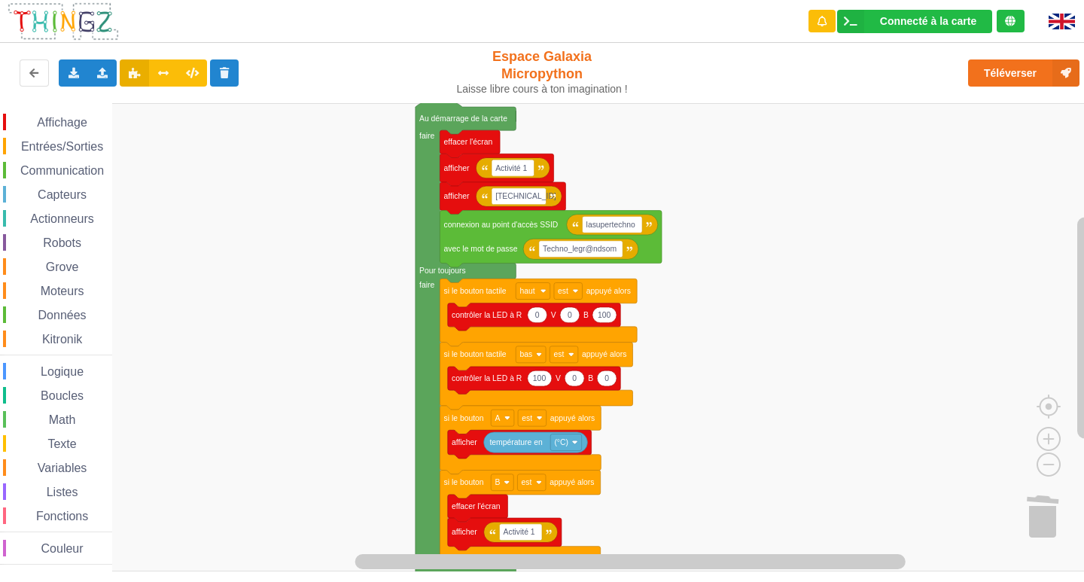
click at [36, 120] on span "Affichage" at bounding box center [62, 122] width 54 height 13
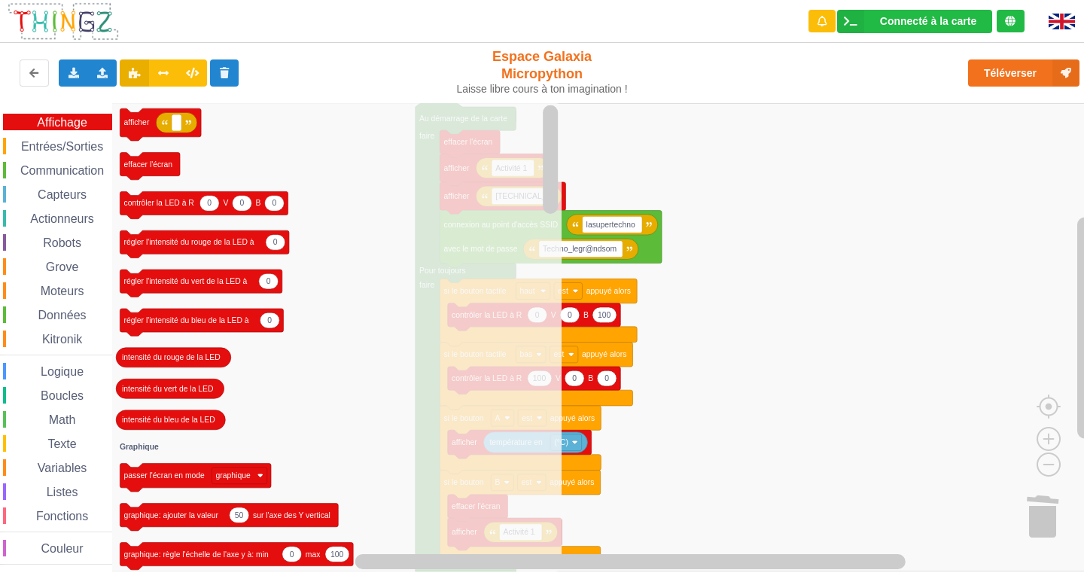
click at [787, 226] on rect "Espace de travail de Blocky" at bounding box center [547, 337] width 1094 height 468
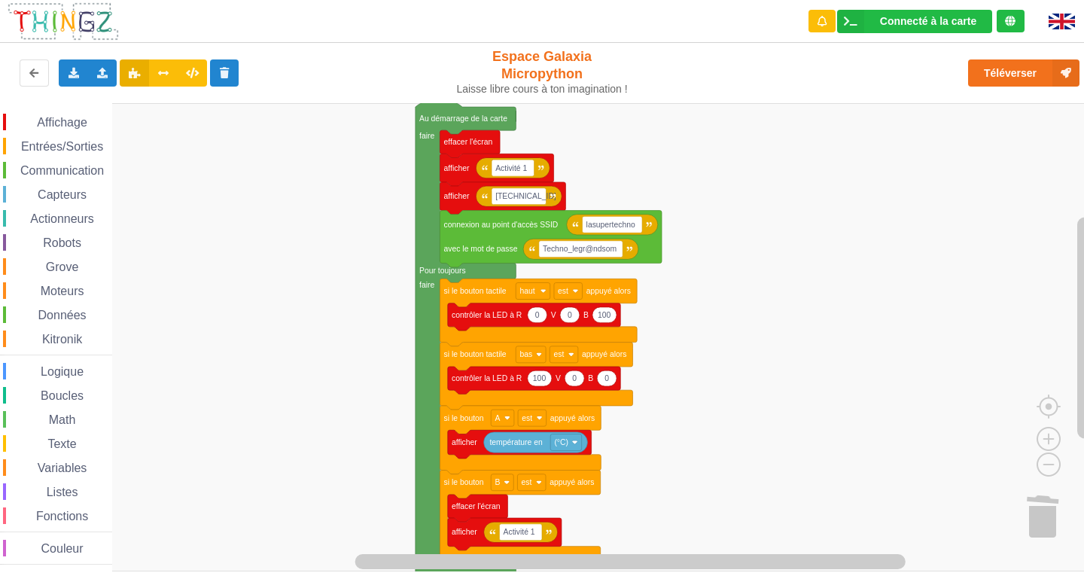
click at [69, 112] on div "Affichage Entrées/Sorties Communication Capteurs Actionneurs Robots Grove Moteu…" at bounding box center [56, 337] width 112 height 468
click at [66, 124] on span "Affichage" at bounding box center [62, 122] width 54 height 13
click at [690, 137] on rect "Espace de travail de Blocky" at bounding box center [547, 337] width 1094 height 468
click at [68, 119] on span "Affichage" at bounding box center [62, 122] width 54 height 13
click at [317, 285] on div "Affichage Entrées/Sorties Communication Capteurs Actionneurs Robots Grove Moteu…" at bounding box center [547, 337] width 1094 height 468
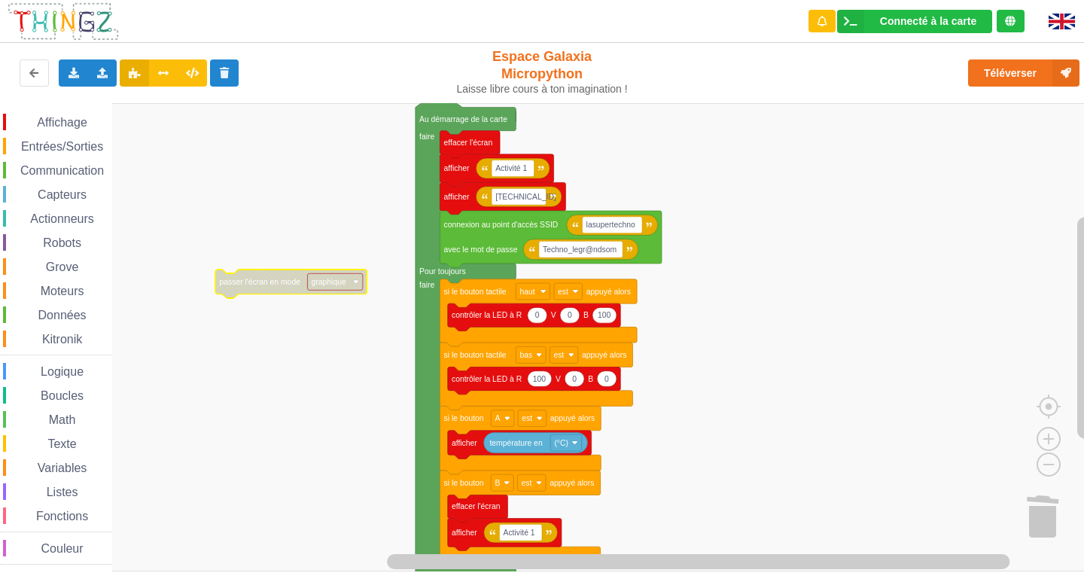
click at [357, 283] on image "Espace de travail de Blocky" at bounding box center [356, 281] width 6 height 6
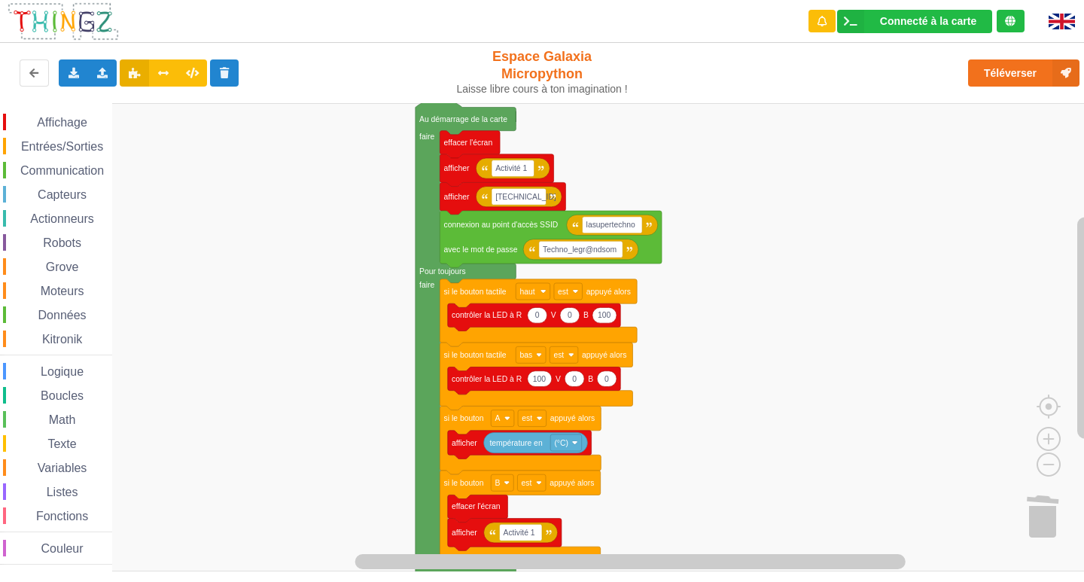
click at [51, 111] on div "Affichage Entrées/Sorties Communication Capteurs Actionneurs Robots Grove Moteu…" at bounding box center [56, 337] width 112 height 468
click at [72, 126] on span "Affichage" at bounding box center [62, 122] width 54 height 13
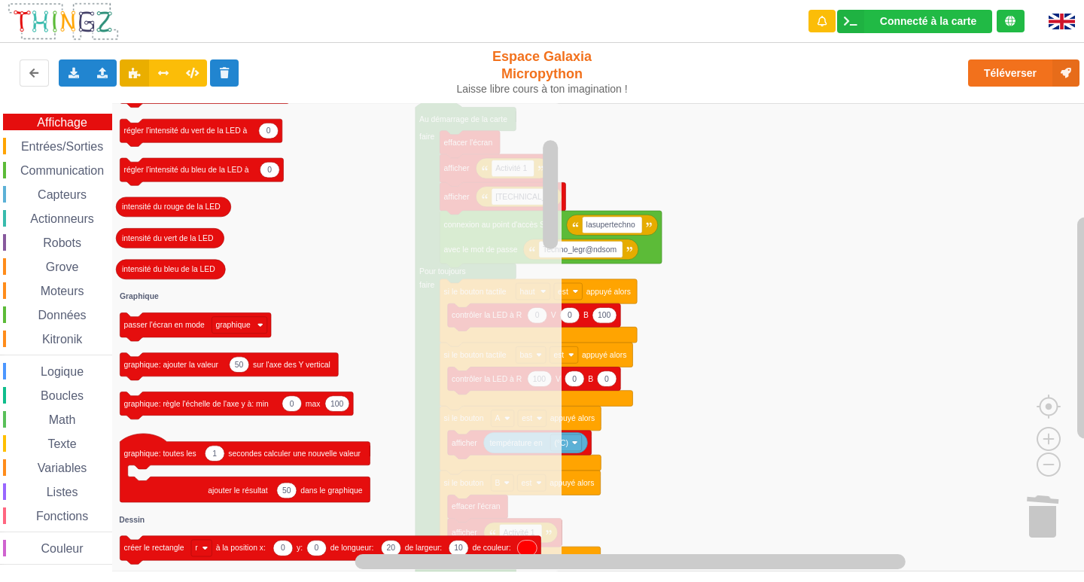
click at [42, 137] on div "Affichage Entrées/Sorties Communication Capteurs Actionneurs Robots Grove Moteu…" at bounding box center [56, 339] width 112 height 451
click at [50, 149] on span "Entrées/Sorties" at bounding box center [62, 146] width 87 height 13
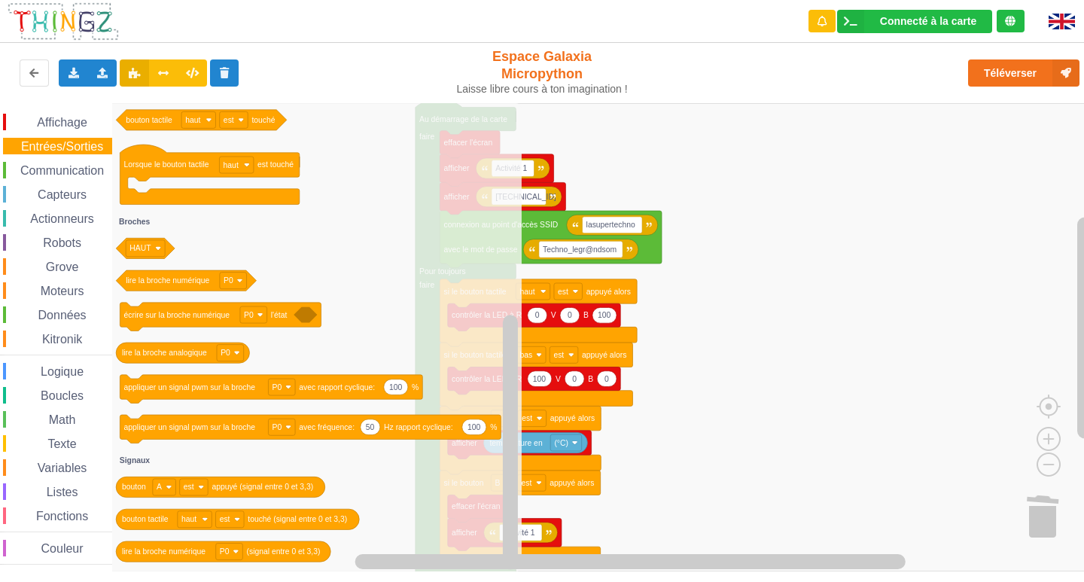
click at [77, 161] on div "Affichage Entrées/Sorties Communication Capteurs Actionneurs Robots Grove Moteu…" at bounding box center [56, 339] width 112 height 451
click at [75, 177] on div "Communication" at bounding box center [57, 170] width 109 height 17
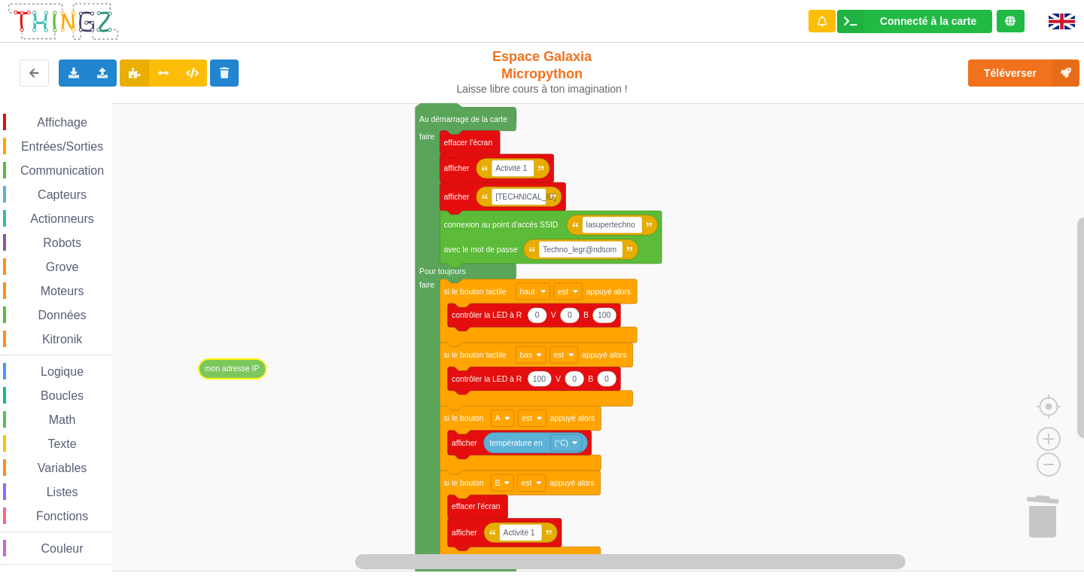
click at [249, 375] on div "Affichage Entrées/Sorties Communication Capteurs Actionneurs Robots Grove Moteu…" at bounding box center [547, 337] width 1094 height 468
click at [82, 158] on div "Affichage Entrées/Sorties Communication Capteurs Actionneurs Robots Grove Moteu…" at bounding box center [56, 339] width 112 height 451
click at [72, 162] on div "Affichage Entrées/Sorties Communication Capteurs Actionneurs Robots Grove Moteu…" at bounding box center [56, 339] width 112 height 451
click at [74, 166] on span "Communication" at bounding box center [62, 170] width 88 height 13
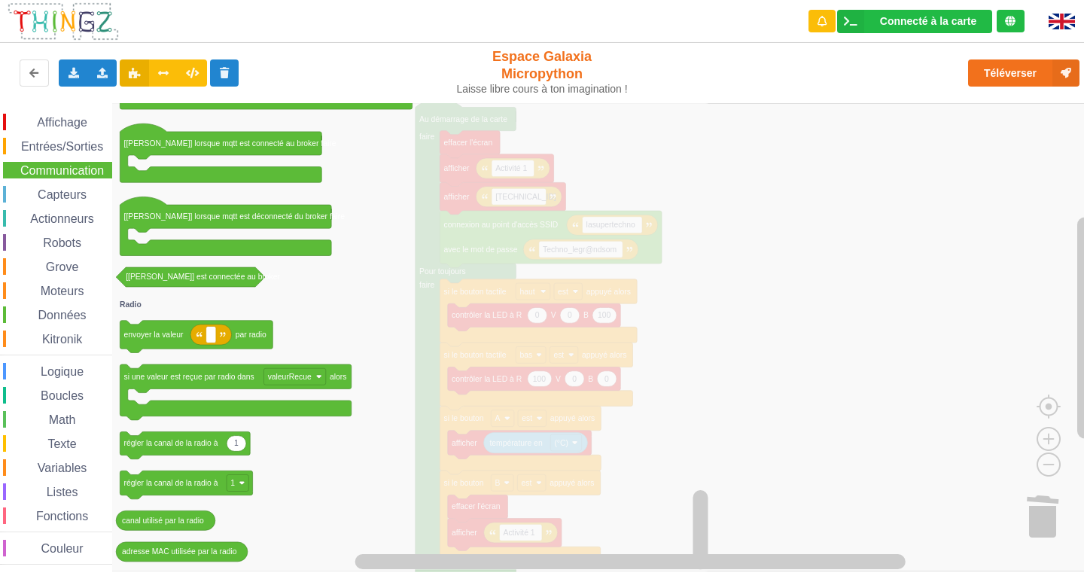
click at [65, 198] on span "Capteurs" at bounding box center [61, 194] width 53 height 13
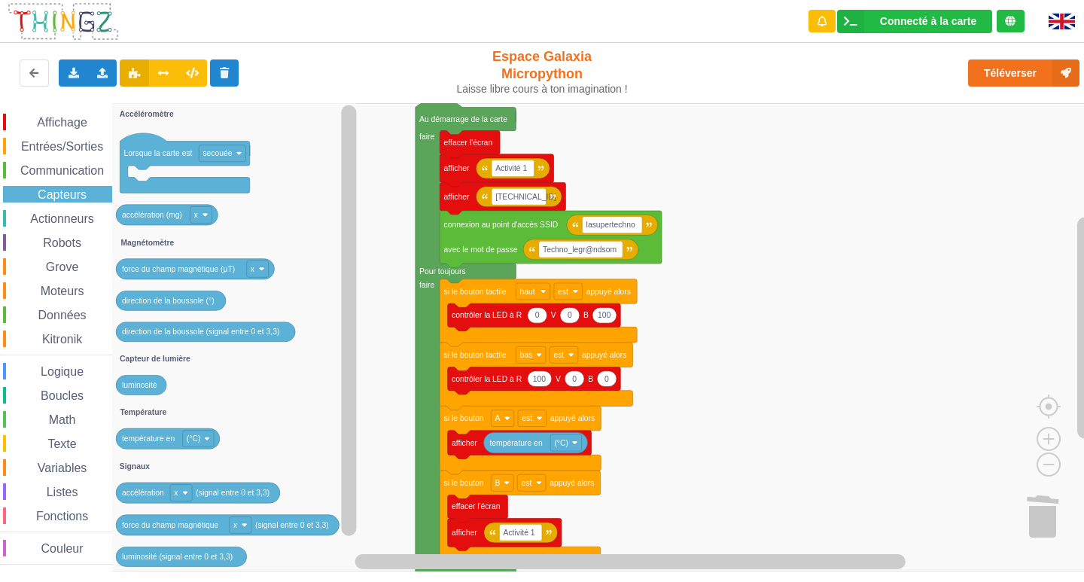
click at [902, 466] on rect "Espace de travail de Blocky" at bounding box center [547, 337] width 1094 height 468
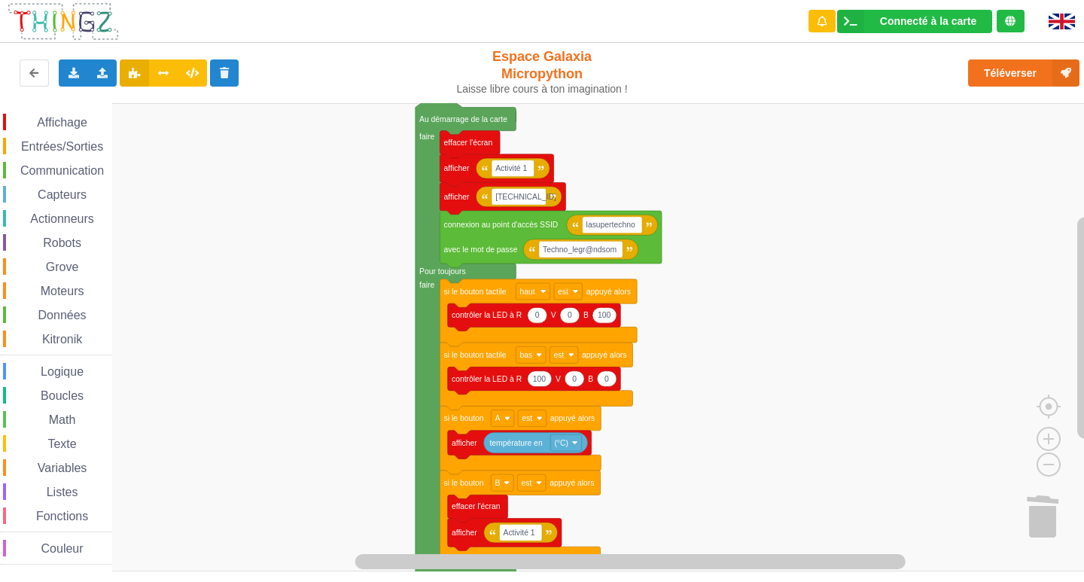
click at [74, 193] on span "Capteurs" at bounding box center [61, 194] width 53 height 13
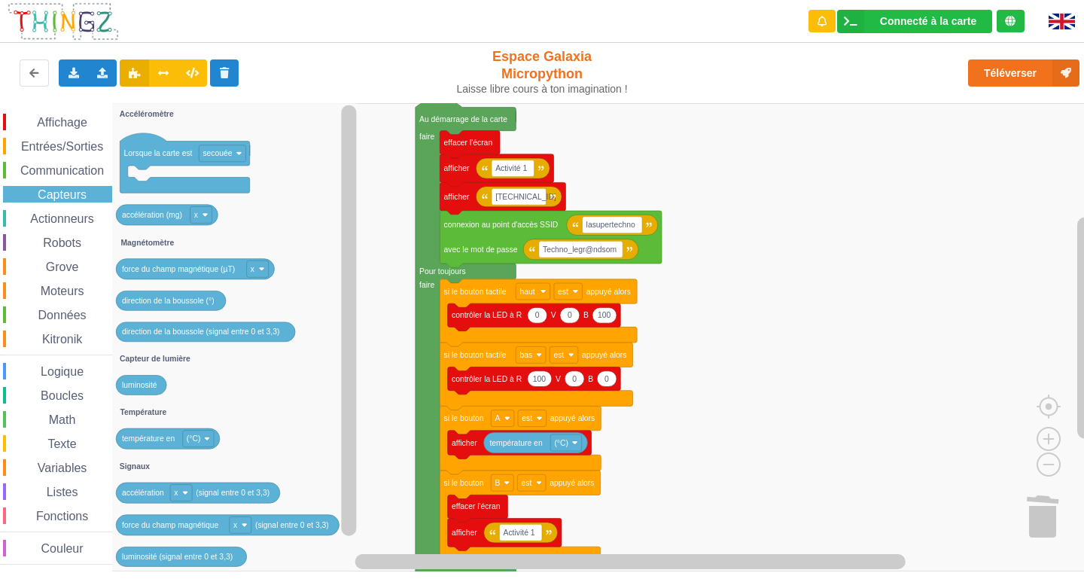
click at [60, 215] on span "Actionneurs" at bounding box center [62, 218] width 68 height 13
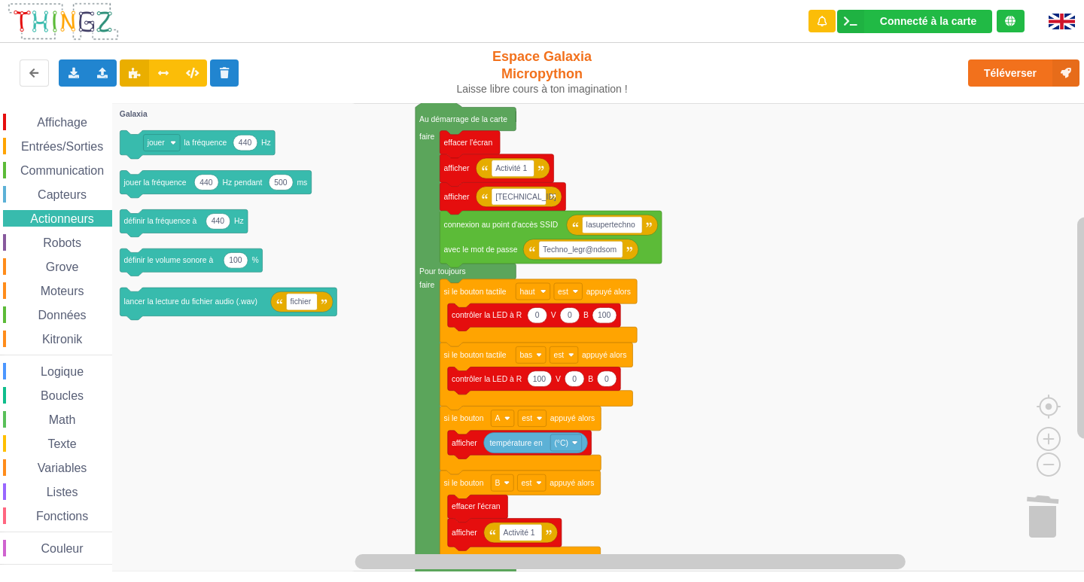
click at [65, 187] on div "Capteurs" at bounding box center [57, 194] width 109 height 17
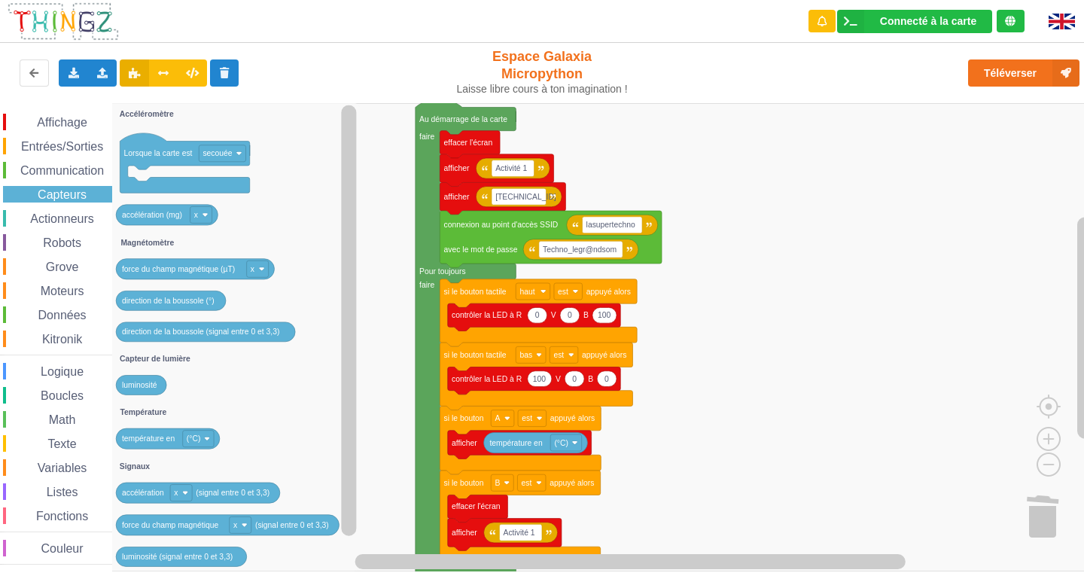
click at [66, 157] on div "Affichage Entrées/Sorties Communication Capteurs Actionneurs Robots Grove Moteu…" at bounding box center [56, 339] width 112 height 451
click at [59, 166] on span "Communication" at bounding box center [62, 170] width 88 height 13
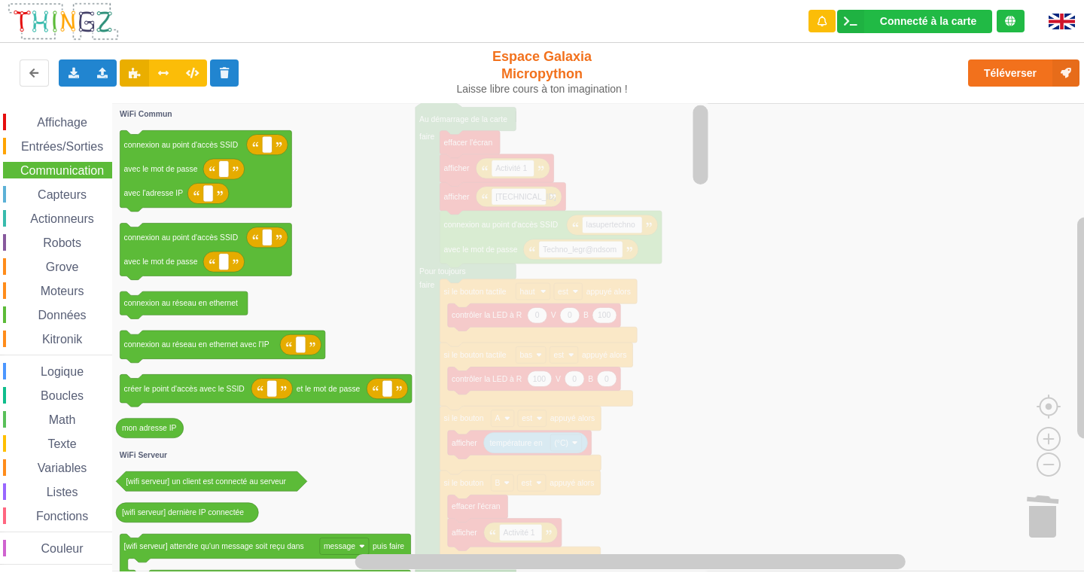
click at [84, 130] on div "Affichage" at bounding box center [57, 122] width 109 height 17
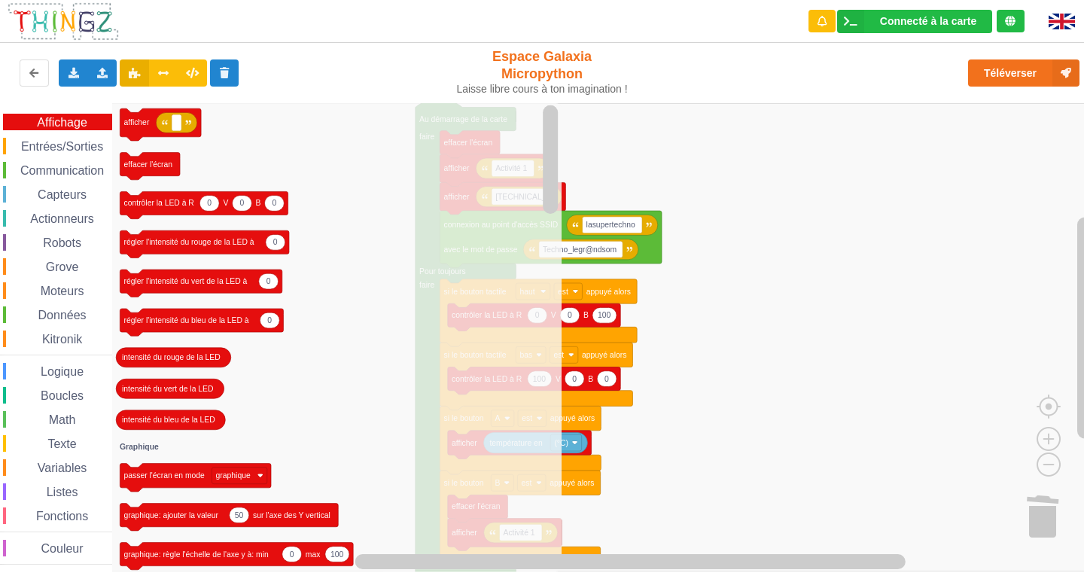
click at [84, 133] on div "Affichage Entrées/Sorties Communication Capteurs Actionneurs Robots Grove Moteu…" at bounding box center [56, 339] width 112 height 451
click at [76, 140] on span "Entrées/Sorties" at bounding box center [62, 146] width 87 height 13
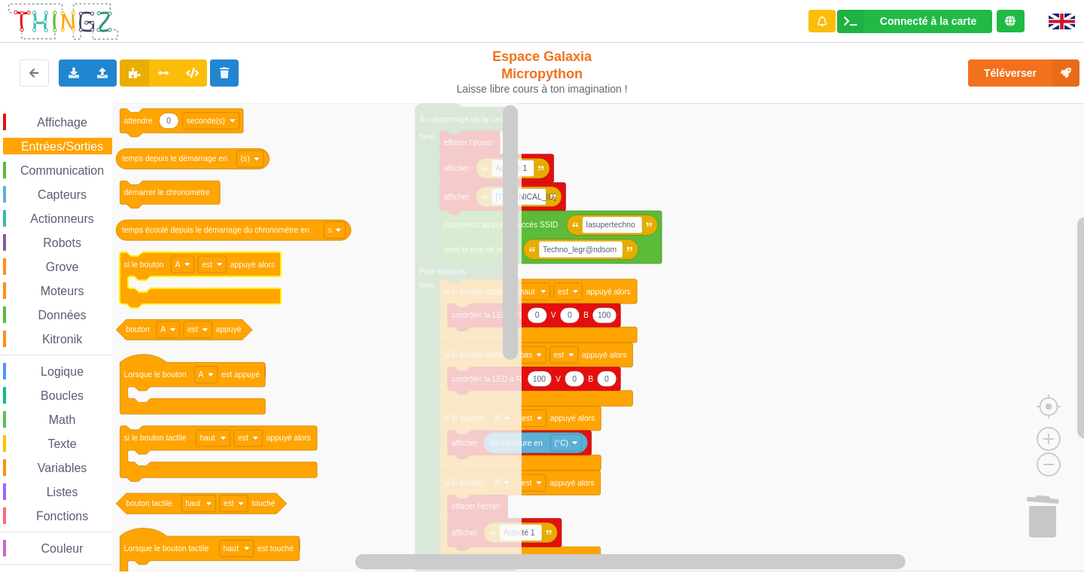
click at [219, 272] on g "0 attendre seconde(s) temps depuis le démarrage en (s) démarrer le chronomètre …" at bounding box center [308, 526] width 384 height 836
click at [260, 199] on icon "0 attendre seconde(s) temps depuis le démarrage en (s) démarrer le chronomètre …" at bounding box center [316, 337] width 409 height 468
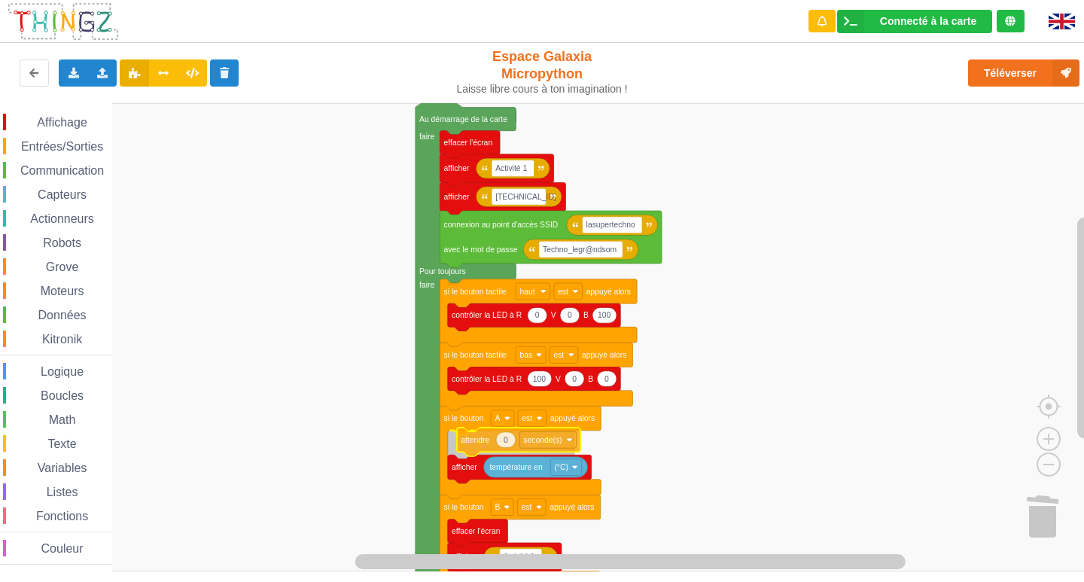
click at [530, 439] on div "Affichage Entrées/Sorties Communication Capteurs Actionneurs Robots Grove Moteu…" at bounding box center [547, 337] width 1094 height 468
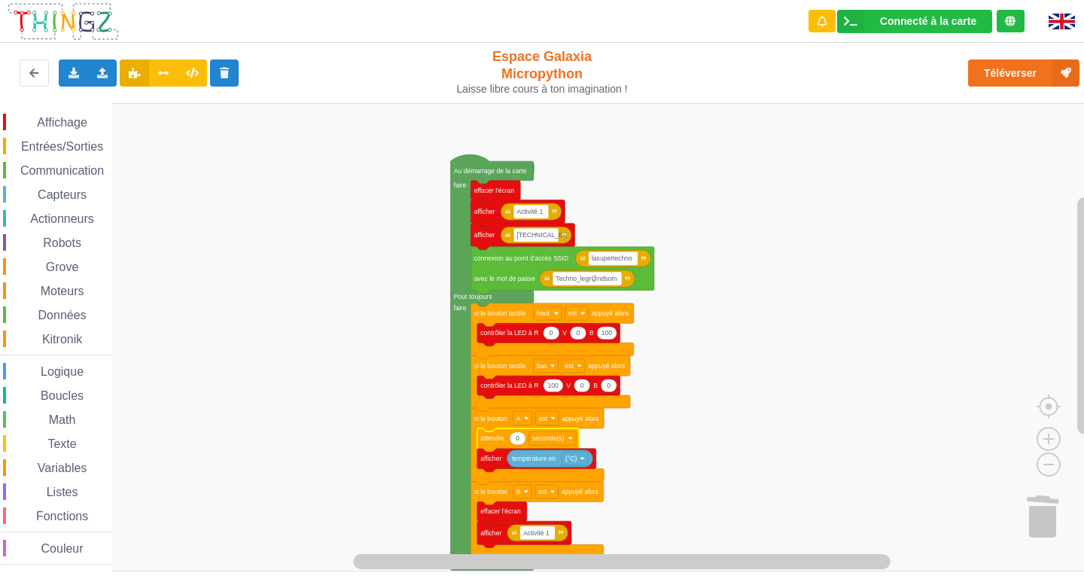
click at [516, 442] on text "0" at bounding box center [517, 438] width 4 height 8
type input "5"
click at [1020, 69] on button "Téléverser" at bounding box center [1023, 72] width 111 height 27
click at [518, 438] on input "5" at bounding box center [517, 438] width 17 height 14
type input "1"
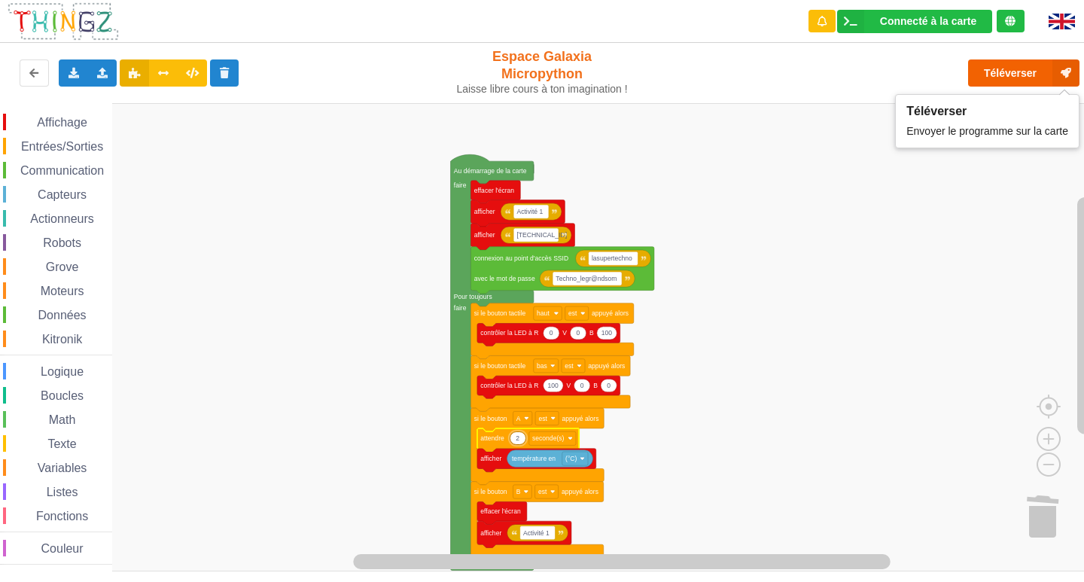
type input "2"
click at [1042, 68] on button "Téléverser" at bounding box center [1023, 72] width 111 height 27
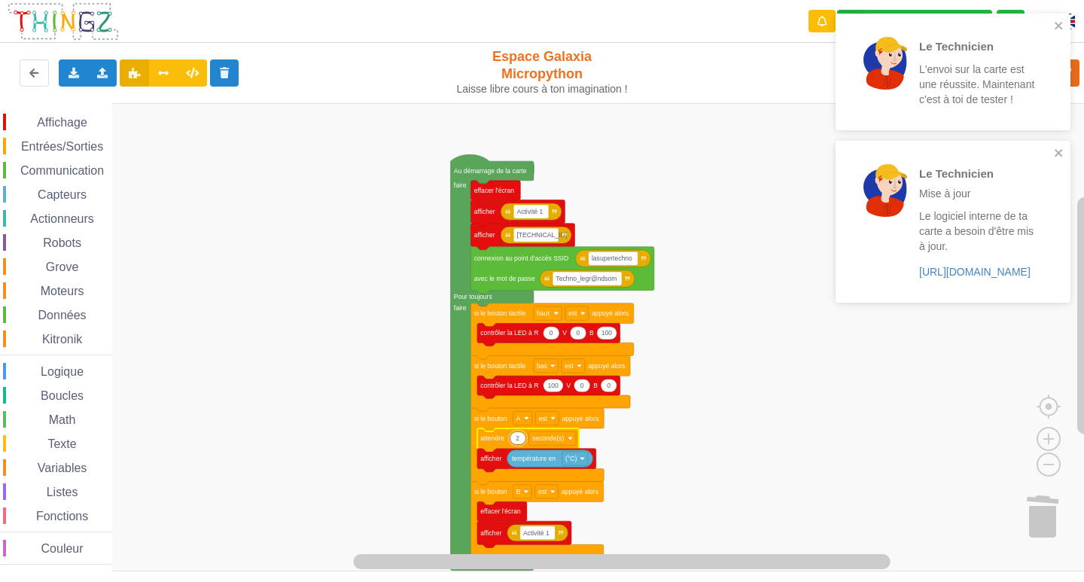
click at [1053, 154] on div "Le Technicien Mise à jour Le logiciel interne de ta carte a besoin d'être mis à…" at bounding box center [947, 221] width 212 height 149
drag, startPoint x: 1059, startPoint y: 23, endPoint x: 1042, endPoint y: 25, distance: 16.7
click at [1054, 23] on icon "close" at bounding box center [1058, 26] width 11 height 12
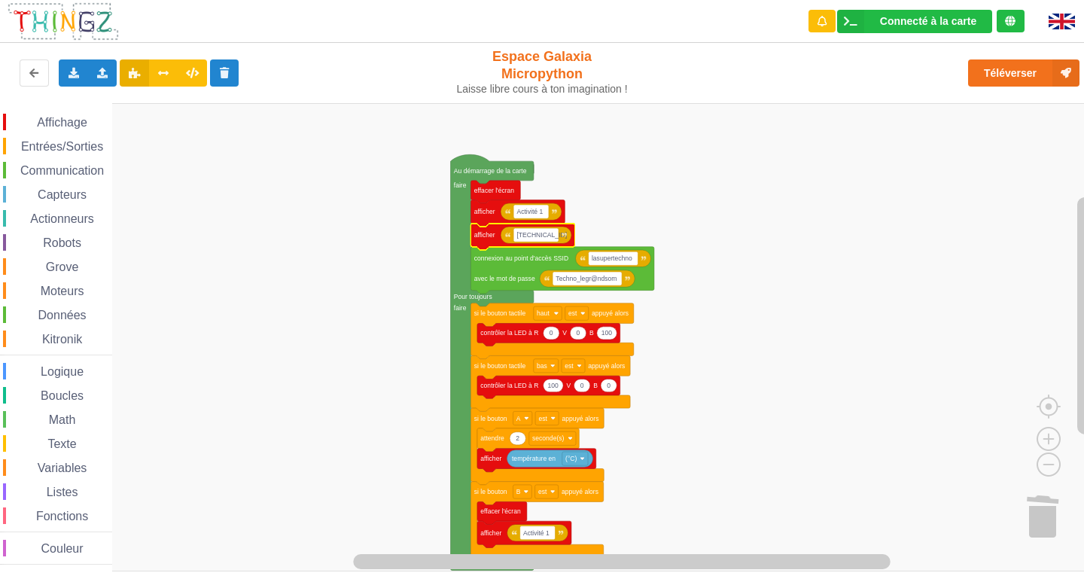
click at [552, 242] on rect "Espace de travail de Blocky" at bounding box center [535, 235] width 45 height 14
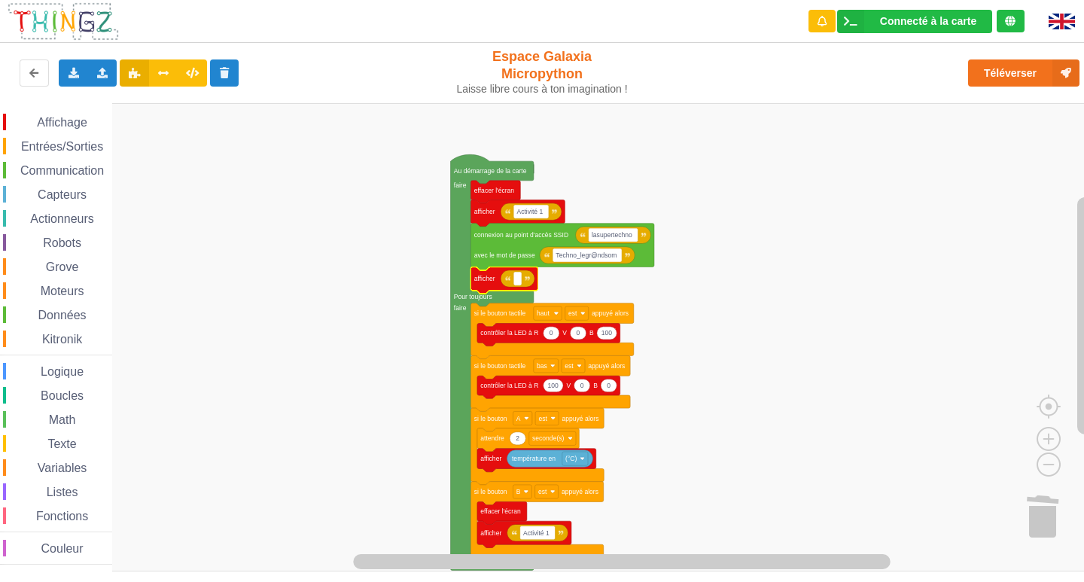
drag, startPoint x: 67, startPoint y: 177, endPoint x: 81, endPoint y: 174, distance: 14.6
click at [68, 177] on div "Communication" at bounding box center [57, 170] width 109 height 17
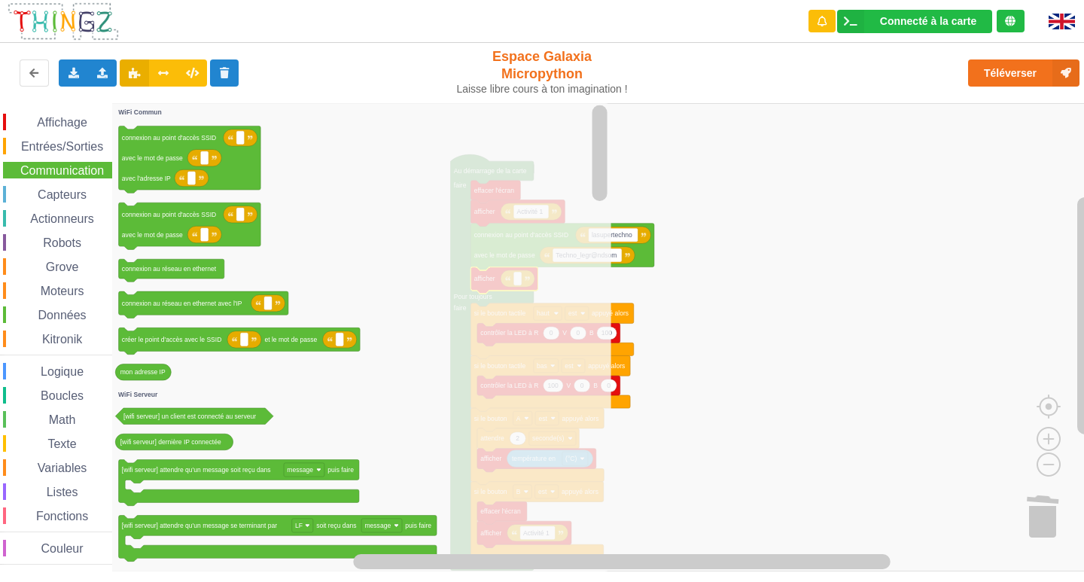
click at [81, 174] on span "Communication" at bounding box center [62, 170] width 88 height 13
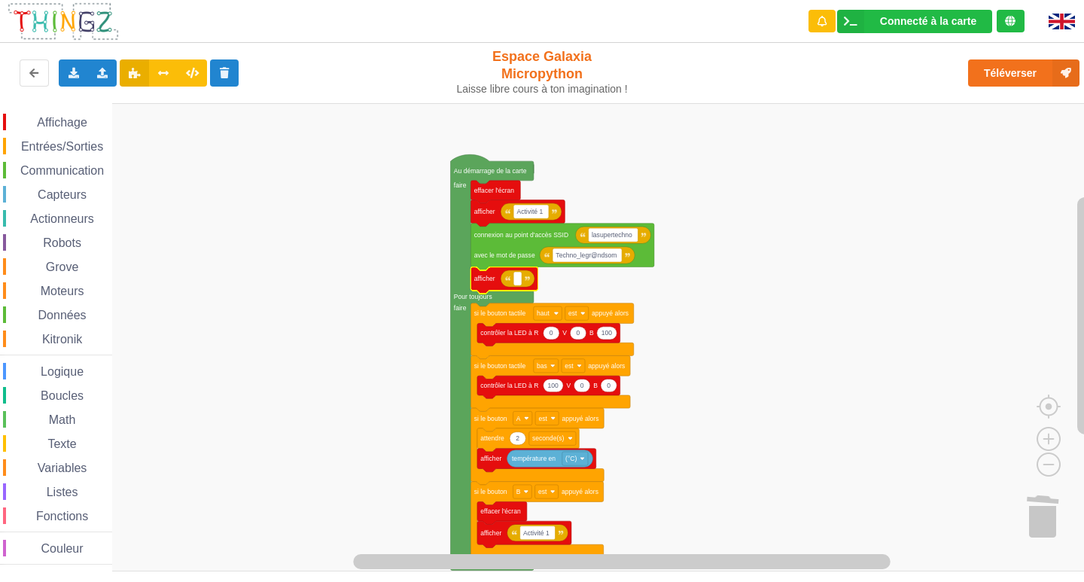
click at [85, 174] on span "Communication" at bounding box center [62, 170] width 88 height 13
click at [545, 292] on div "Affichage Entrées/Sorties Communication Capteurs Actionneurs Robots Grove Moteu…" at bounding box center [547, 337] width 1094 height 468
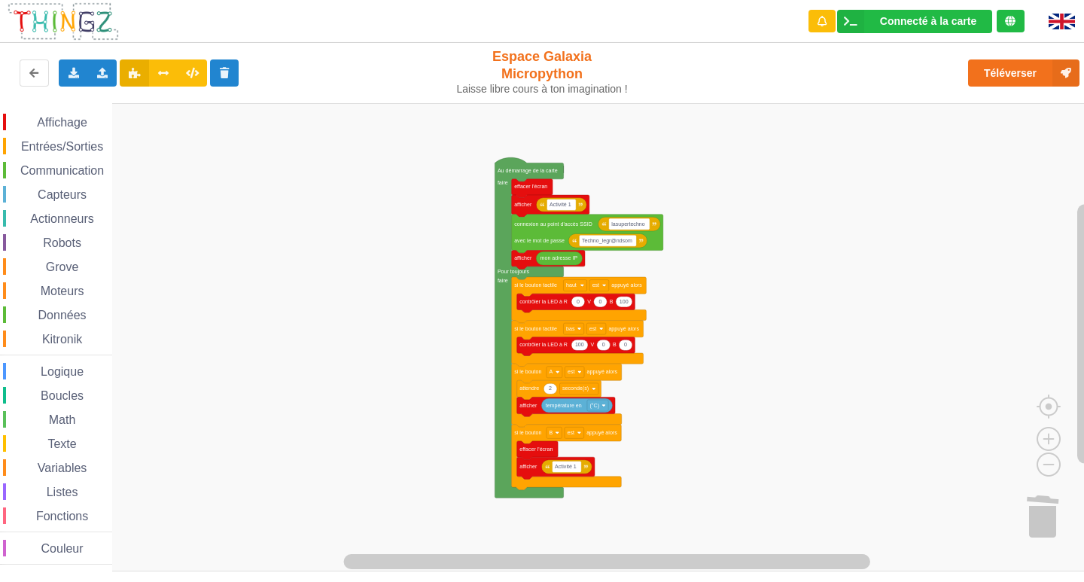
click at [733, 364] on div "Affichage Entrées/Sorties Communication Capteurs Actionneurs Robots Grove Moteu…" at bounding box center [547, 337] width 1094 height 468
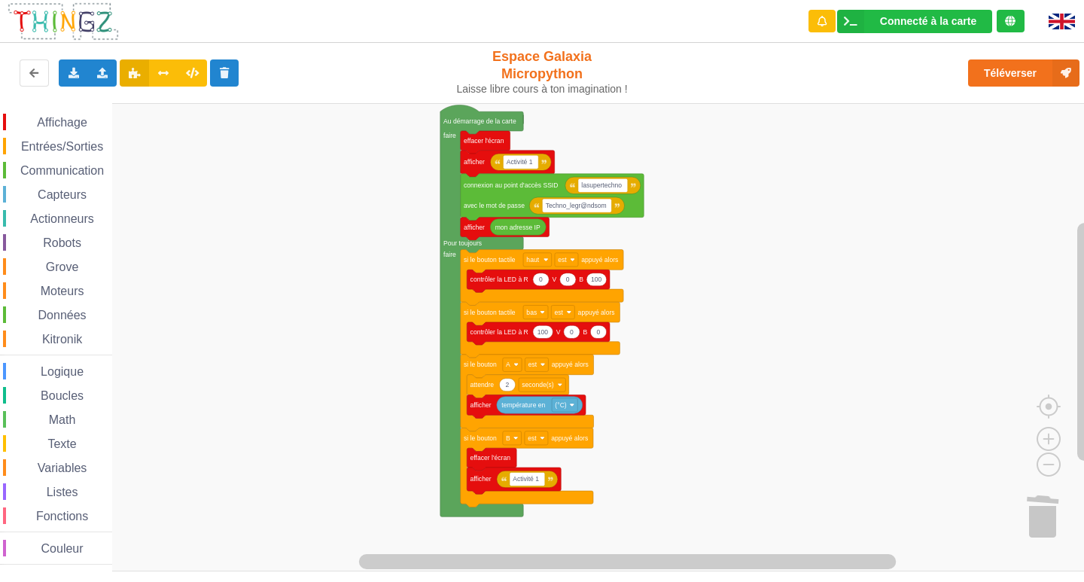
click at [726, 364] on rect "Espace de travail de Blocky" at bounding box center [547, 337] width 1094 height 468
click at [76, 84] on div "Exporter l'assemblage de blocs Exporter l'assemblage de blocs au format Python" at bounding box center [73, 72] width 29 height 27
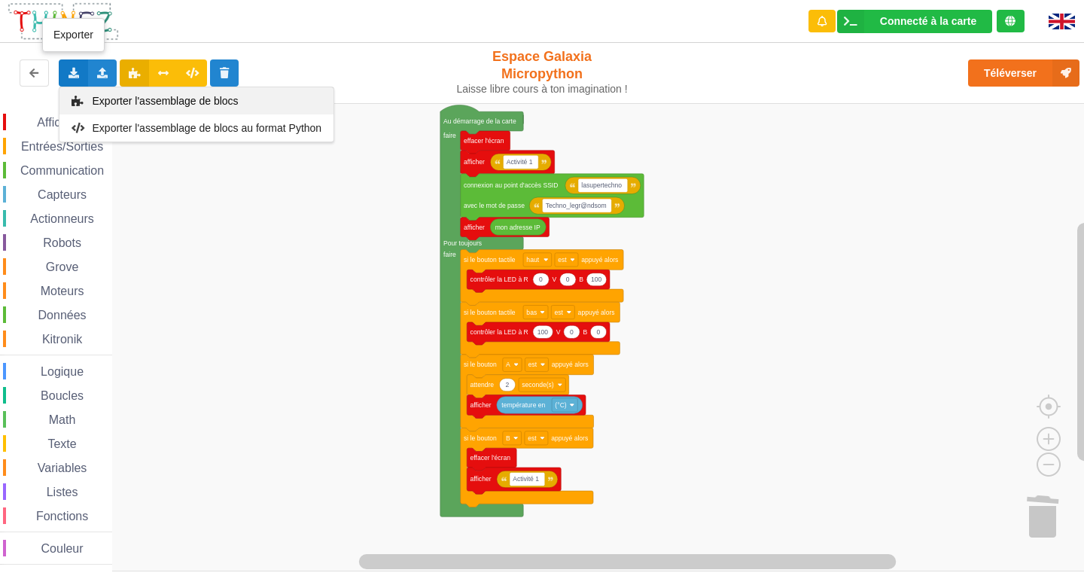
click at [124, 102] on span "Exporter l'assemblage de blocs" at bounding box center [166, 101] width 146 height 12
